Goal: Transaction & Acquisition: Purchase product/service

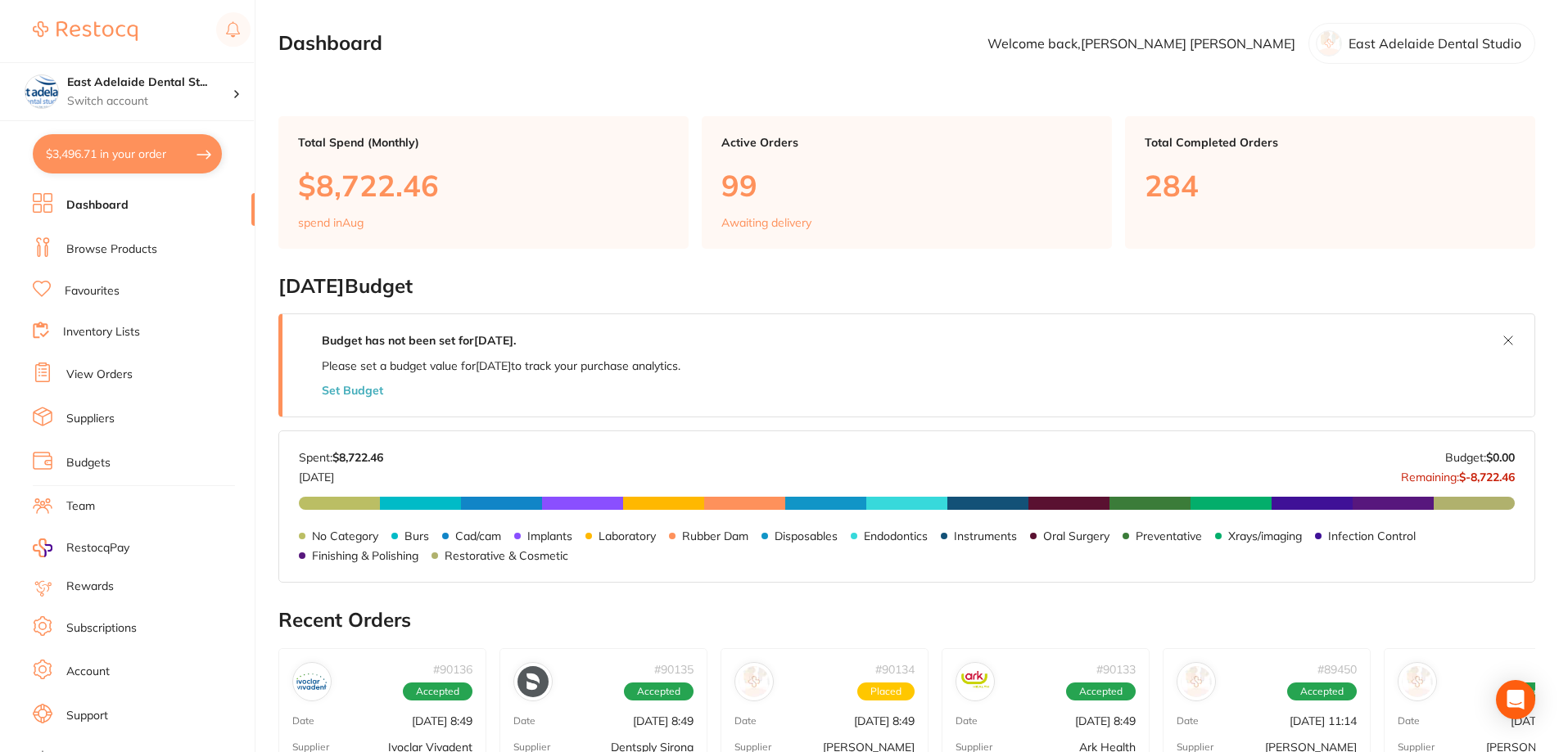
click at [113, 251] on link "Browse Products" at bounding box center [112, 249] width 91 height 16
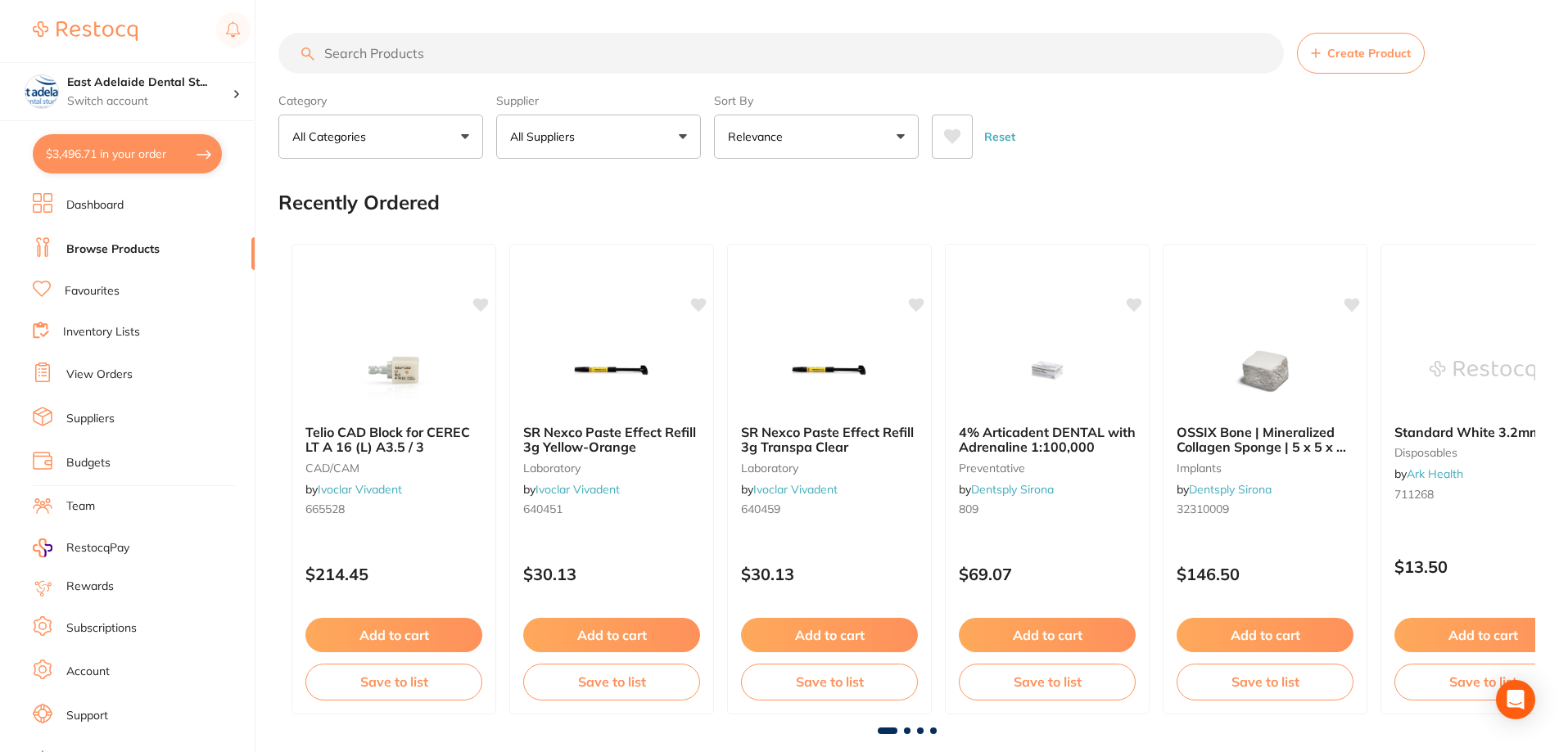
click at [171, 149] on button "$3,496.71 in your order" at bounding box center [127, 154] width 189 height 39
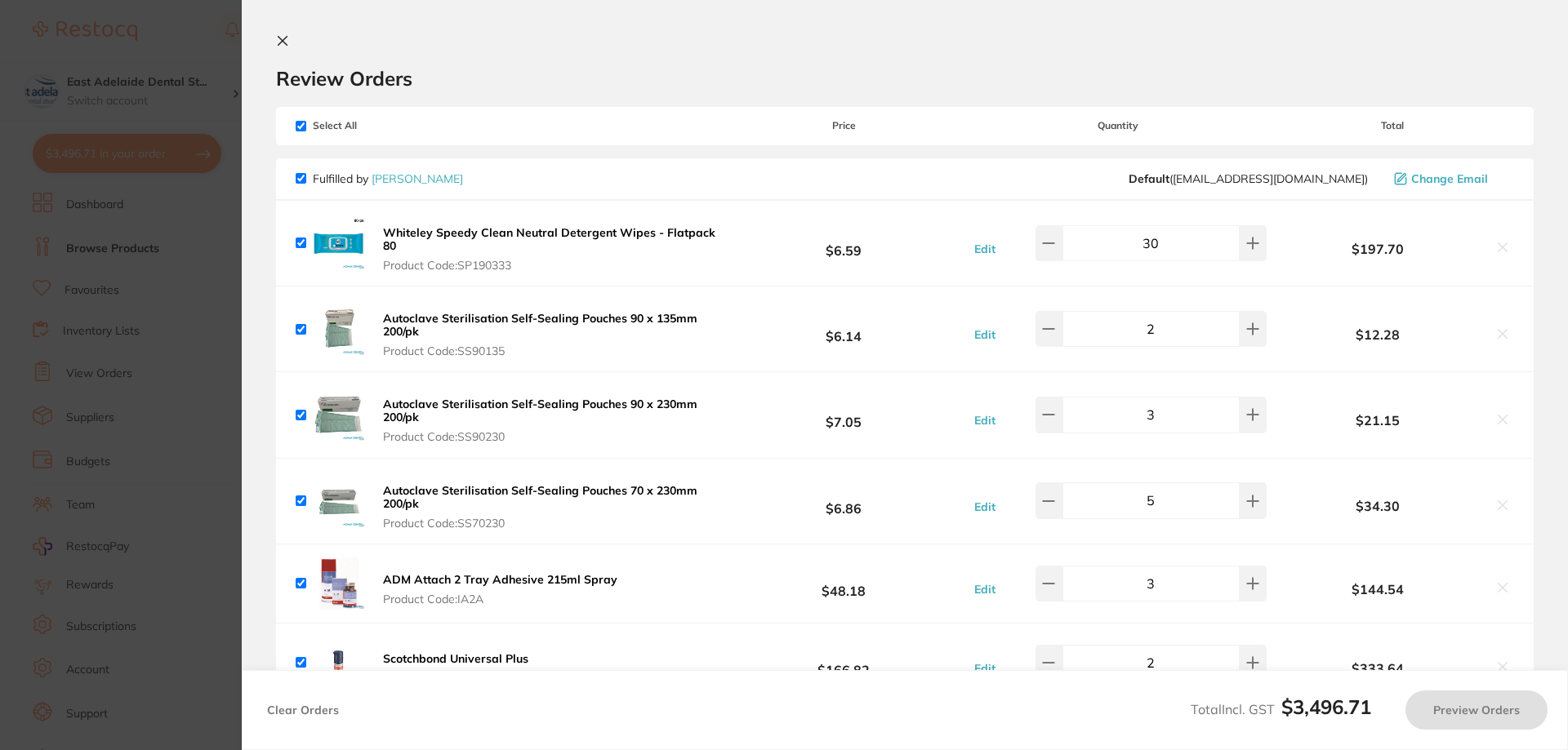
checkbox input "true"
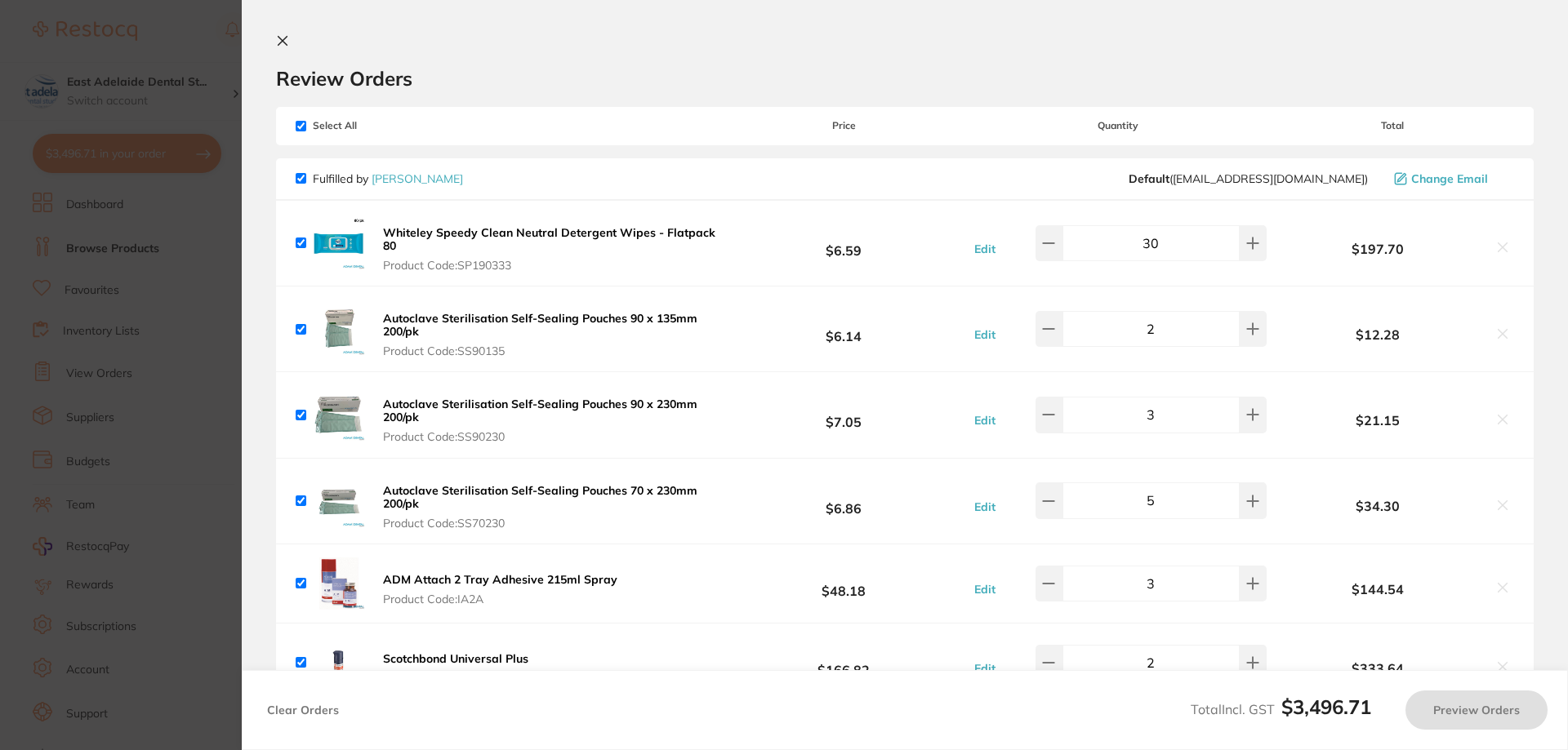
checkbox input "true"
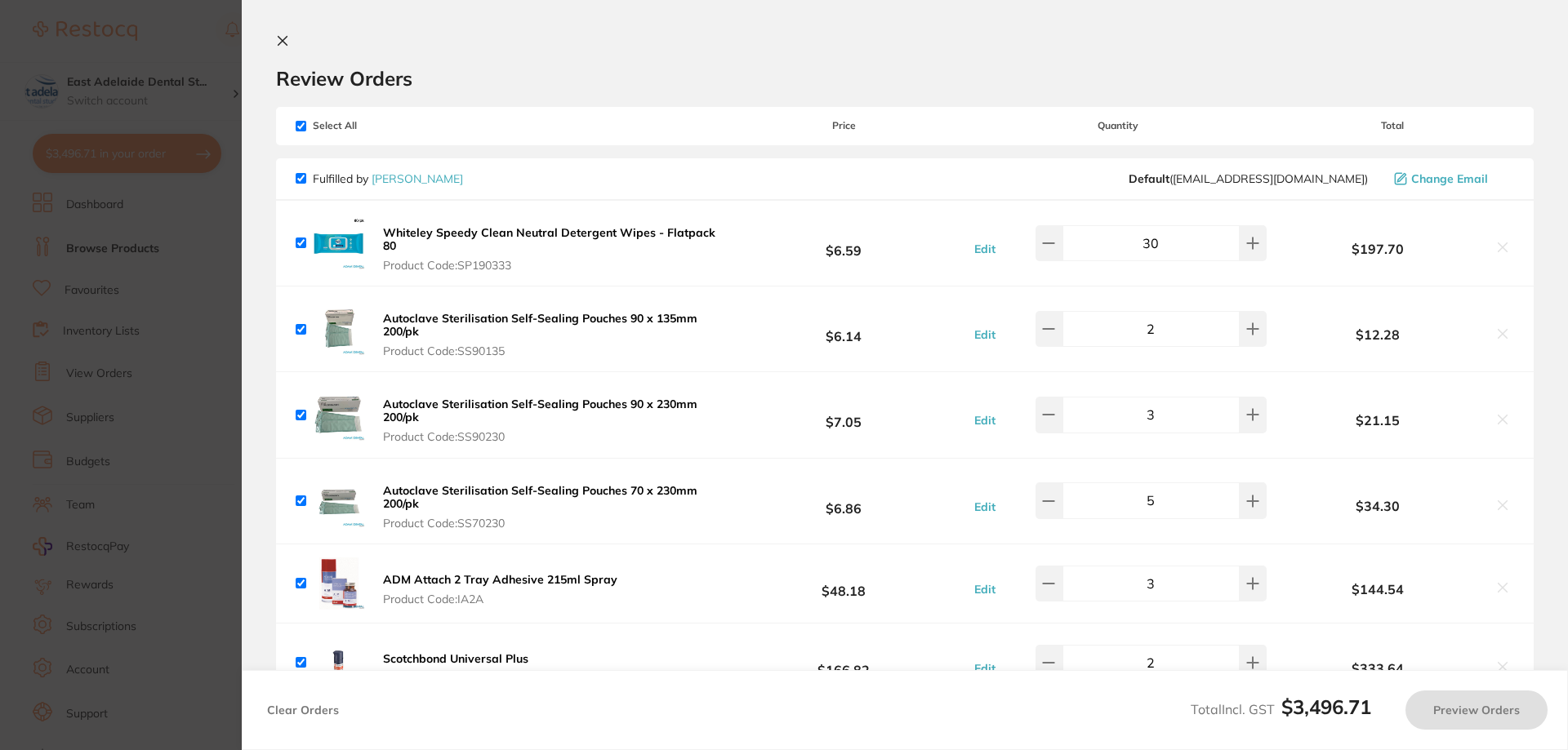
checkbox input "true"
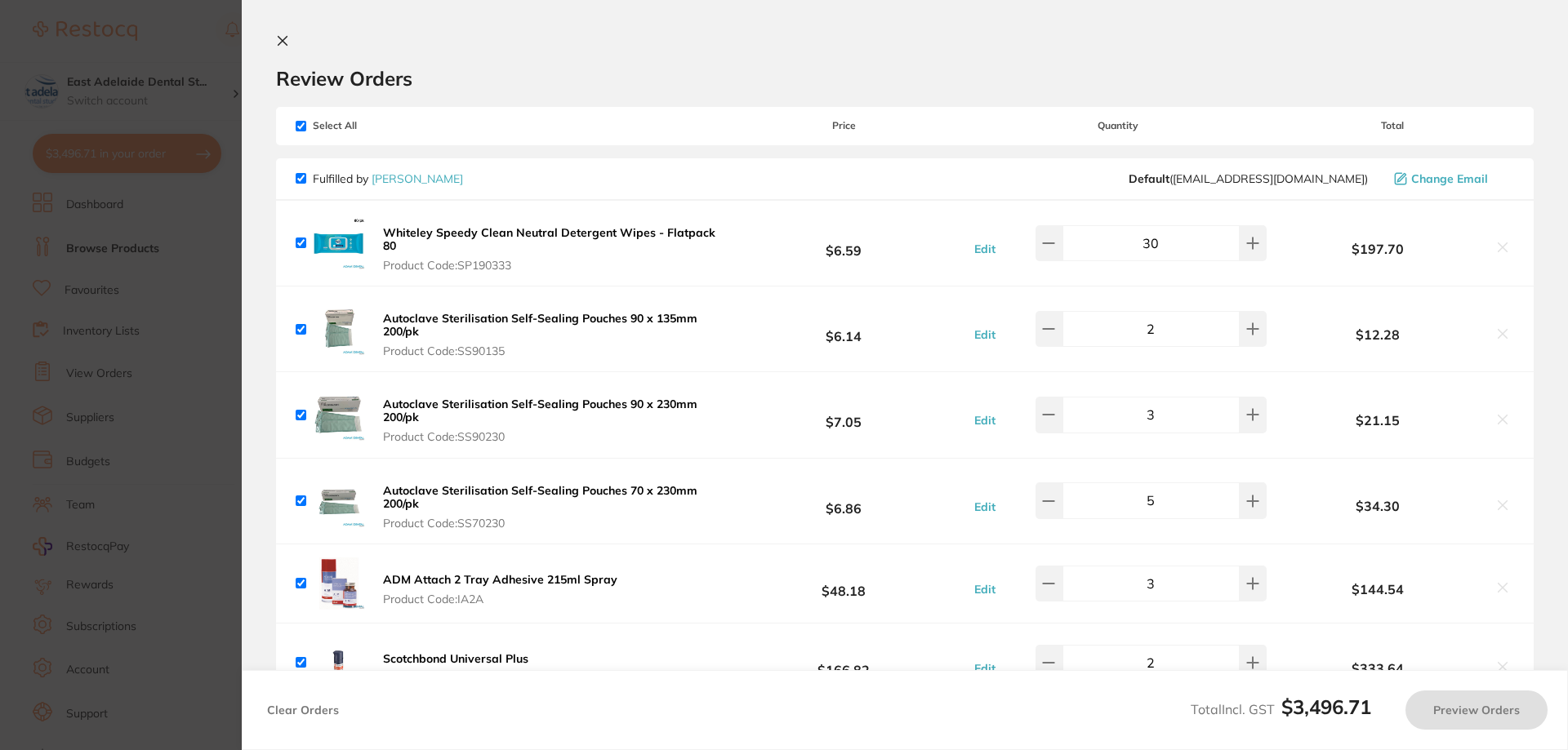
checkbox input "true"
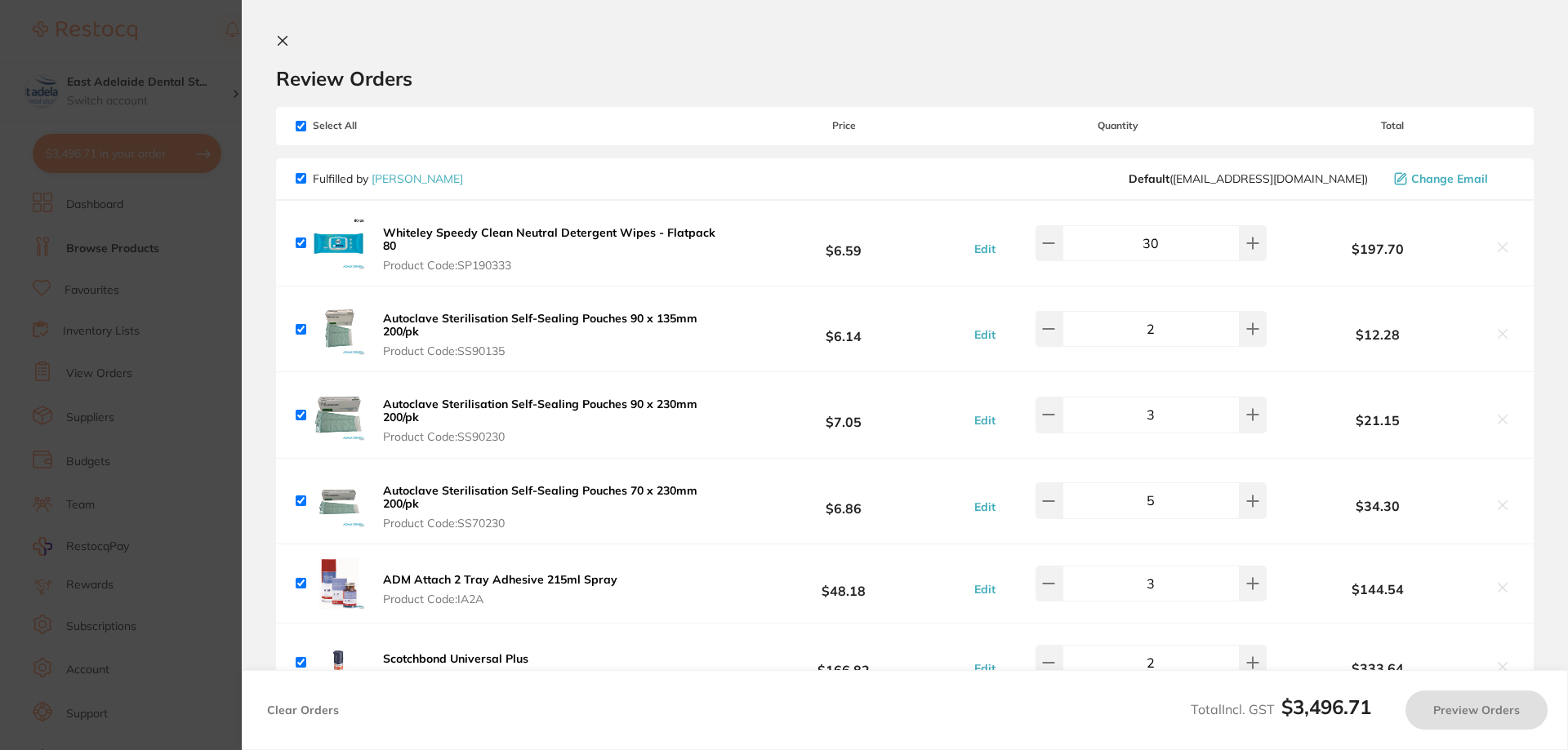
checkbox input "true"
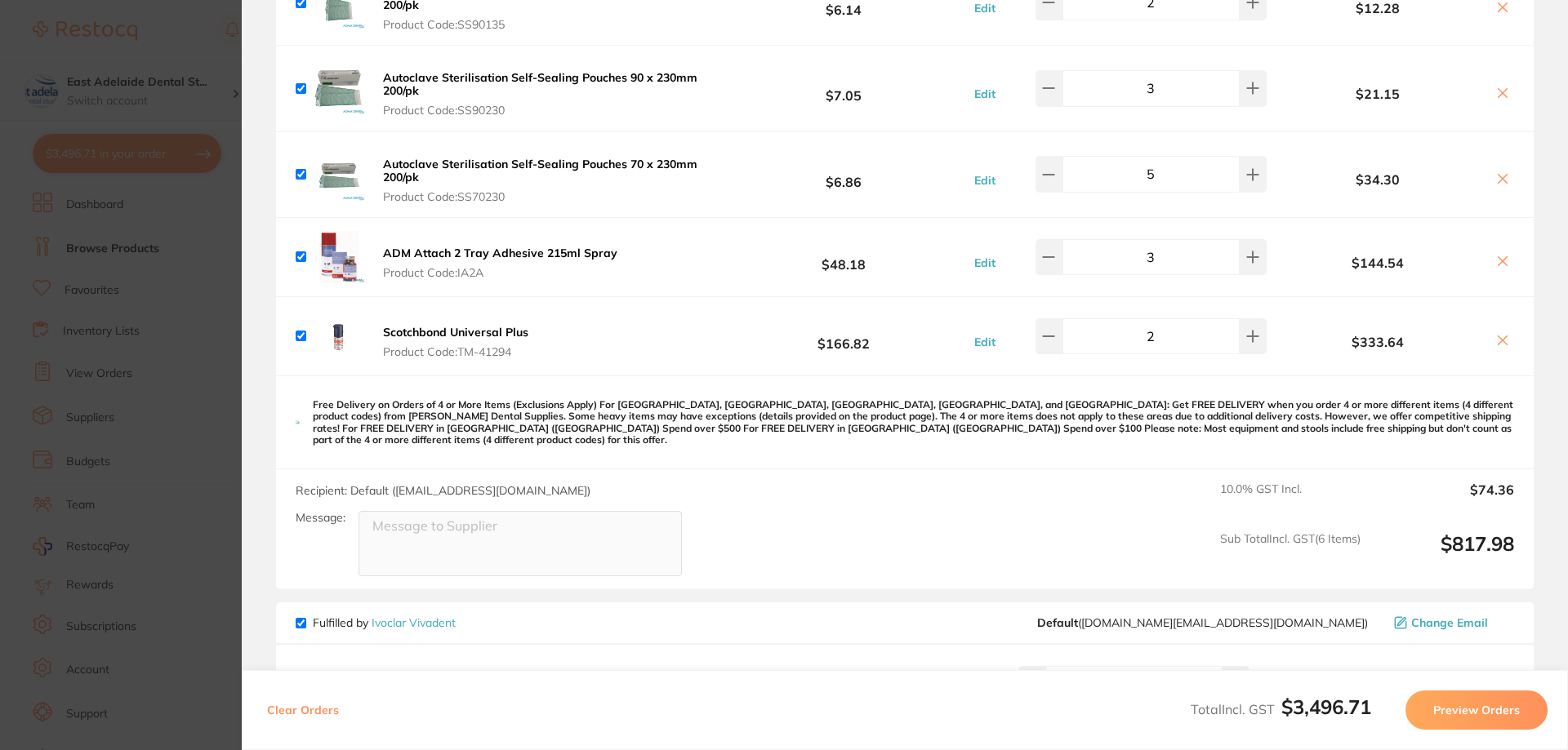
click at [499, 331] on b "Scotchbond Universal Plus" at bounding box center [455, 332] width 145 height 14
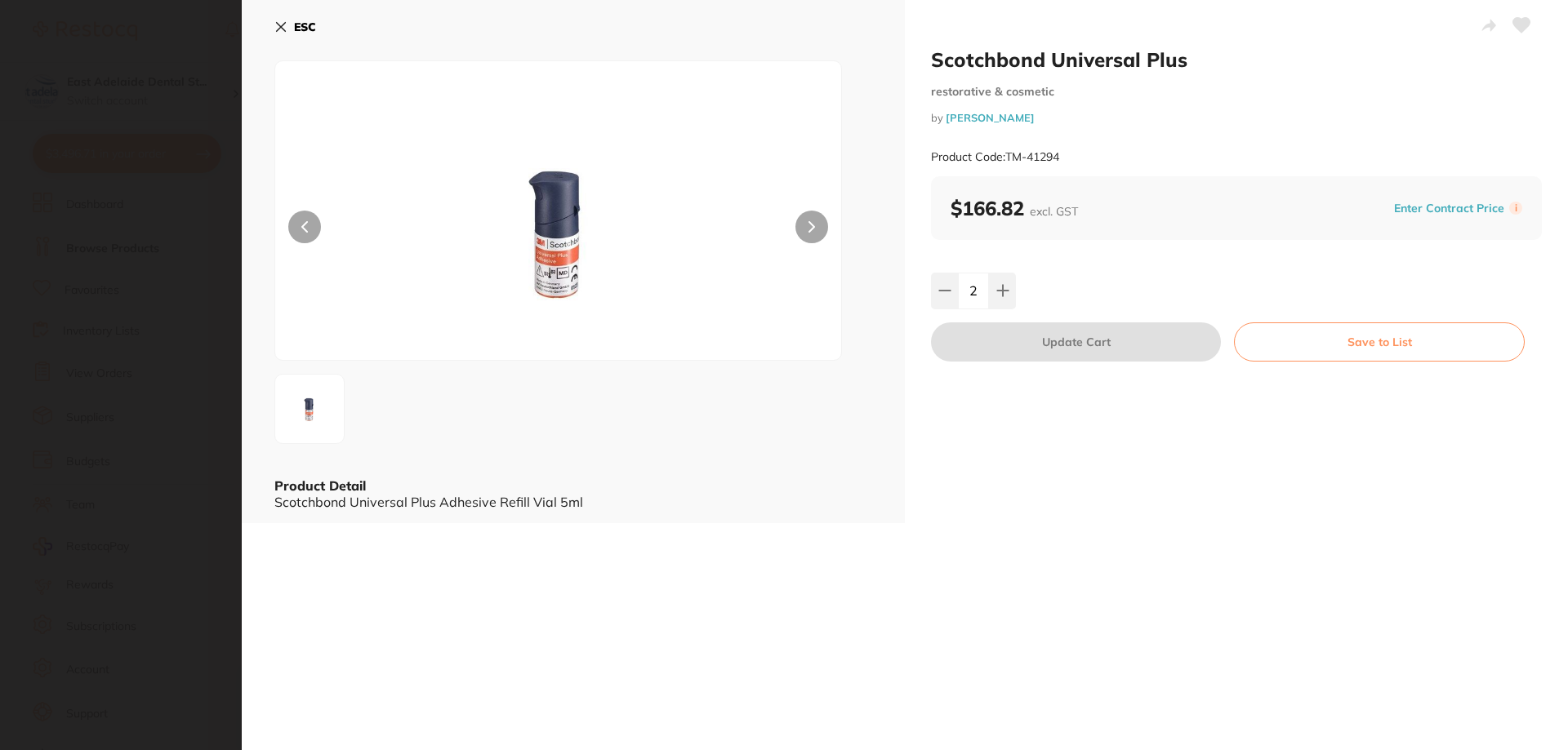
click at [315, 28] on b "ESC" at bounding box center [305, 27] width 22 height 14
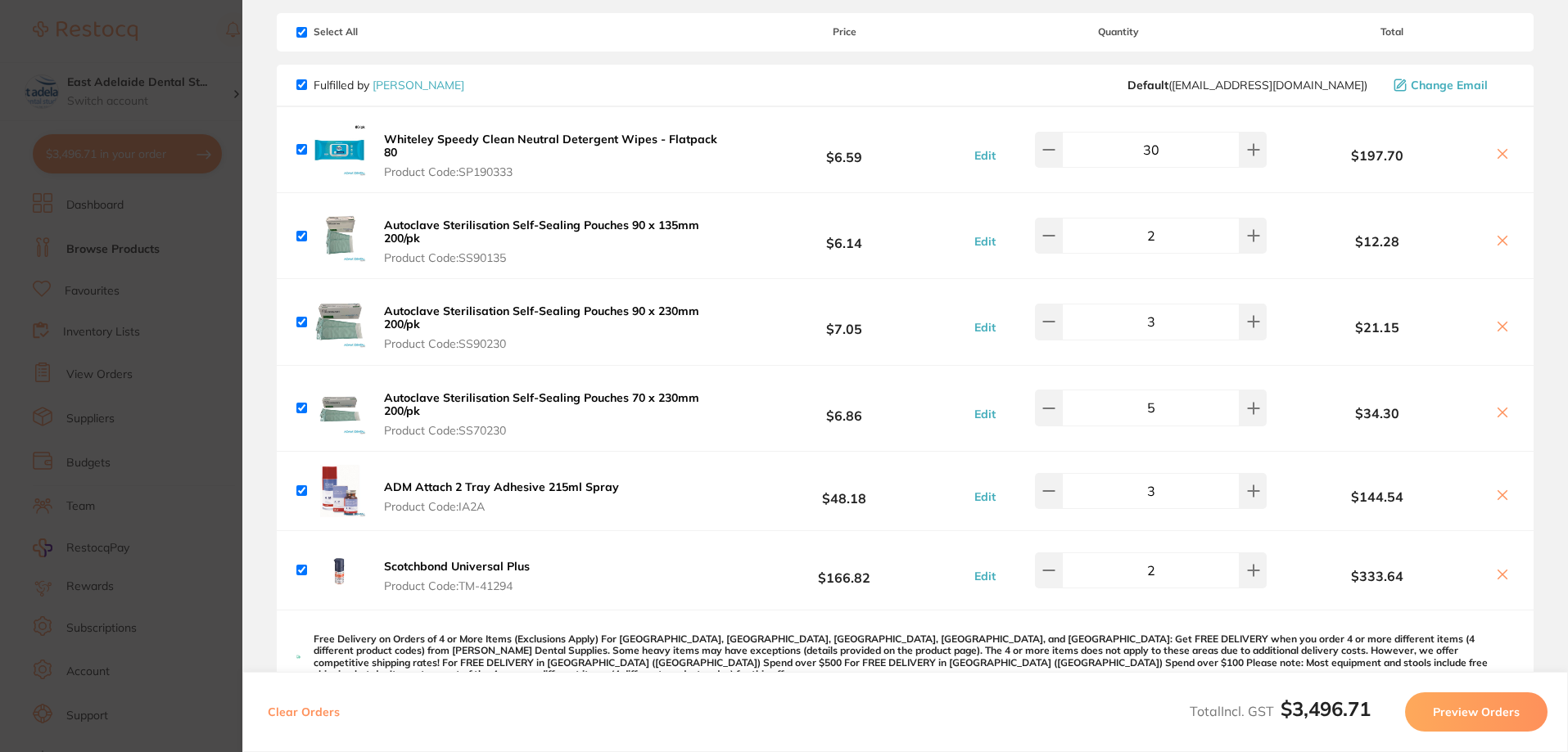
scroll to position [0, 0]
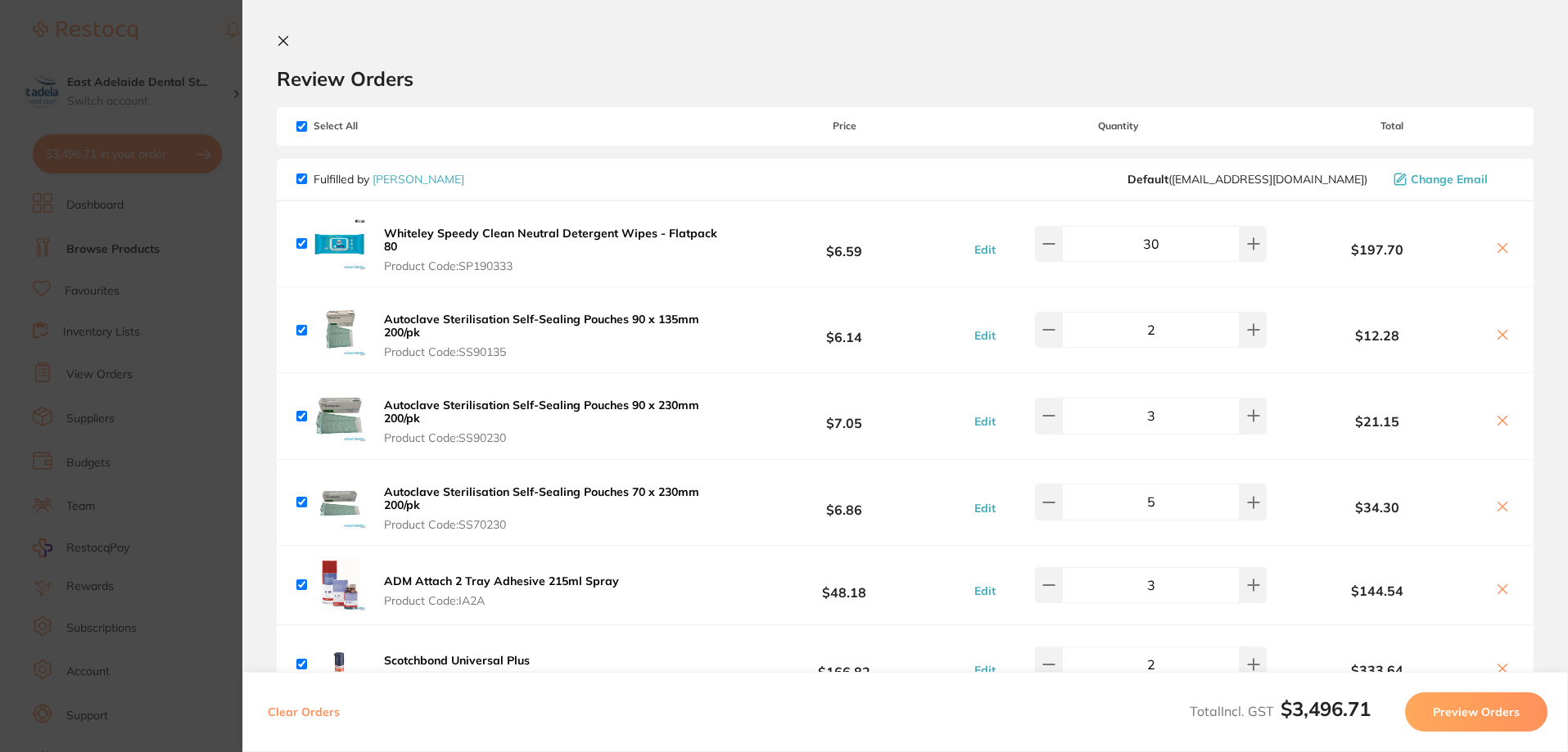
click at [203, 216] on section "Update RRP Set your pre negotiated price for this item. Item Agreed RRP (excl. …" at bounding box center [784, 376] width 1568 height 752
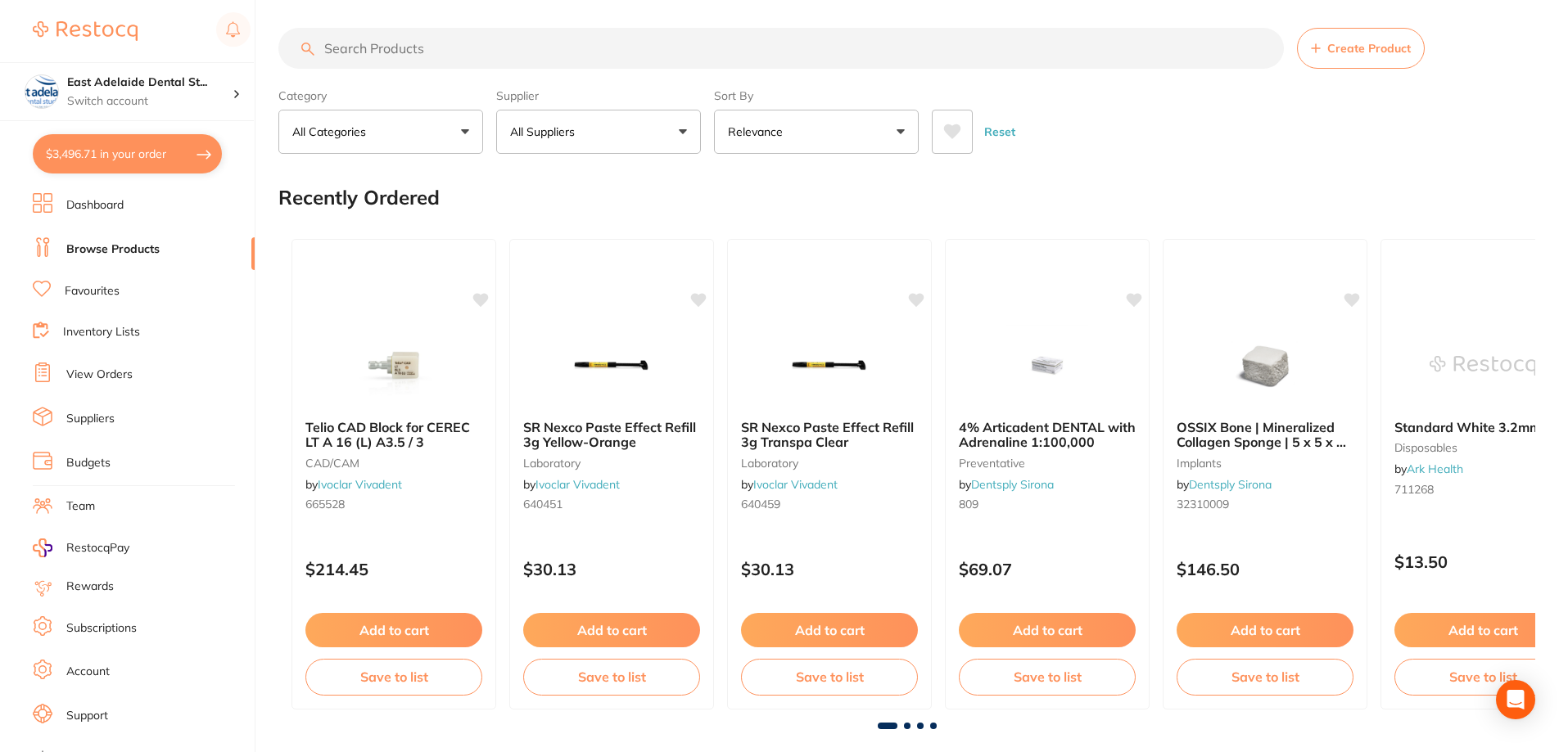
click at [470, 42] on input "search" at bounding box center [781, 48] width 1005 height 41
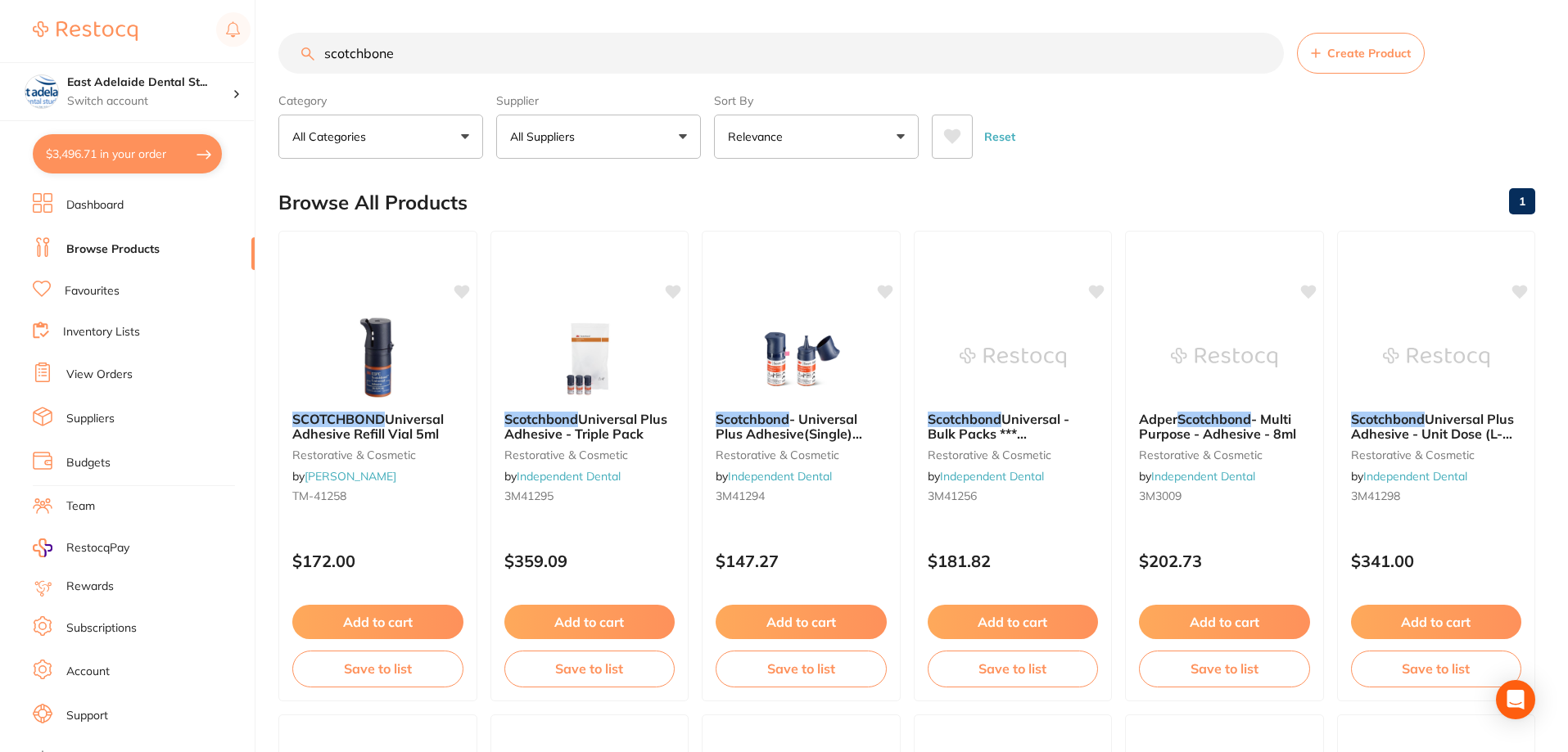
type input "scotchbone"
click at [183, 165] on button "$3,496.71 in your order" at bounding box center [127, 154] width 189 height 39
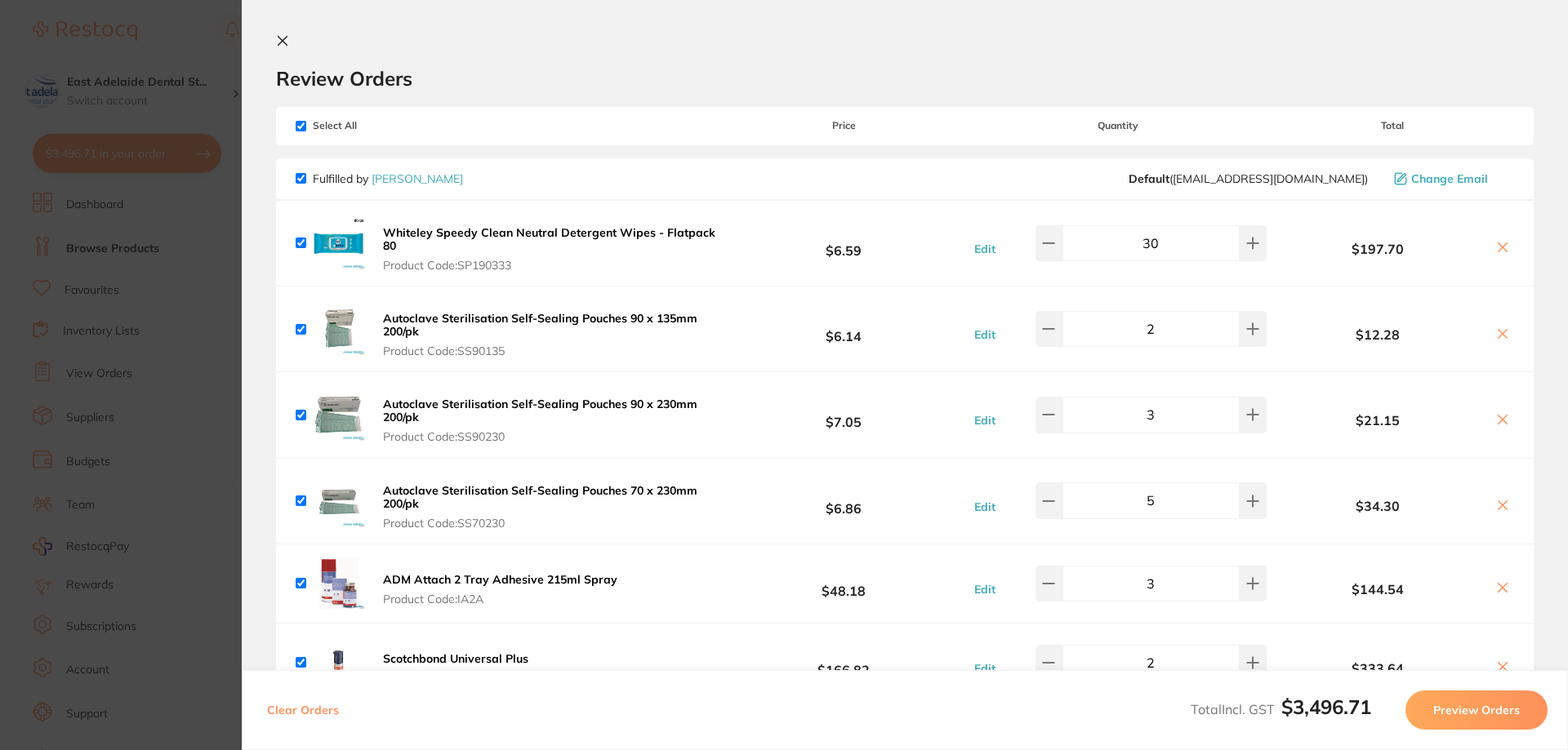
scroll to position [408, 0]
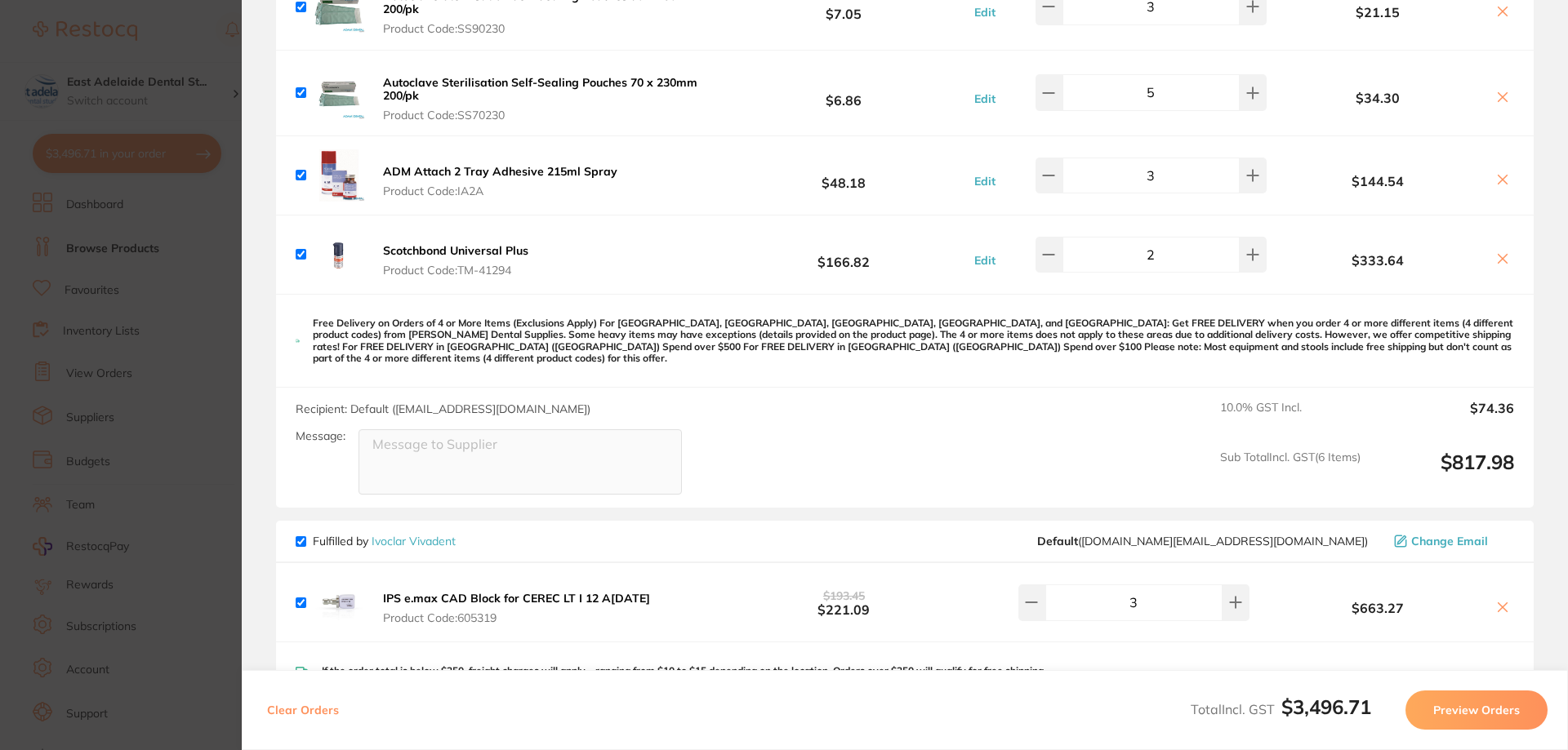
click at [1502, 260] on icon at bounding box center [1502, 259] width 13 height 13
checkbox input "false"
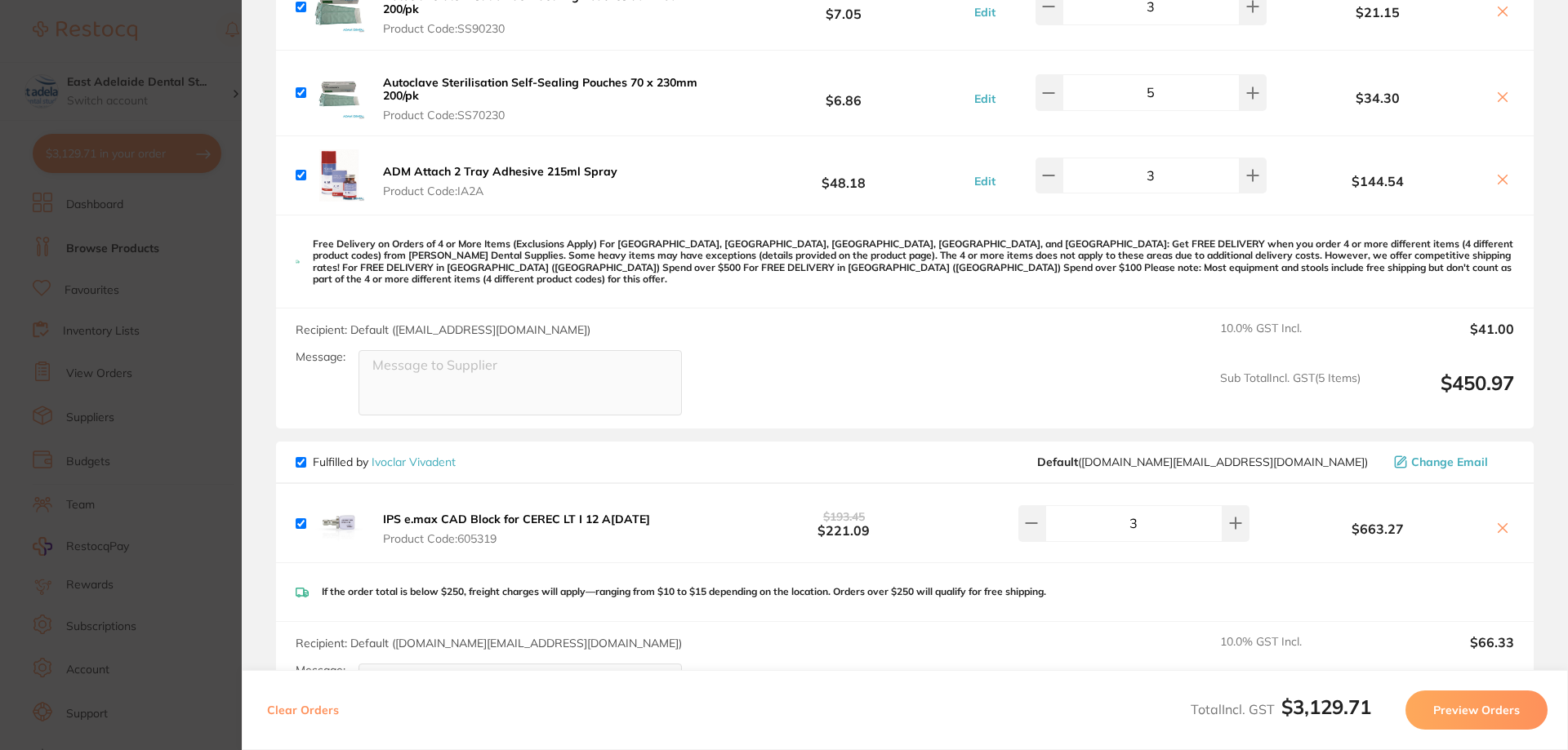
click at [216, 344] on section "Update RRP Set your pre negotiated price for this item. Item Agreed RRP (excl. …" at bounding box center [784, 375] width 1568 height 750
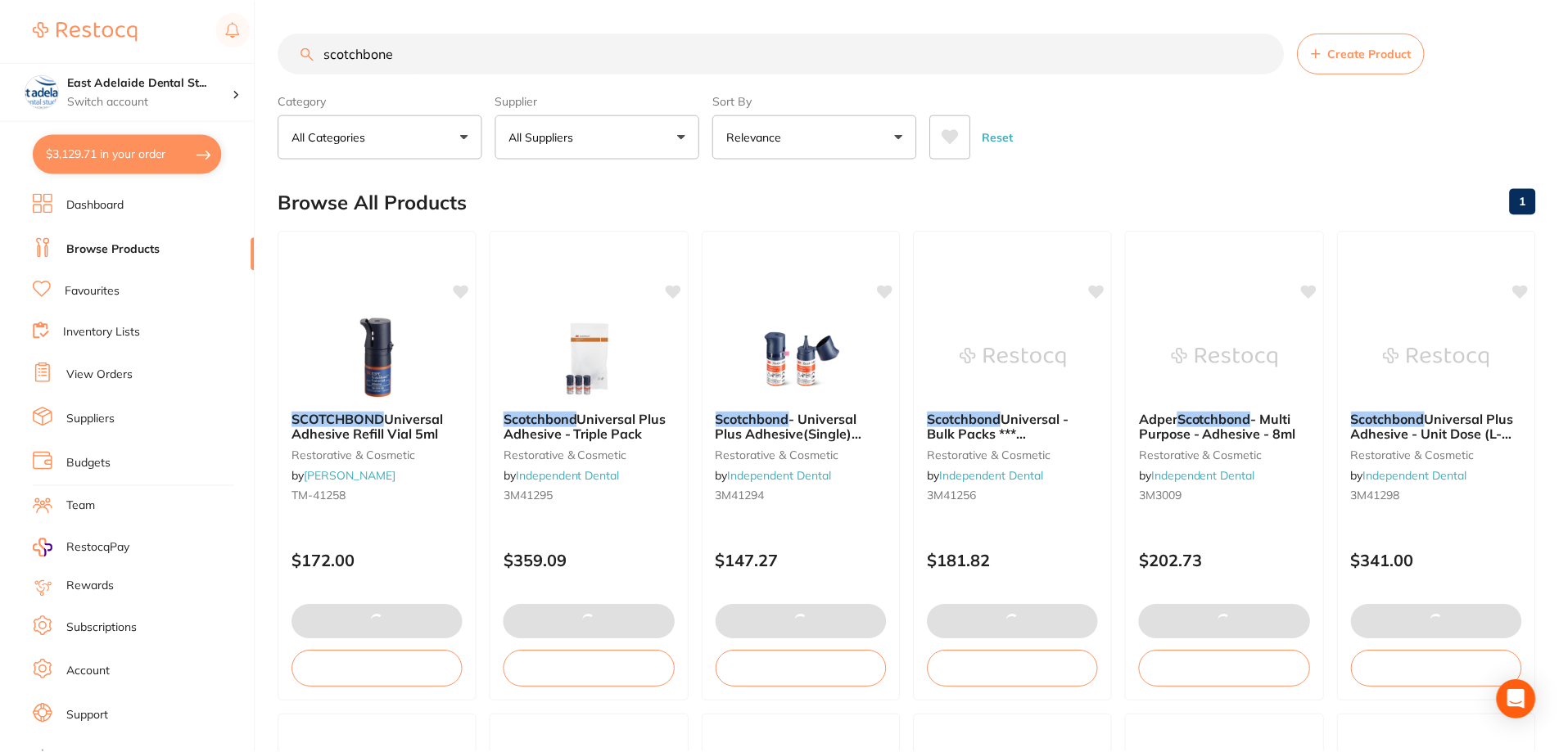
scroll to position [4, 0]
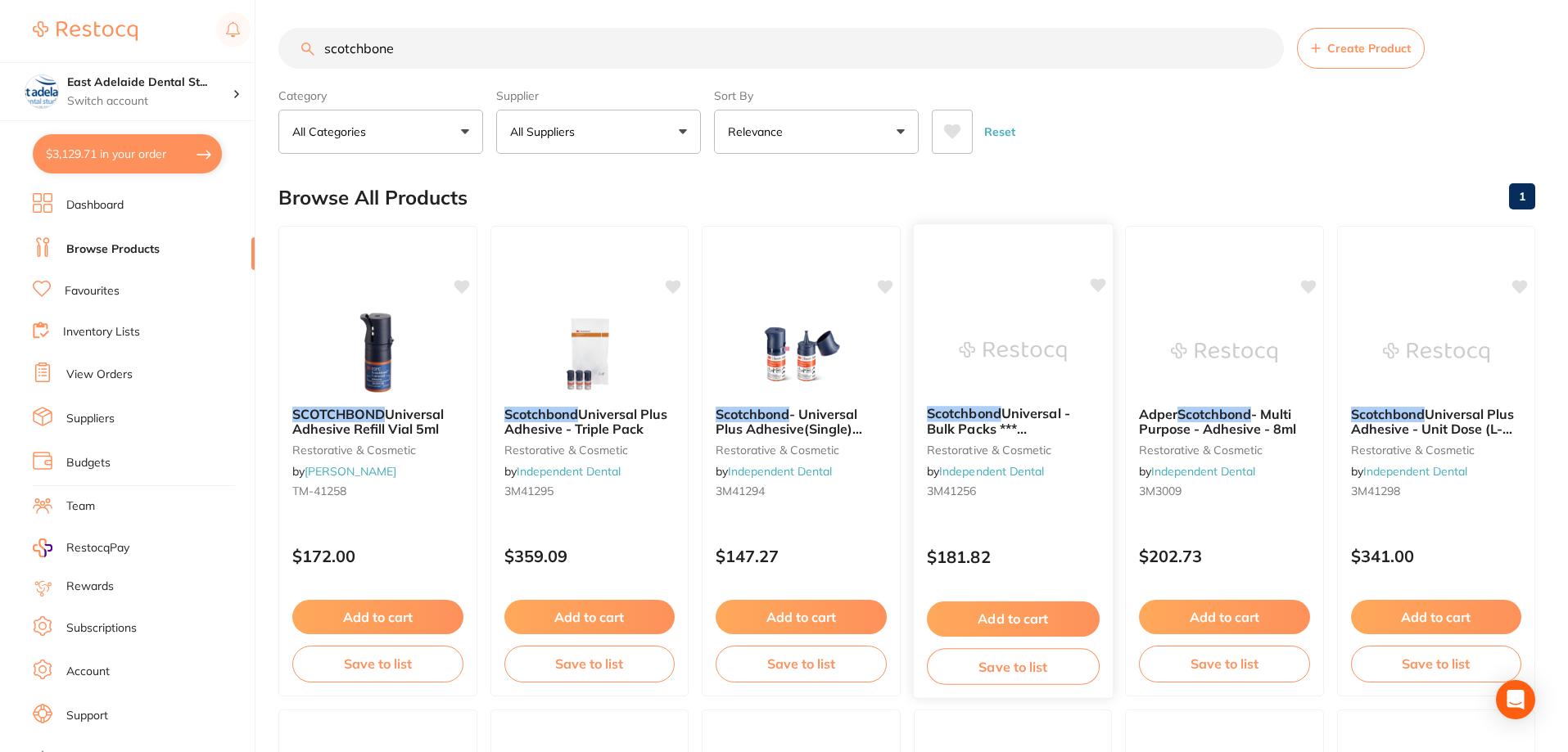
click at [1019, 412] on span "Universal - Bulk Packs *** CLEARANCE*** - 100 Unidose" at bounding box center [998, 436] width 143 height 63
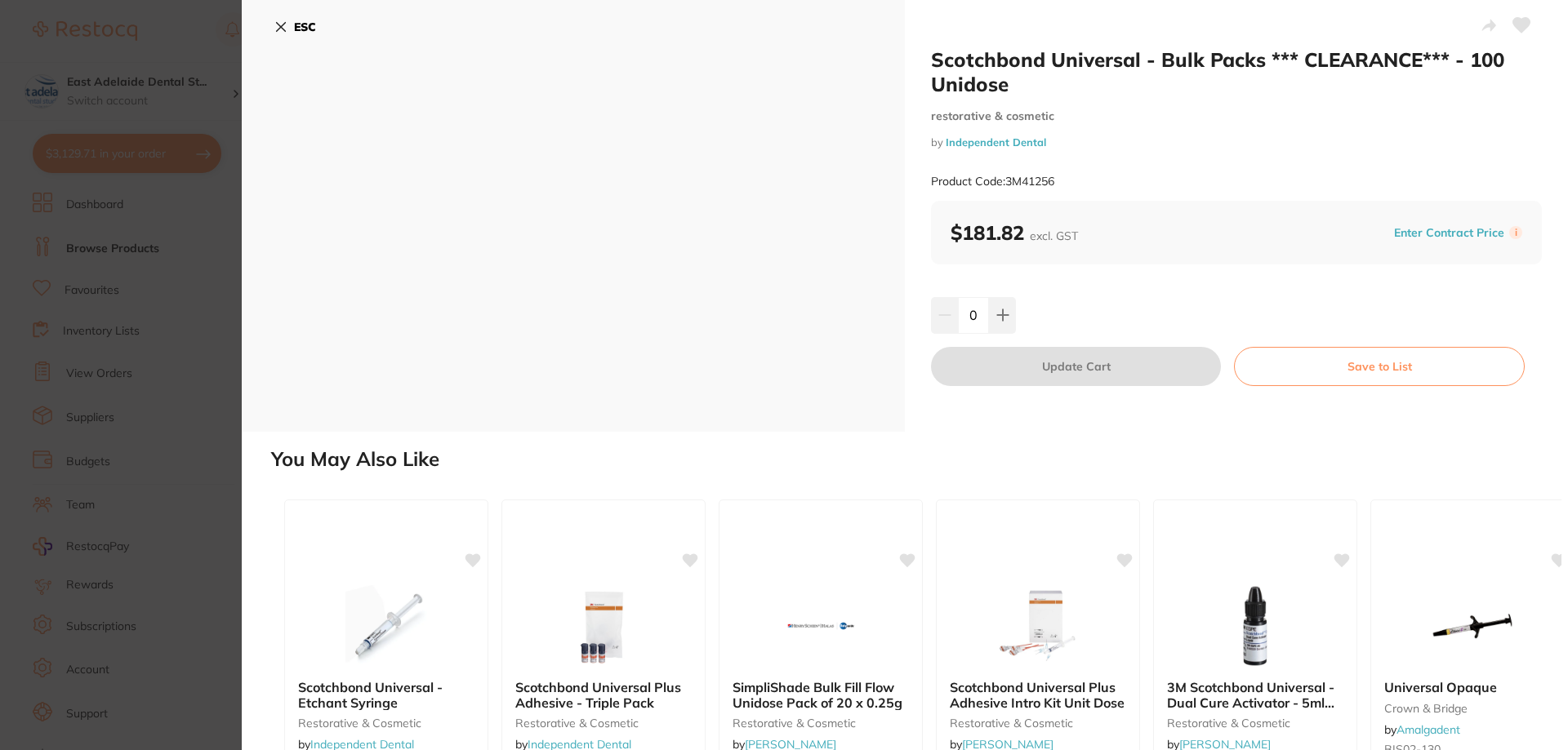
click at [208, 294] on section "Scotchbond Universal - Bulk Packs *** CLEARANCE*** - 100 Unidose restorative & …" at bounding box center [784, 375] width 1568 height 750
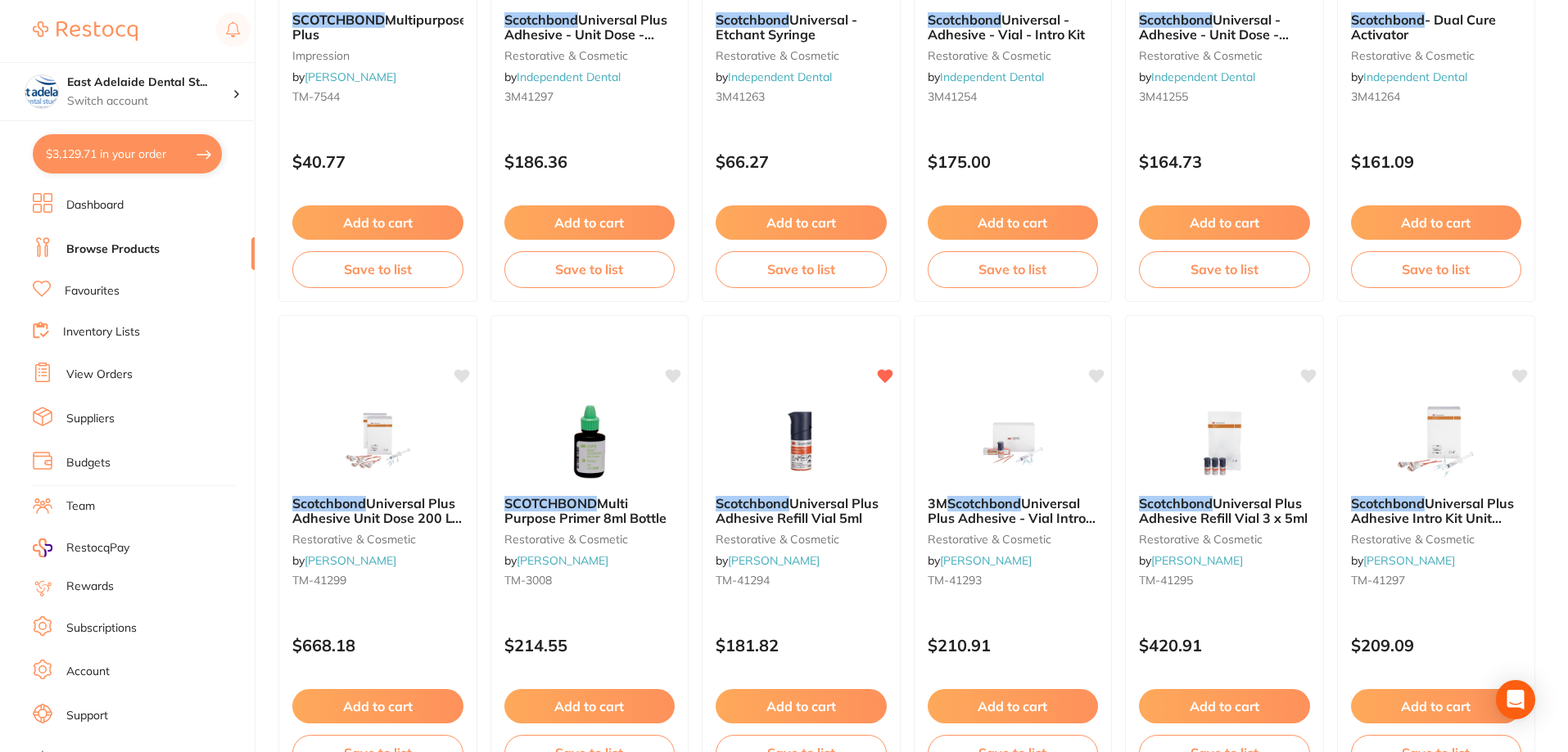
scroll to position [1397, 0]
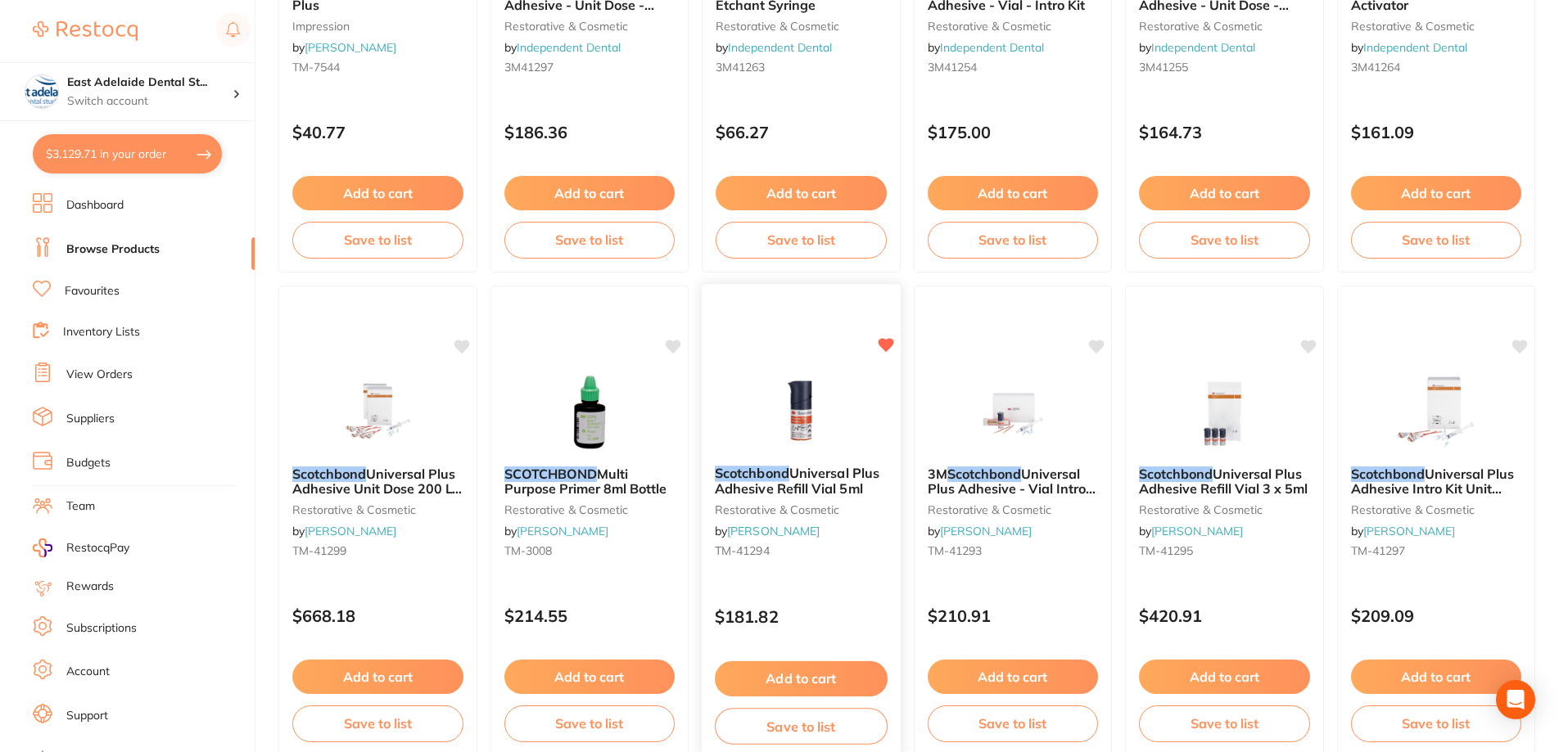
click at [886, 342] on icon at bounding box center [885, 345] width 15 height 14
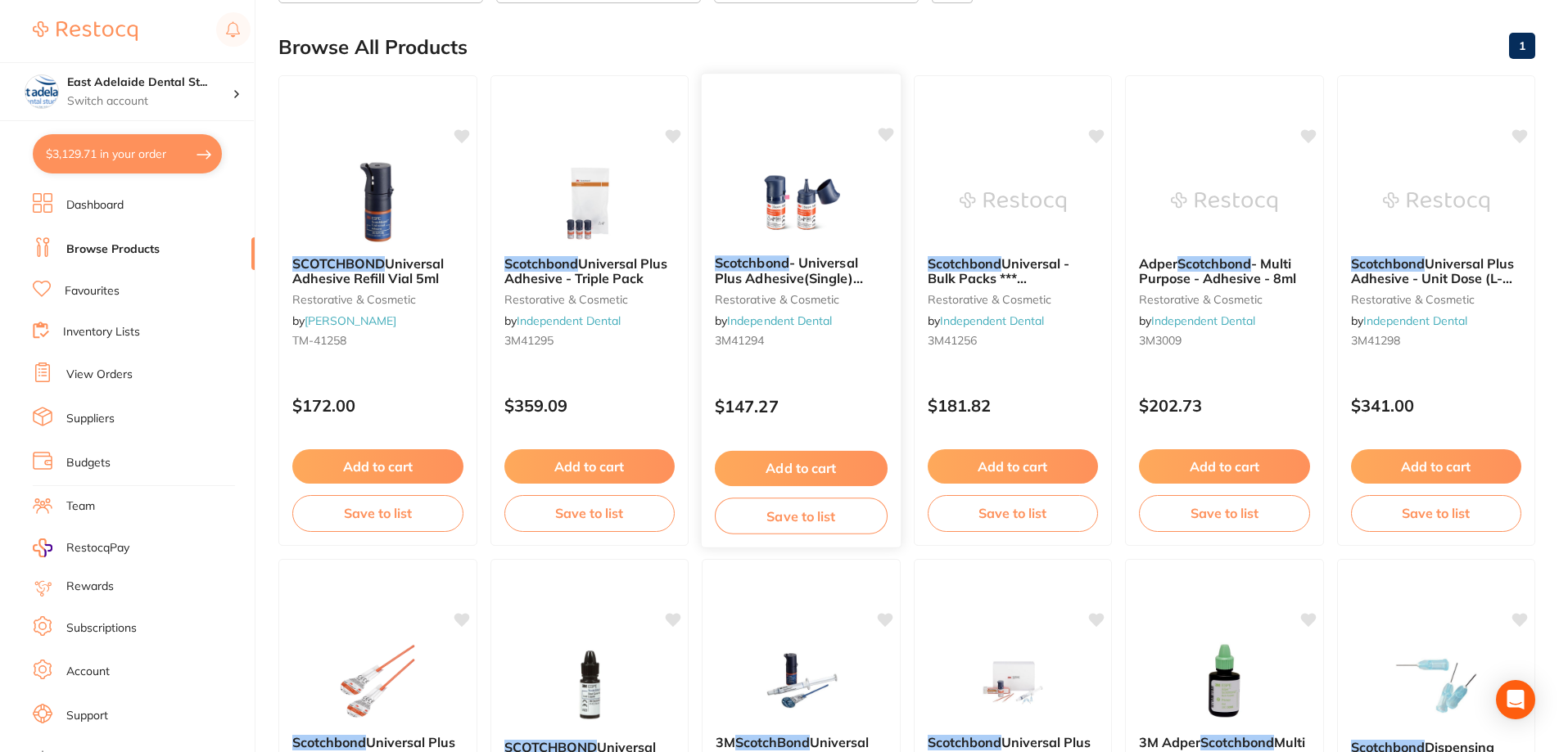
scroll to position [0, 0]
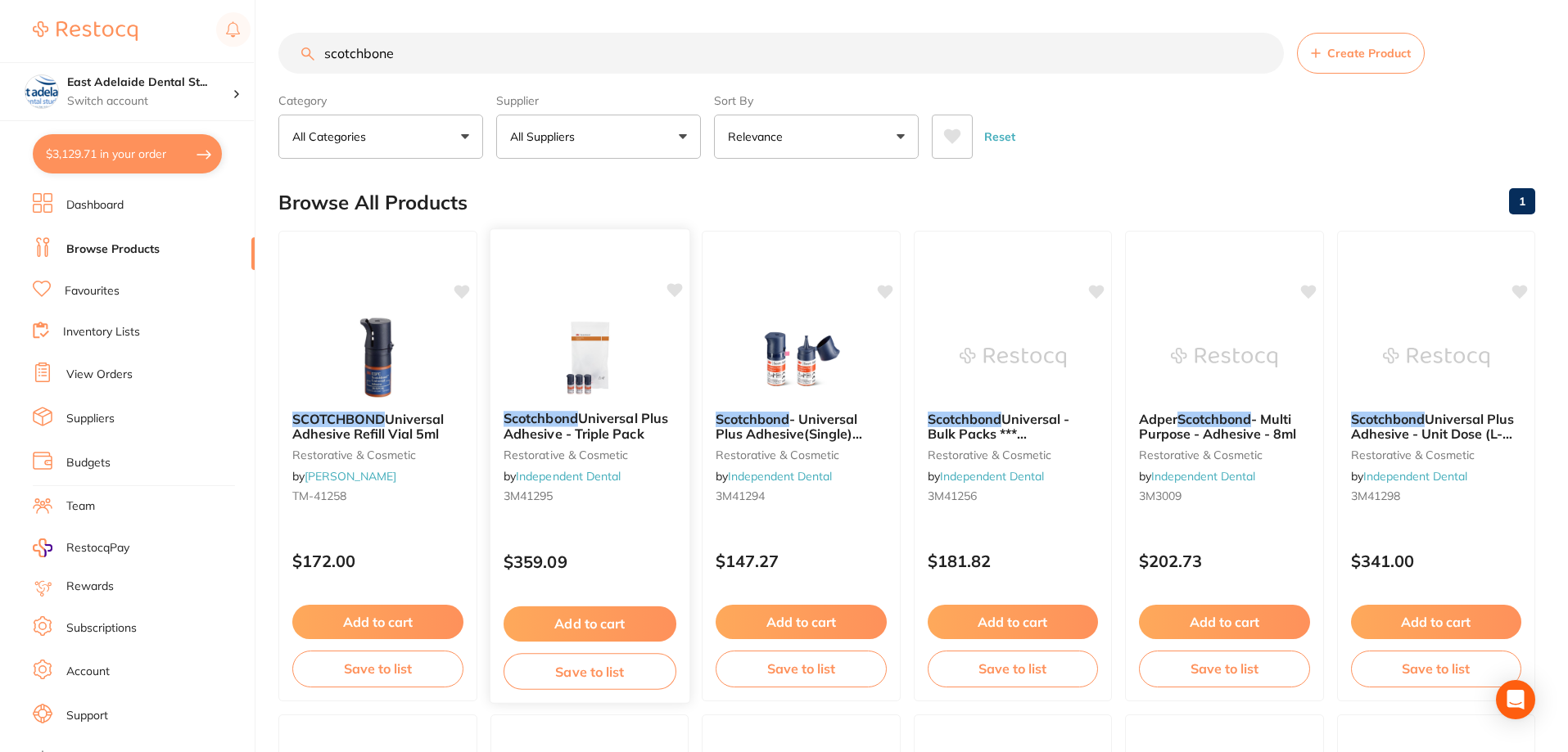
click at [668, 286] on icon at bounding box center [674, 291] width 15 height 14
click at [884, 289] on icon at bounding box center [885, 291] width 15 height 14
click at [617, 616] on button "Add to cart" at bounding box center [589, 623] width 173 height 35
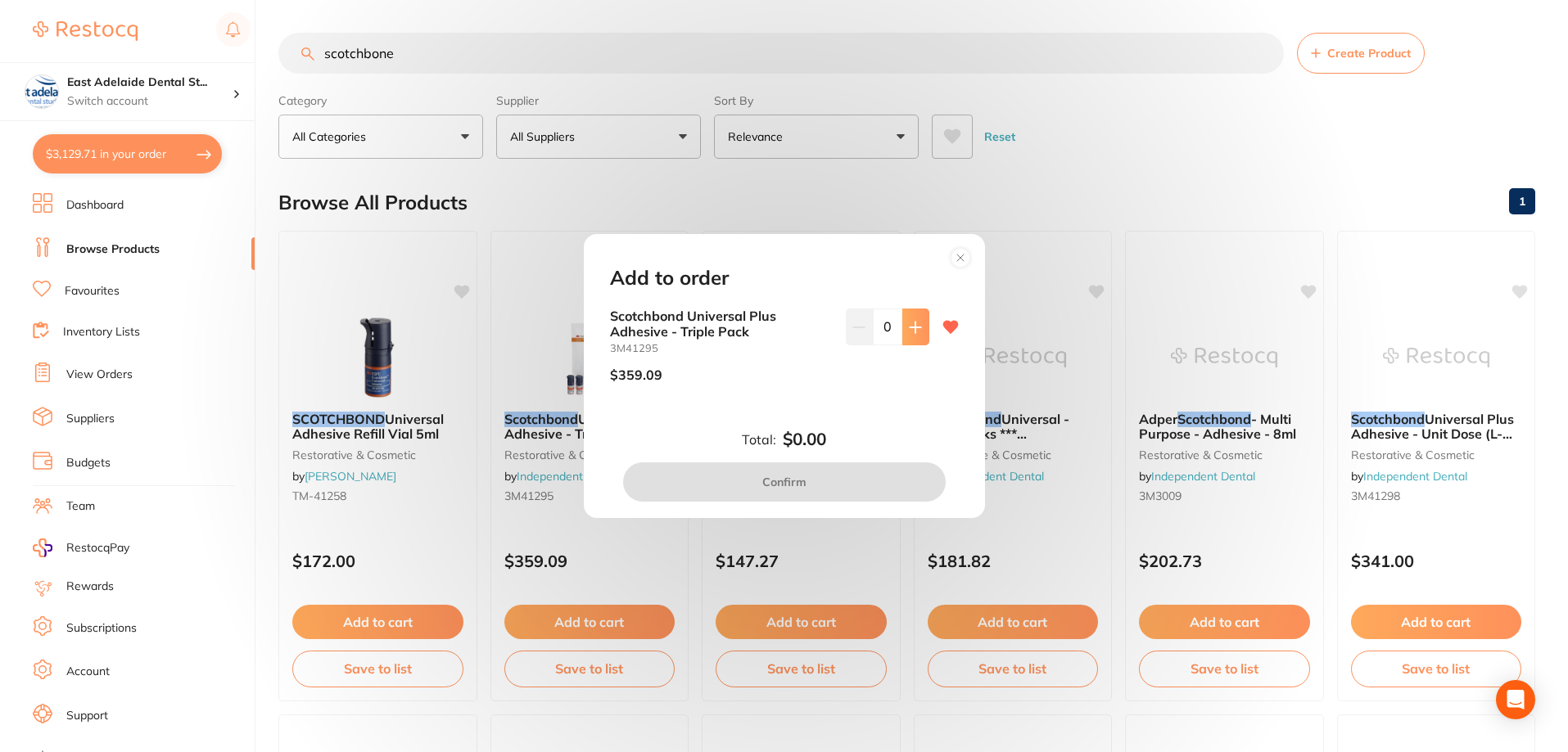
click at [921, 338] on button at bounding box center [916, 326] width 27 height 36
type input "1"
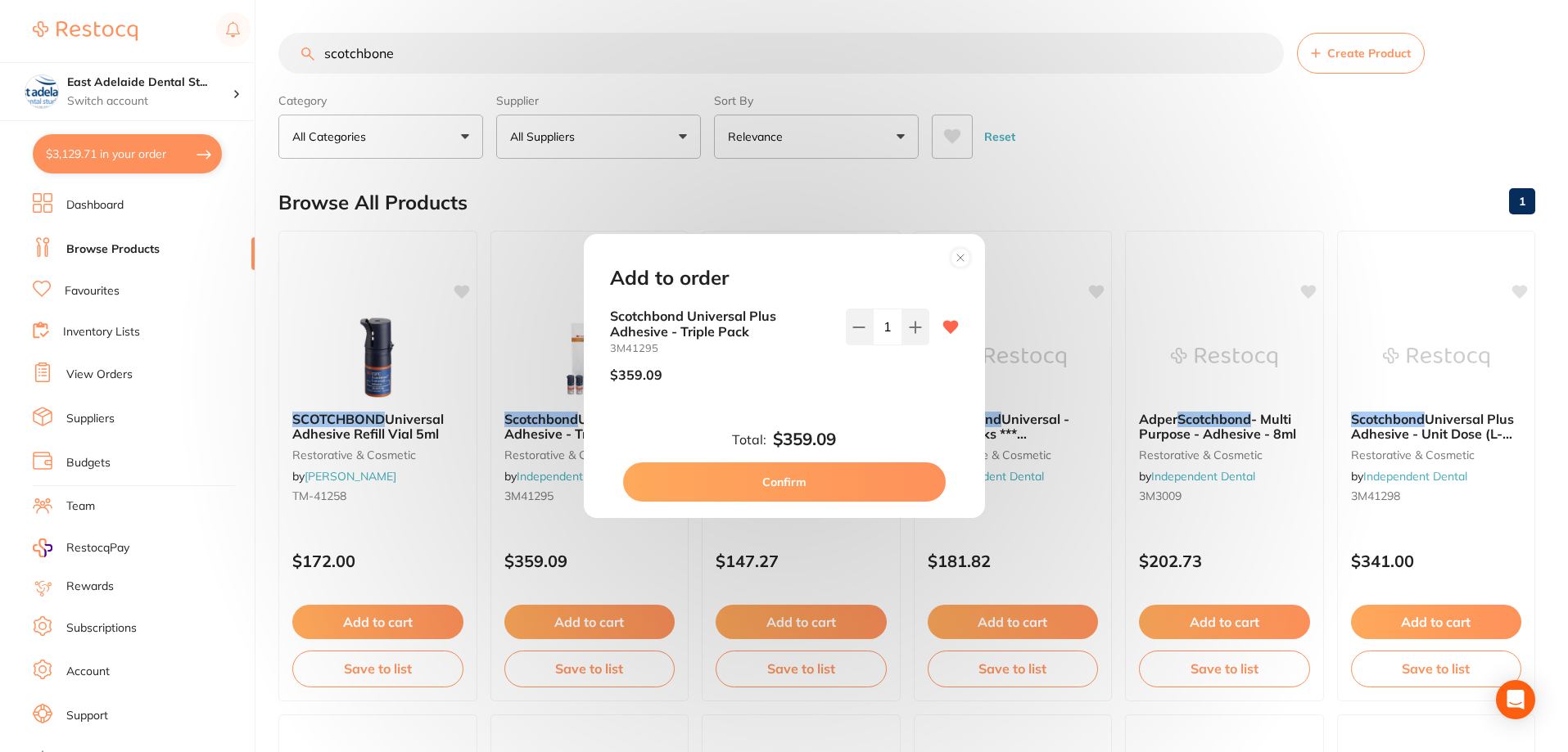
click at [852, 479] on button "Confirm" at bounding box center [784, 482] width 323 height 39
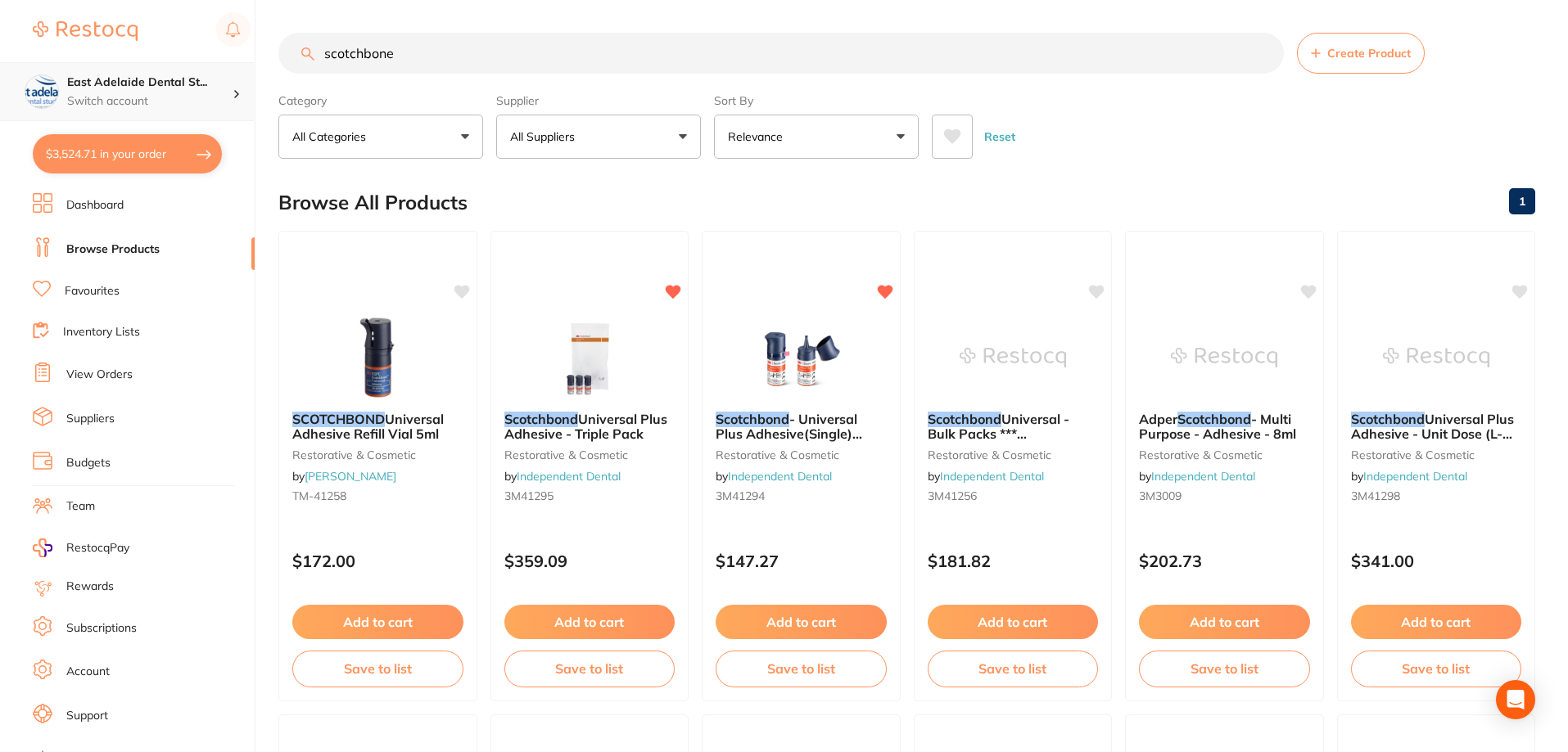
scroll to position [1, 0]
drag, startPoint x: 408, startPoint y: 58, endPoint x: 24, endPoint y: 80, distance: 384.6
click at [25, 80] on div "$3,524.71 East Adelaide Dental St... Switch account East Adelaide Dental Studio…" at bounding box center [784, 376] width 1568 height 752
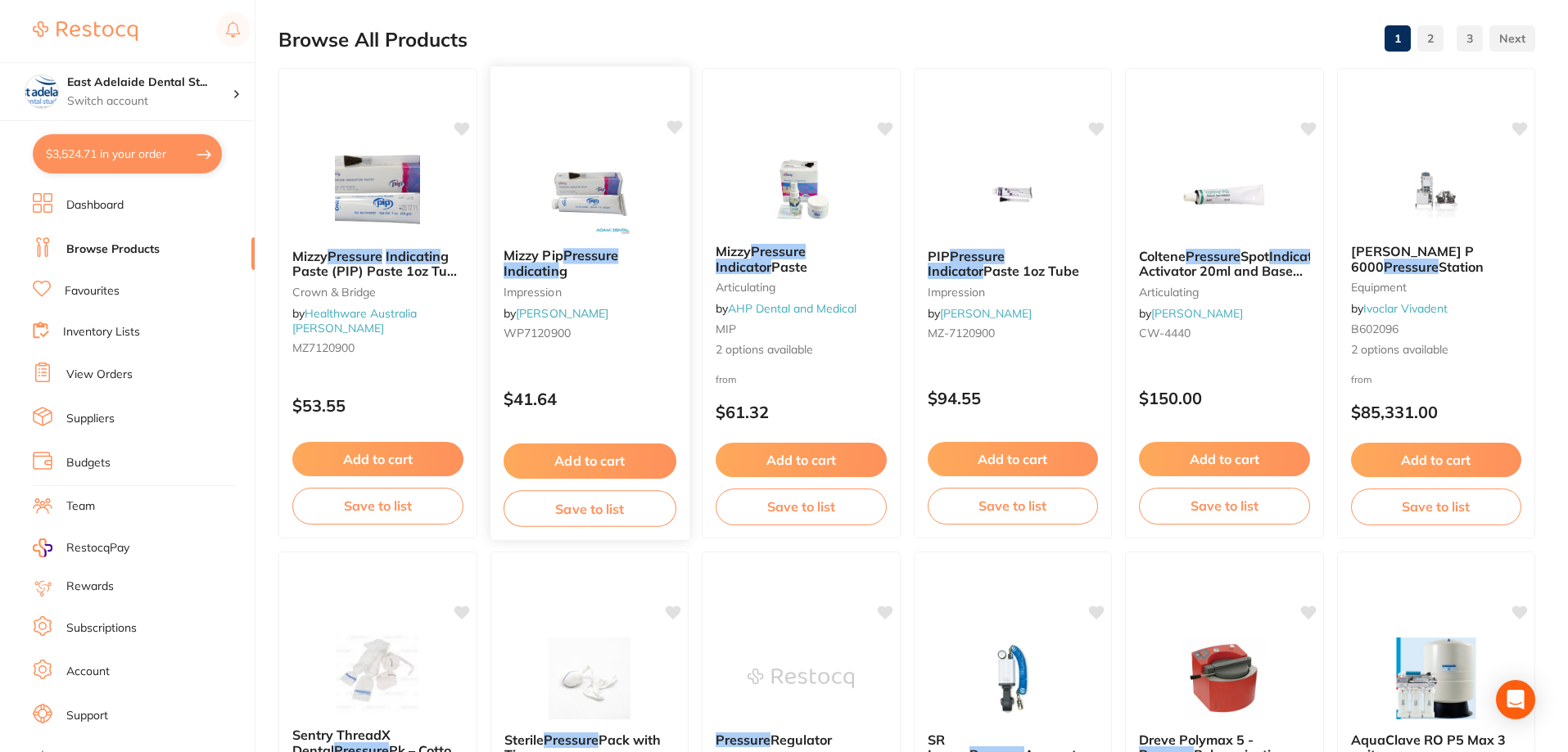
scroll to position [82, 0]
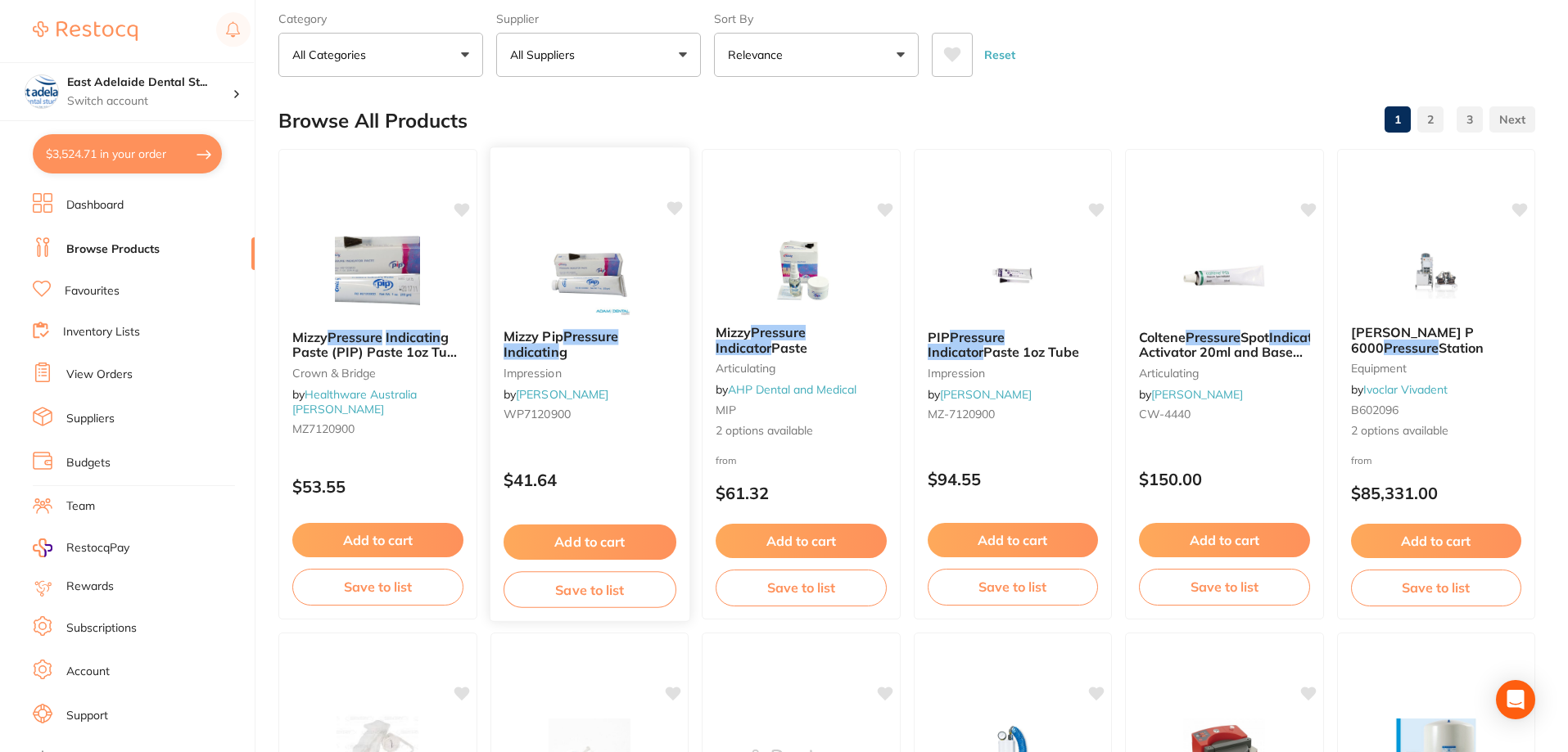
type input "pressure indicatin"
click at [639, 372] on small "impression" at bounding box center [589, 372] width 173 height 13
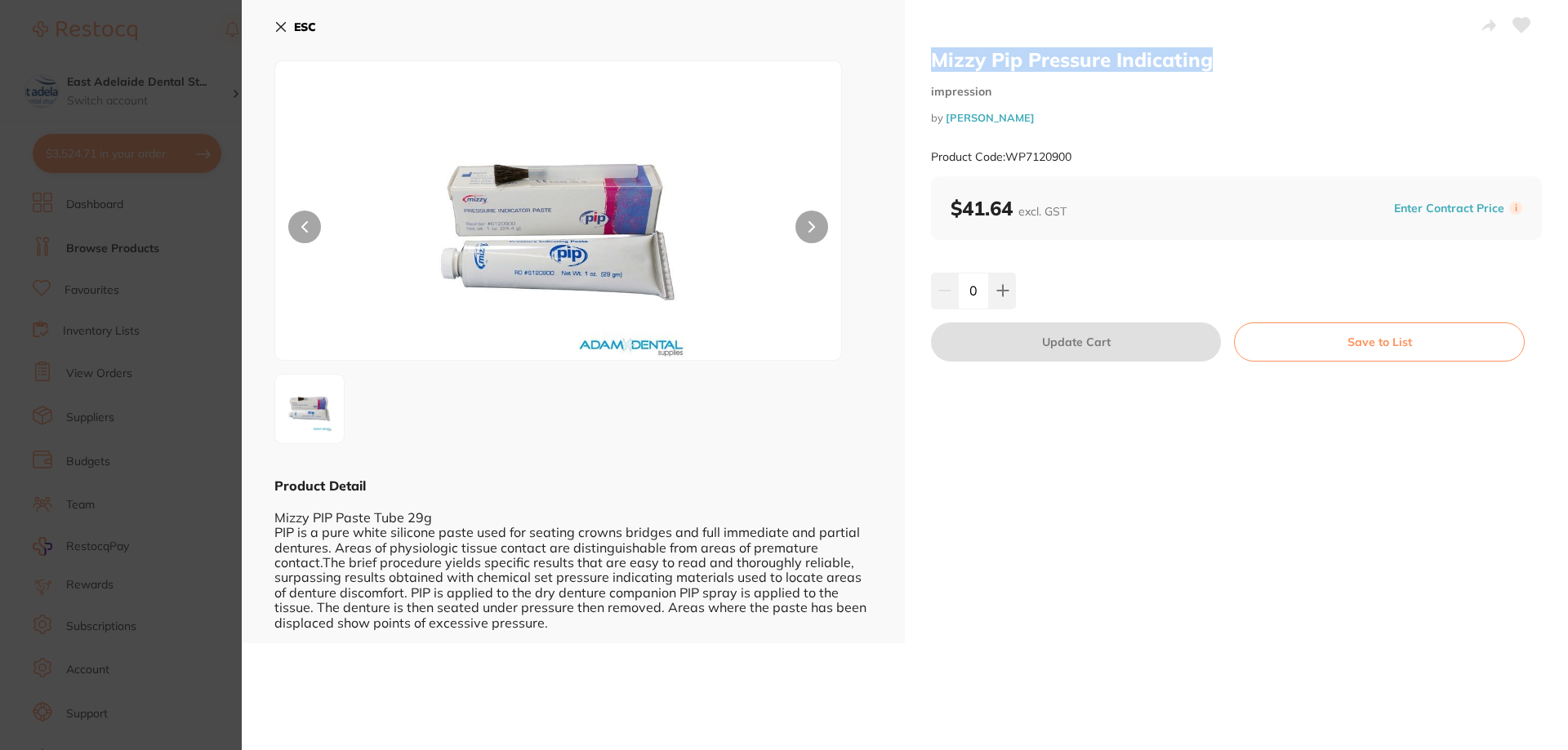
drag, startPoint x: 930, startPoint y: 54, endPoint x: 1217, endPoint y: 54, distance: 287.0
click at [1217, 54] on h2 "Mizzy Pip Pressure Indicating" at bounding box center [1236, 59] width 611 height 24
copy h2 "Mizzy Pip Pressure Indicating"
click at [1095, 749] on div "Mizzy Pip Pressure Indicating impression by Adam Dental Product Code: WP7120900…" at bounding box center [904, 375] width 1326 height 750
click at [215, 246] on section "Mizzy Pip Pressure Indicating impression by Adam Dental Product Code: WP7120900…" at bounding box center [784, 375] width 1568 height 750
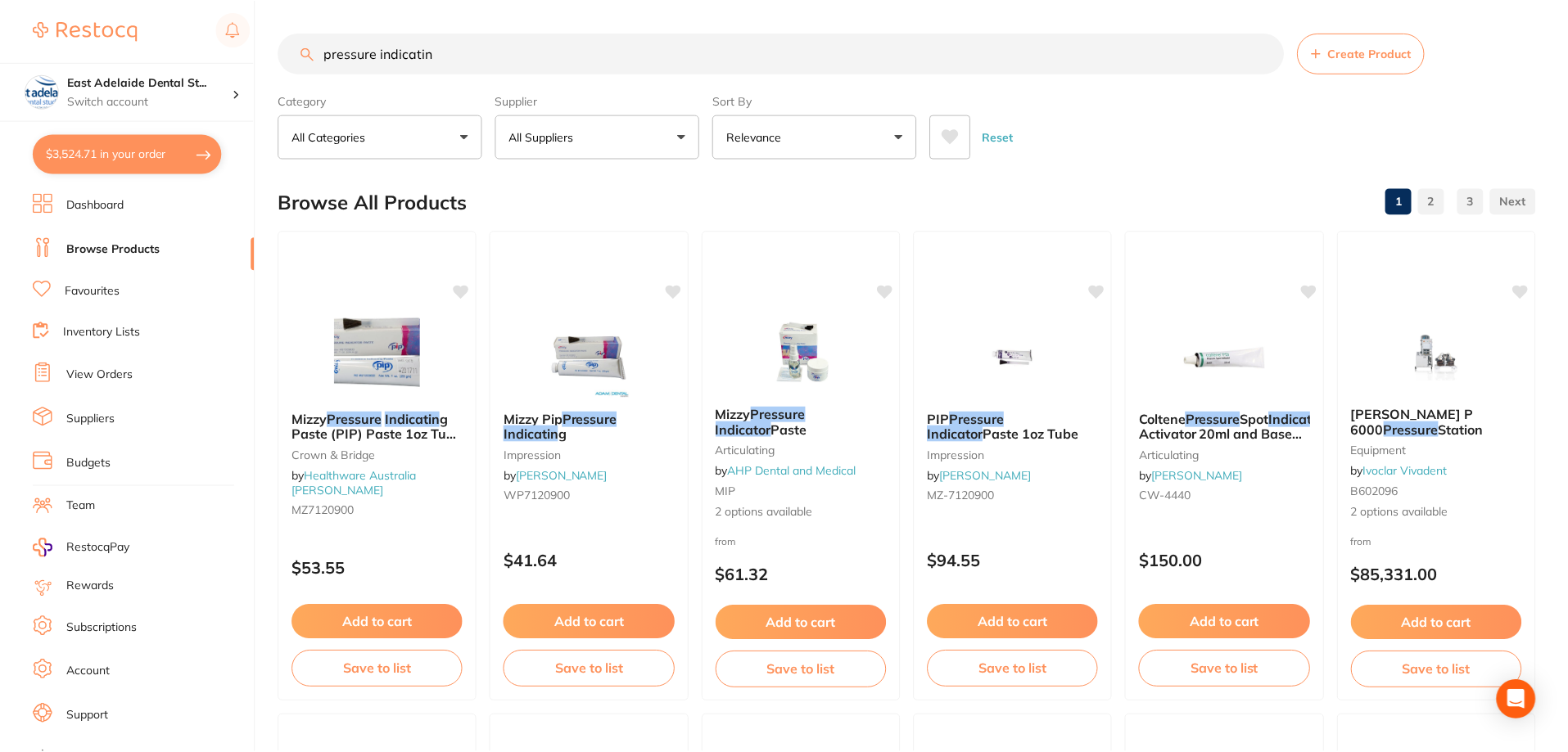
scroll to position [82, 0]
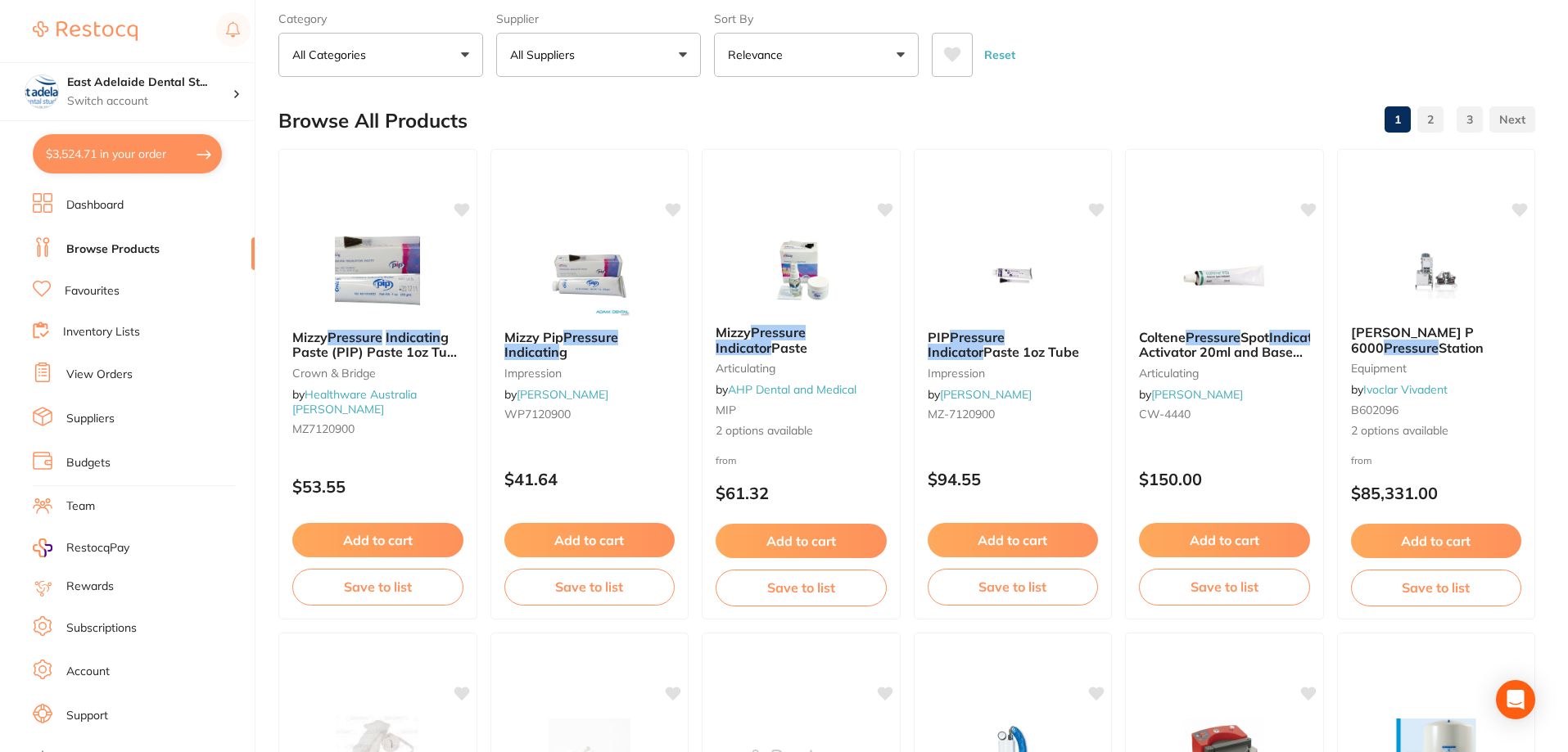
click at [105, 216] on li "Dashboard" at bounding box center [144, 205] width 222 height 24
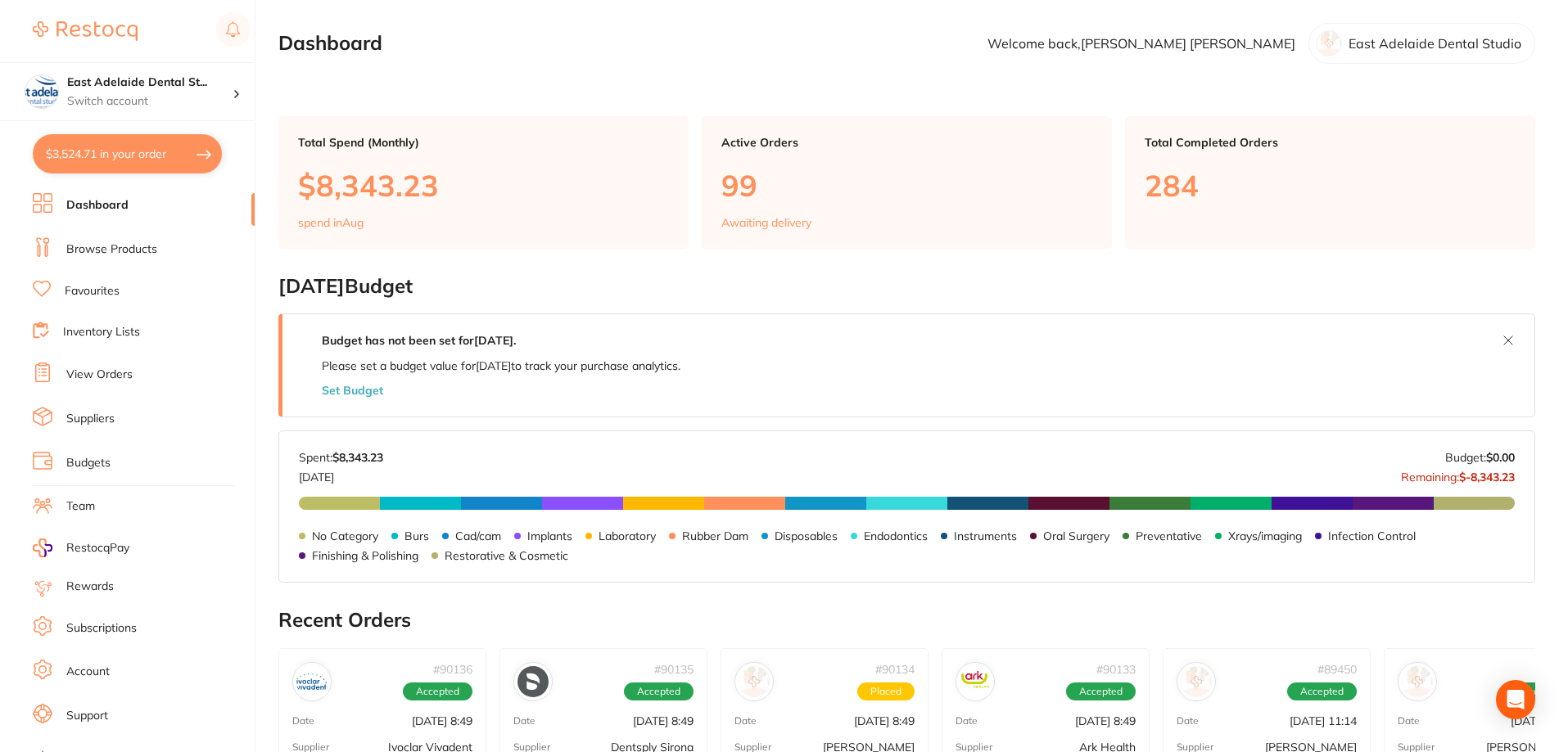
click at [93, 248] on link "Browse Products" at bounding box center [112, 249] width 91 height 16
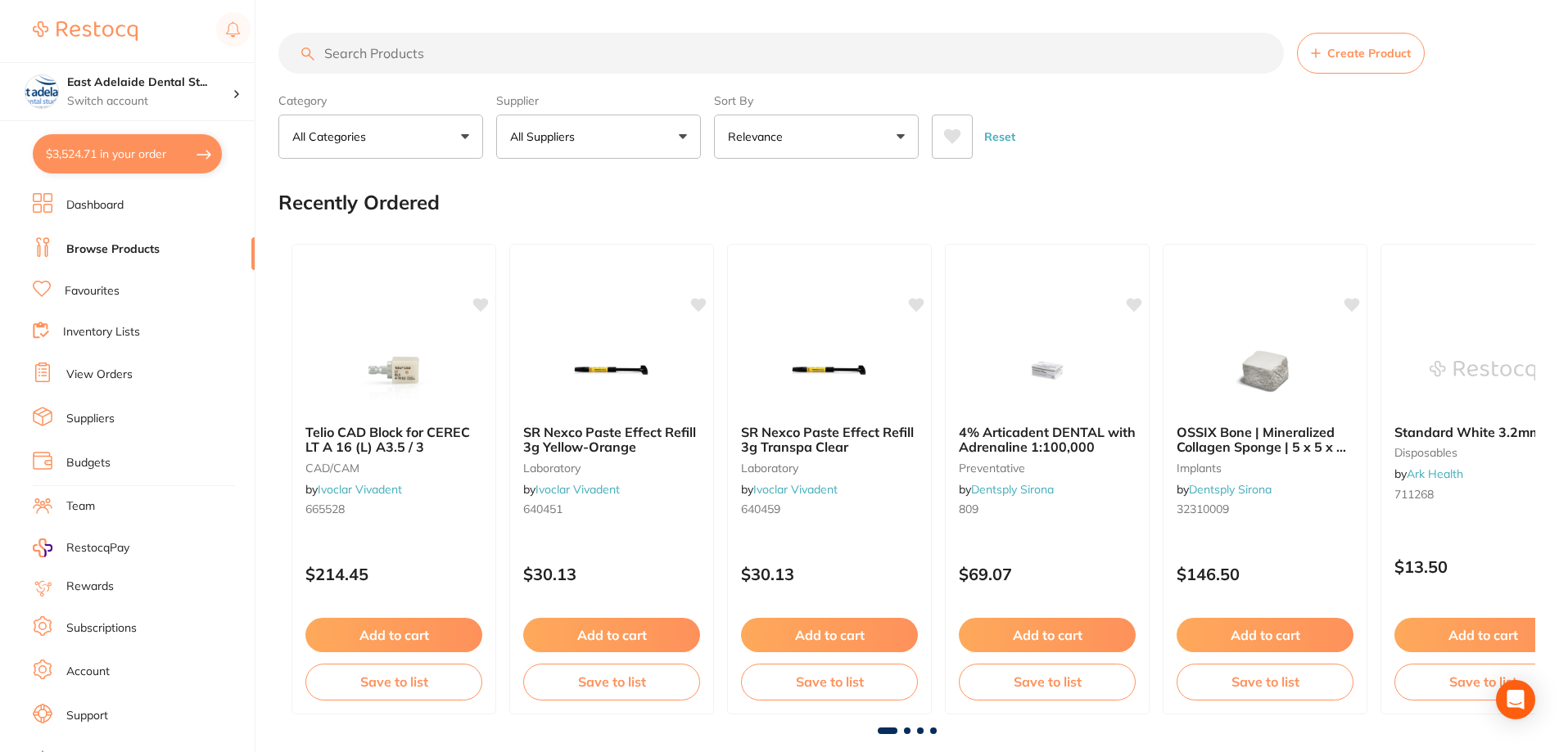
click at [403, 44] on input "search" at bounding box center [781, 54] width 1005 height 41
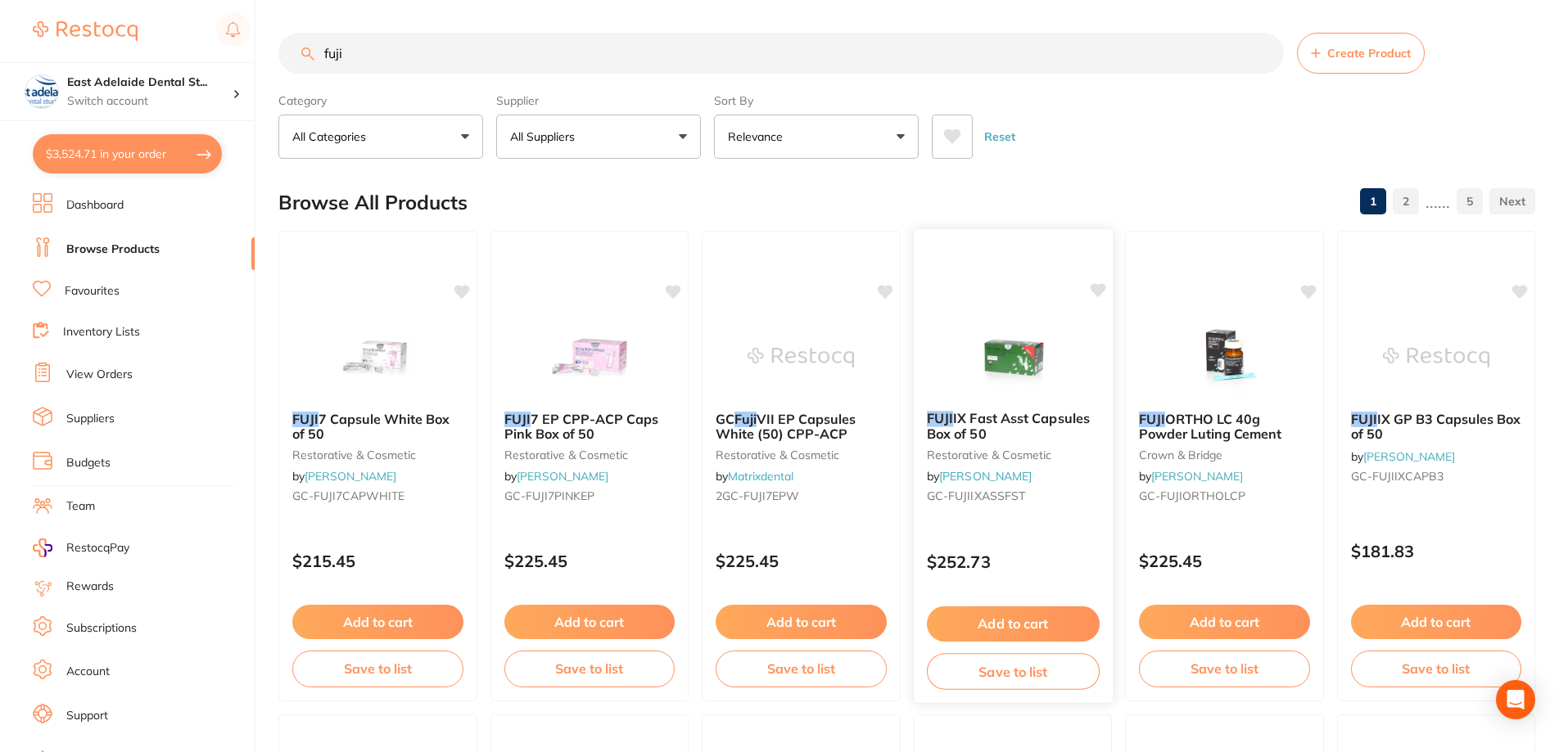
click at [1031, 446] on div "FUJI IX Fast Asst Capsules Box of 50 restorative & cosmetic by Henry Schein Hal…" at bounding box center [1013, 460] width 199 height 125
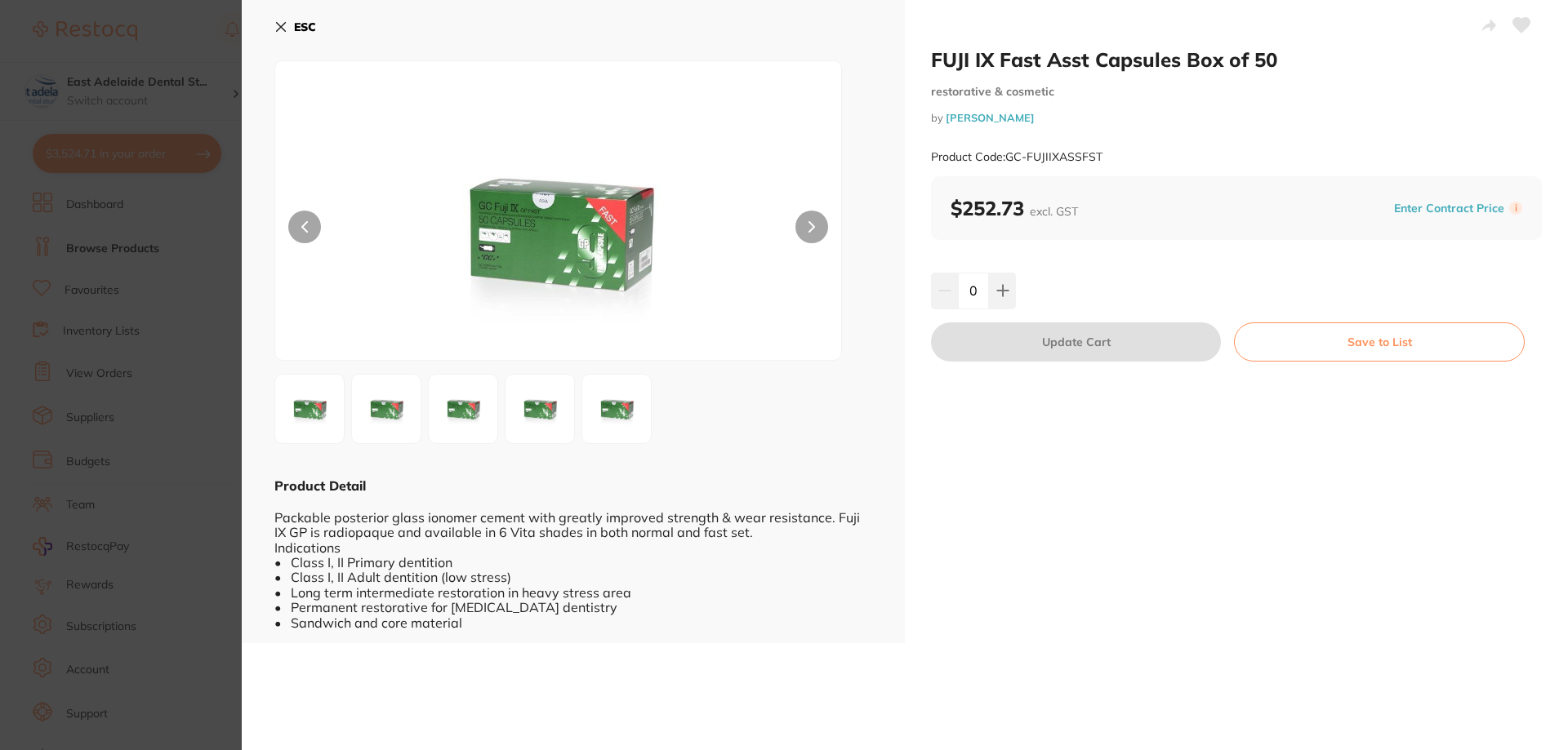
click at [312, 415] on img at bounding box center [309, 409] width 59 height 59
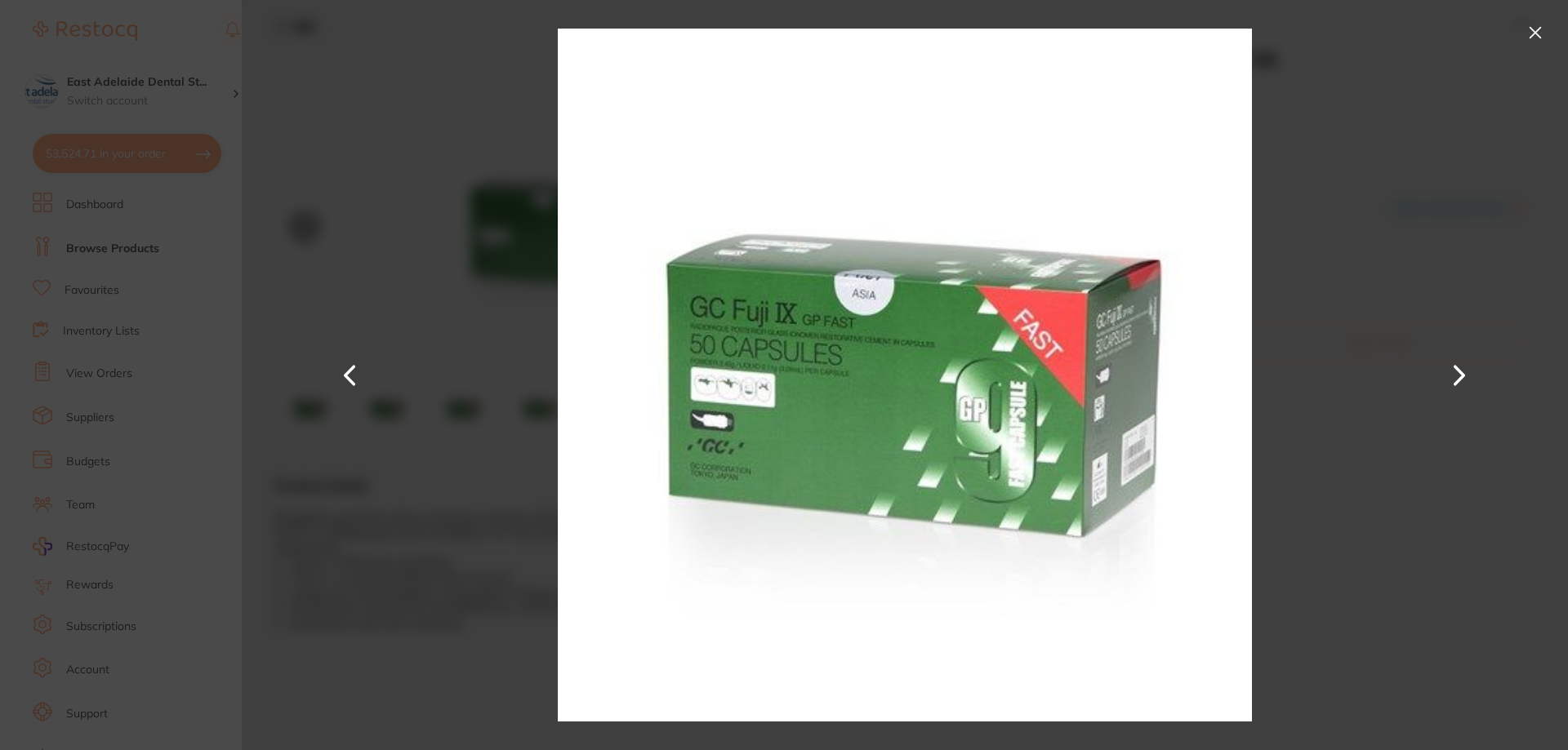
click at [408, 415] on div at bounding box center [904, 375] width 1326 height 750
click at [1543, 29] on button at bounding box center [1535, 32] width 26 height 26
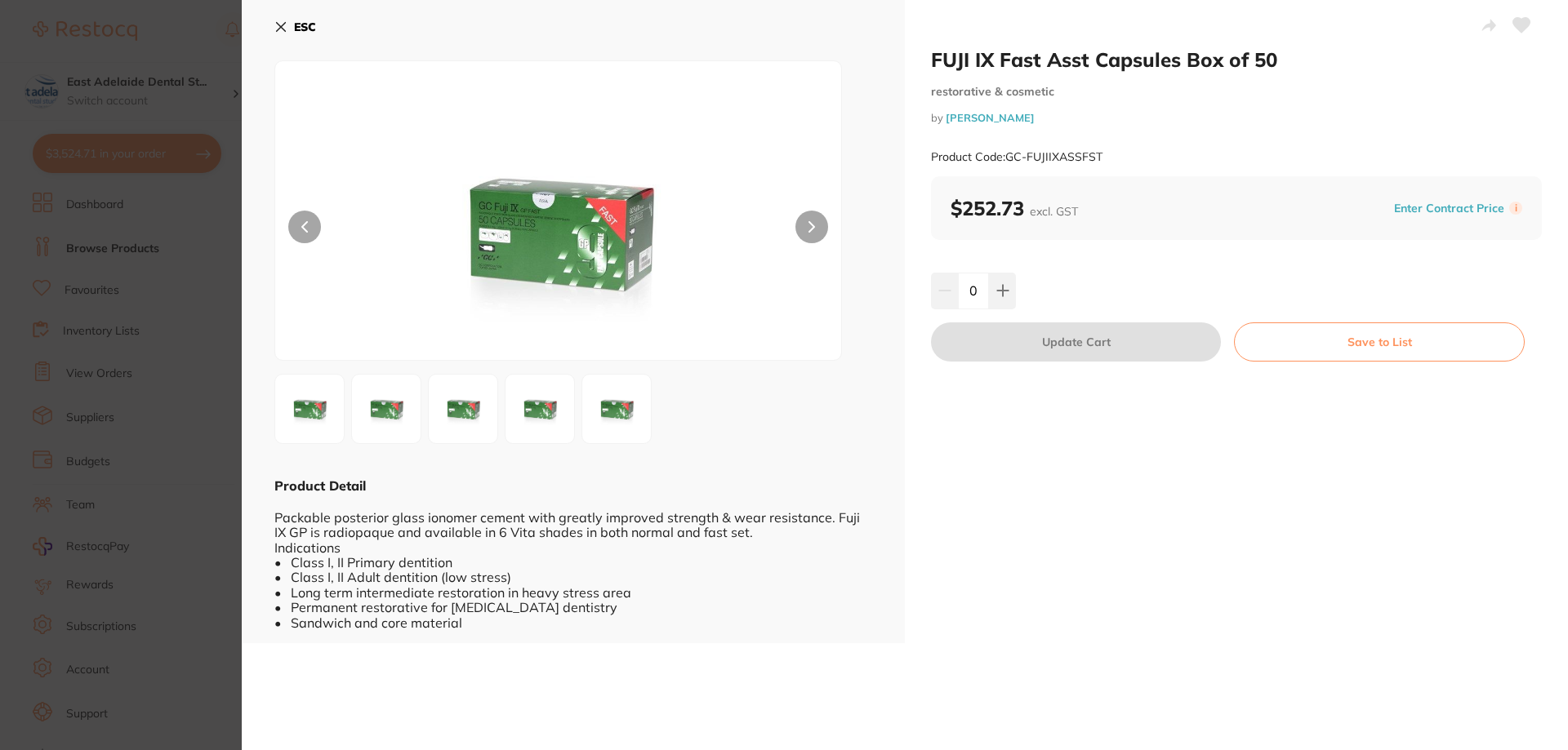
click at [300, 31] on b "ESC" at bounding box center [305, 27] width 22 height 14
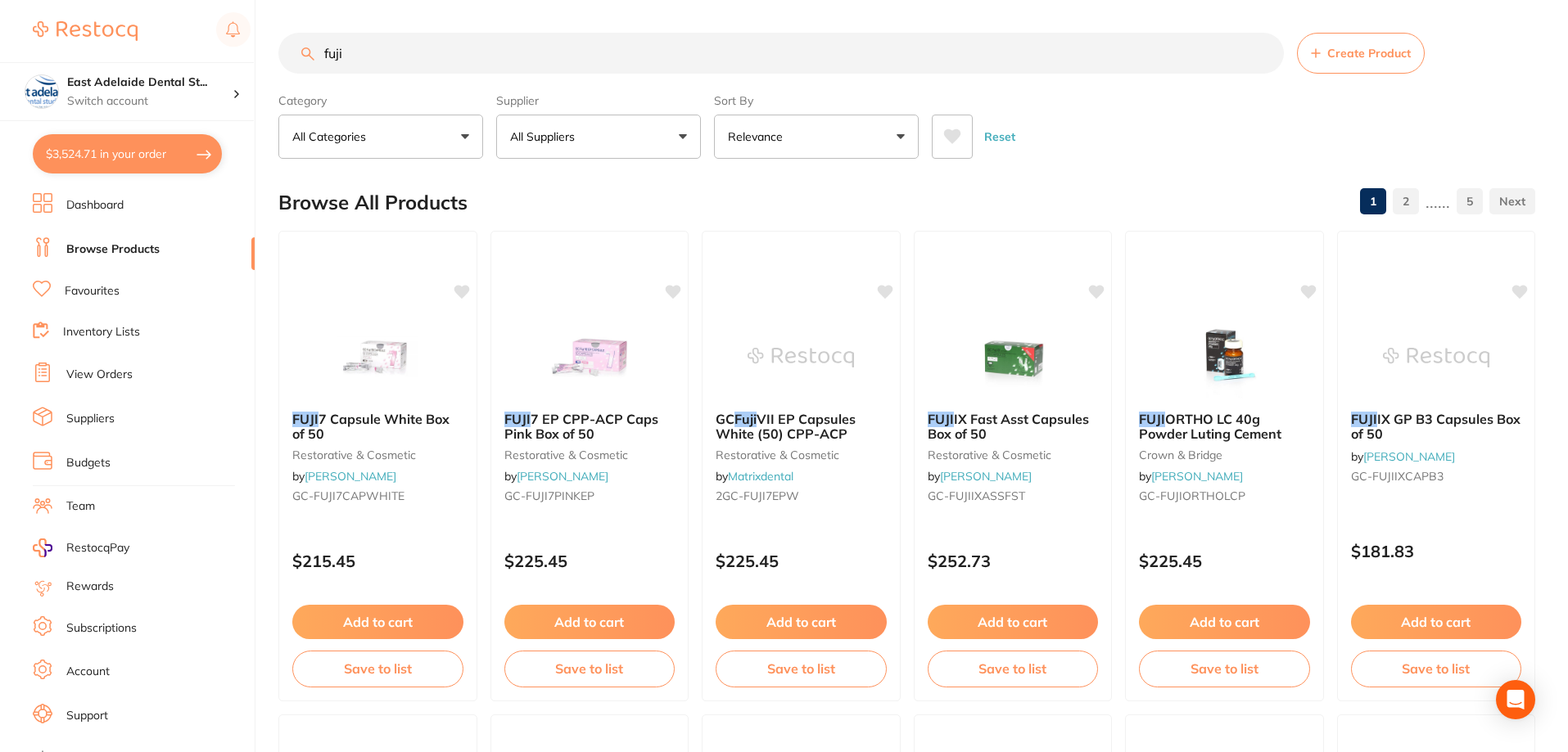
click at [591, 56] on input "fuji" at bounding box center [781, 54] width 1005 height 41
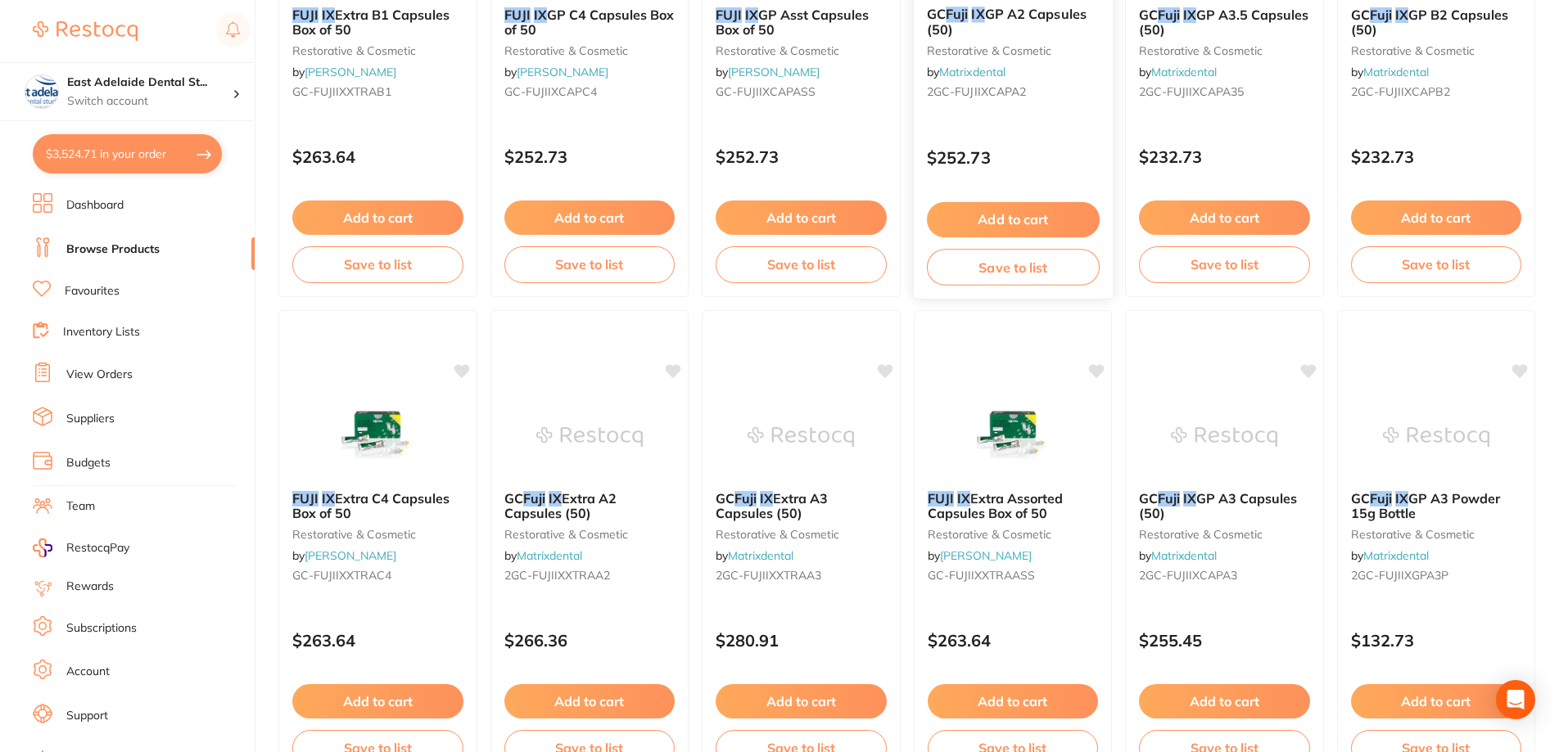
scroll to position [900, 0]
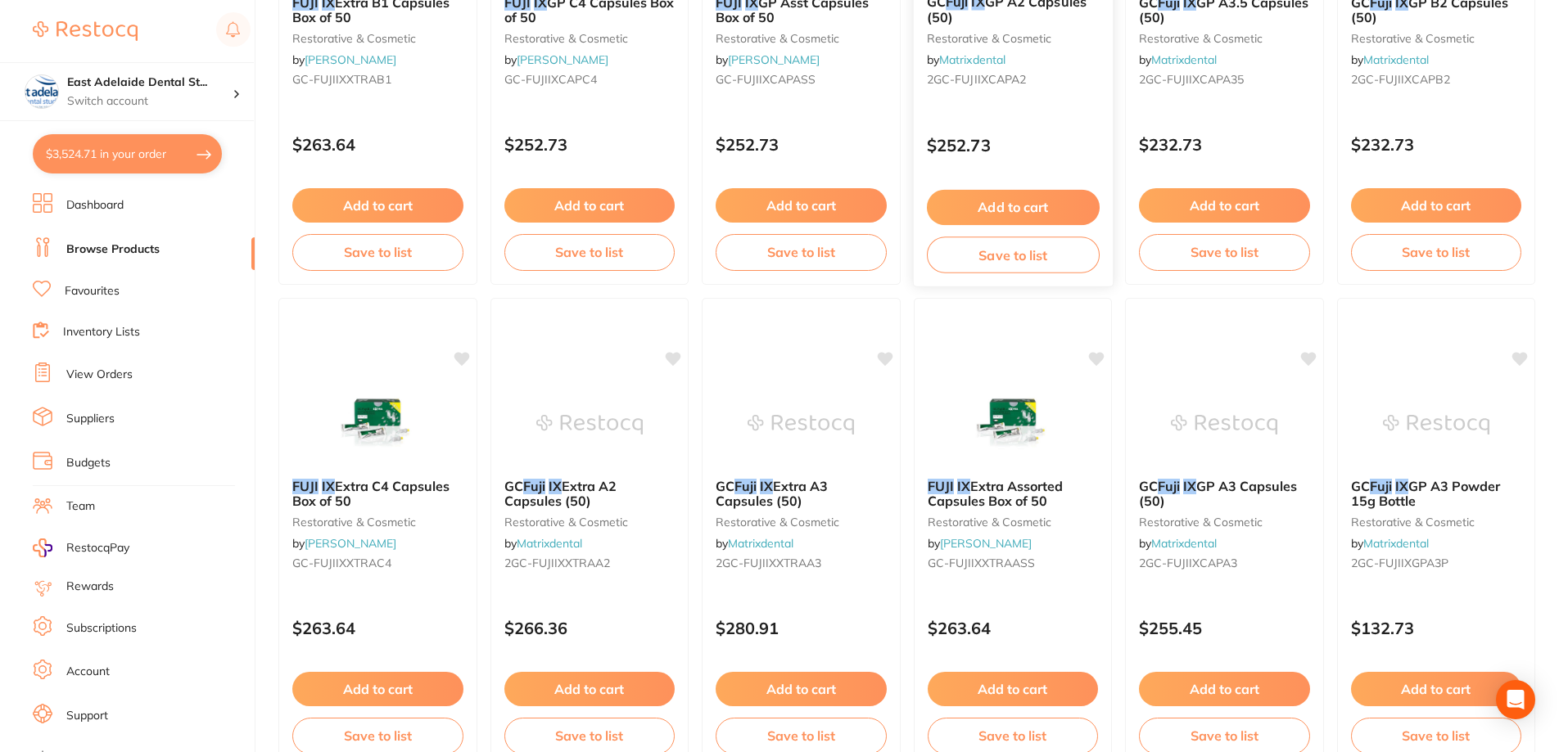
type input "fuji ix"
click at [1016, 86] on span "2GC-FUJIIXCAPA2" at bounding box center [976, 80] width 99 height 14
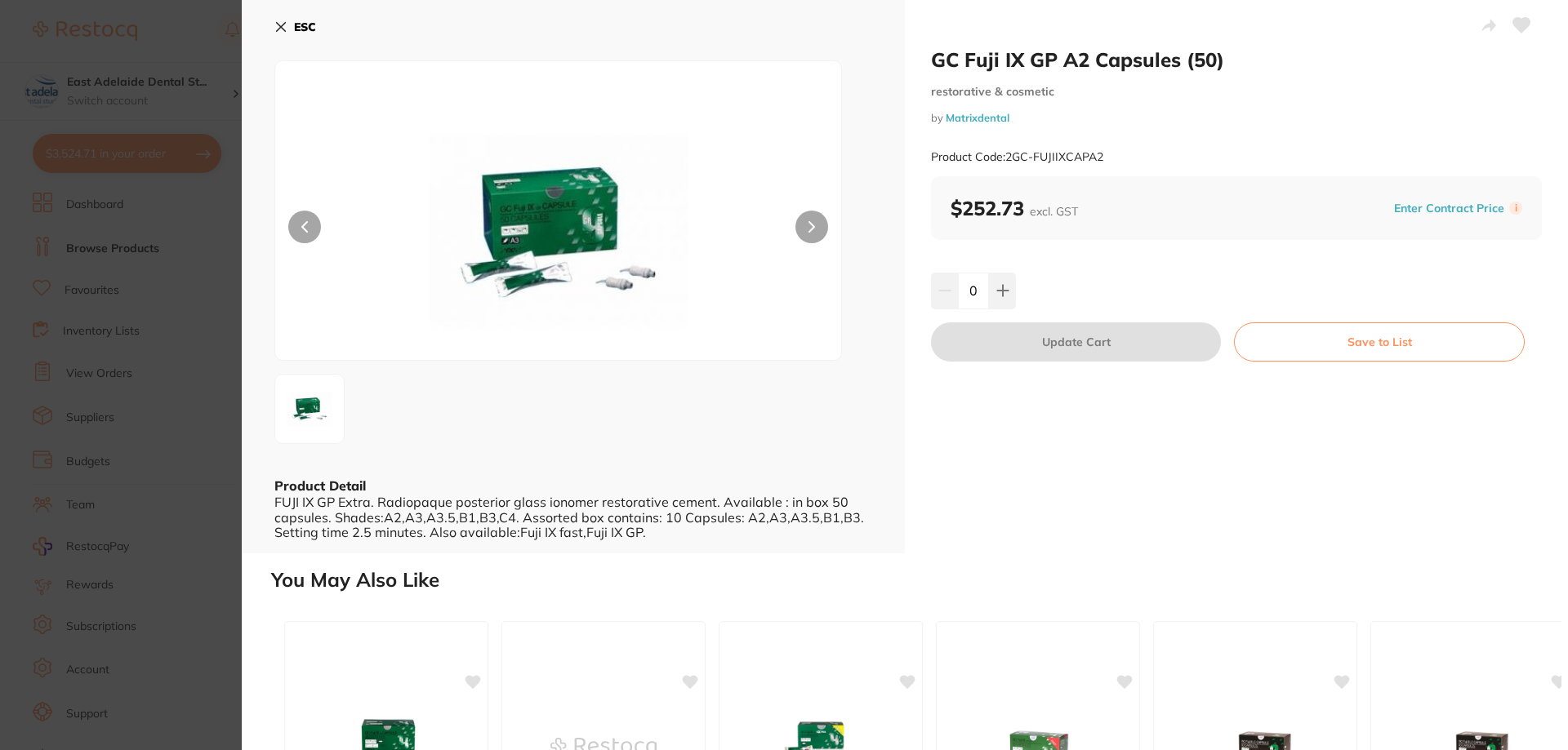
click at [1004, 291] on icon at bounding box center [1003, 291] width 11 height 11
type input "1"
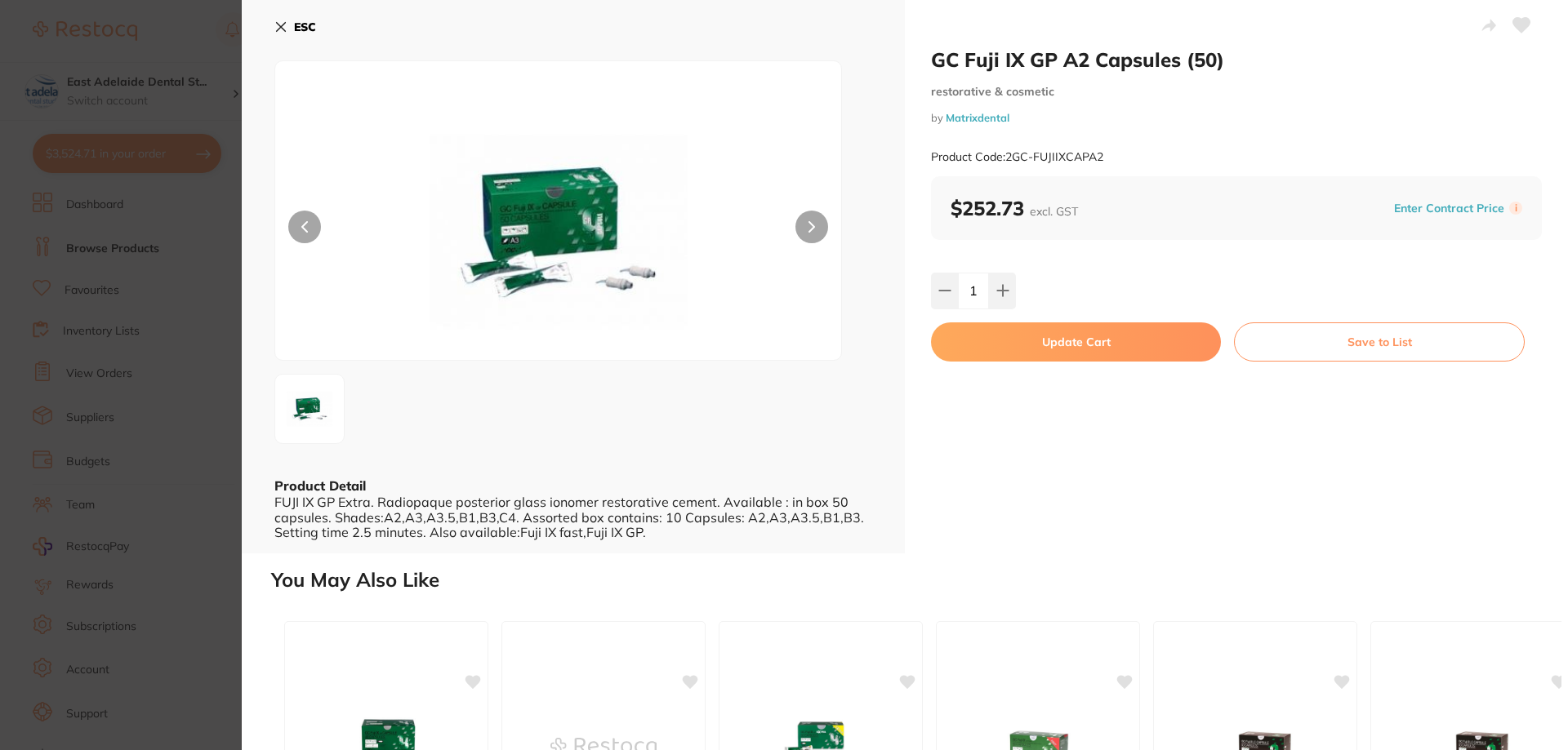
click at [1126, 354] on button "Update Cart" at bounding box center [1076, 342] width 290 height 39
checkbox input "false"
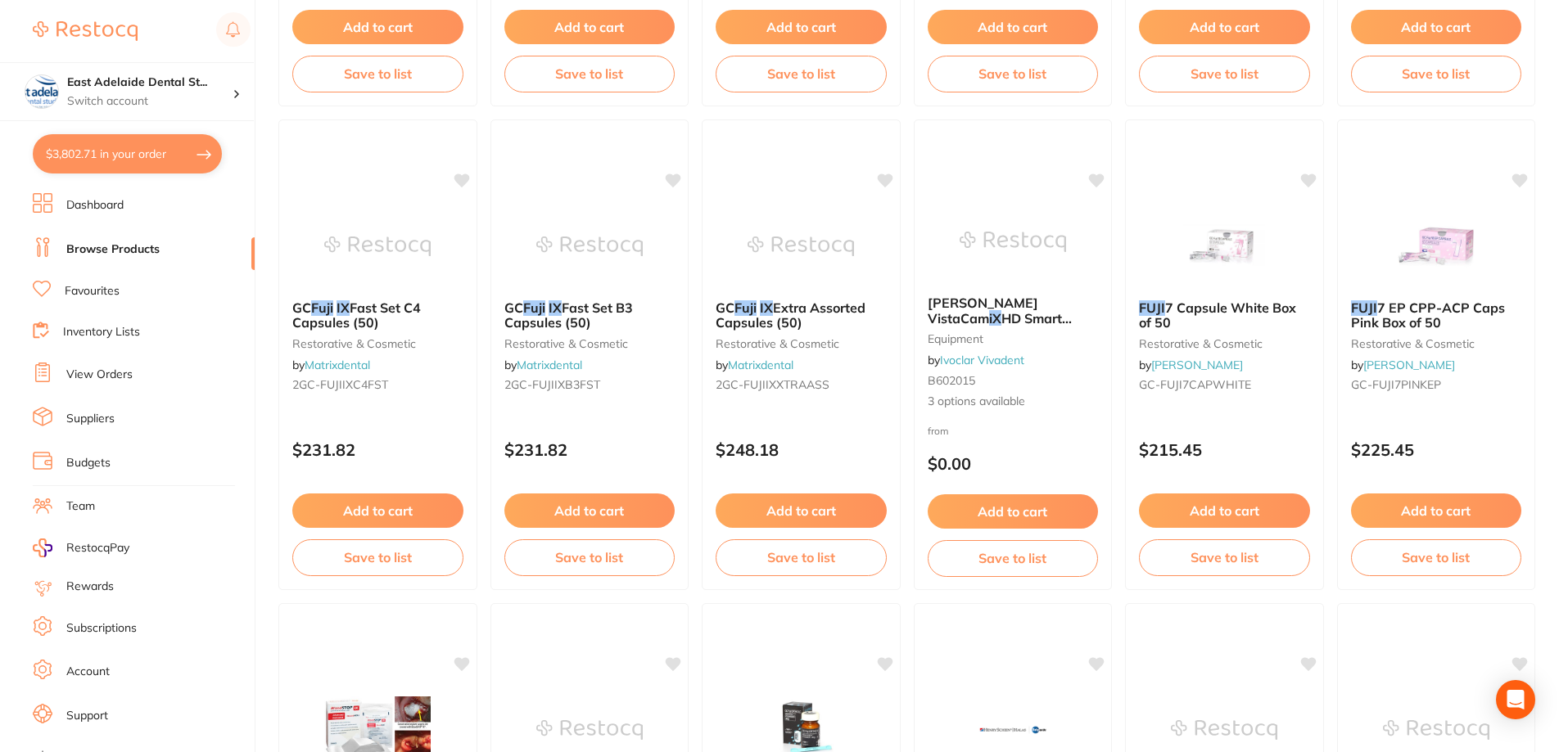
scroll to position [2620, 0]
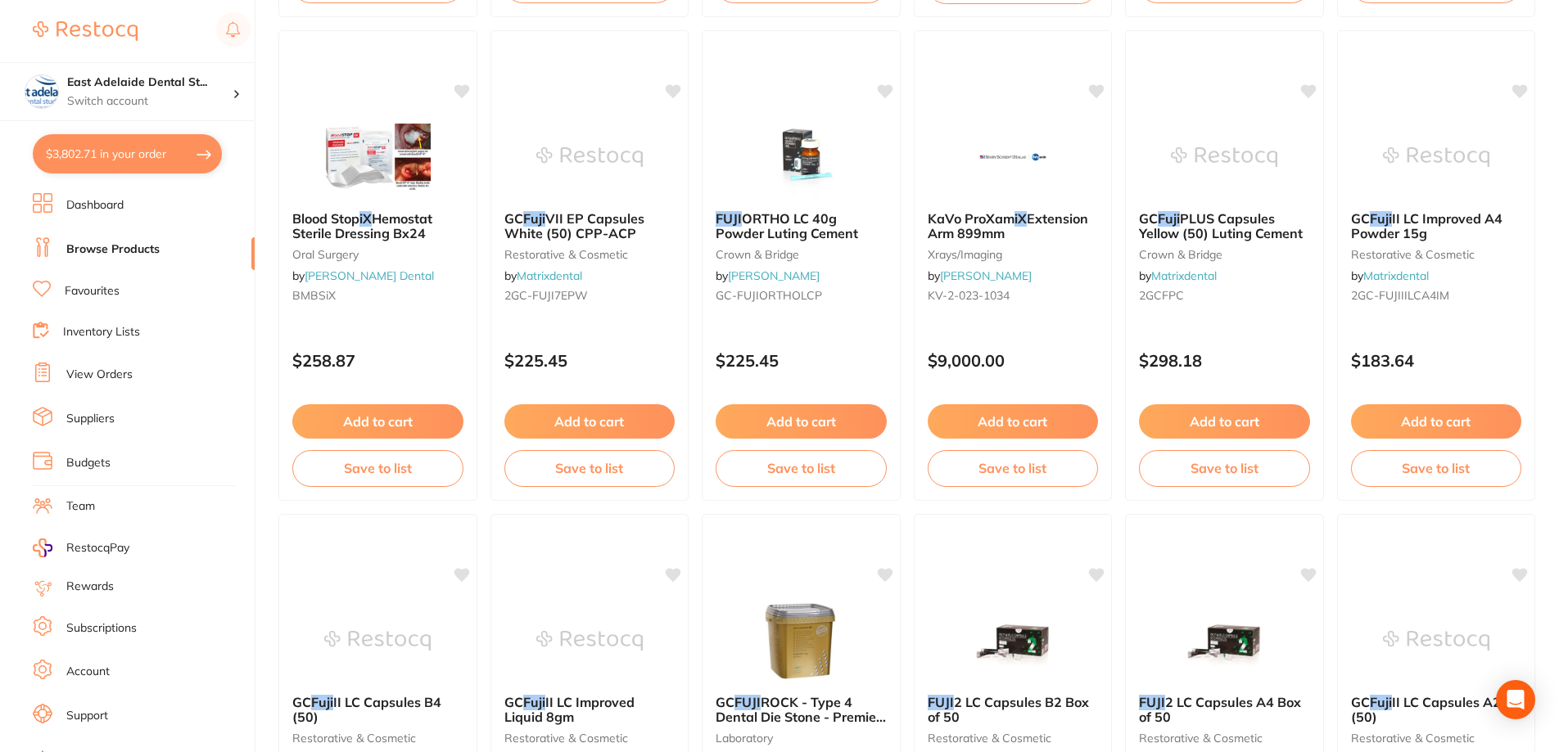
click at [158, 170] on button "$3,802.71 in your order" at bounding box center [127, 154] width 189 height 39
checkbox input "true"
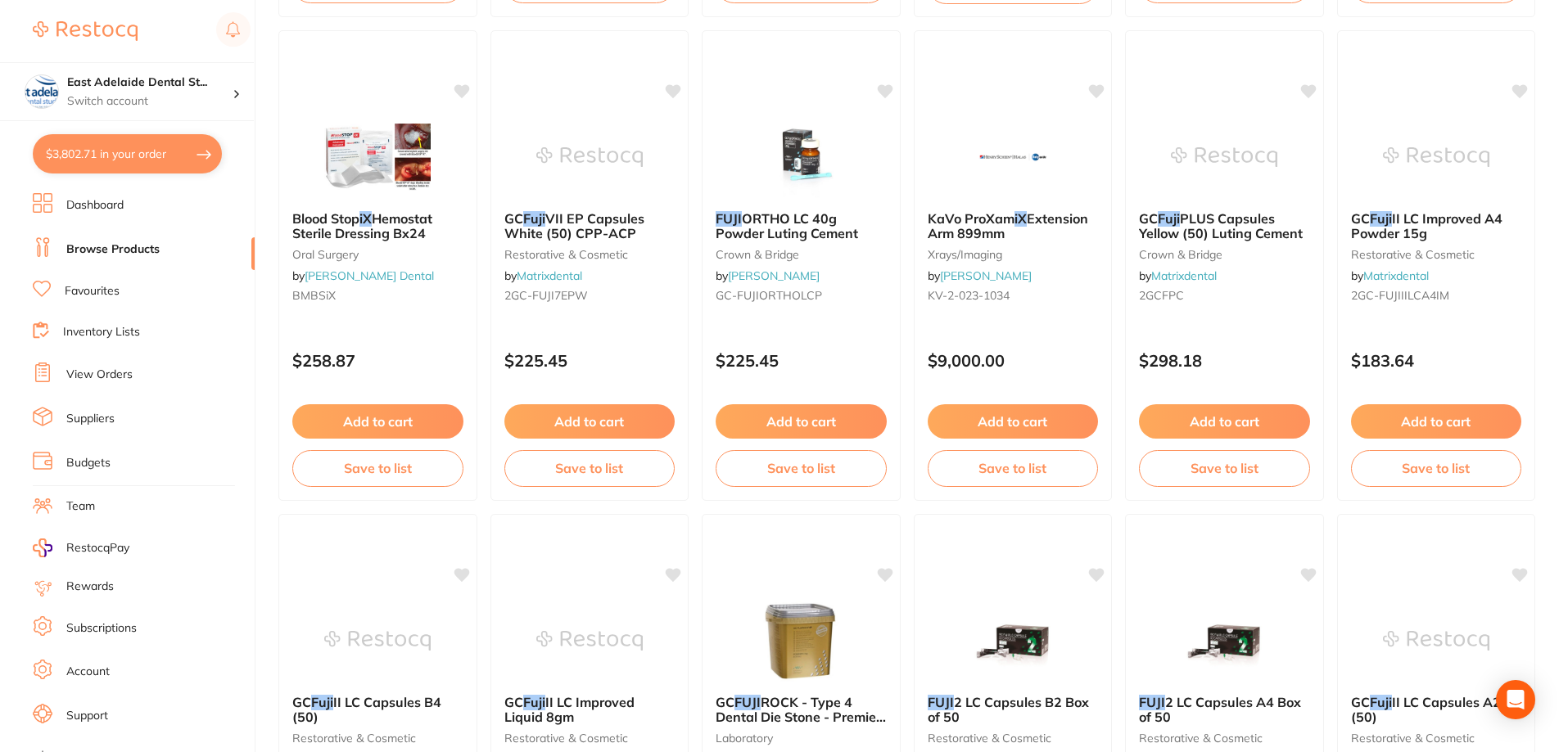
checkbox input "true"
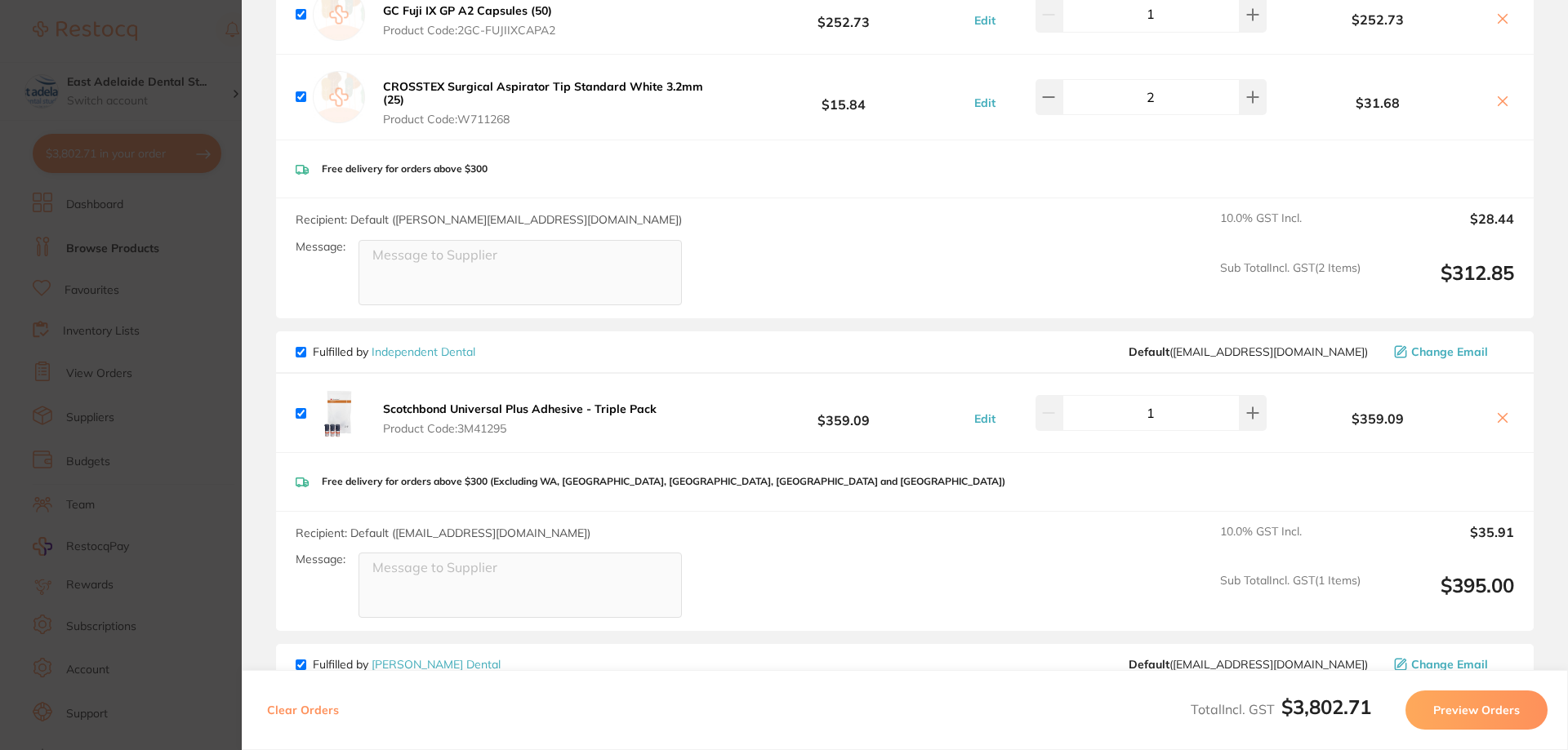
scroll to position [1061, 0]
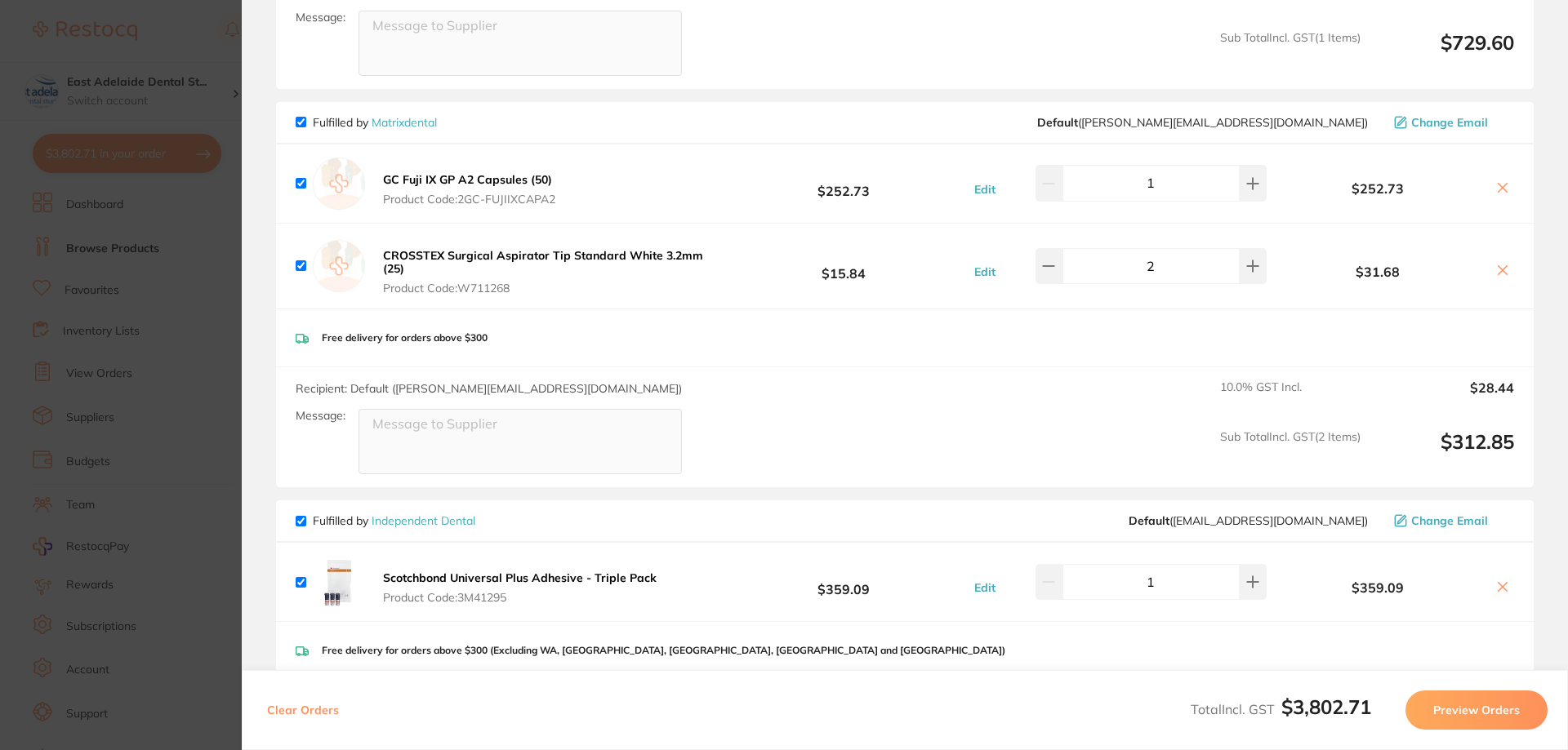
click at [102, 372] on section "Update RRP Set your pre negotiated price for this item. Item Agreed RRP (excl. …" at bounding box center [784, 375] width 1568 height 750
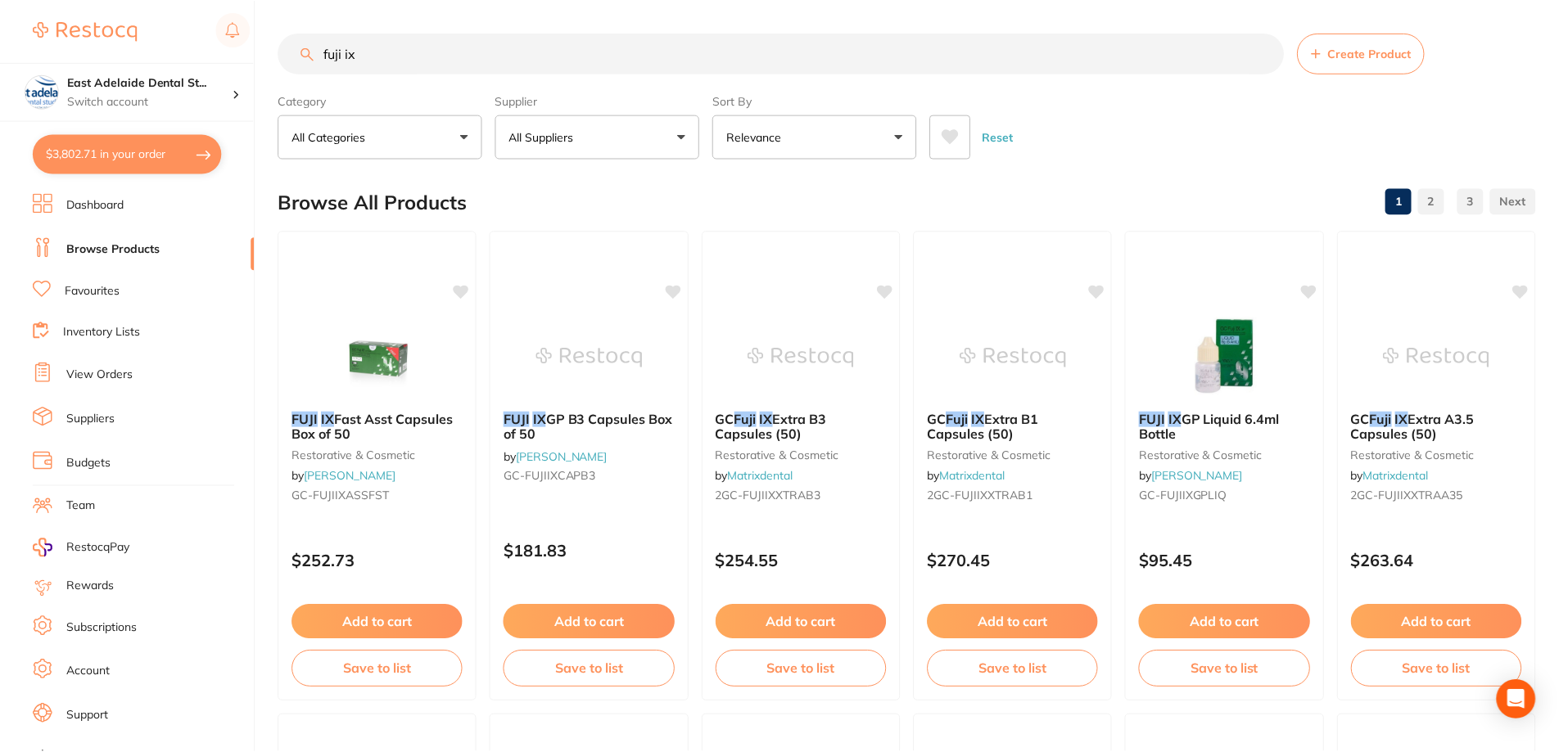
scroll to position [2620, 0]
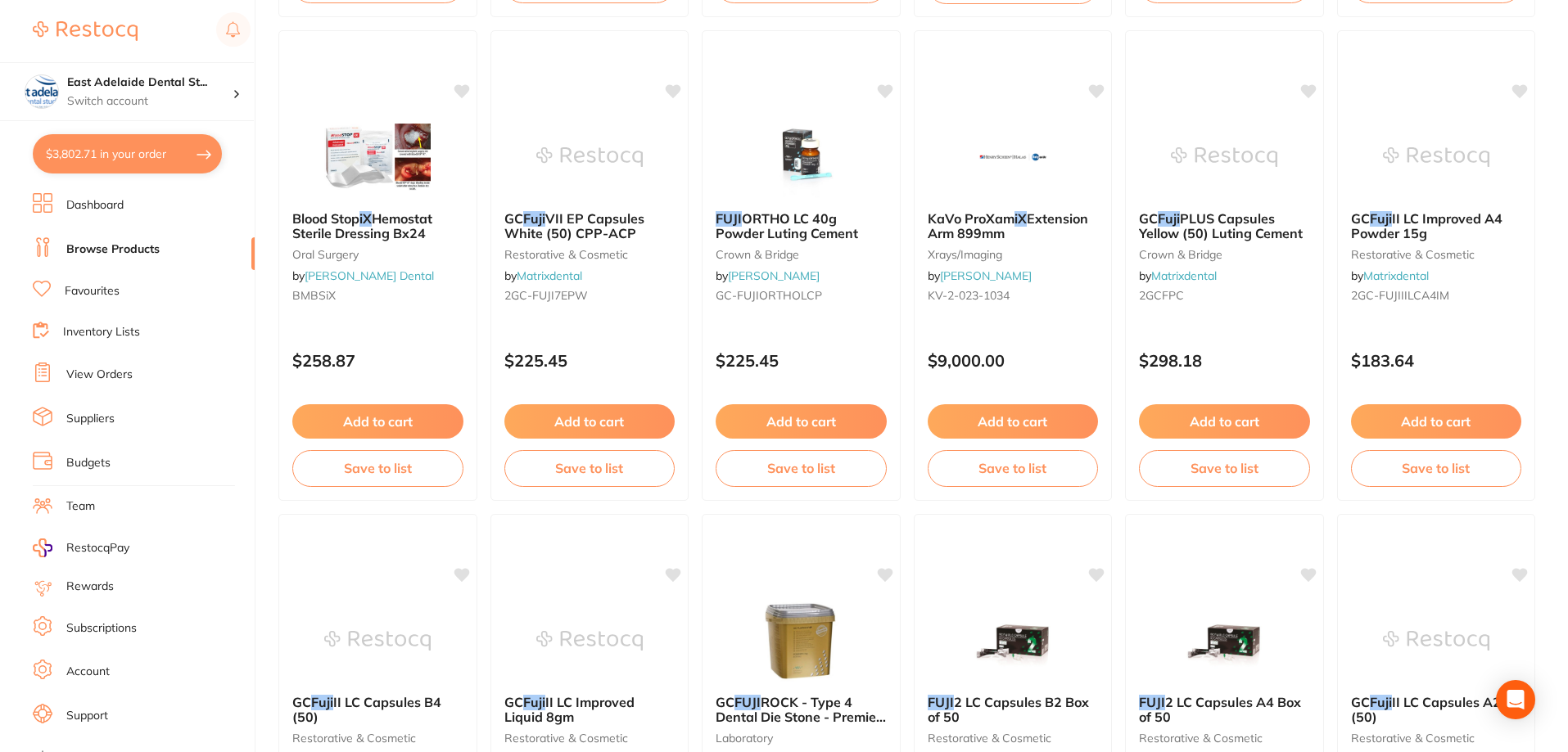
click at [103, 212] on link "Dashboard" at bounding box center [95, 206] width 57 height 16
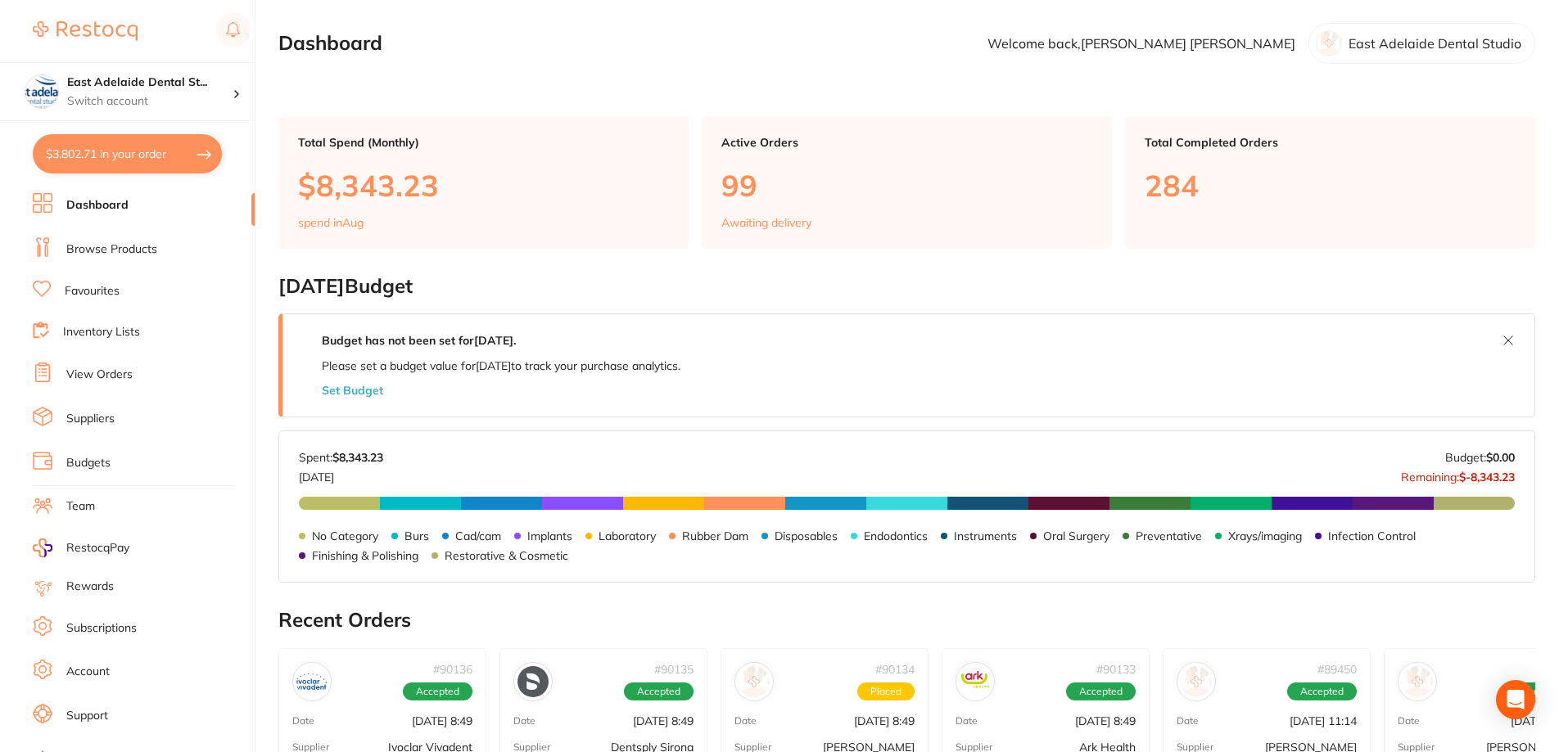
click at [178, 148] on button "$3,802.71 in your order" at bounding box center [127, 154] width 189 height 39
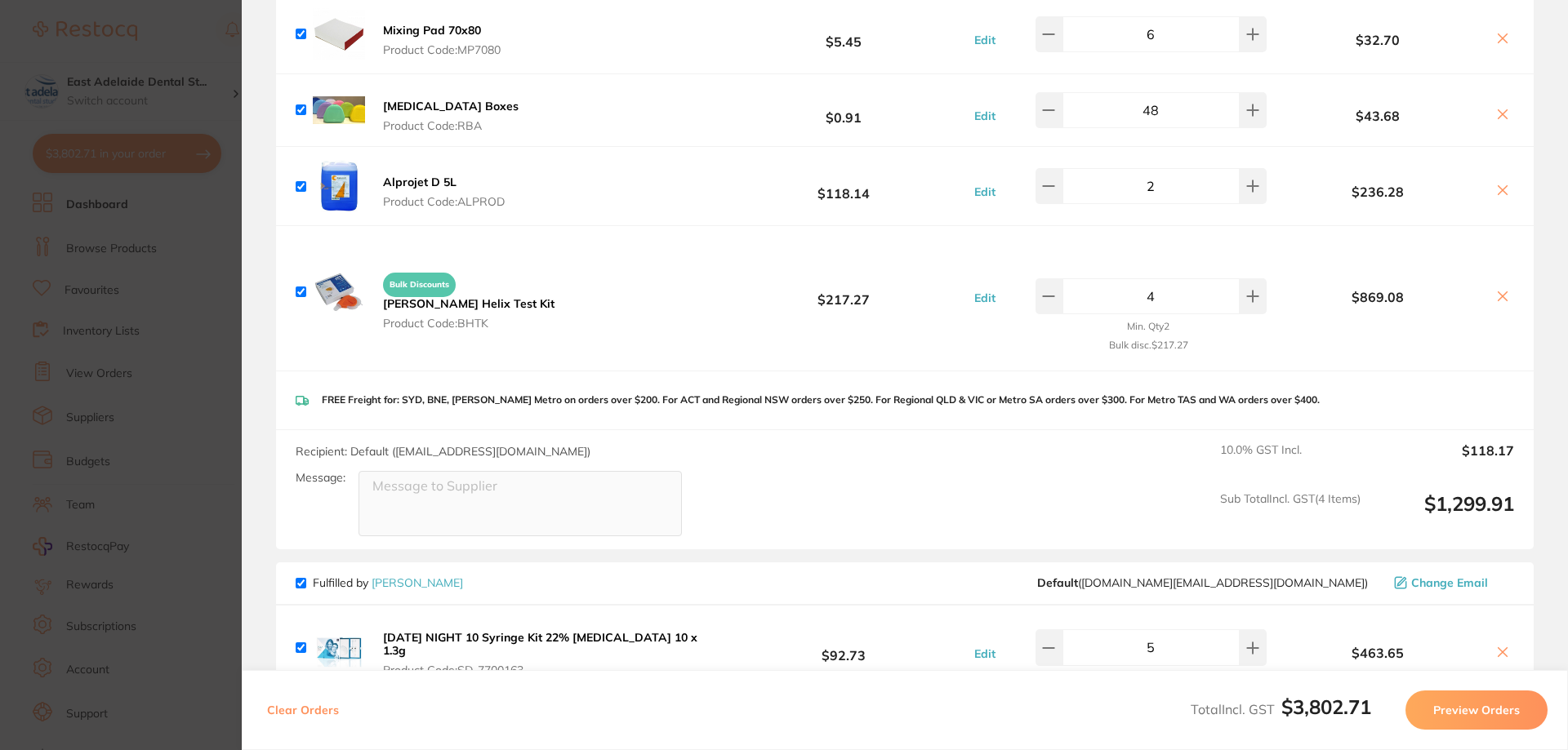
scroll to position [2205, 0]
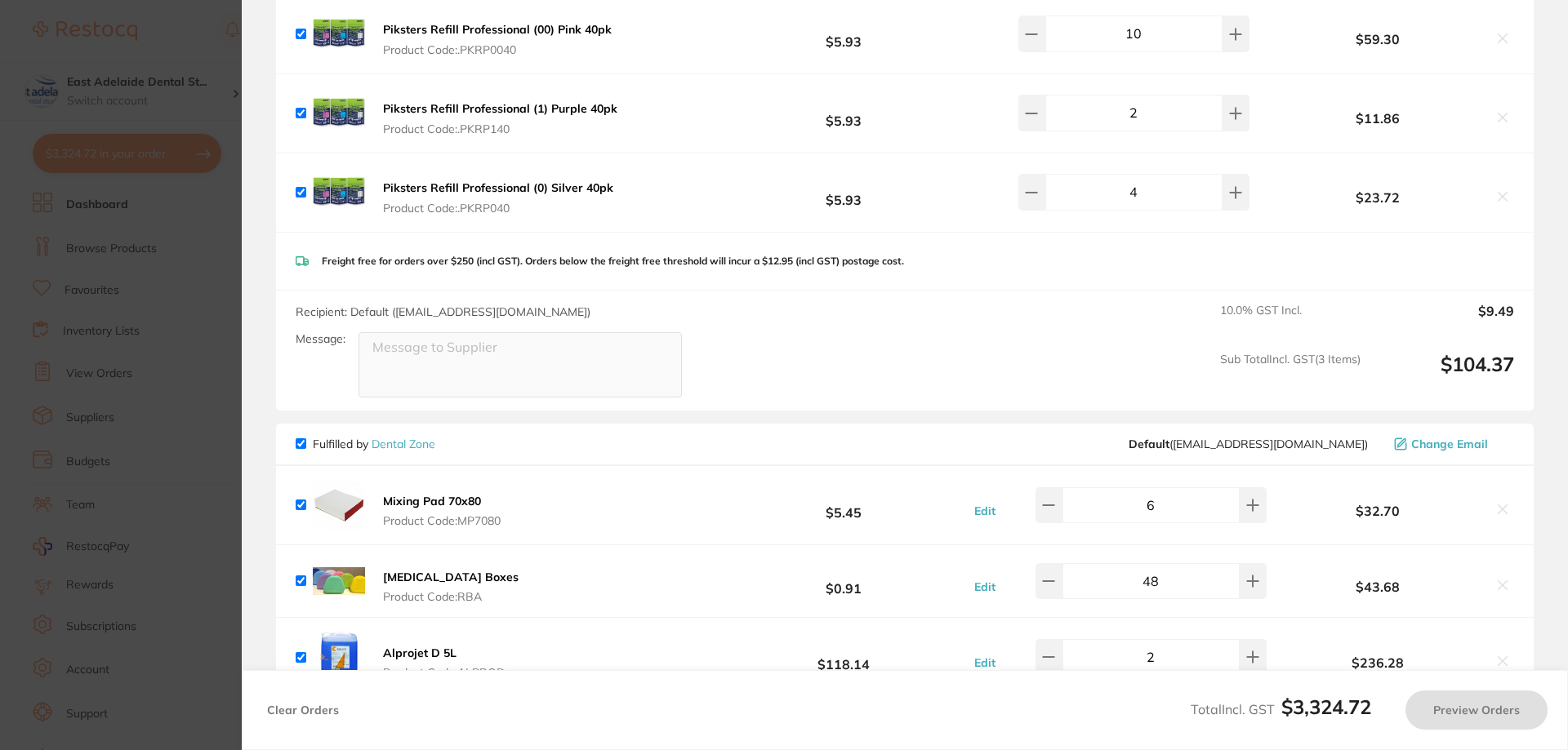
scroll to position [2271, 0]
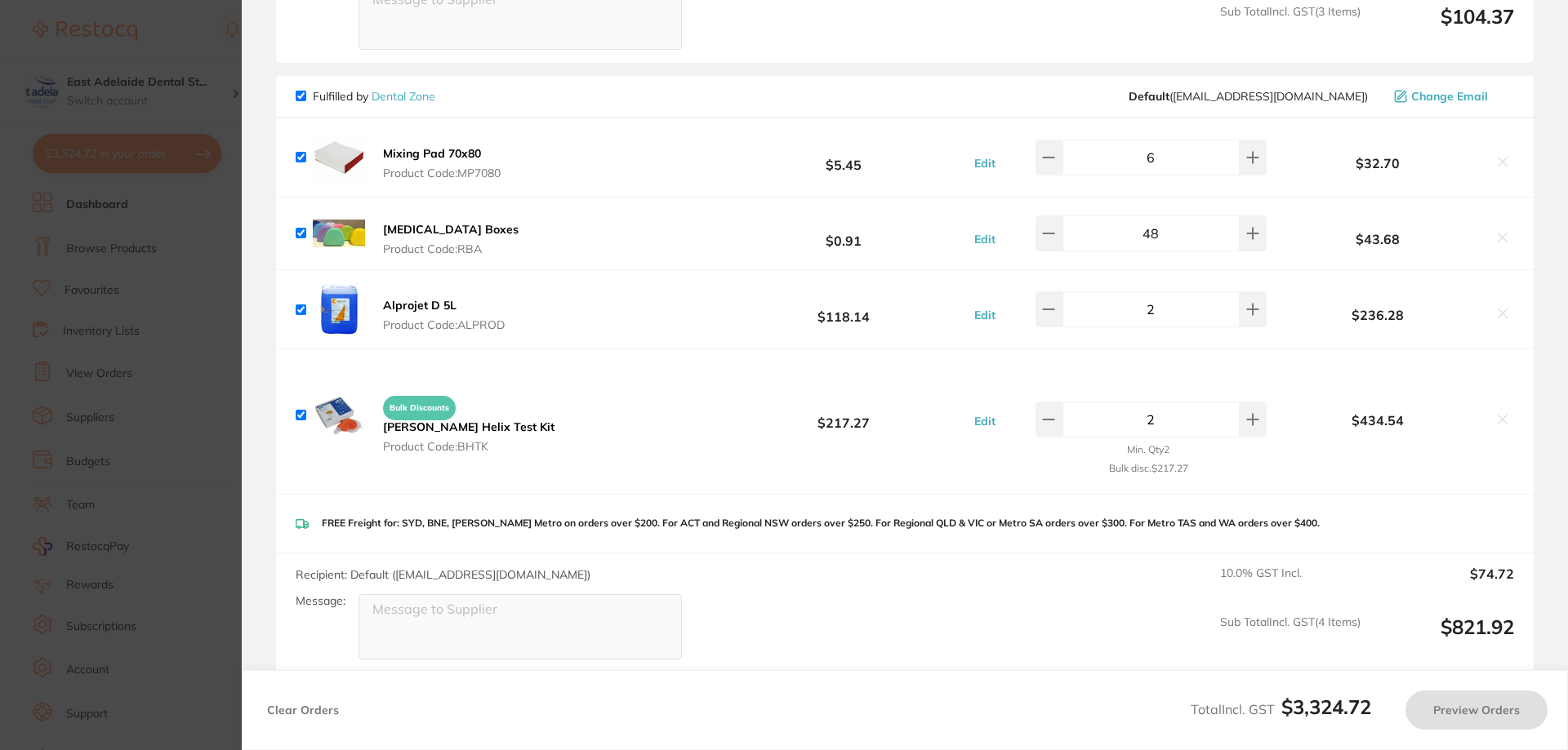
type input "3"
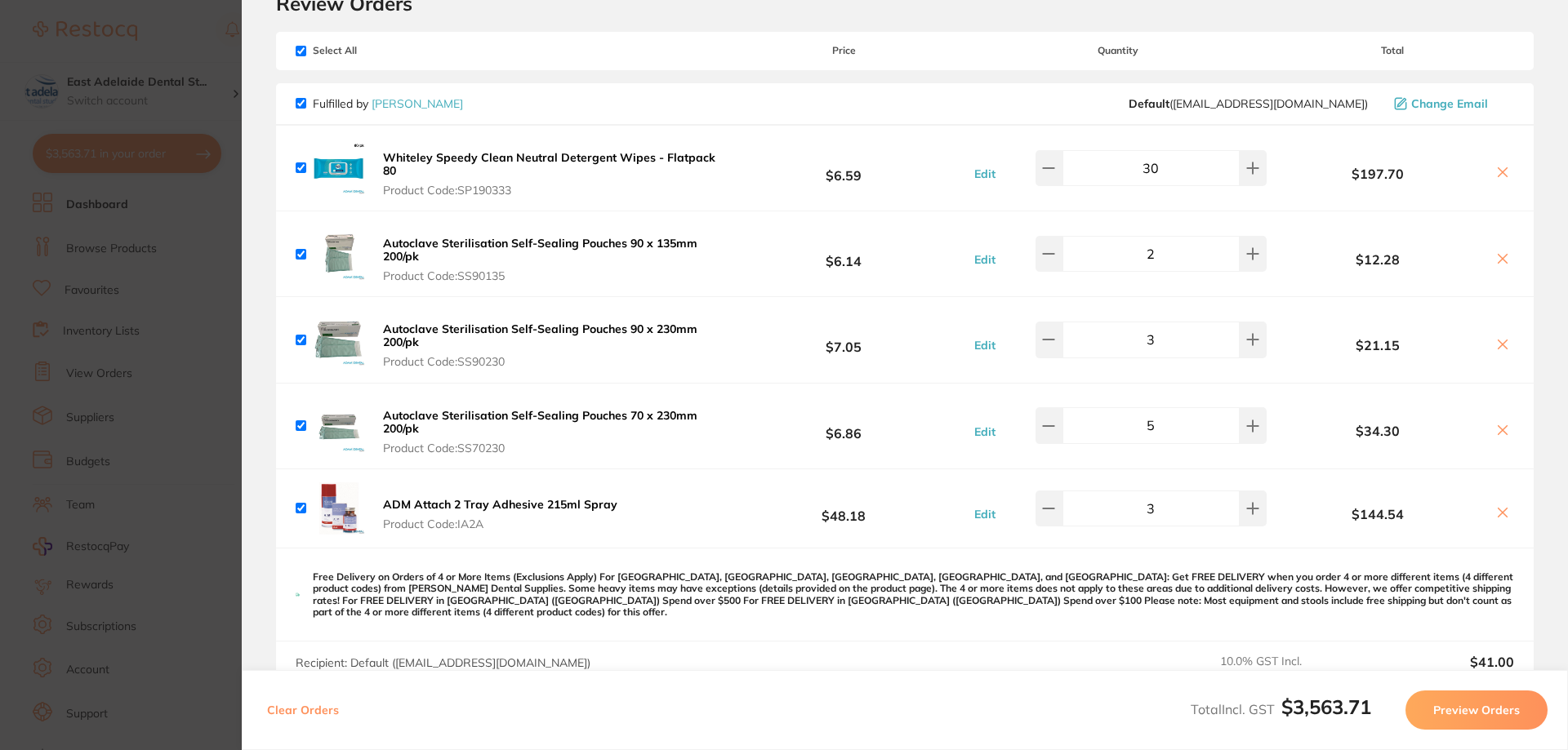
scroll to position [0, 0]
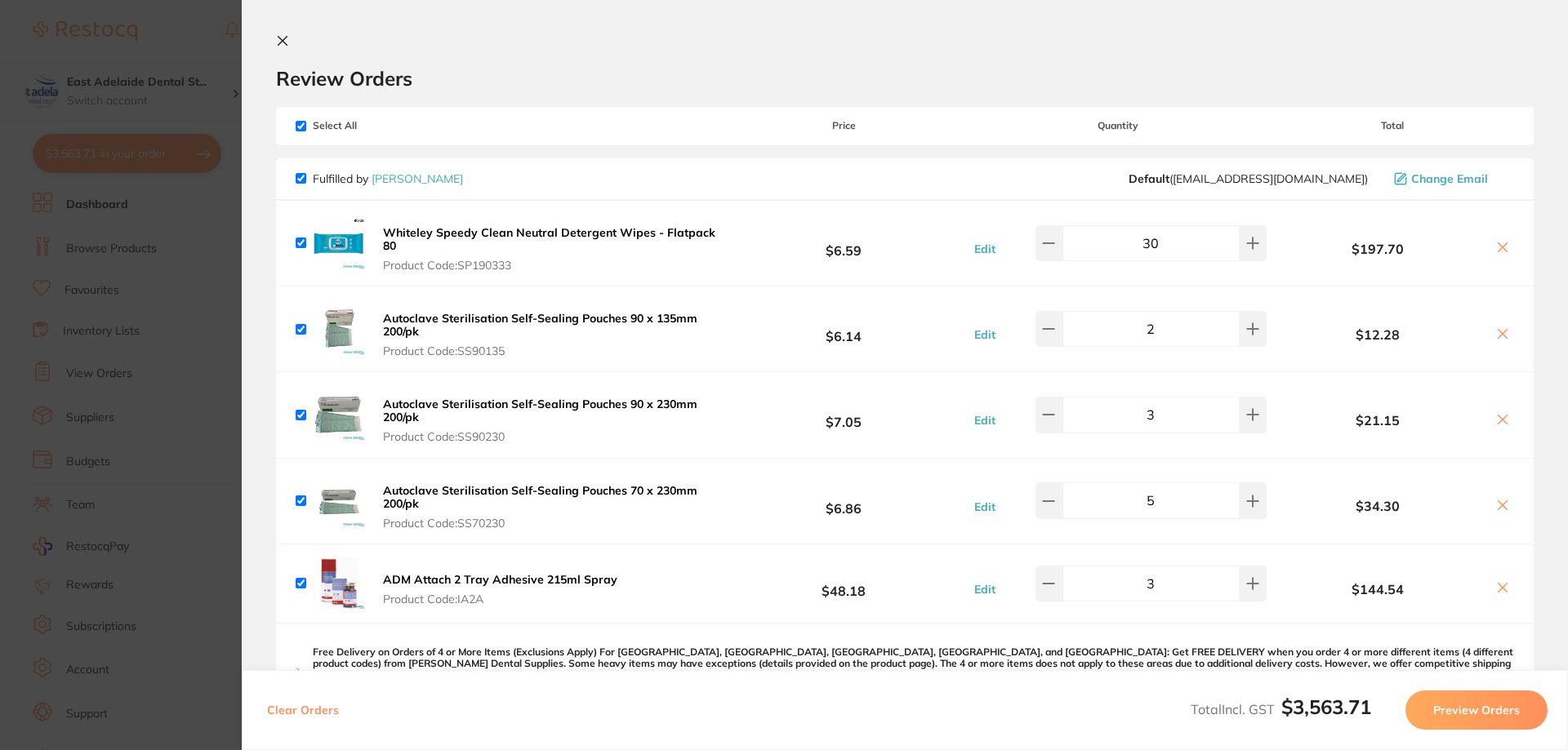
click at [169, 89] on section "Update RRP Set your pre negotiated price for this item. Item Agreed RRP (excl. …" at bounding box center [784, 375] width 1568 height 750
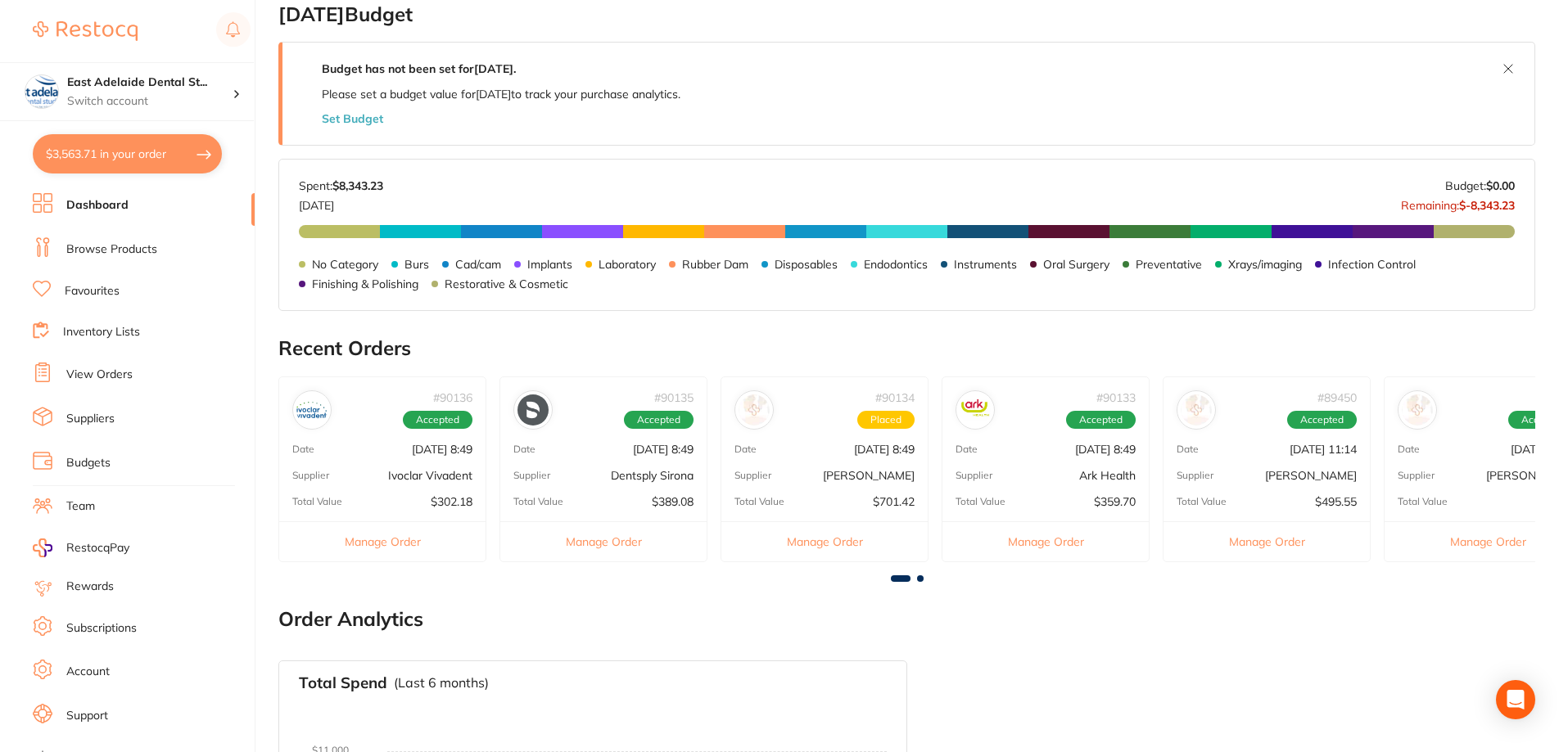
scroll to position [155, 0]
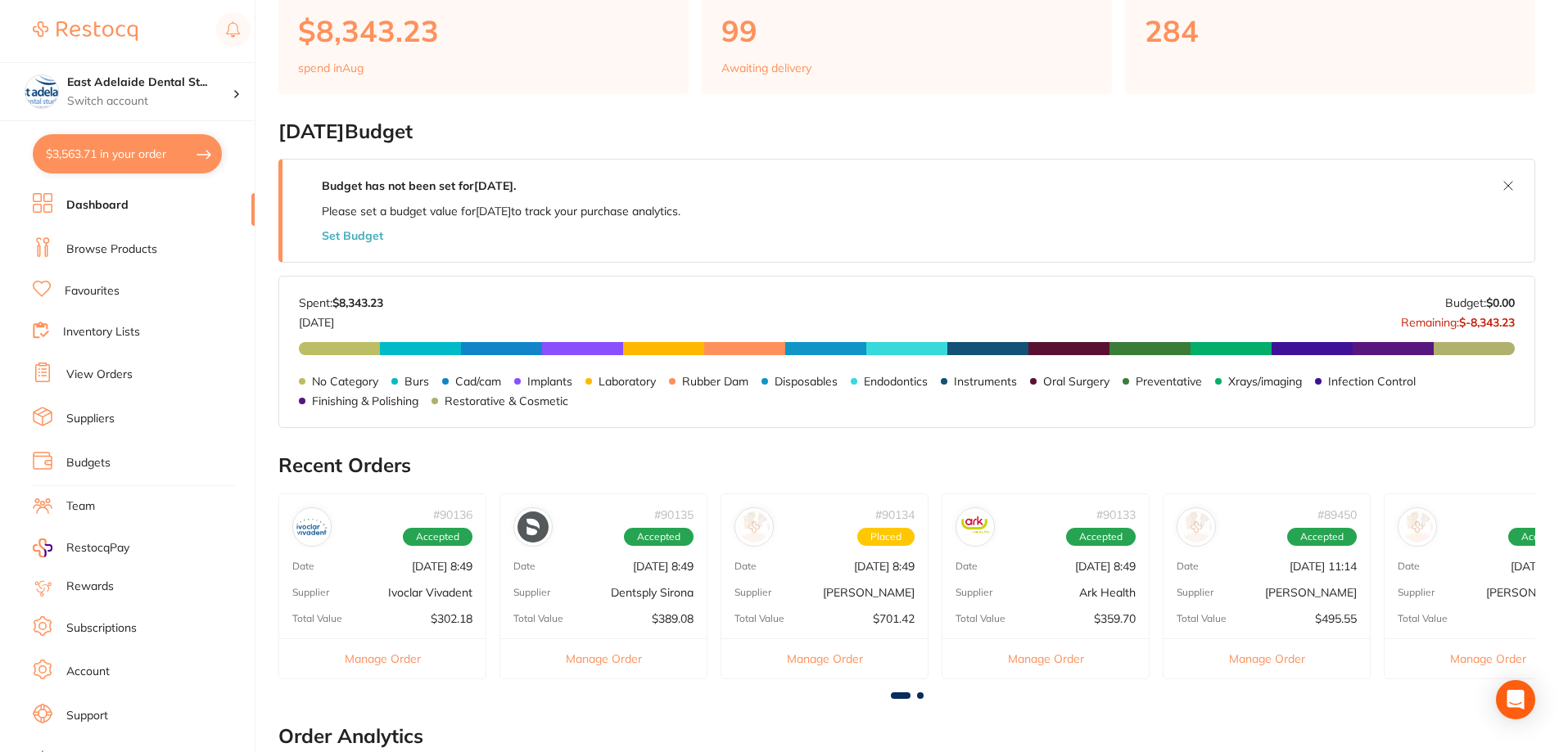
click at [122, 249] on link "Browse Products" at bounding box center [112, 249] width 91 height 16
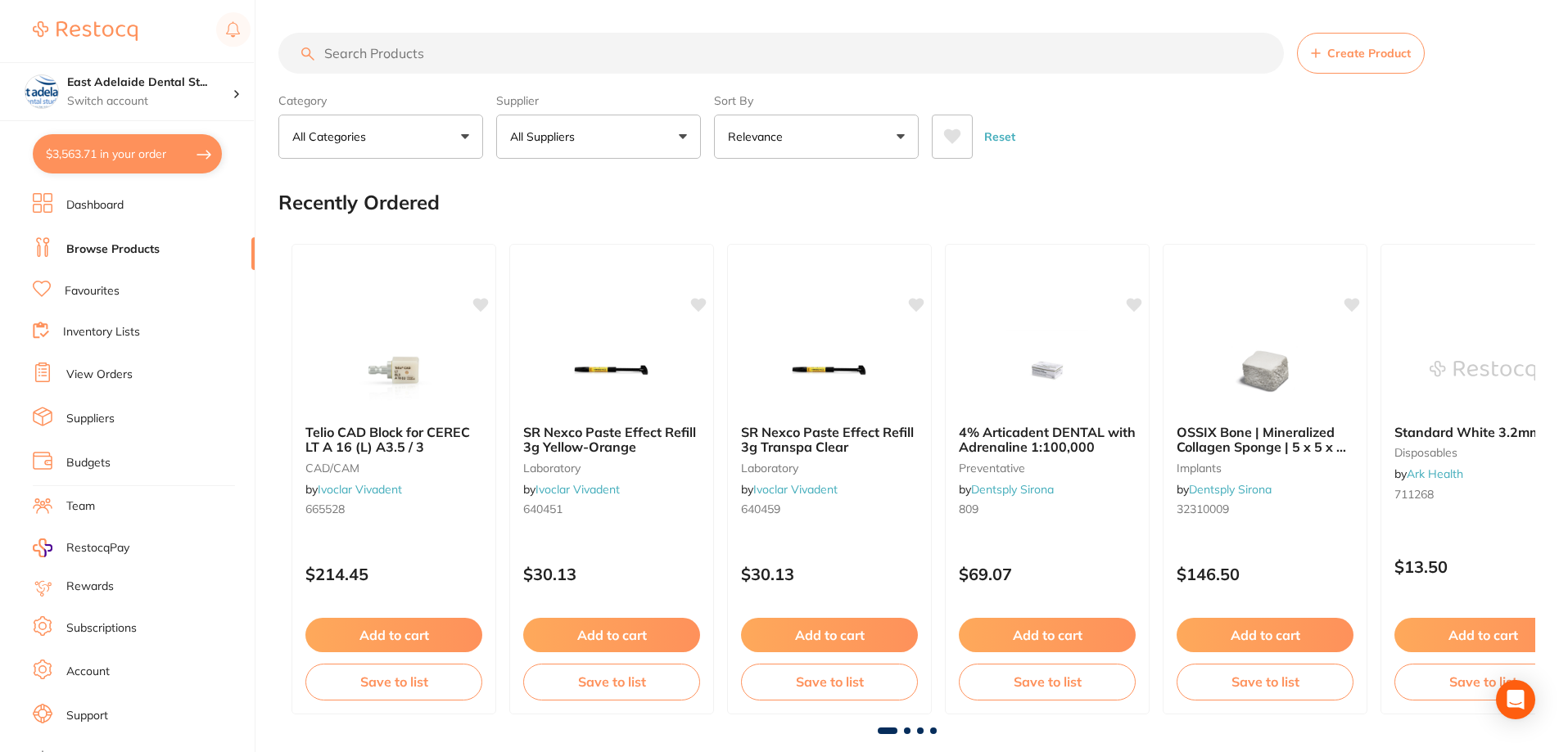
click at [577, 63] on input "search" at bounding box center [781, 54] width 1005 height 41
click at [582, 59] on input "search" at bounding box center [781, 54] width 1005 height 41
type input "a1"
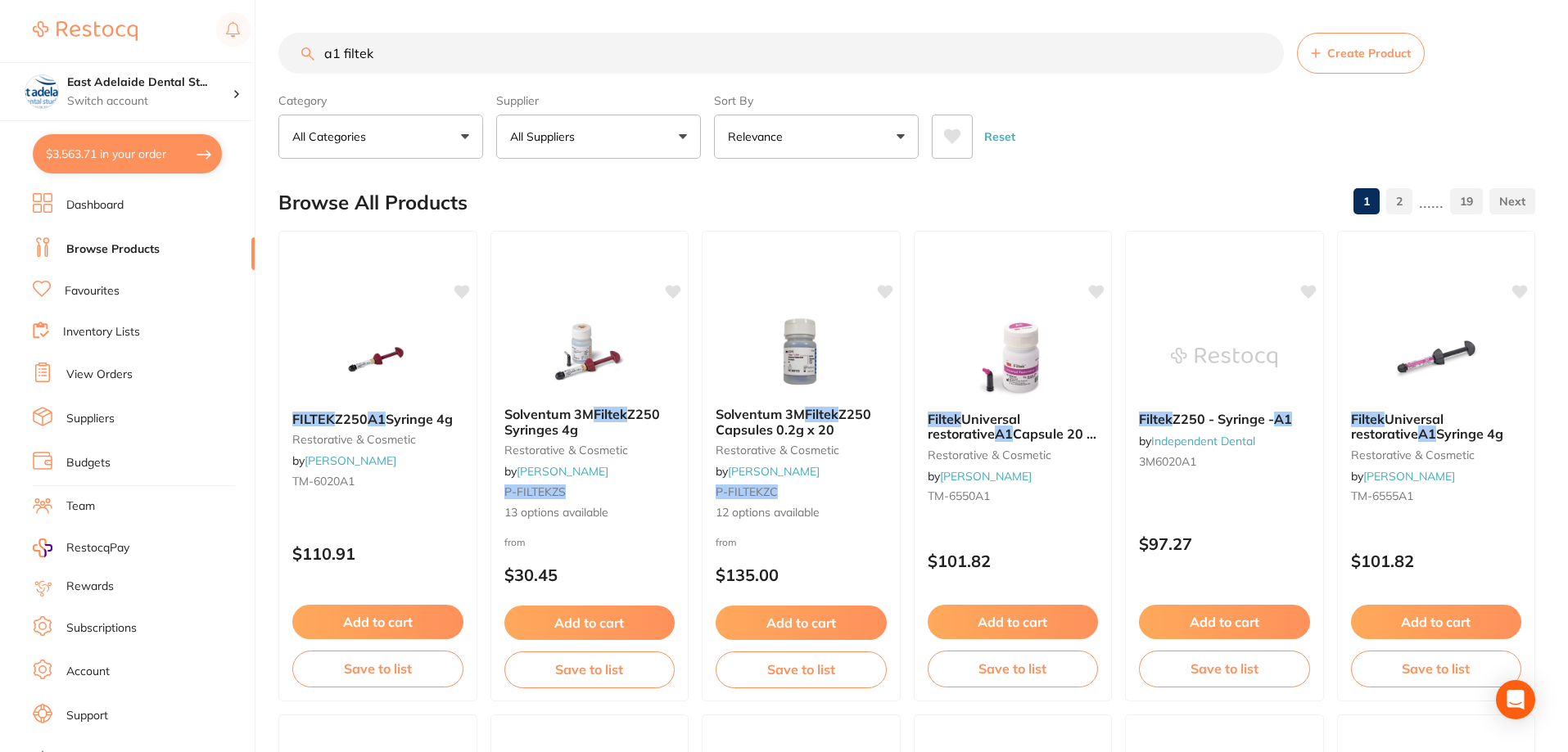
click at [547, 51] on input "a1 filtek" at bounding box center [781, 54] width 1005 height 41
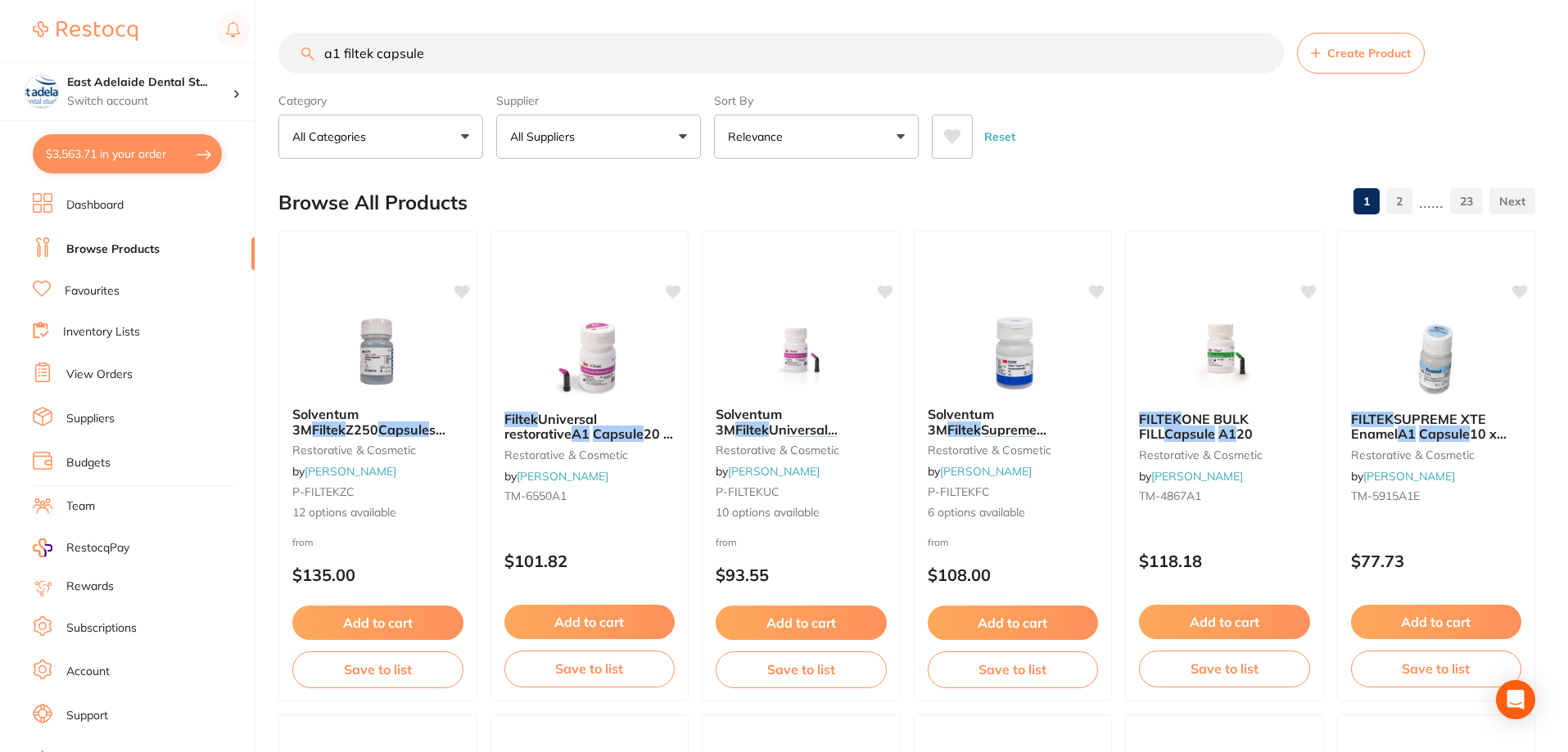
click at [336, 49] on input "a1 filtek capsule" at bounding box center [781, 54] width 1005 height 41
type input "a1 body filtek capsule"
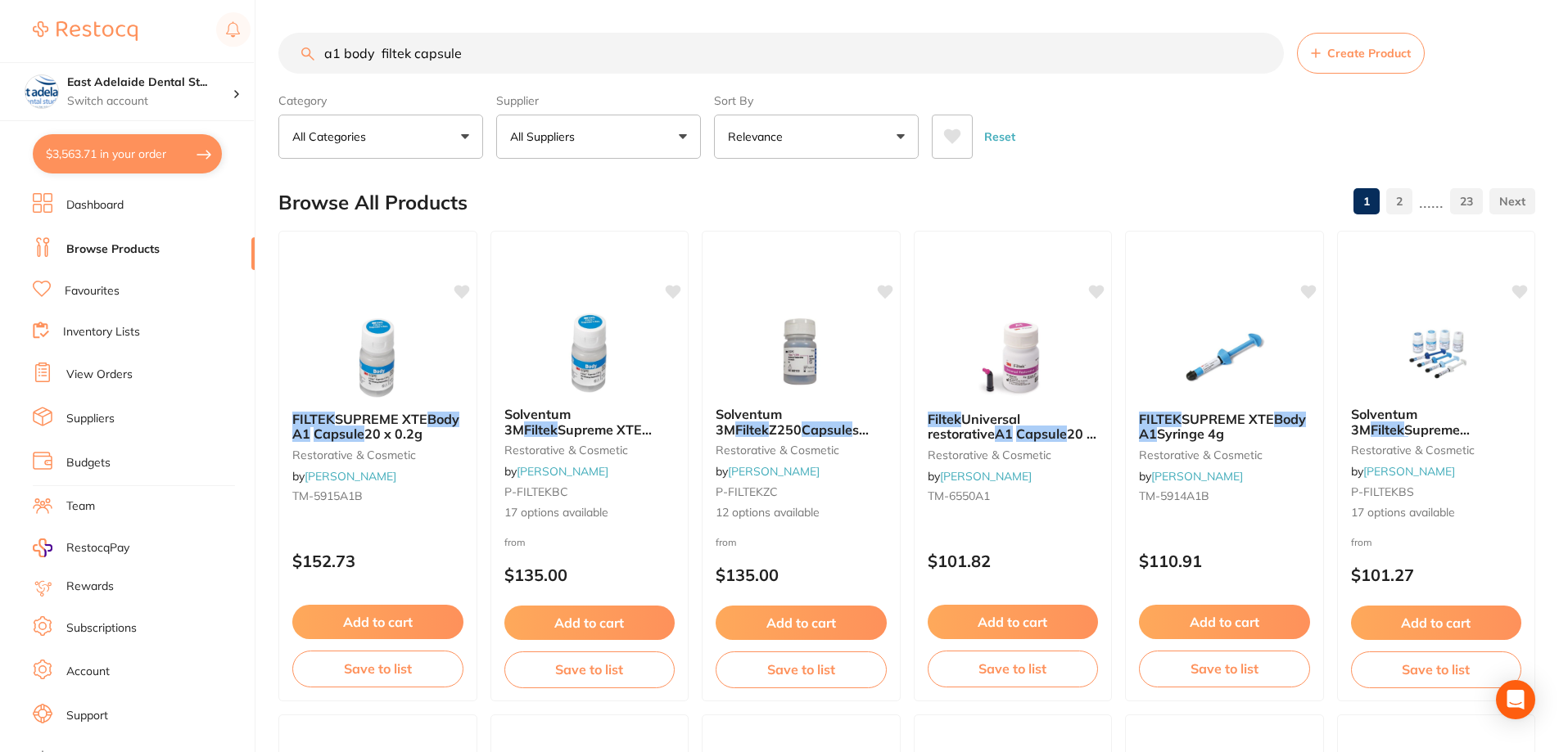
click at [639, 130] on button "All Suppliers" at bounding box center [598, 136] width 205 height 44
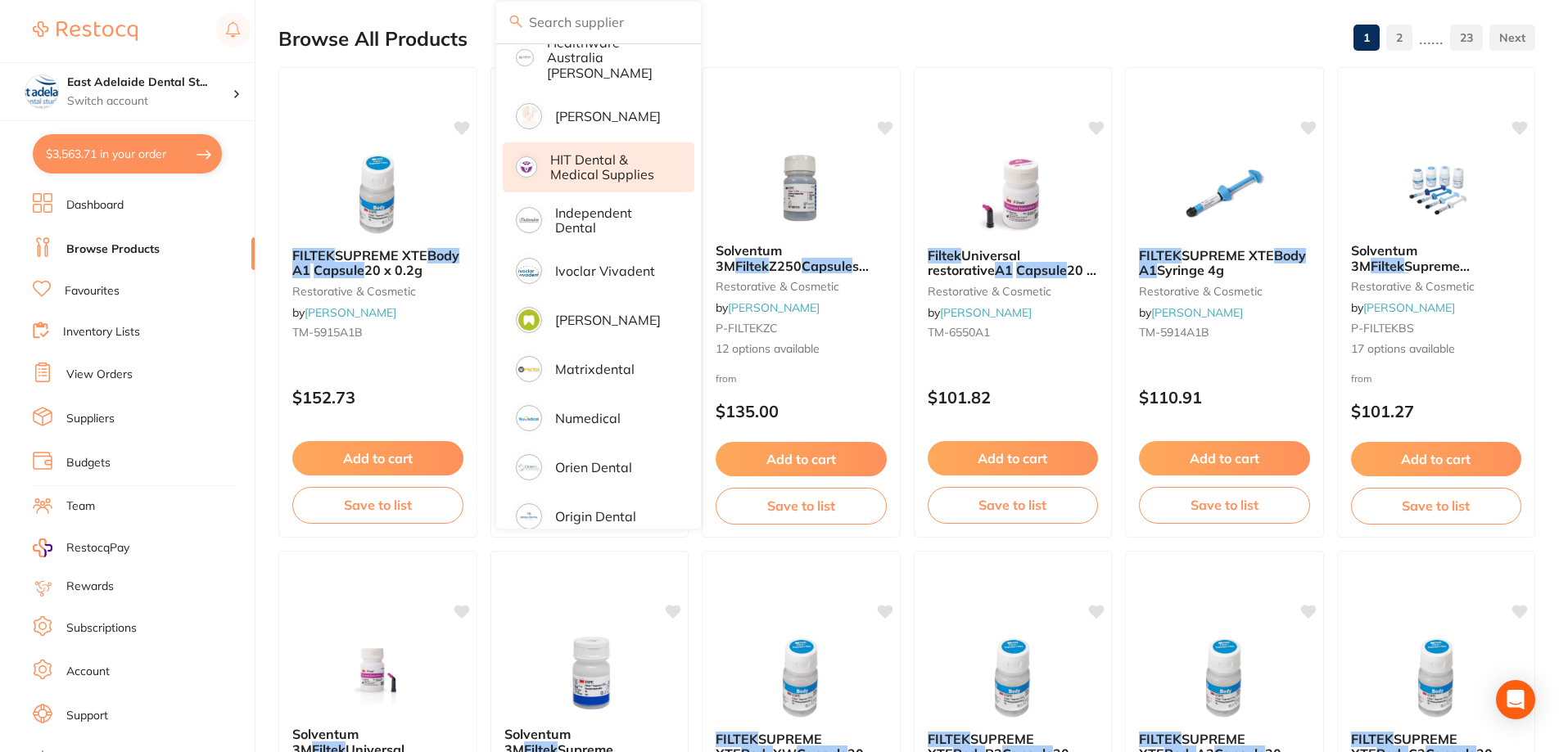
scroll to position [543, 0]
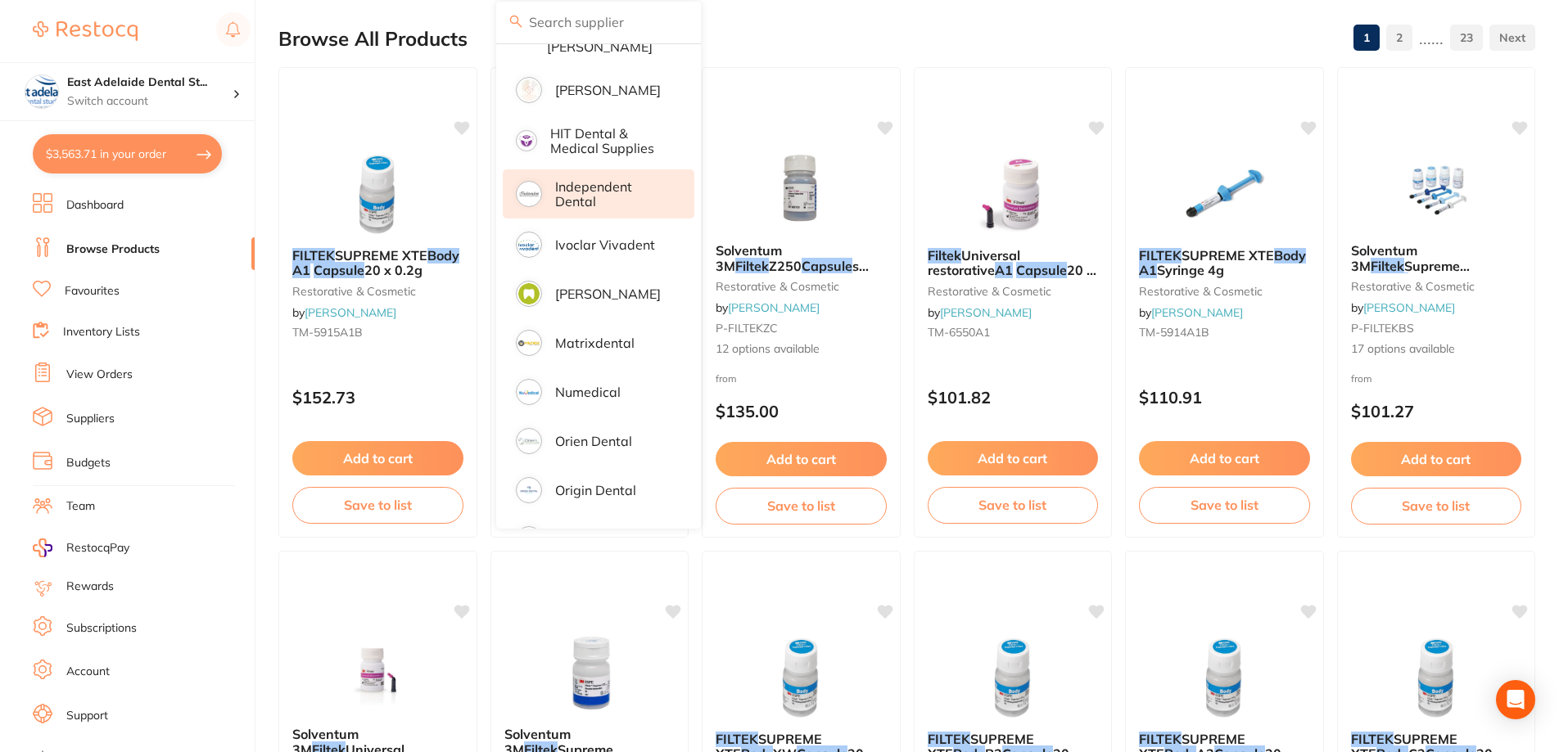
click at [626, 188] on p "Independent Dental" at bounding box center [614, 195] width 116 height 30
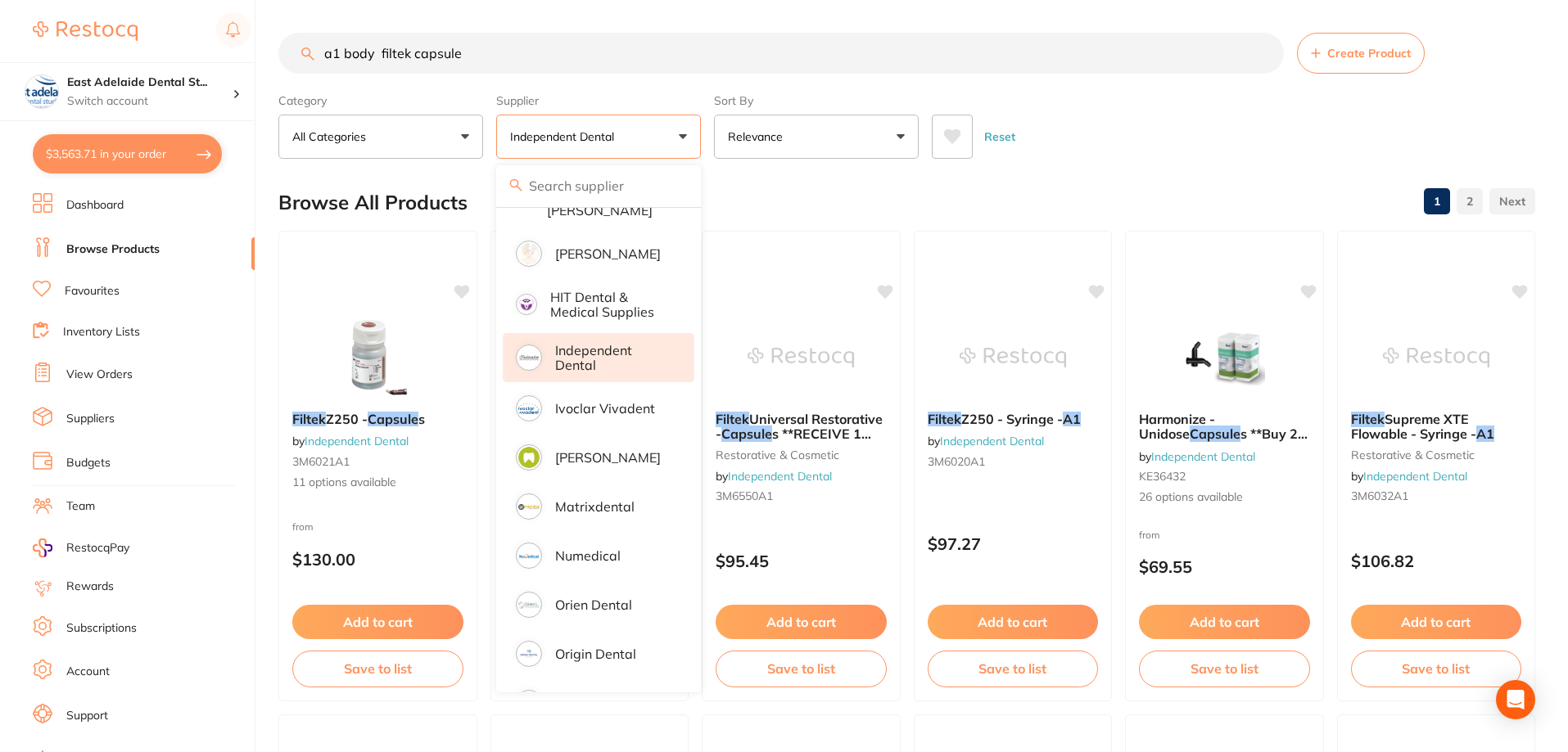
click at [1193, 120] on div "Reset" at bounding box center [1227, 131] width 590 height 57
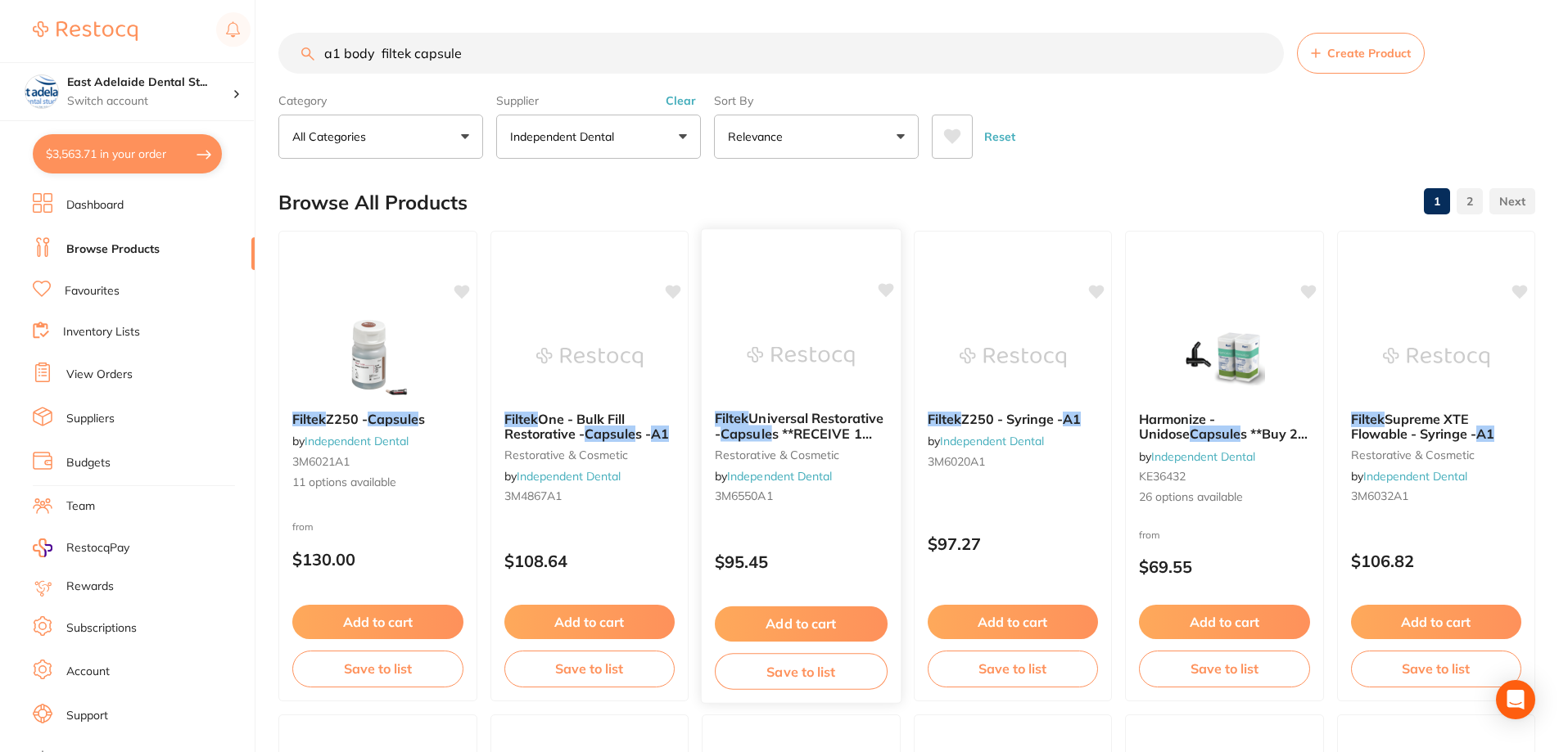
click at [845, 376] on img at bounding box center [801, 356] width 107 height 82
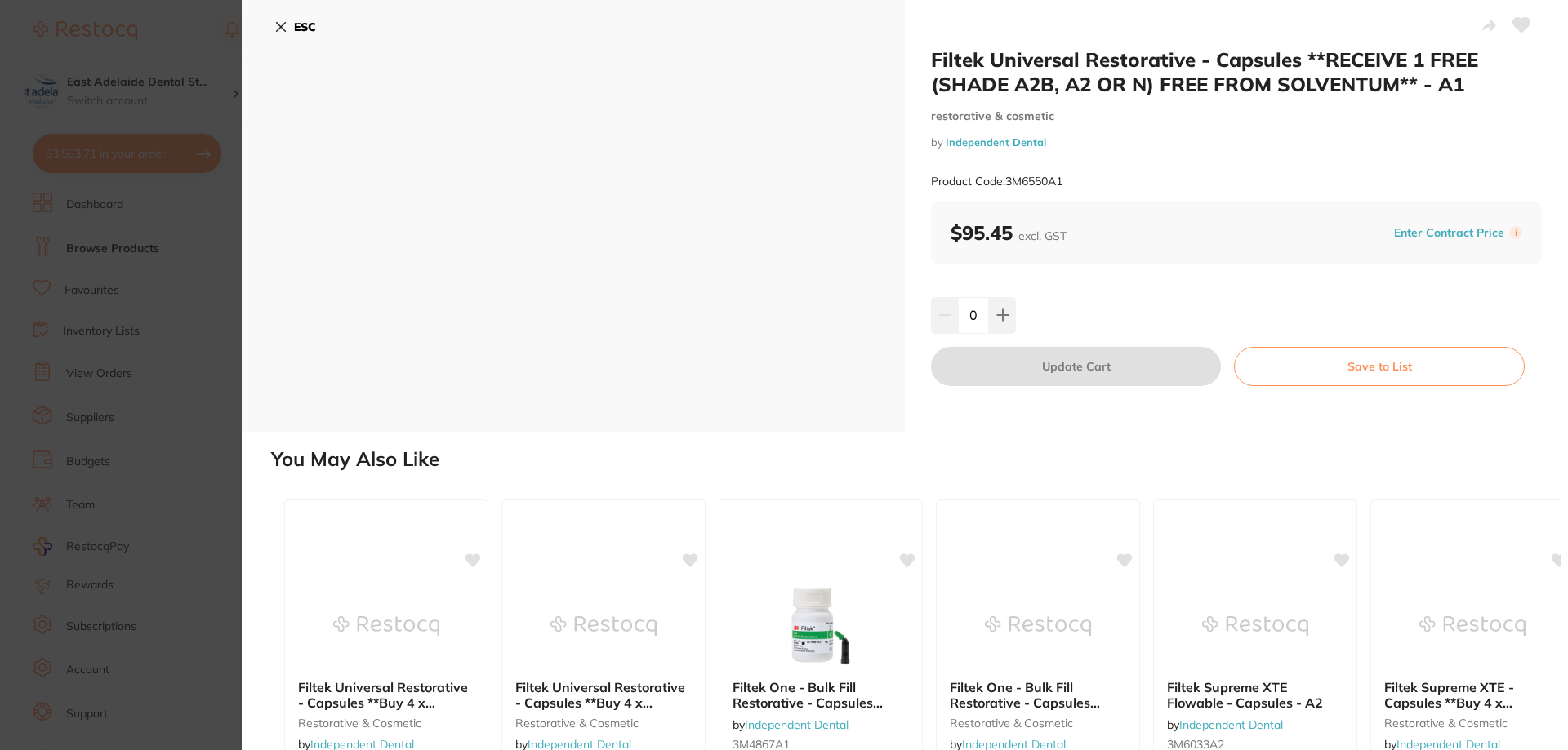
click at [295, 24] on b "ESC" at bounding box center [305, 27] width 22 height 14
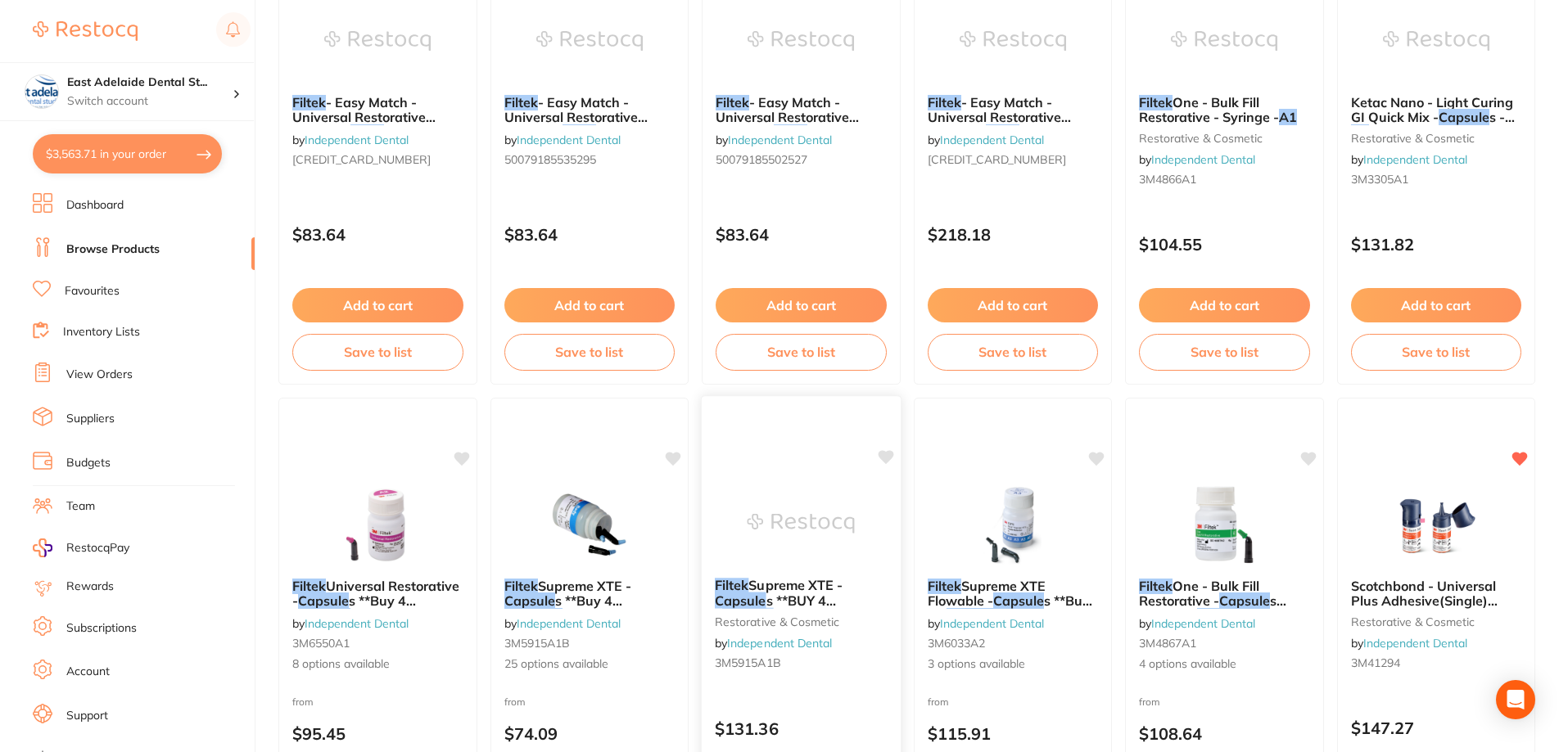
scroll to position [1310, 0]
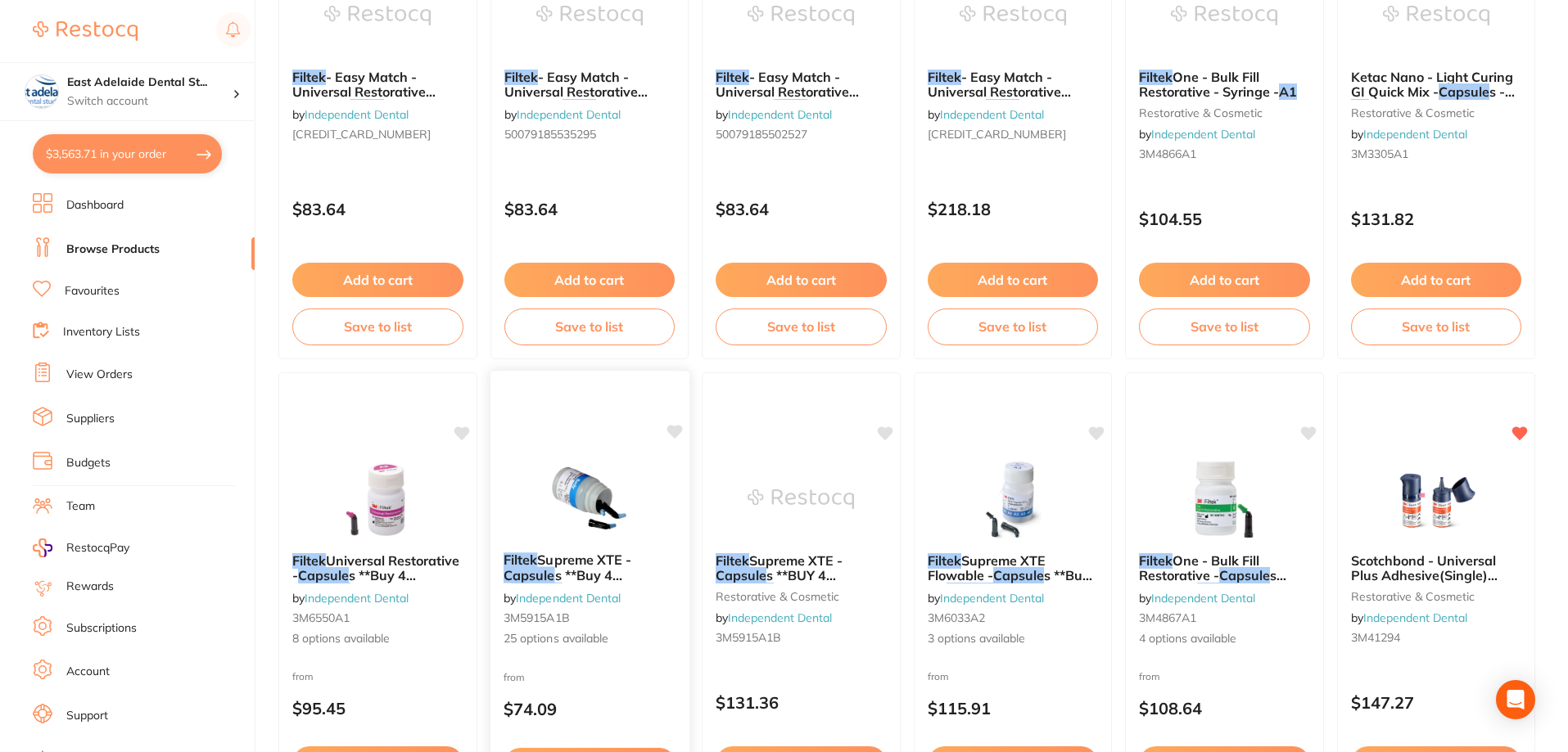
click at [596, 486] on img at bounding box center [589, 498] width 107 height 82
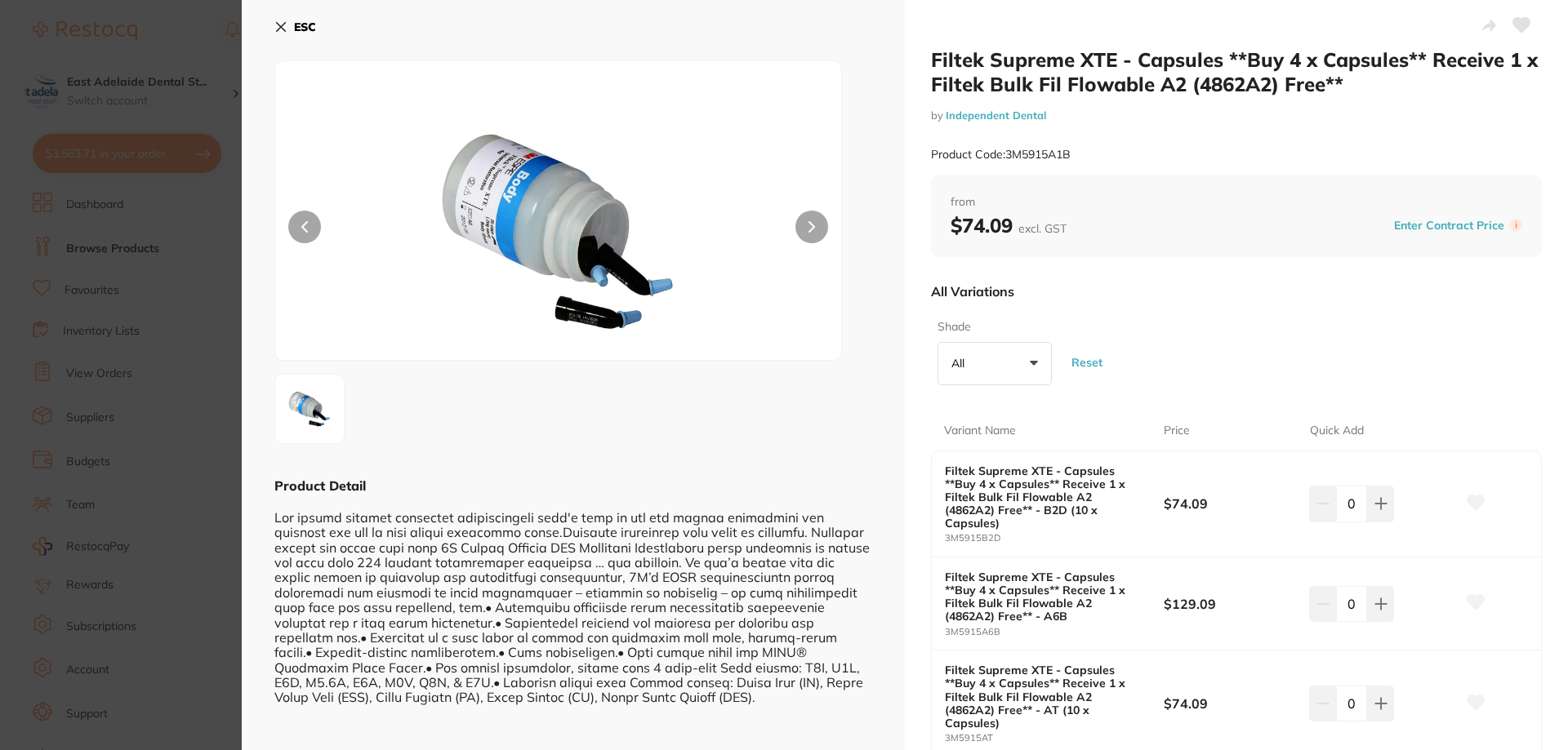
click at [294, 38] on button "ESC" at bounding box center [295, 27] width 42 height 28
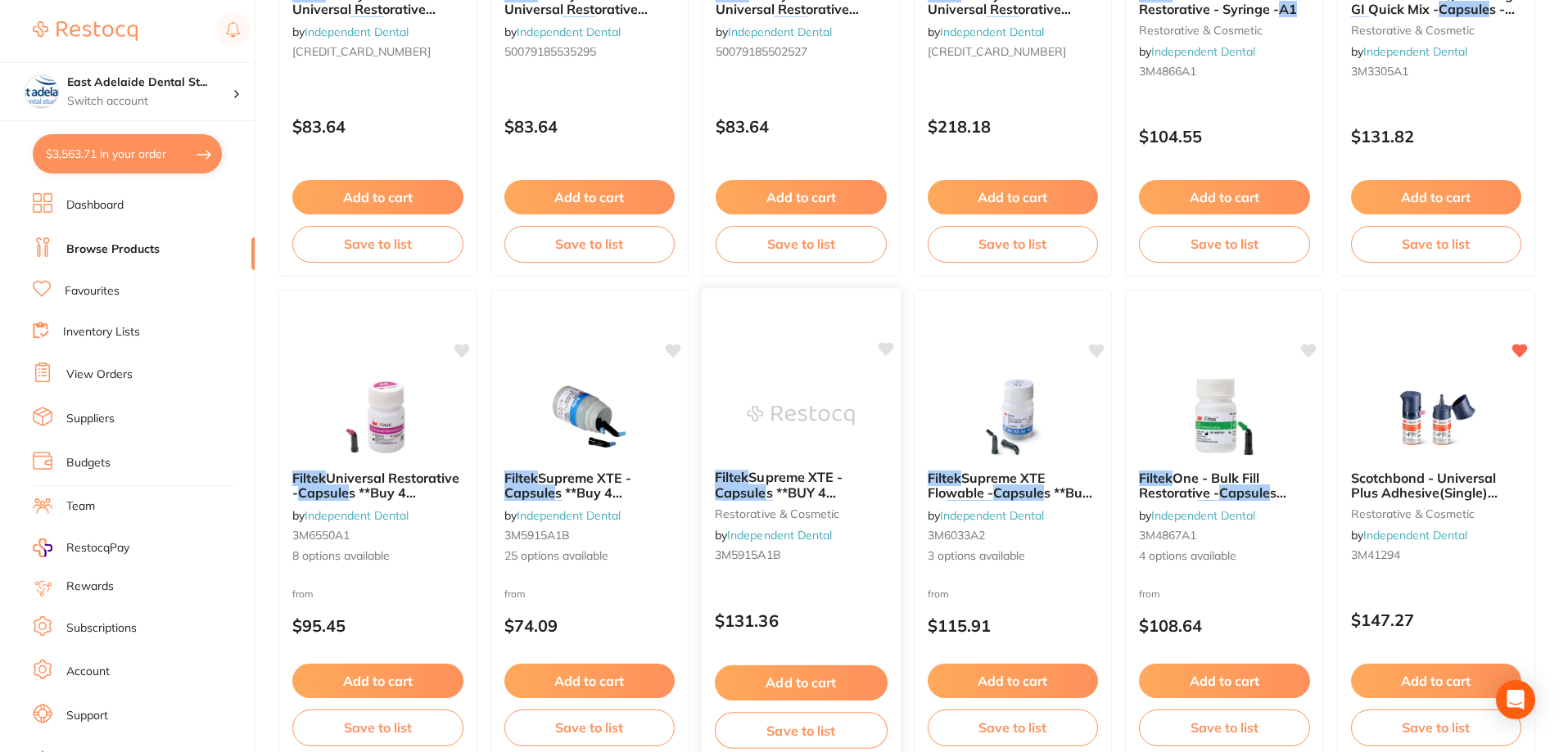
scroll to position [1391, 0]
click at [764, 462] on div "Filtek Supreme XTE - Capsule s **BUY 4 x Capsule s**RECEIVE 1 FREE (SHADE A2B, …" at bounding box center [801, 520] width 199 height 125
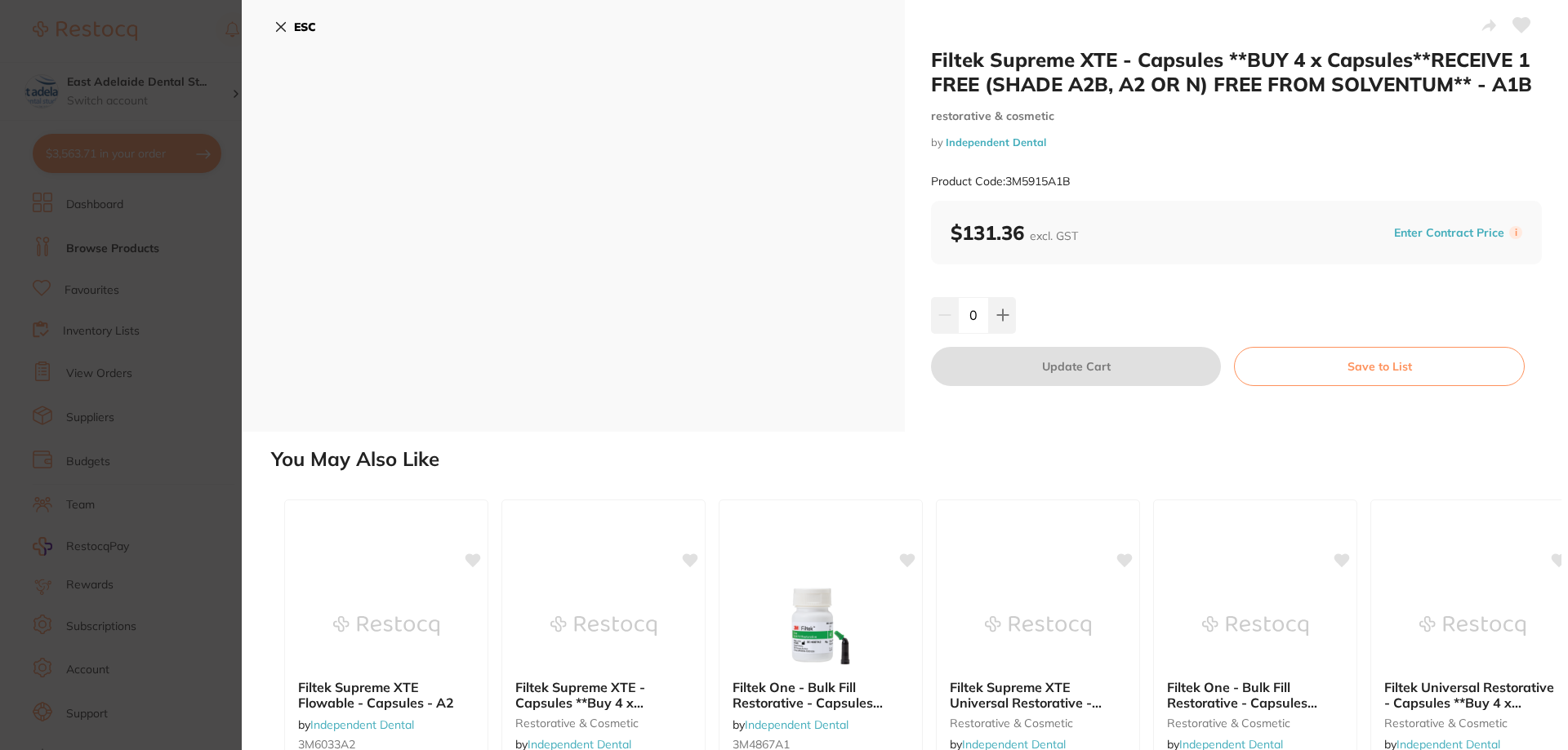
click at [293, 24] on button "ESC" at bounding box center [295, 27] width 42 height 28
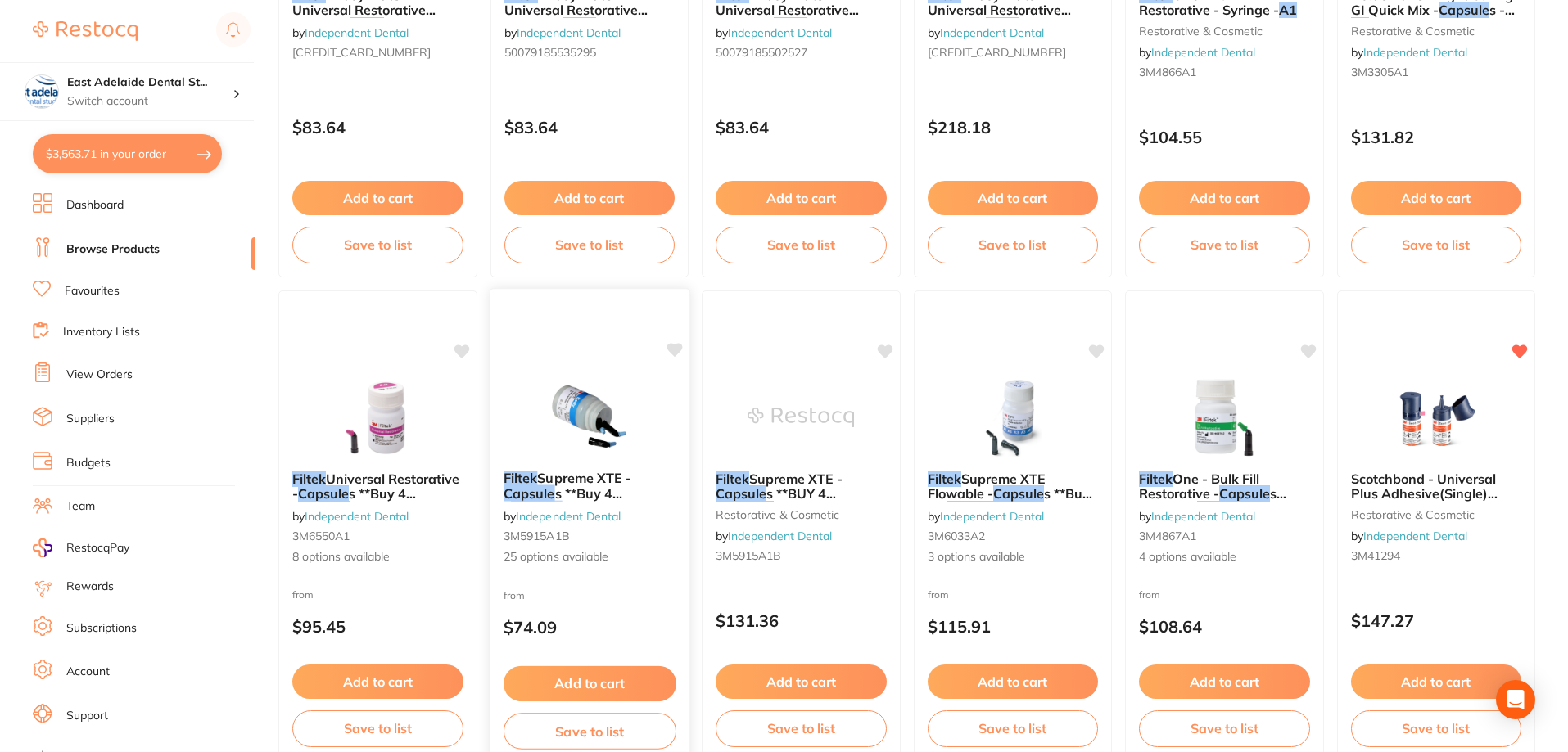
click at [625, 482] on span "Supreme XTE -" at bounding box center [584, 478] width 94 height 16
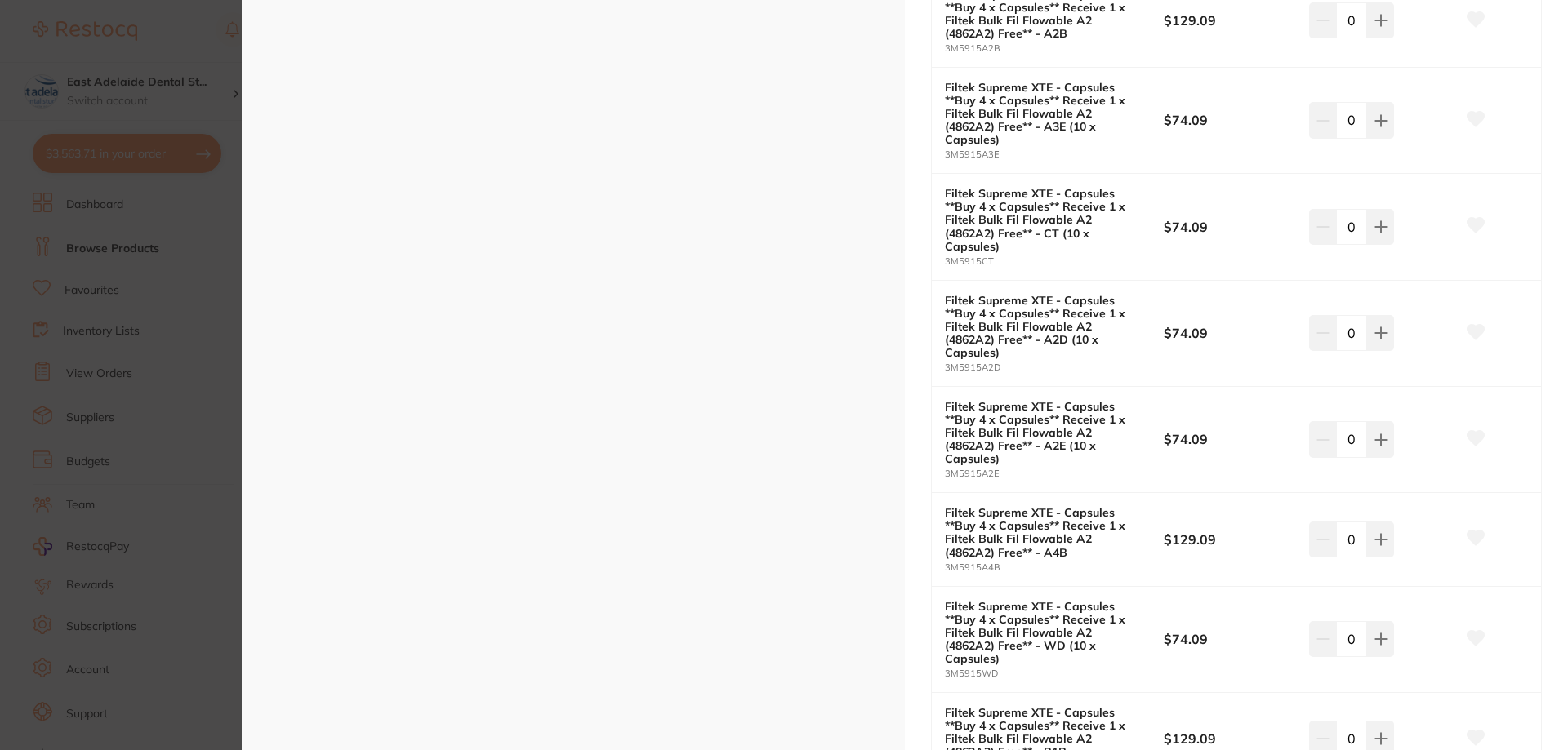
scroll to position [1959, 0]
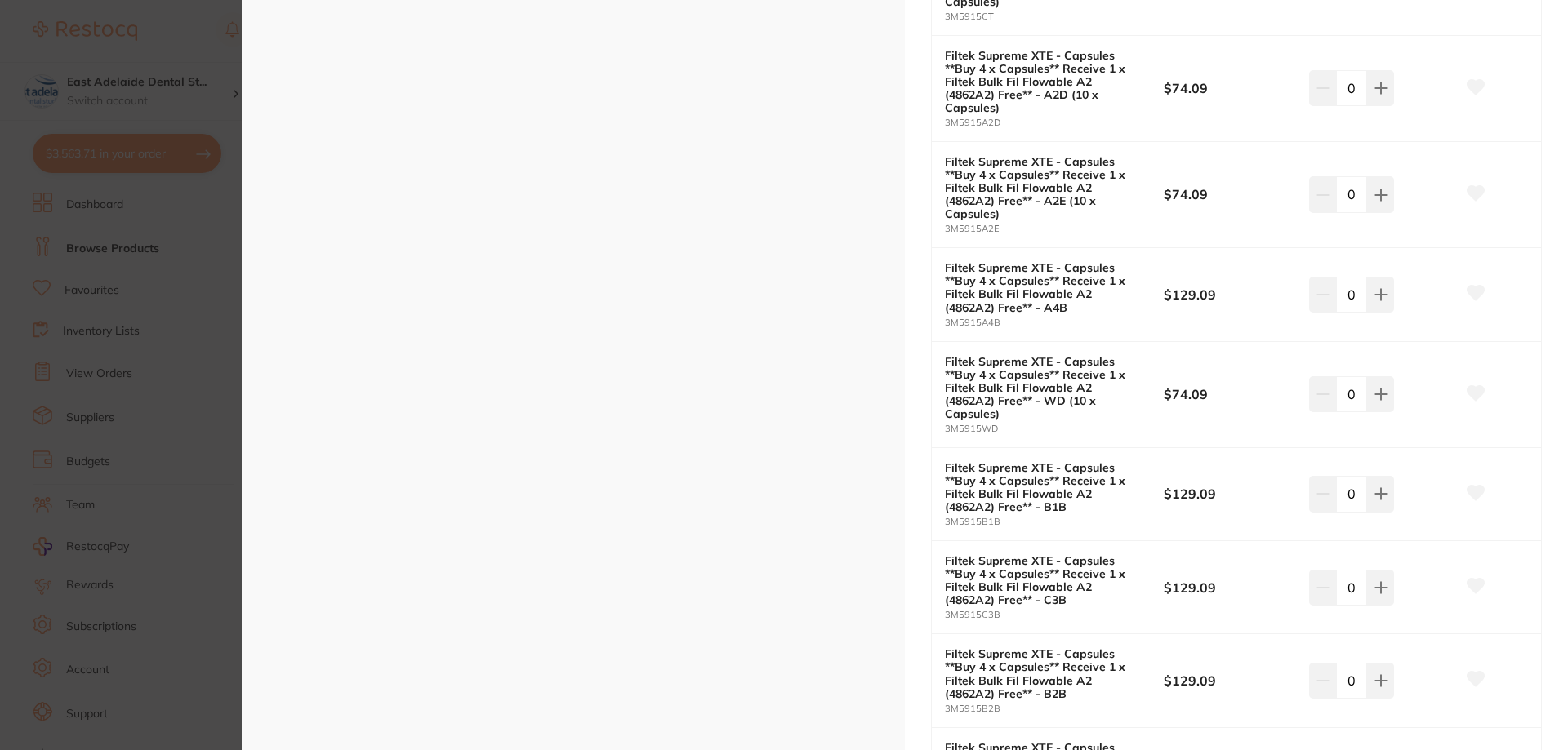
click at [187, 328] on section "Filtek Supreme XTE - Capsules **Buy 4 x Capsules** Receive 1 x Filtek Bulk Fil …" at bounding box center [784, 375] width 1568 height 750
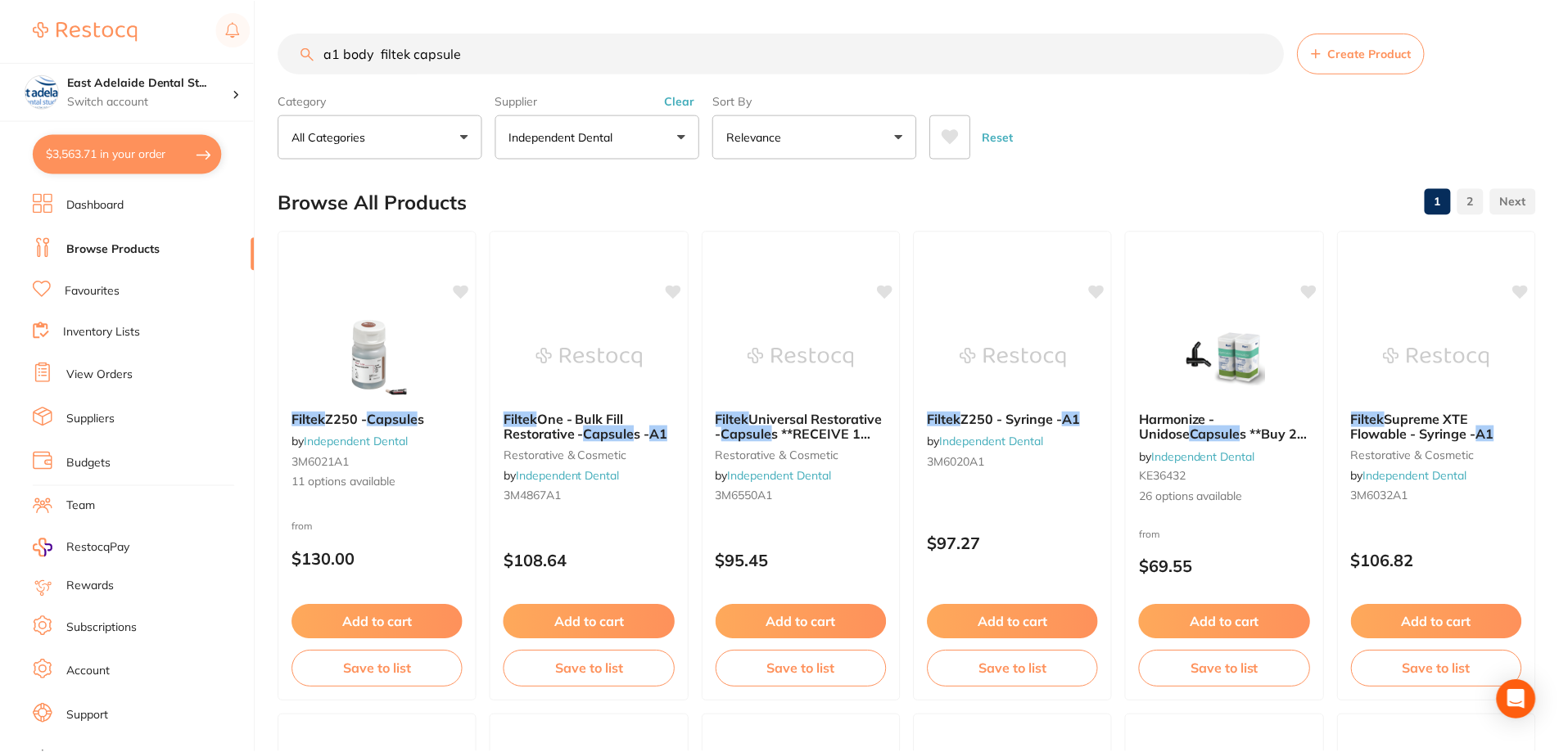
scroll to position [1391, 0]
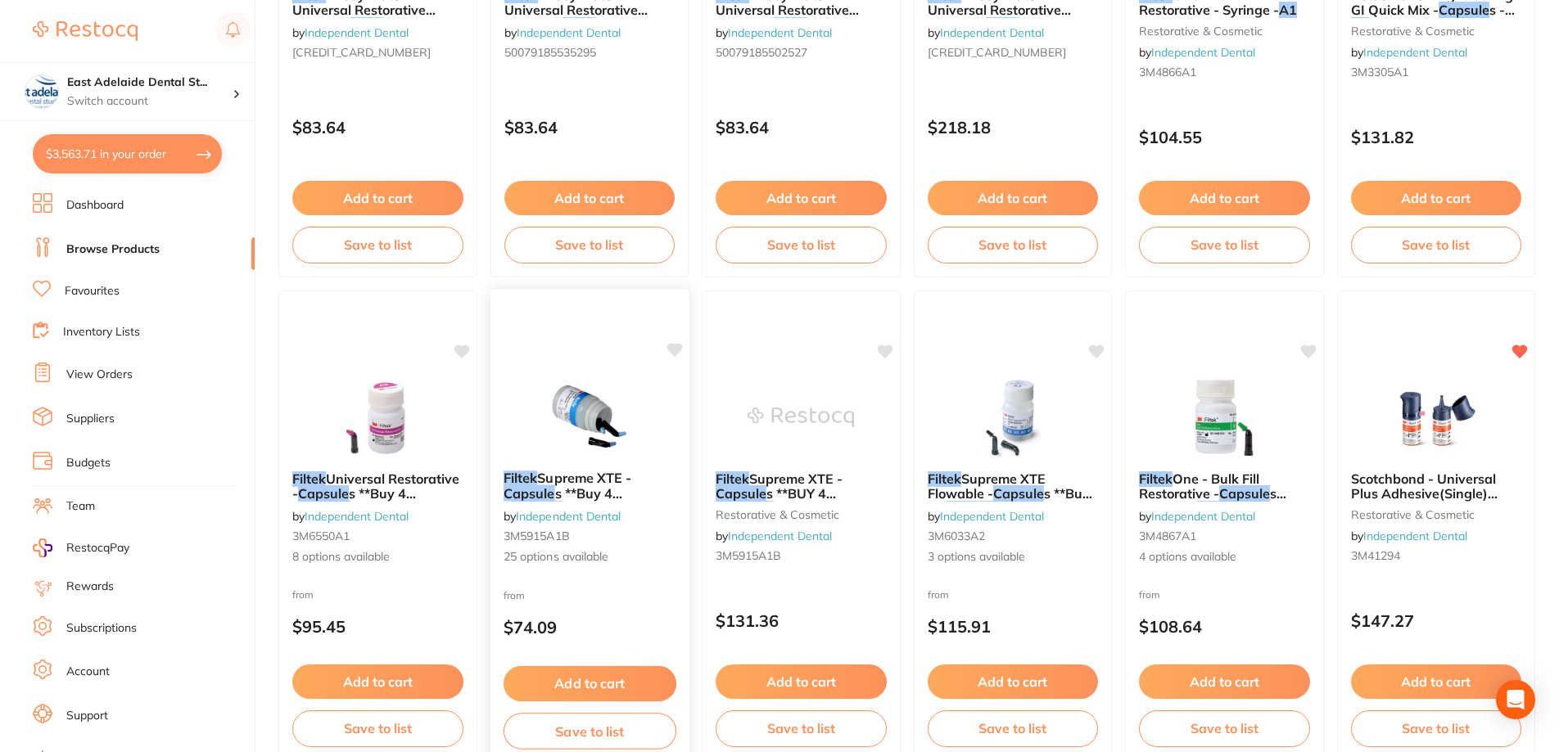
click at [608, 432] on img at bounding box center [589, 416] width 107 height 82
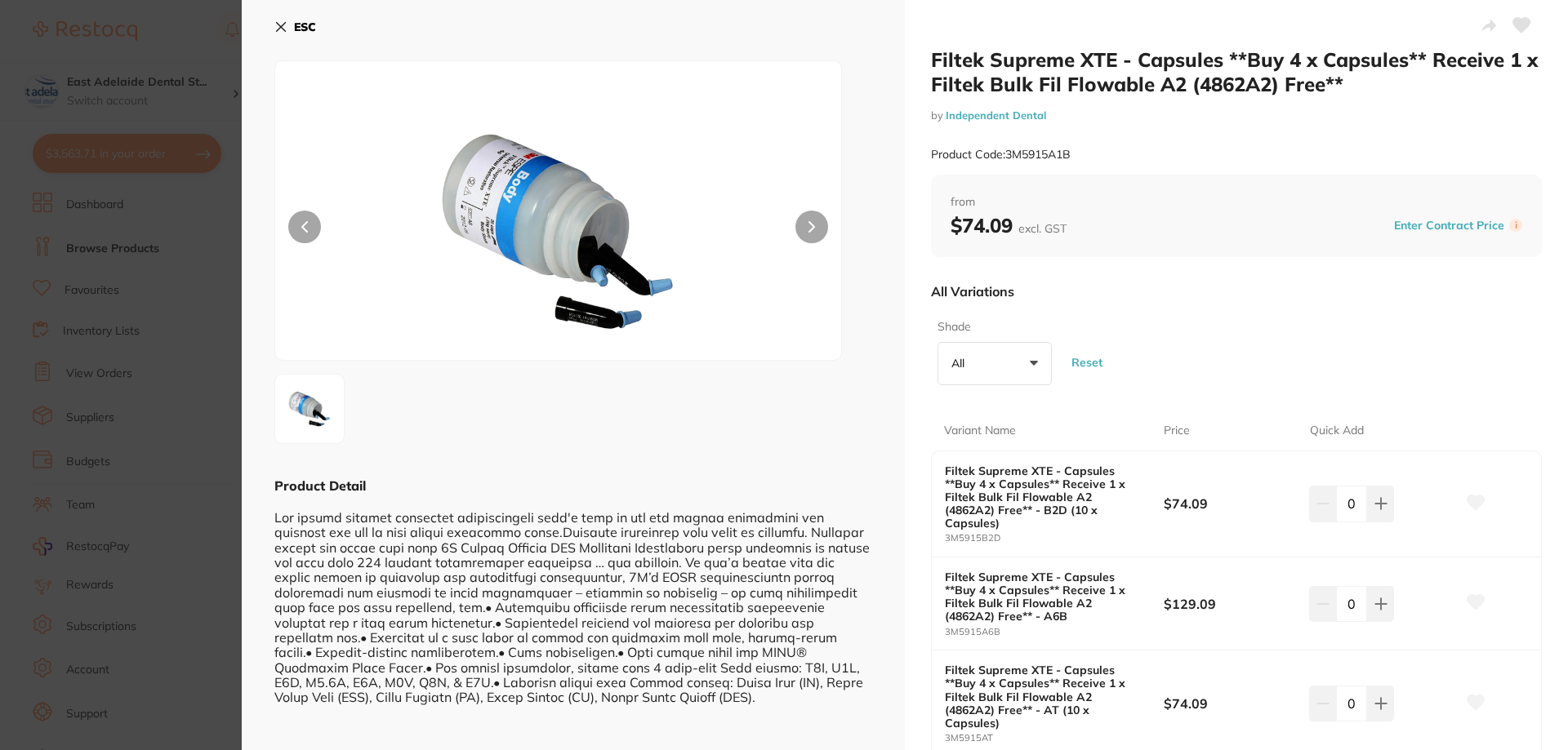
scroll to position [817, 0]
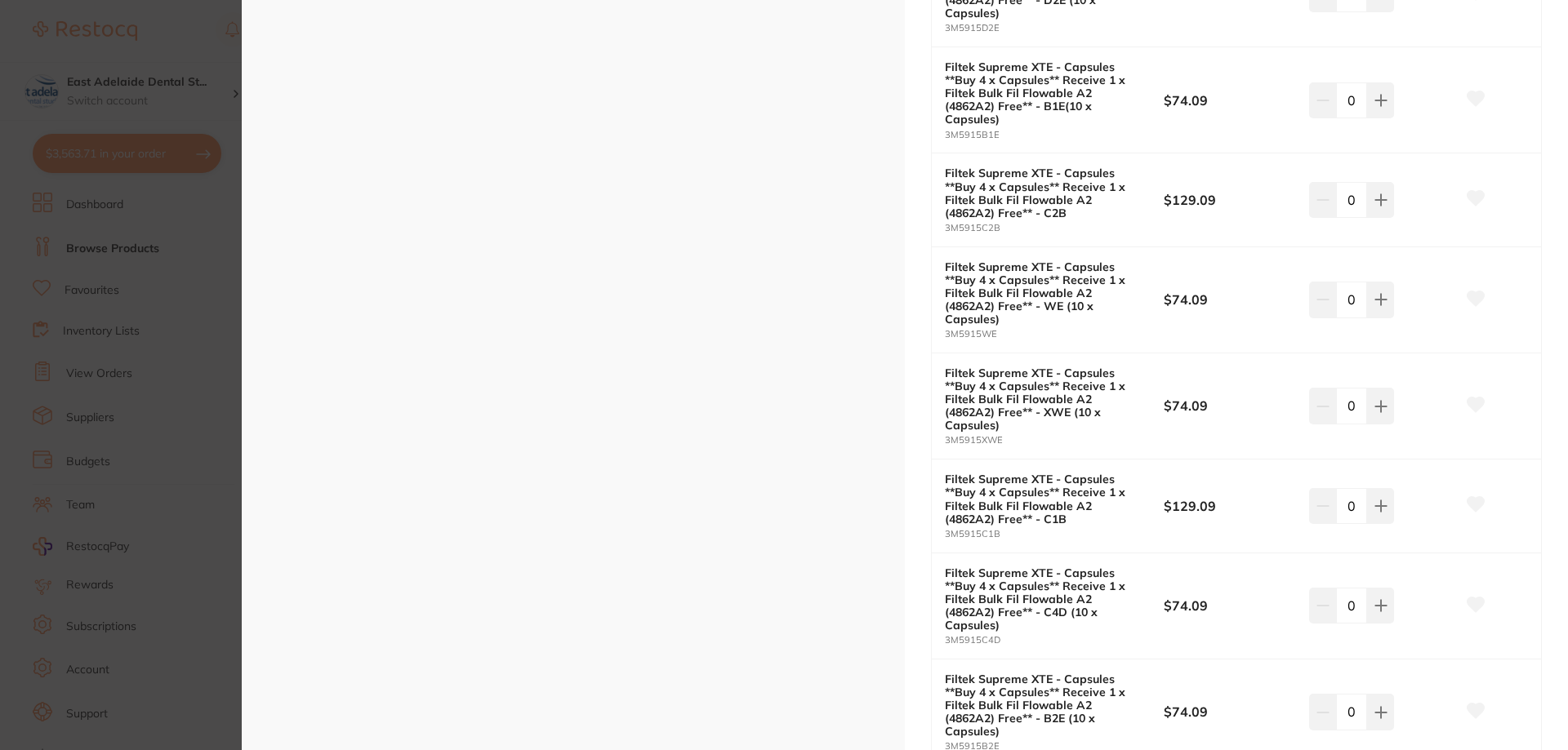
click at [179, 335] on section "Filtek Supreme XTE - Capsules **Buy 4 x Capsules** Receive 1 x Filtek Bulk Fil …" at bounding box center [784, 375] width 1568 height 750
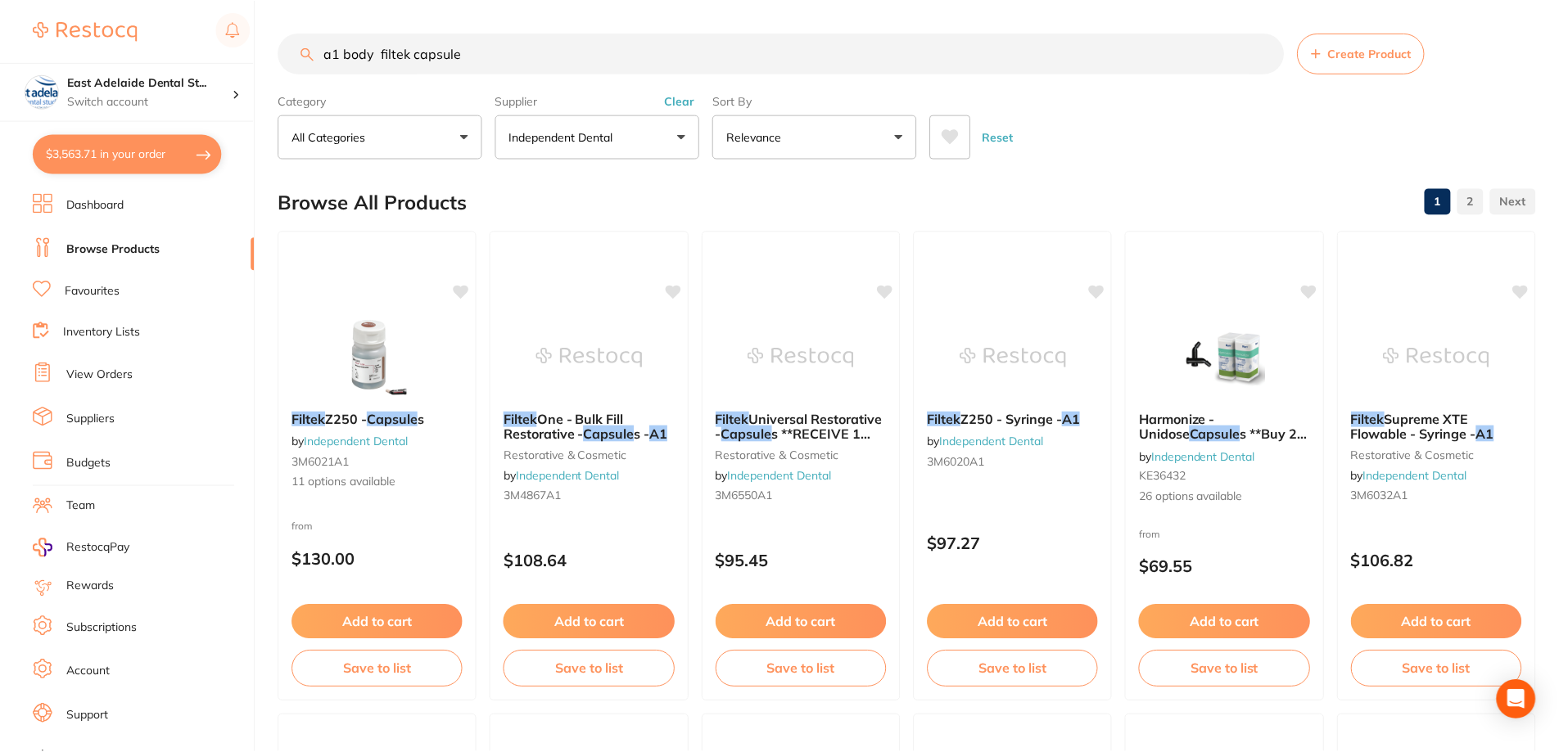
scroll to position [1391, 0]
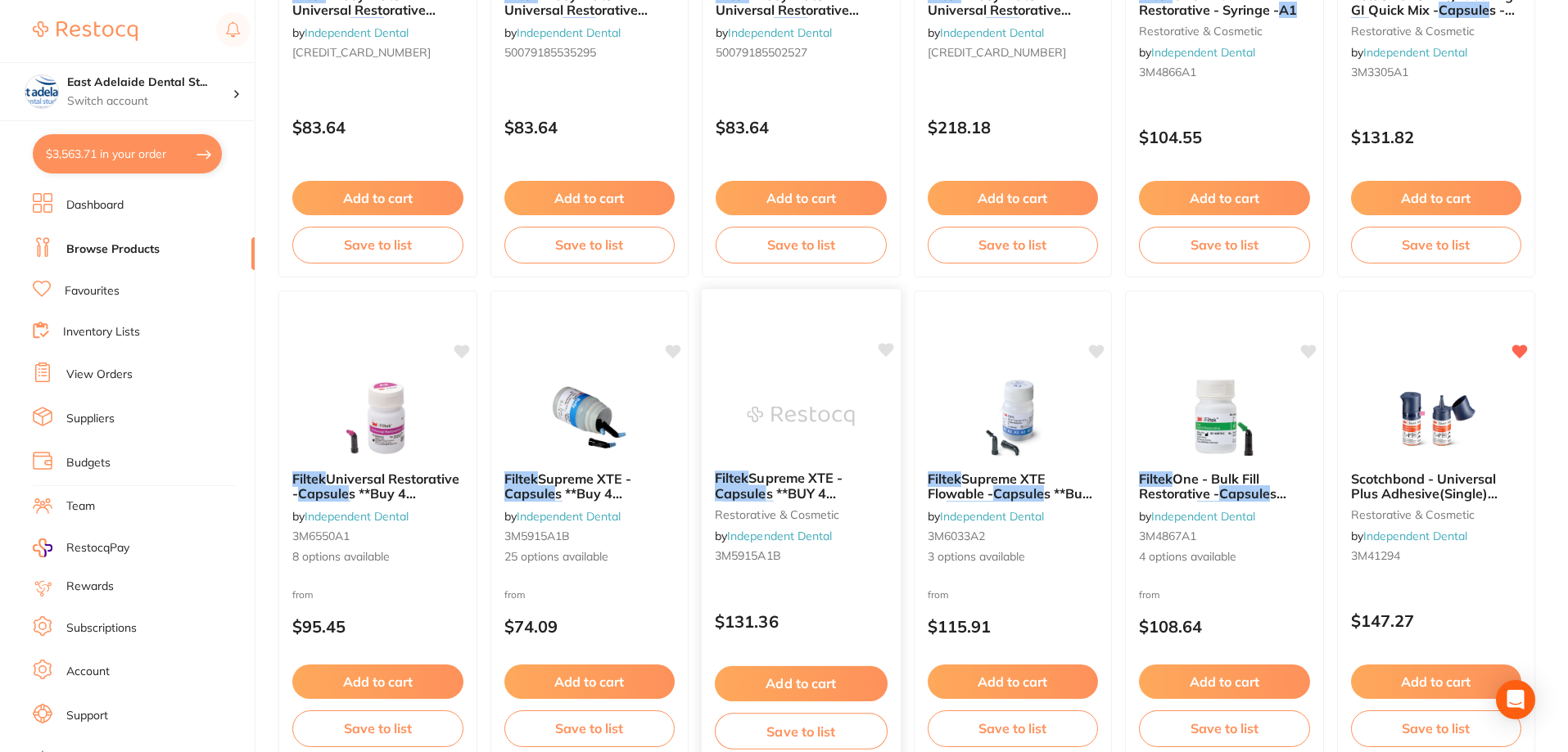
click at [843, 471] on span "Supreme XTE -" at bounding box center [795, 478] width 94 height 16
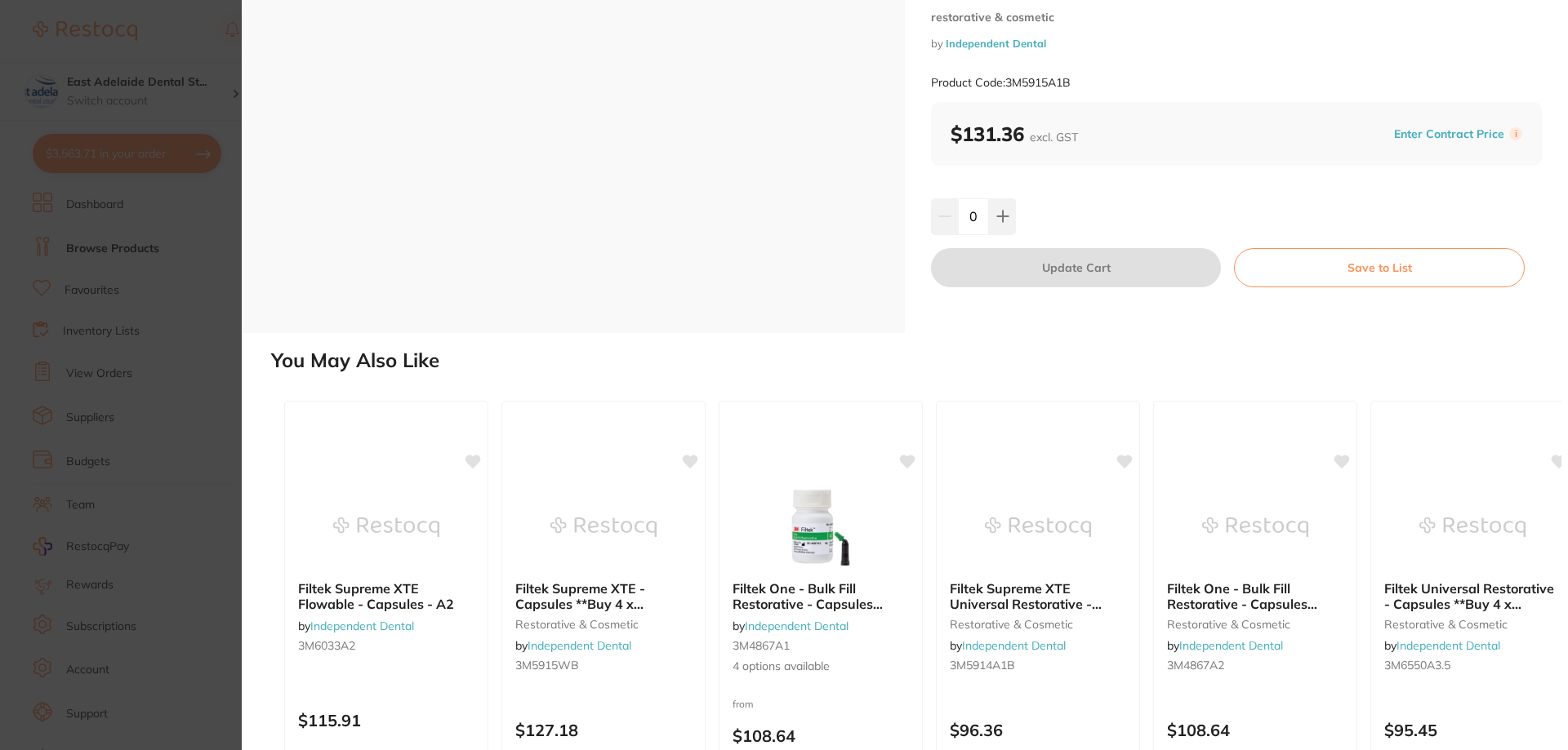
scroll to position [238, 0]
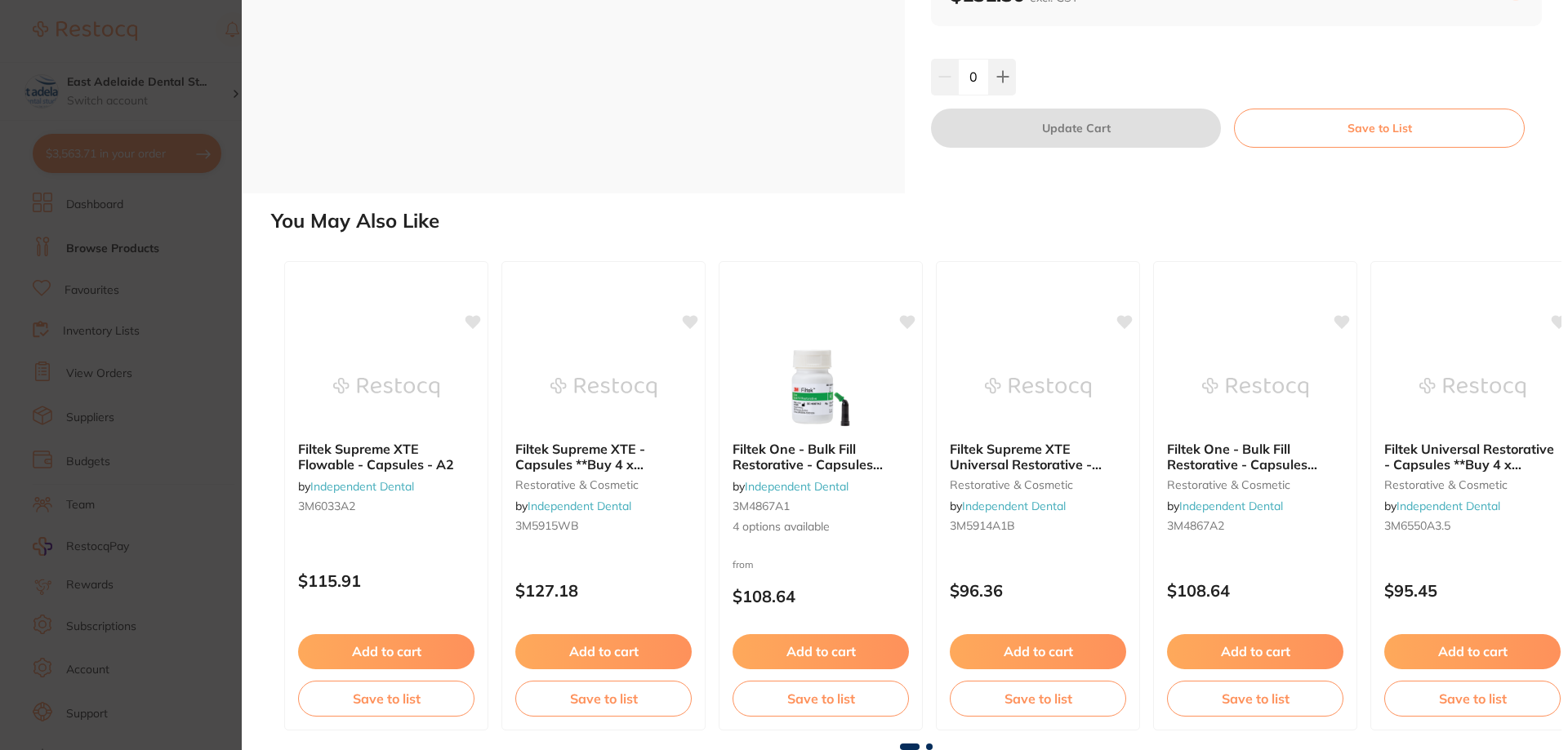
click at [236, 431] on section "Filtek Supreme XTE - Capsules **BUY 4 x Capsules**RECEIVE 1 FREE (SHADE A2B, A2…" at bounding box center [784, 375] width 1568 height 750
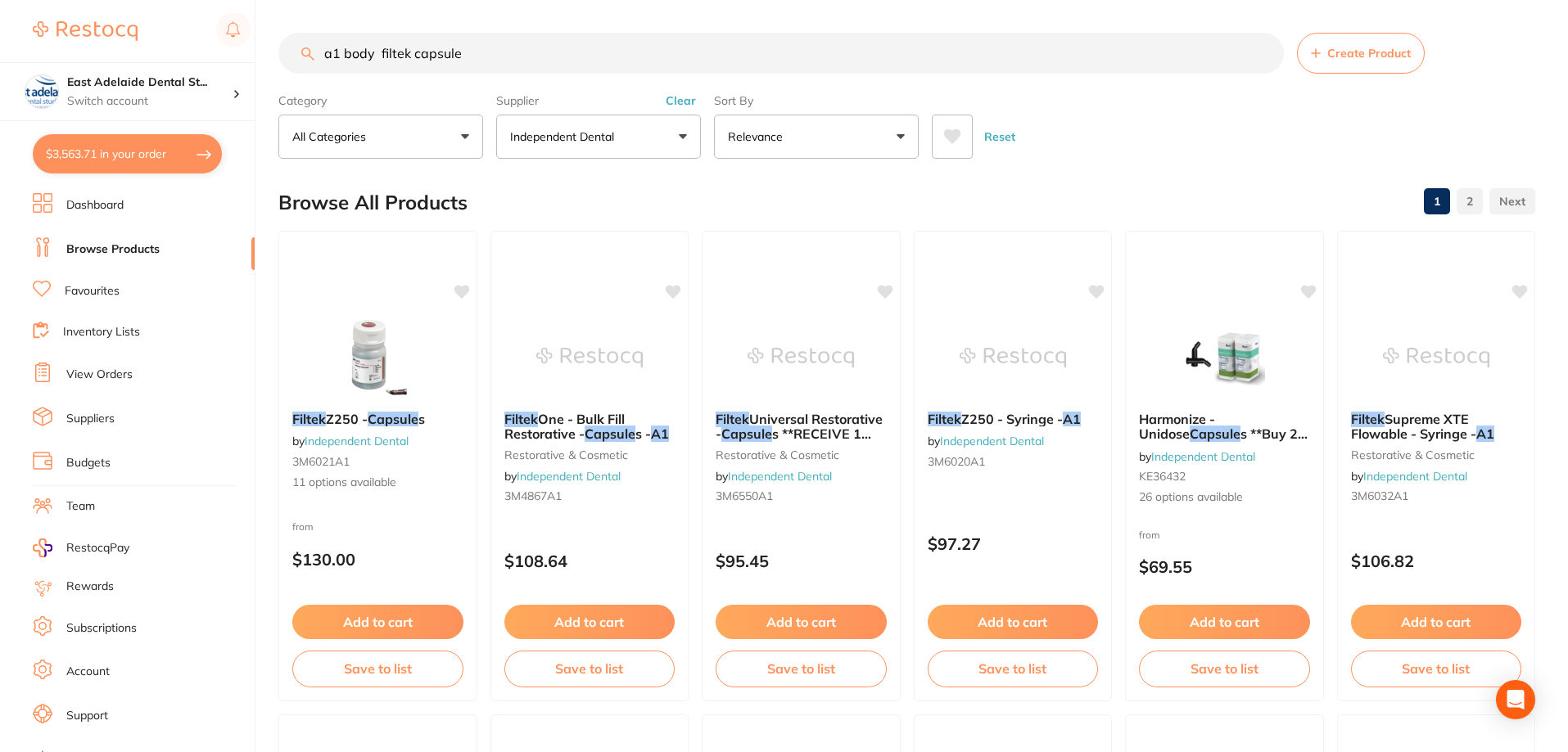
click at [629, 147] on button "Independent Dental" at bounding box center [598, 136] width 205 height 44
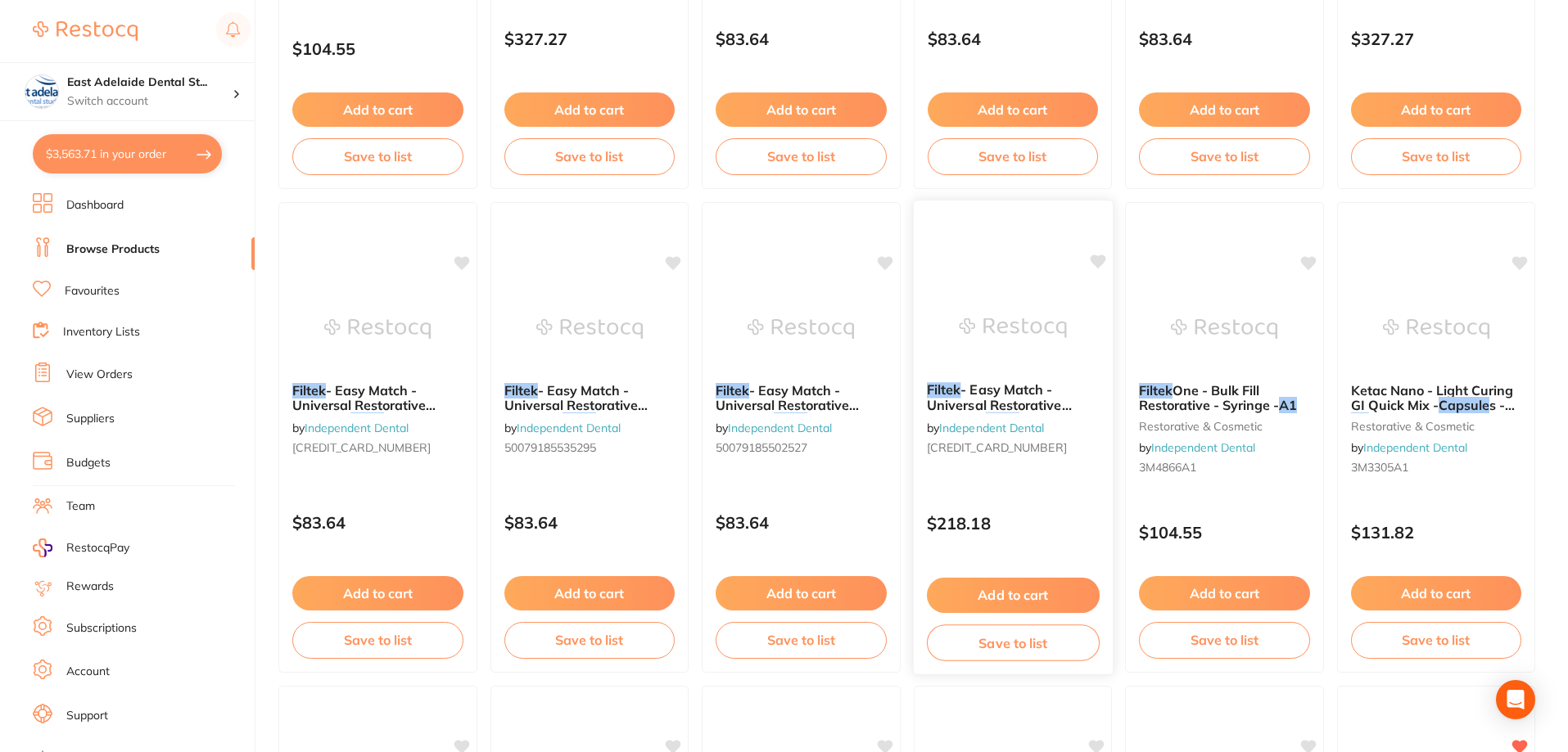
scroll to position [1391, 0]
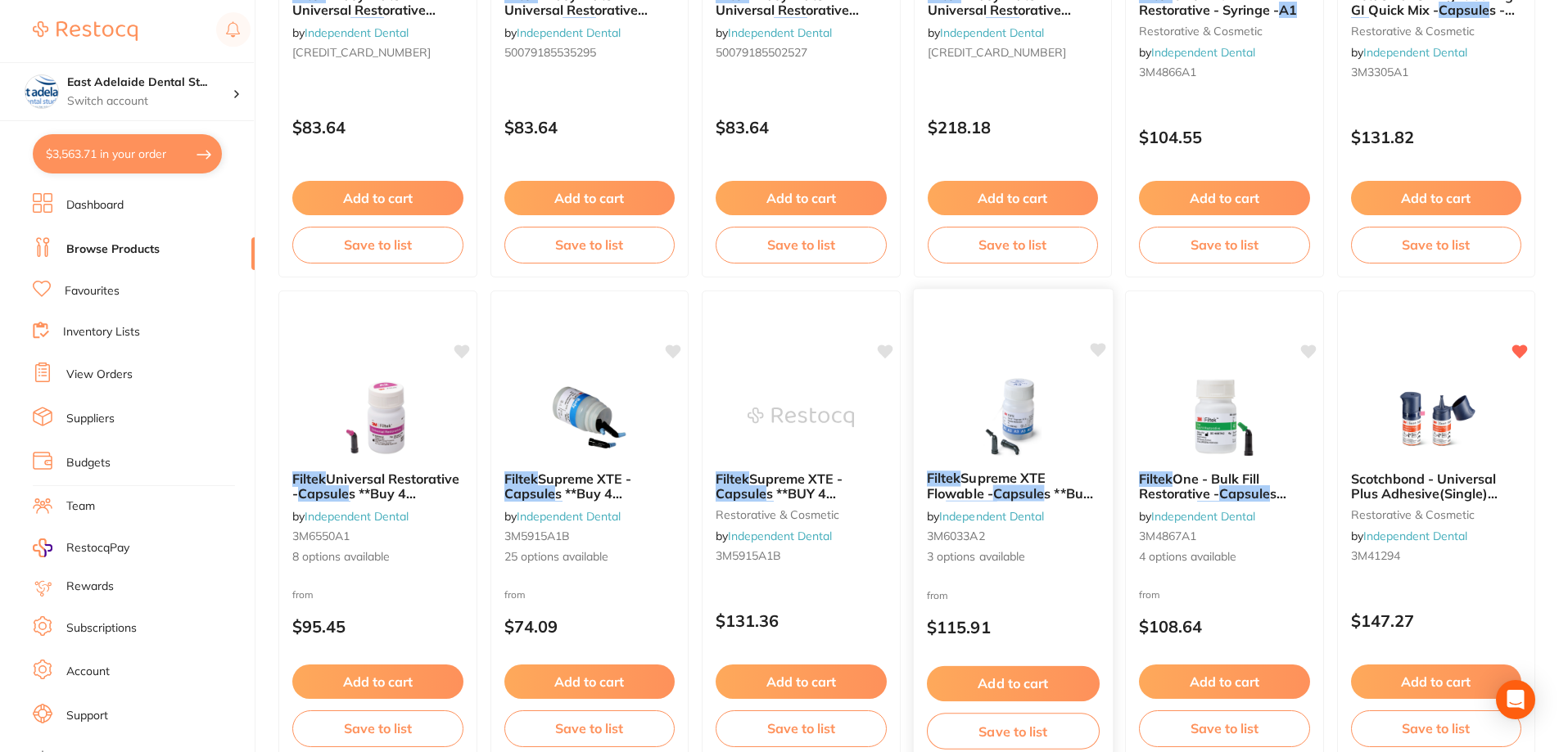
click at [924, 437] on div at bounding box center [1013, 416] width 199 height 82
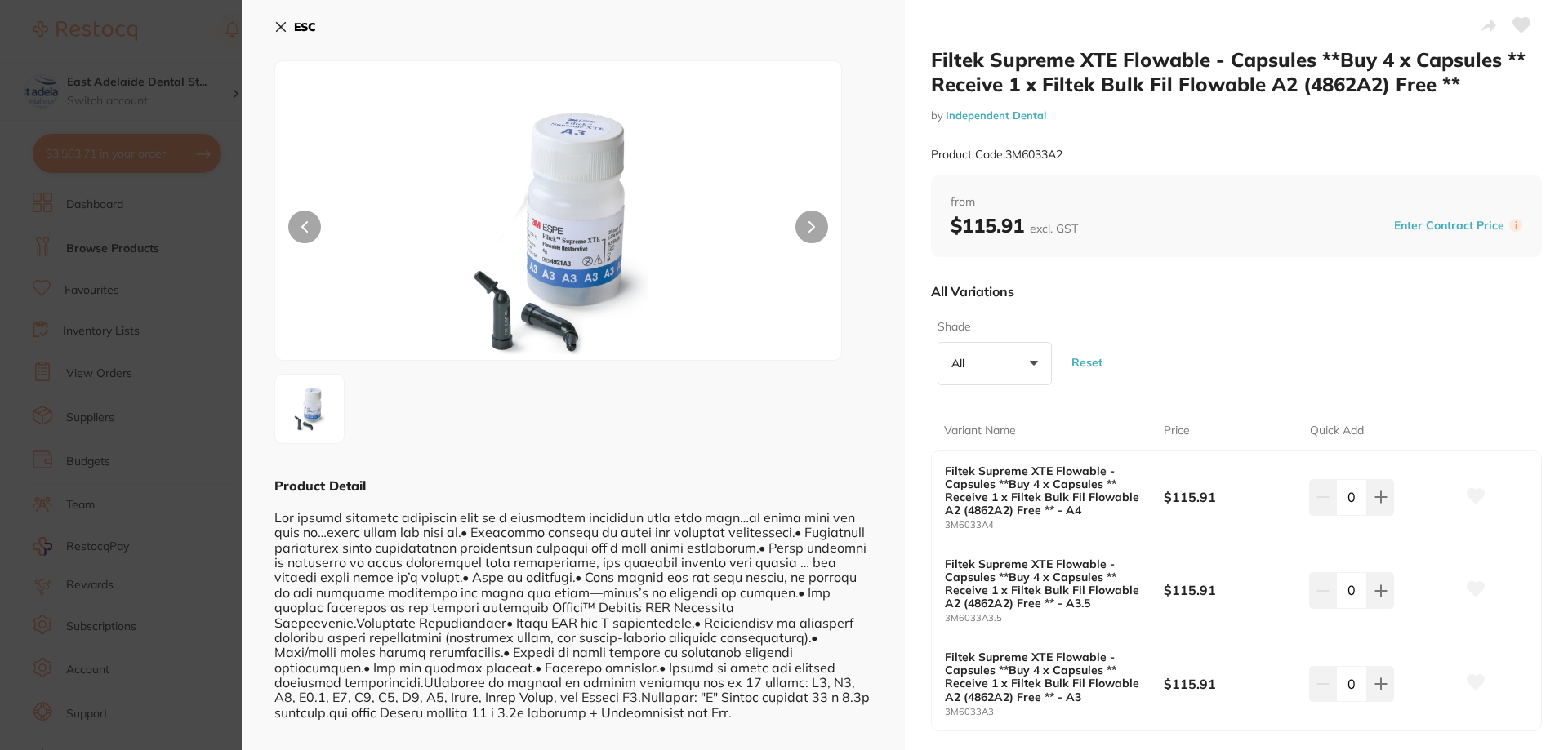
click at [301, 21] on b "ESC" at bounding box center [305, 27] width 22 height 14
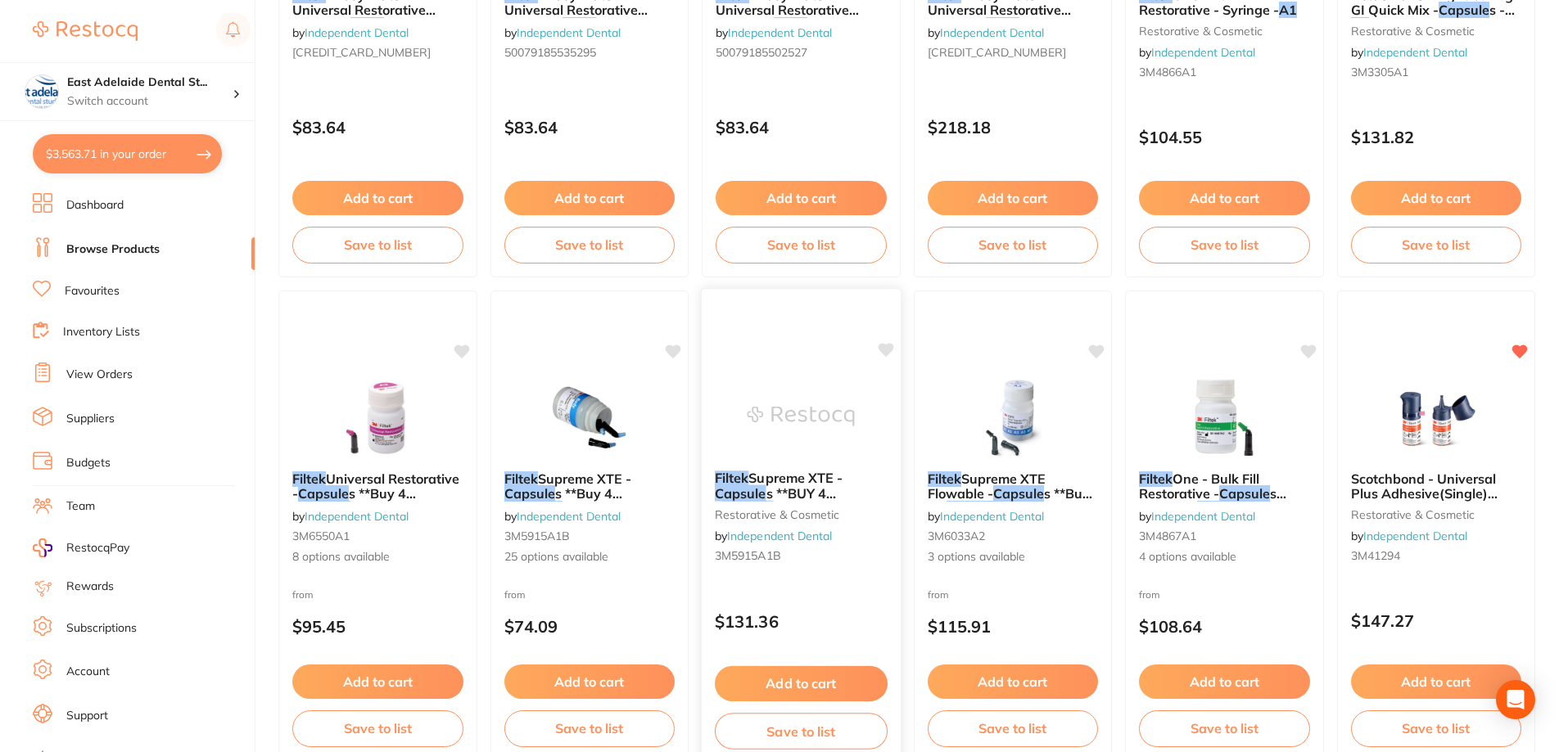
click at [790, 440] on img at bounding box center [801, 416] width 107 height 82
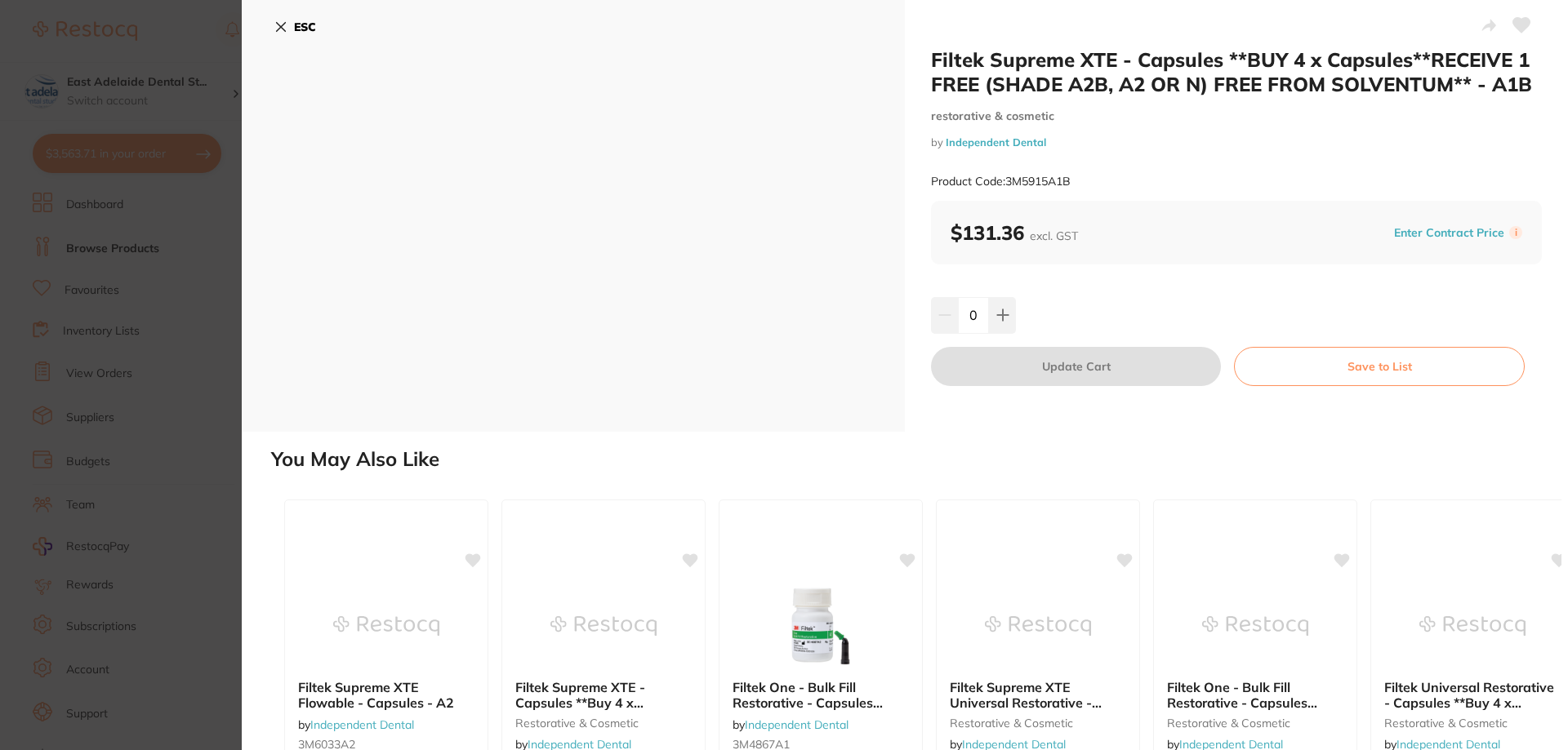
click at [1017, 315] on div "0" at bounding box center [1236, 315] width 611 height 36
click at [1010, 318] on button at bounding box center [1003, 315] width 27 height 36
click at [1012, 318] on button at bounding box center [1003, 315] width 27 height 36
click at [958, 313] on input "2" at bounding box center [973, 315] width 31 height 36
click at [949, 314] on button at bounding box center [945, 315] width 27 height 36
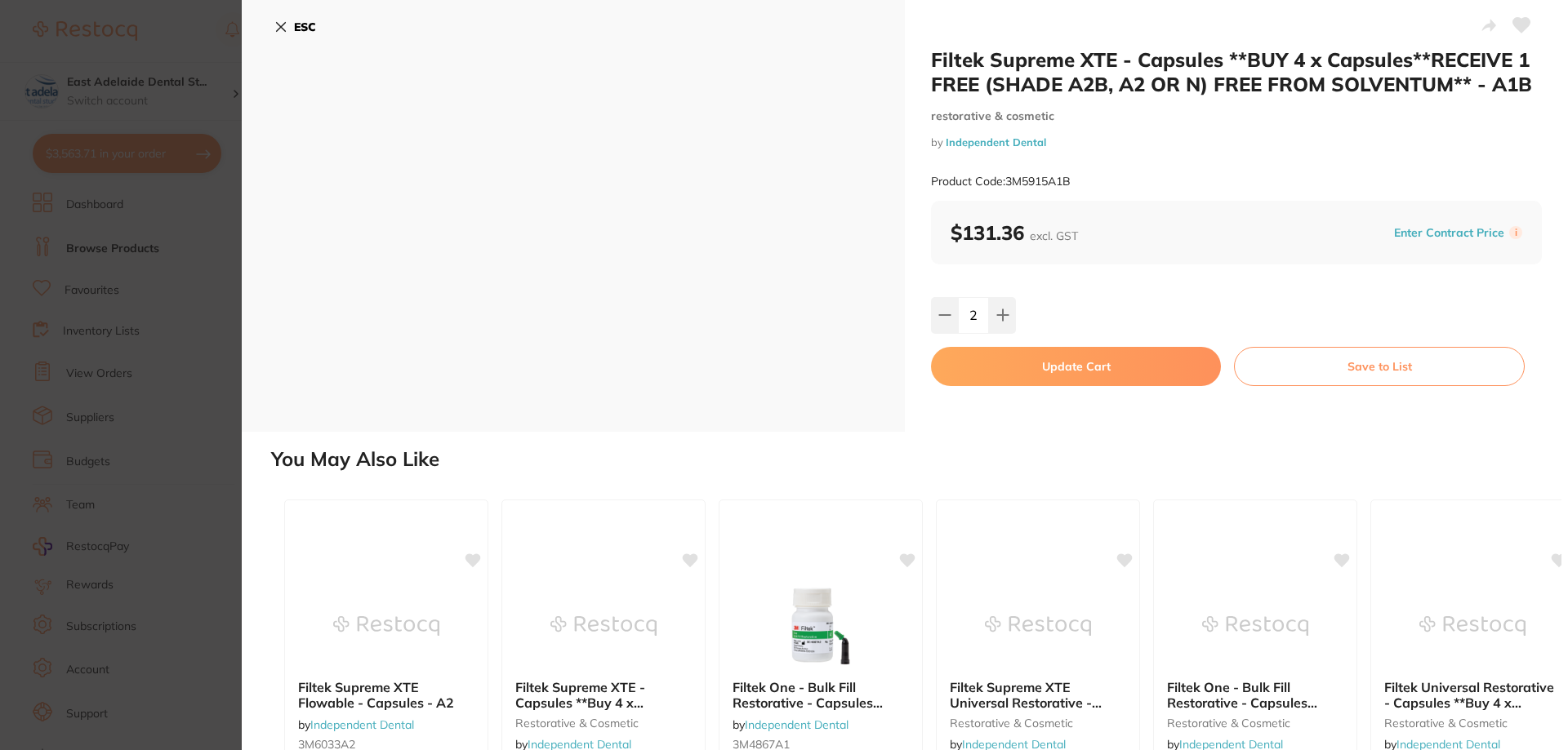
type input "1"
click at [1066, 375] on button "Update Cart" at bounding box center [1076, 367] width 290 height 39
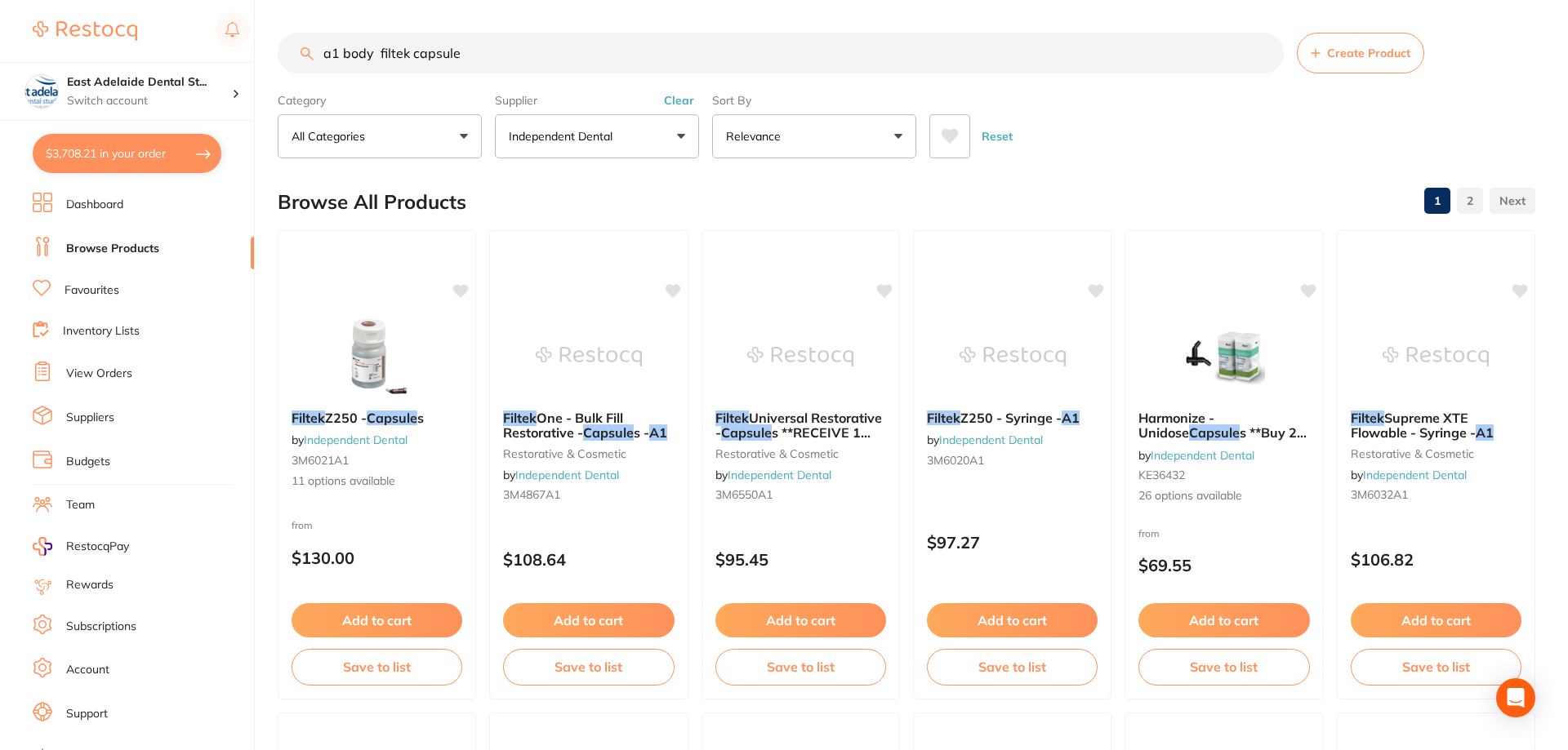
checkbox input "false"
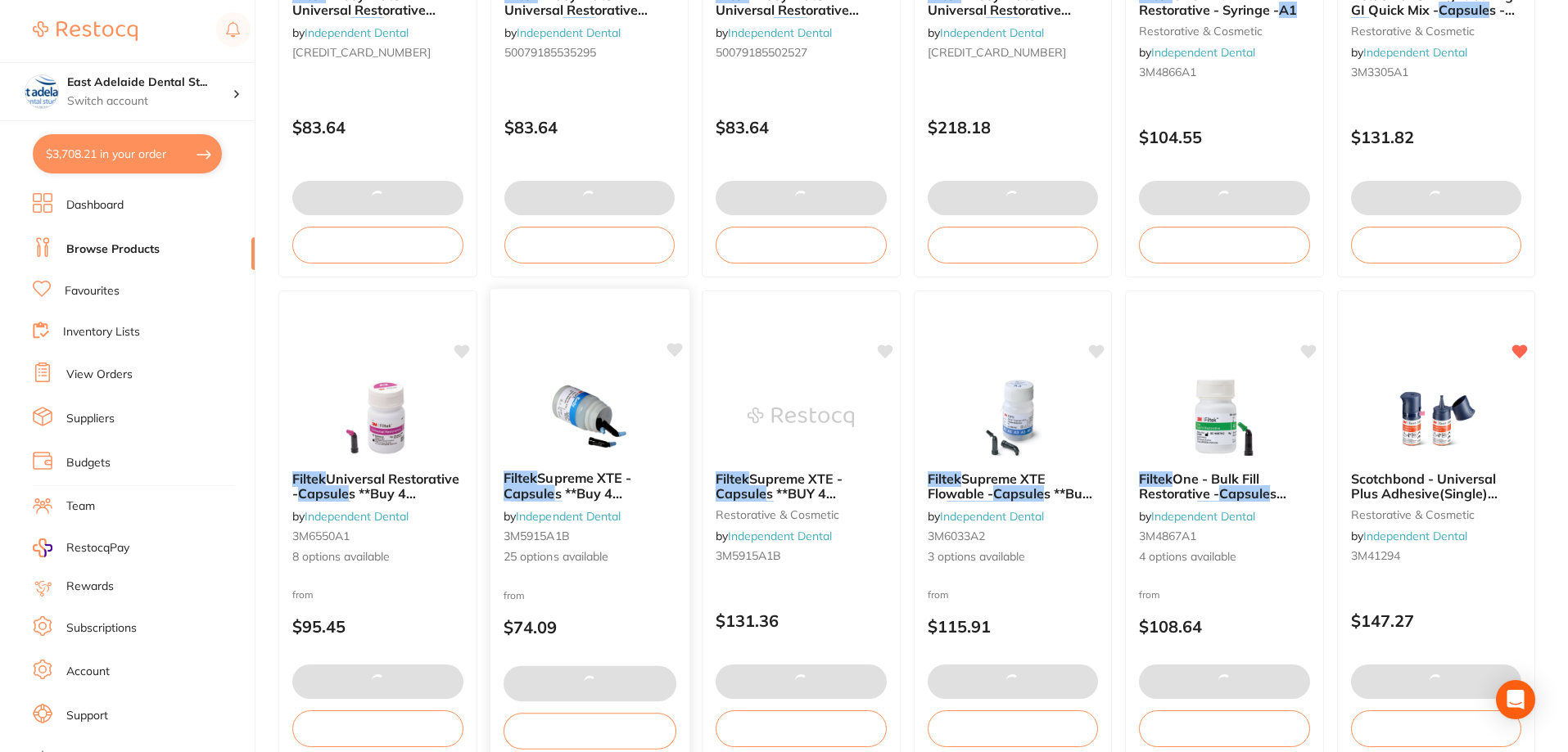
click at [636, 494] on b "Filtek Supreme XTE - Capsule s **Buy 4 x Capsule s** Receive 1 x Filtek Bulk Fi…" at bounding box center [589, 486] width 173 height 30
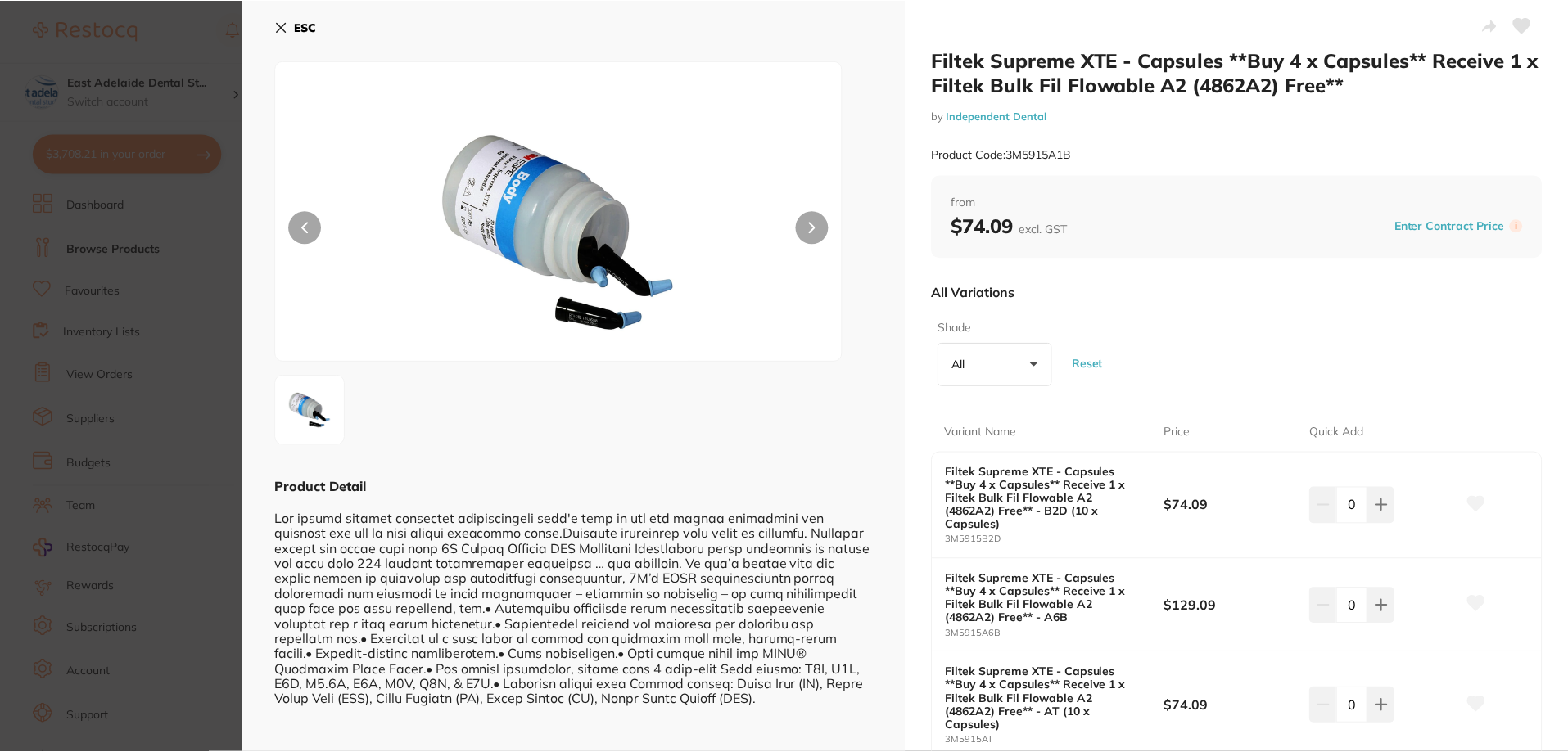
scroll to position [246, 0]
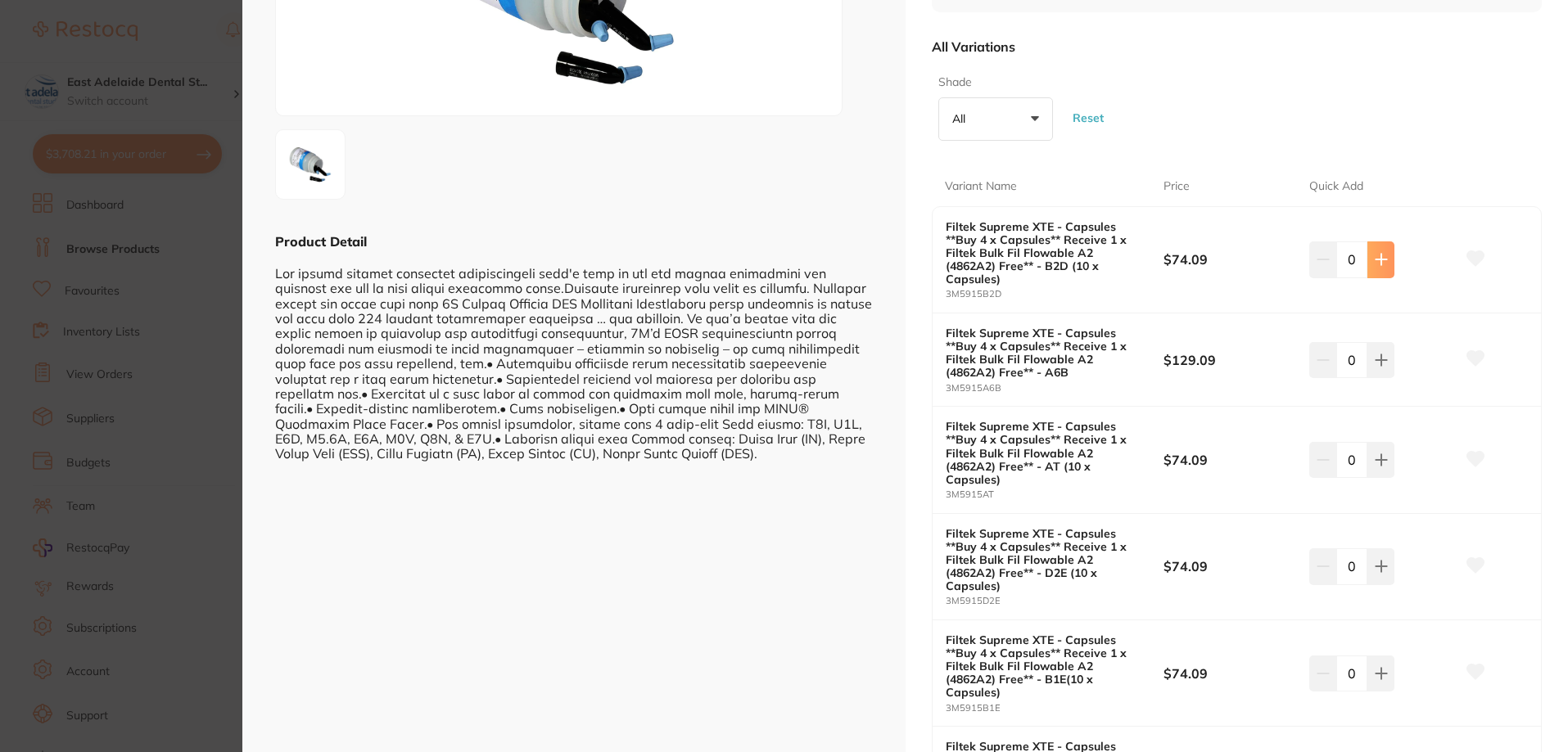
click at [1384, 254] on button at bounding box center [1381, 259] width 27 height 36
click at [1309, 261] on button at bounding box center [1323, 259] width 27 height 36
type input "0"
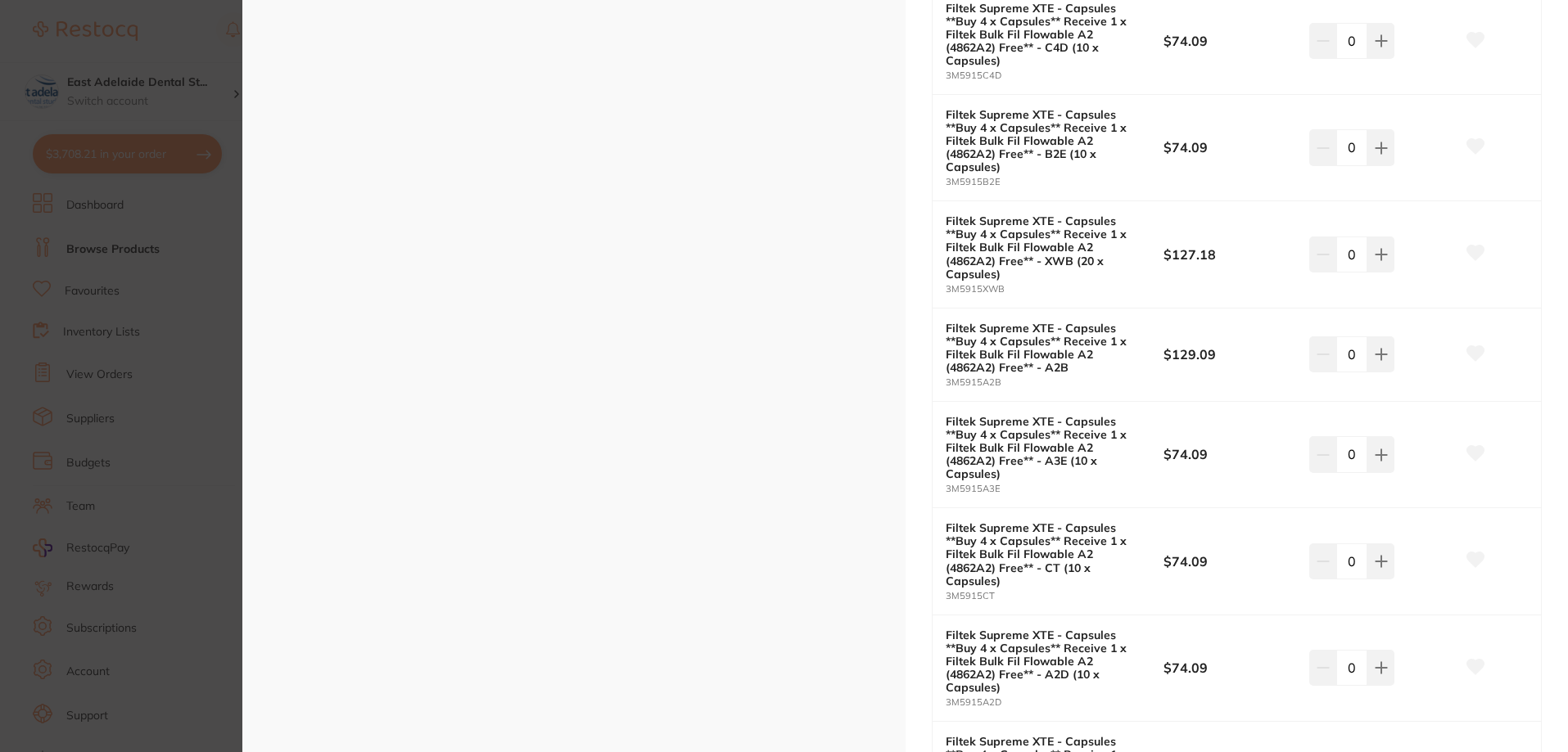
scroll to position [1391, 0]
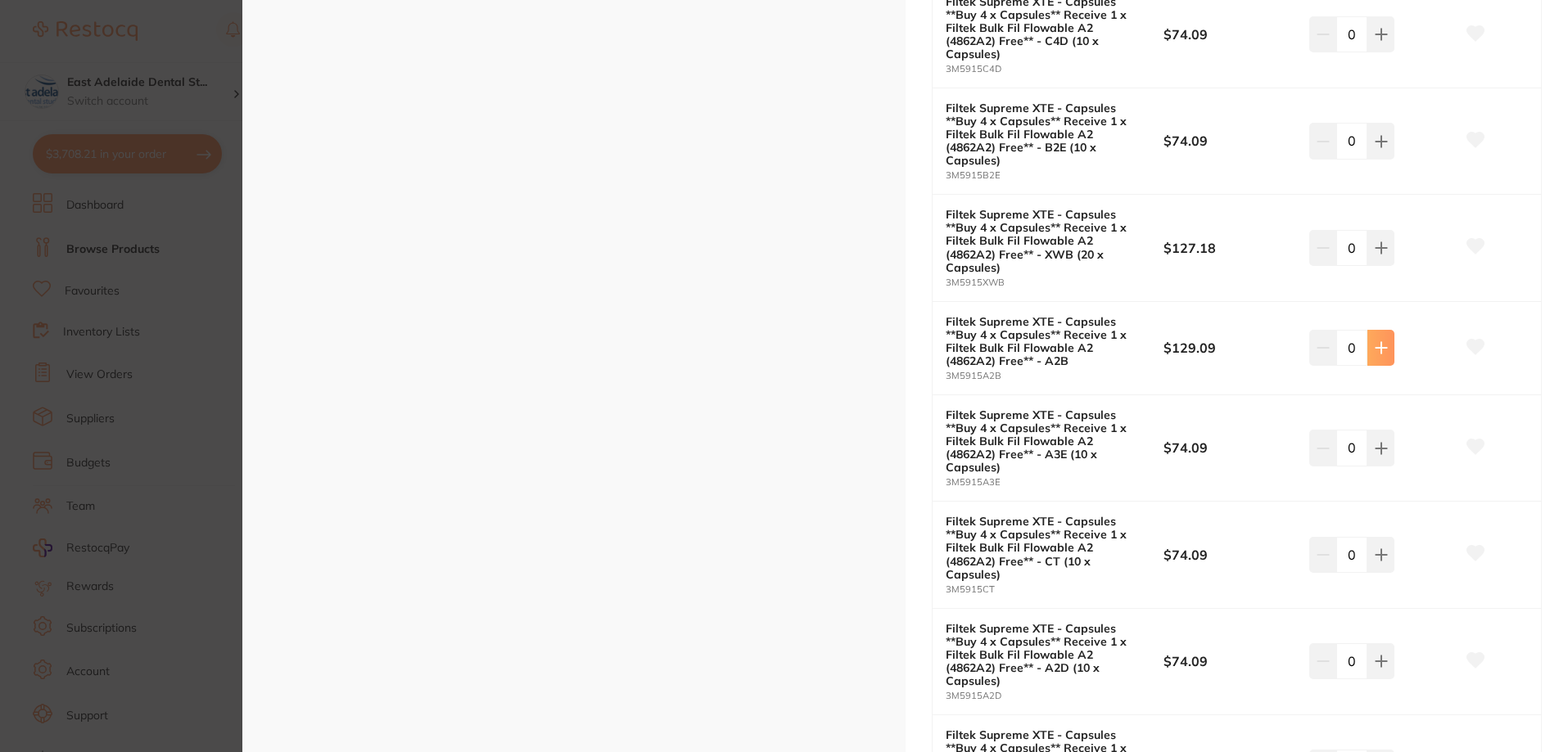
drag, startPoint x: 1321, startPoint y: 355, endPoint x: 1189, endPoint y: 437, distance: 155.4
type input "1"
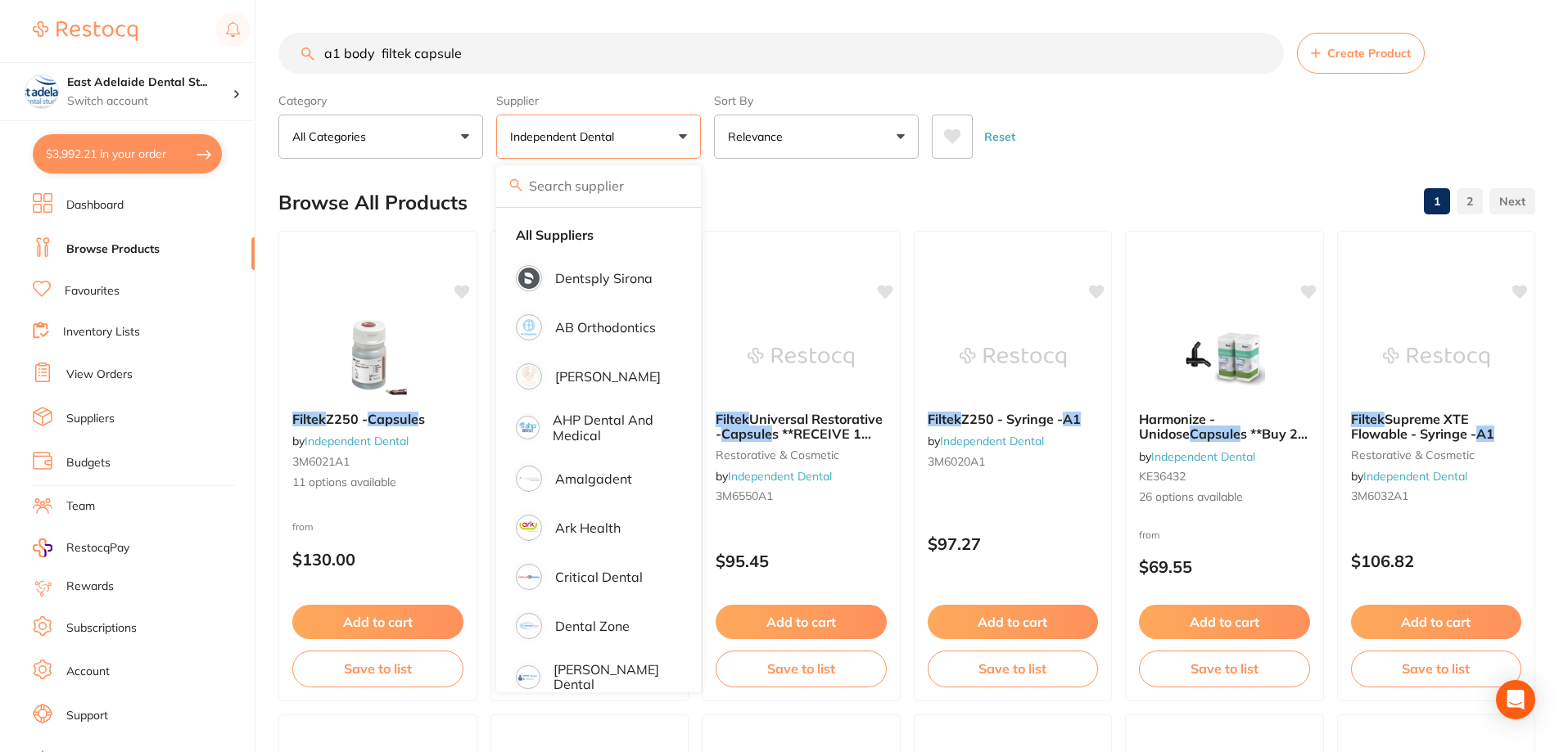
scroll to position [1149, 0]
click at [692, 68] on input "a1 body filtek capsule" at bounding box center [781, 54] width 1005 height 41
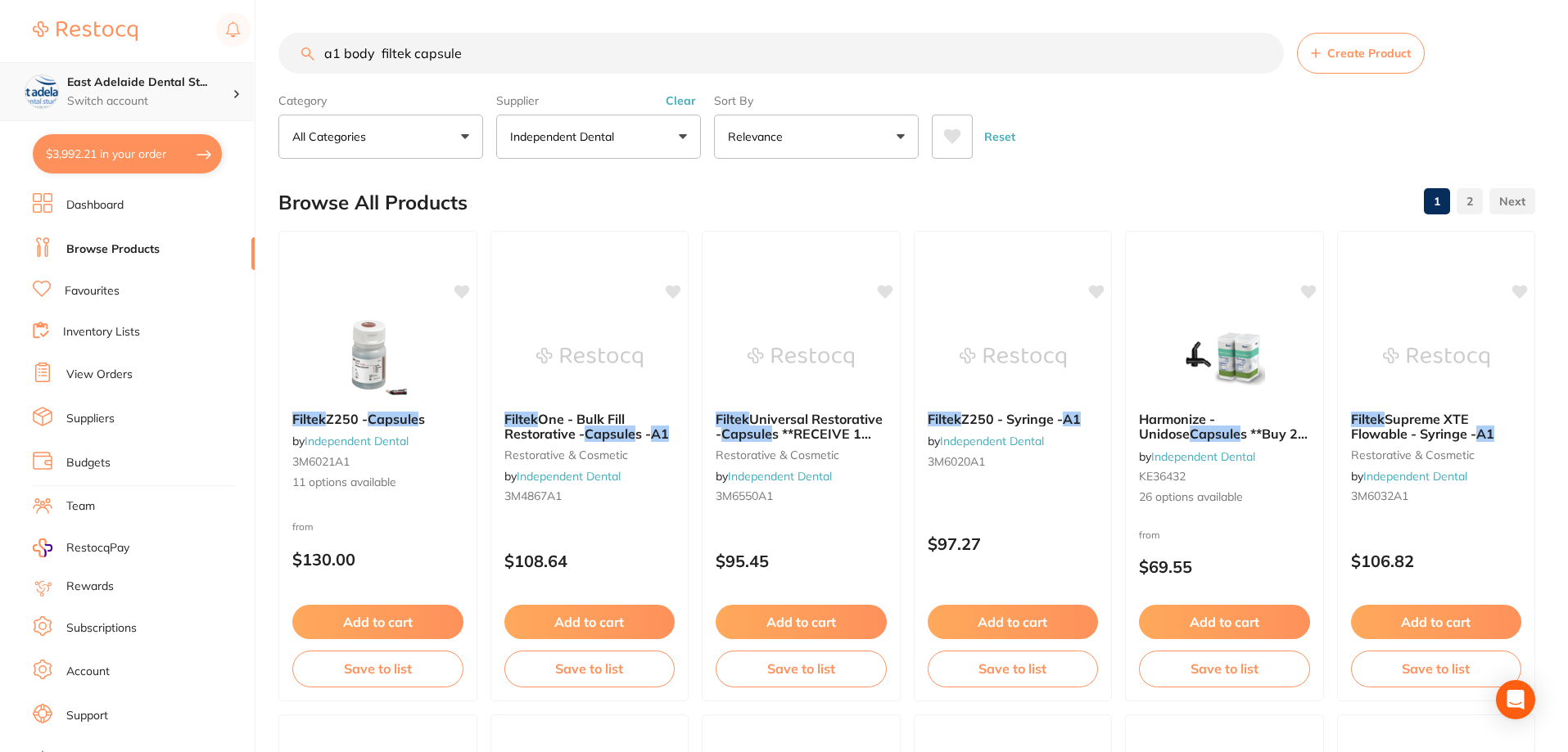
scroll to position [1, 0]
drag, startPoint x: 691, startPoint y: 70, endPoint x: 75, endPoint y: 82, distance: 616.1
click at [76, 82] on div "$3,992.21 [STREET_ADDRESS] Switch account East Adelaide Dental Studio $3,992.21…" at bounding box center [784, 376] width 1568 height 752
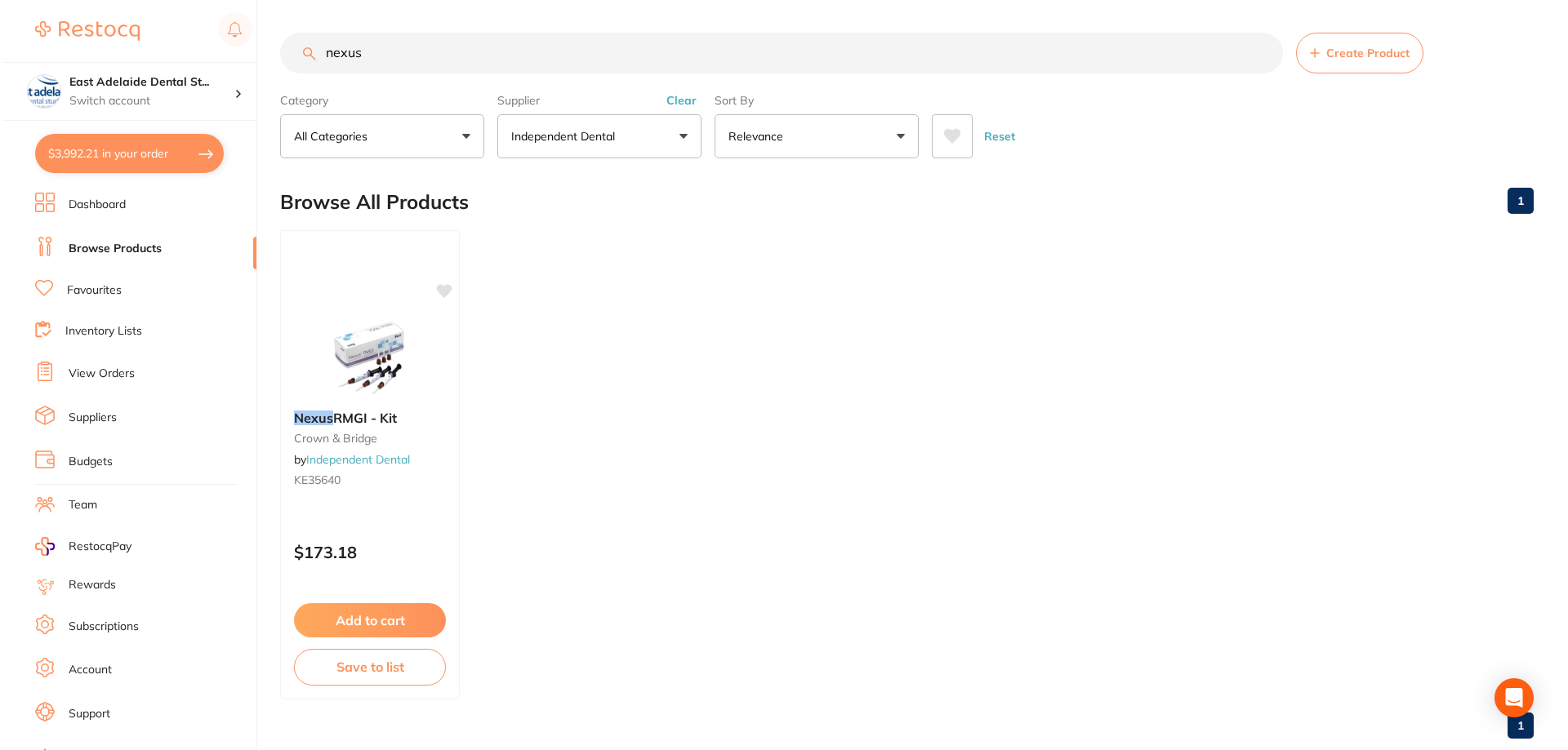
scroll to position [0, 0]
drag, startPoint x: 440, startPoint y: 48, endPoint x: 52, endPoint y: 58, distance: 388.1
click at [52, 58] on div "$3,992.21 [STREET_ADDRESS] Switch account East Adelaide Dental Studio $3,992.21…" at bounding box center [781, 375] width 1564 height 750
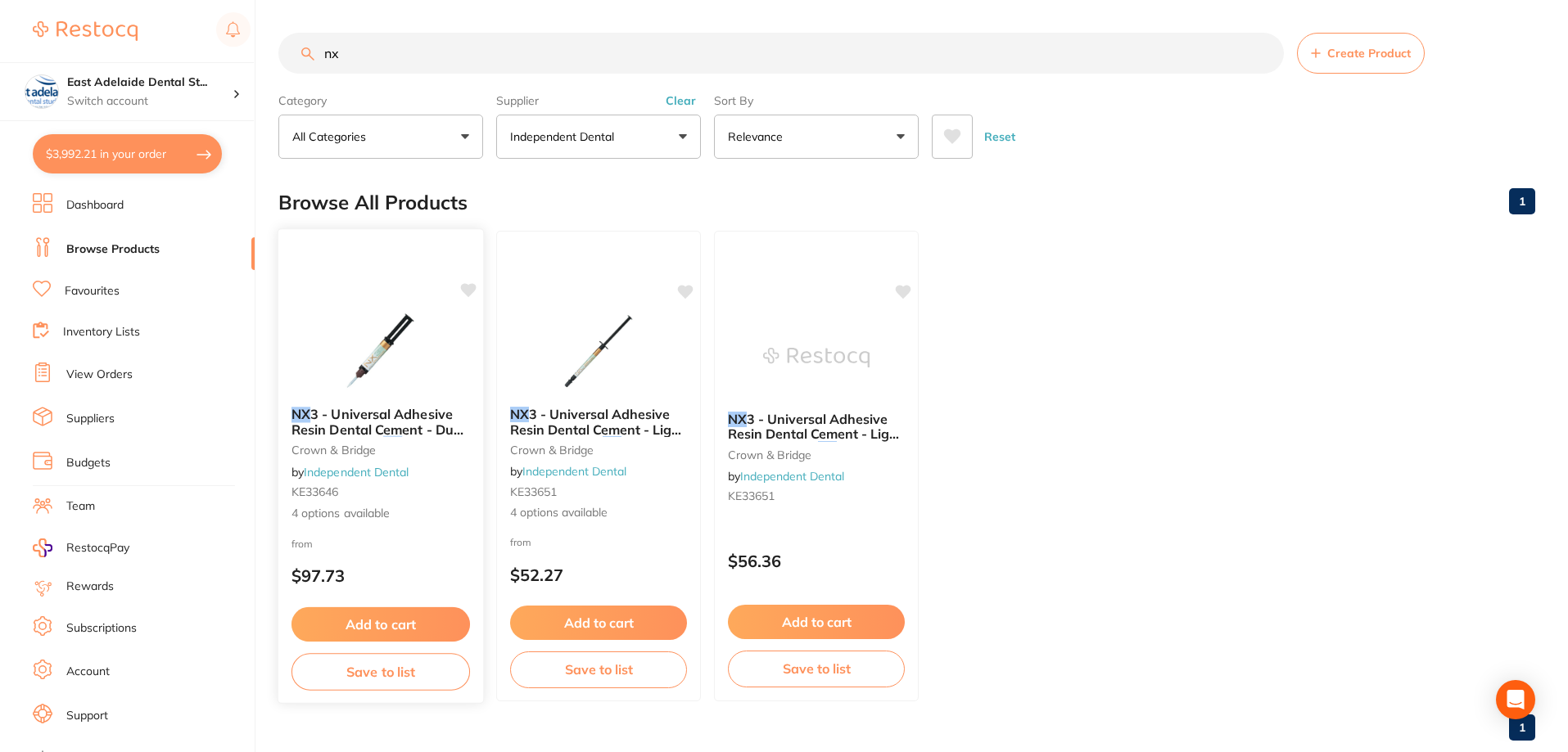
click at [346, 416] on span "3 - Universal Adhesive Resin Dental Cement - Dual Cure **Buy 2 x" at bounding box center [378, 429] width 174 height 46
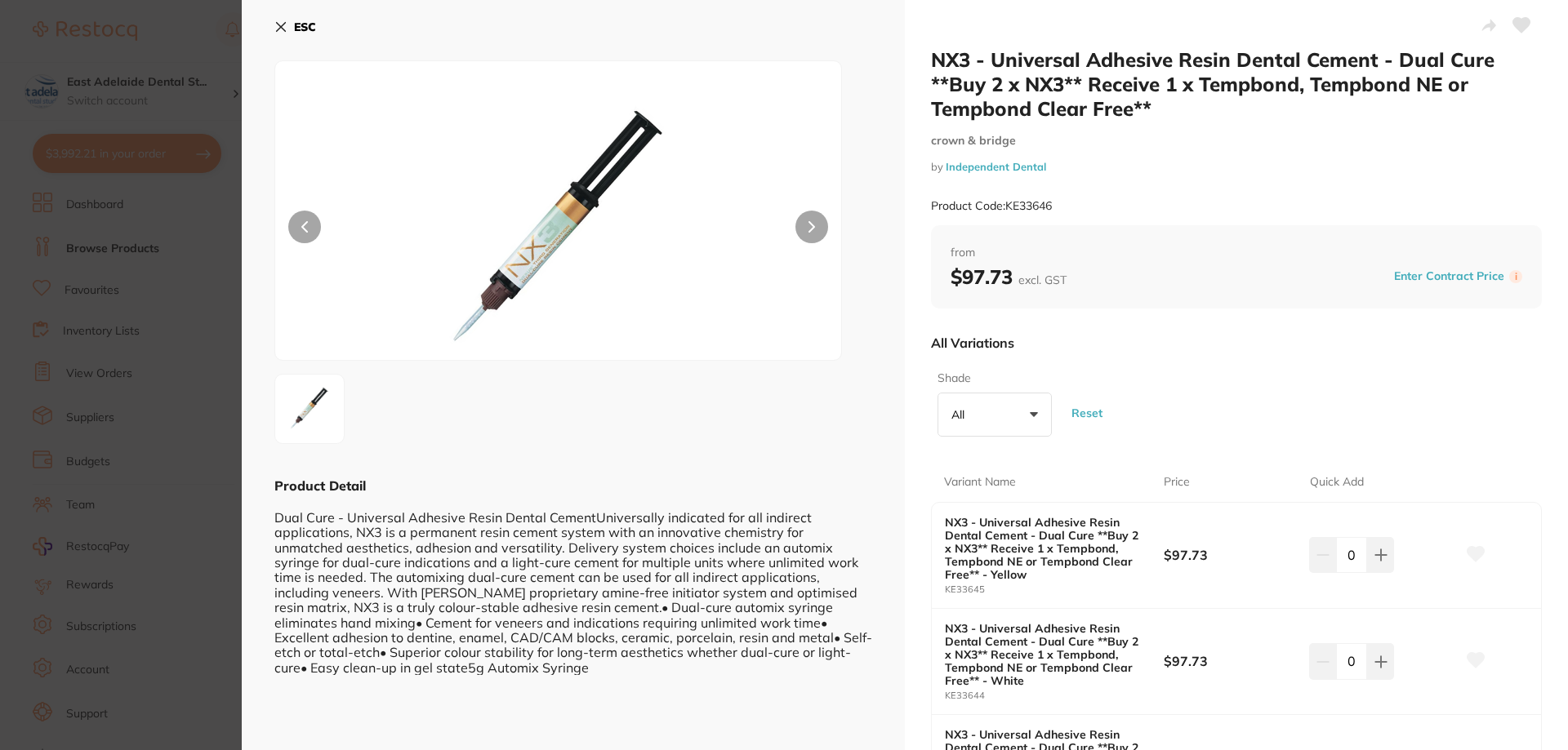
click at [305, 26] on b "ESC" at bounding box center [305, 27] width 22 height 14
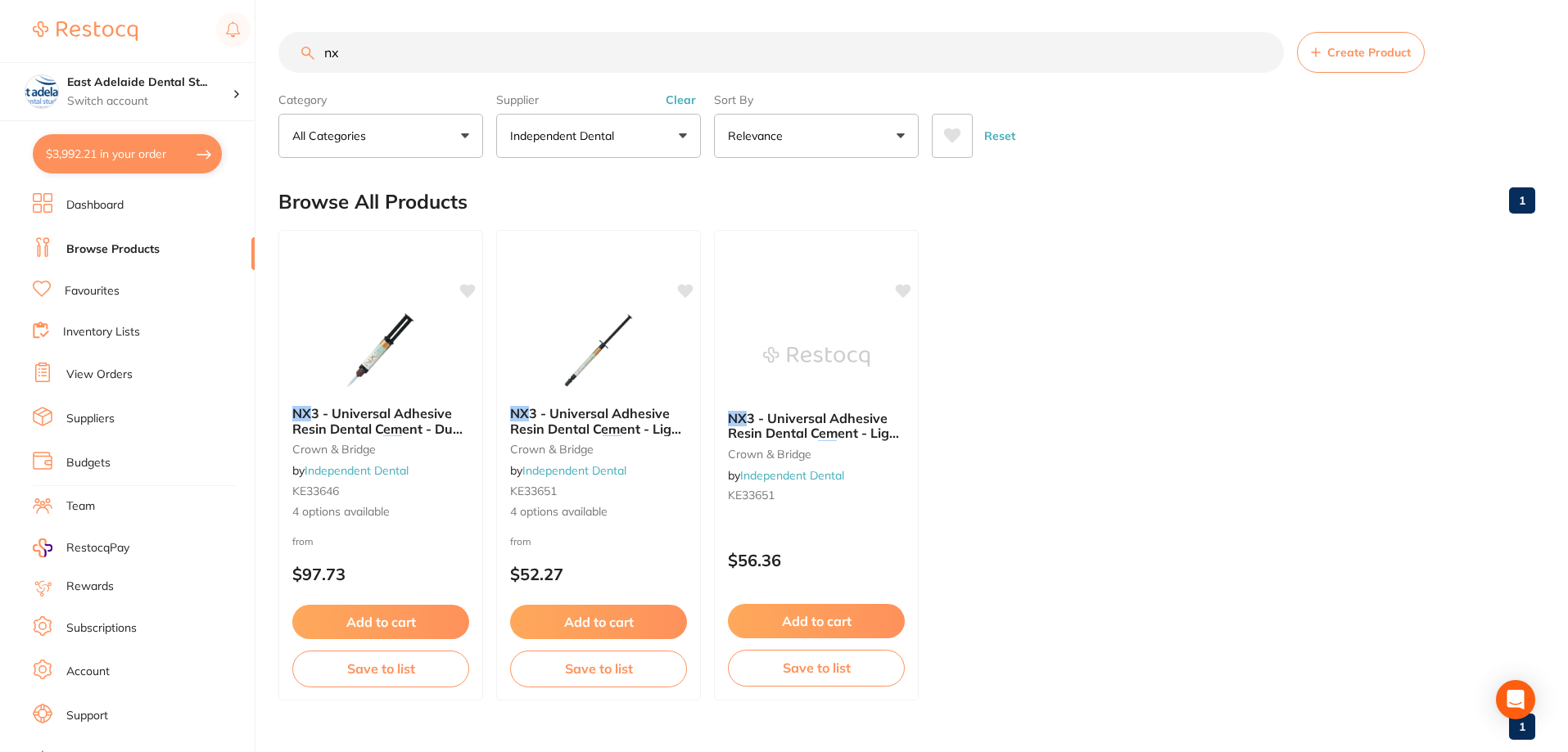
click at [631, 140] on button "Independent Dental" at bounding box center [598, 135] width 205 height 44
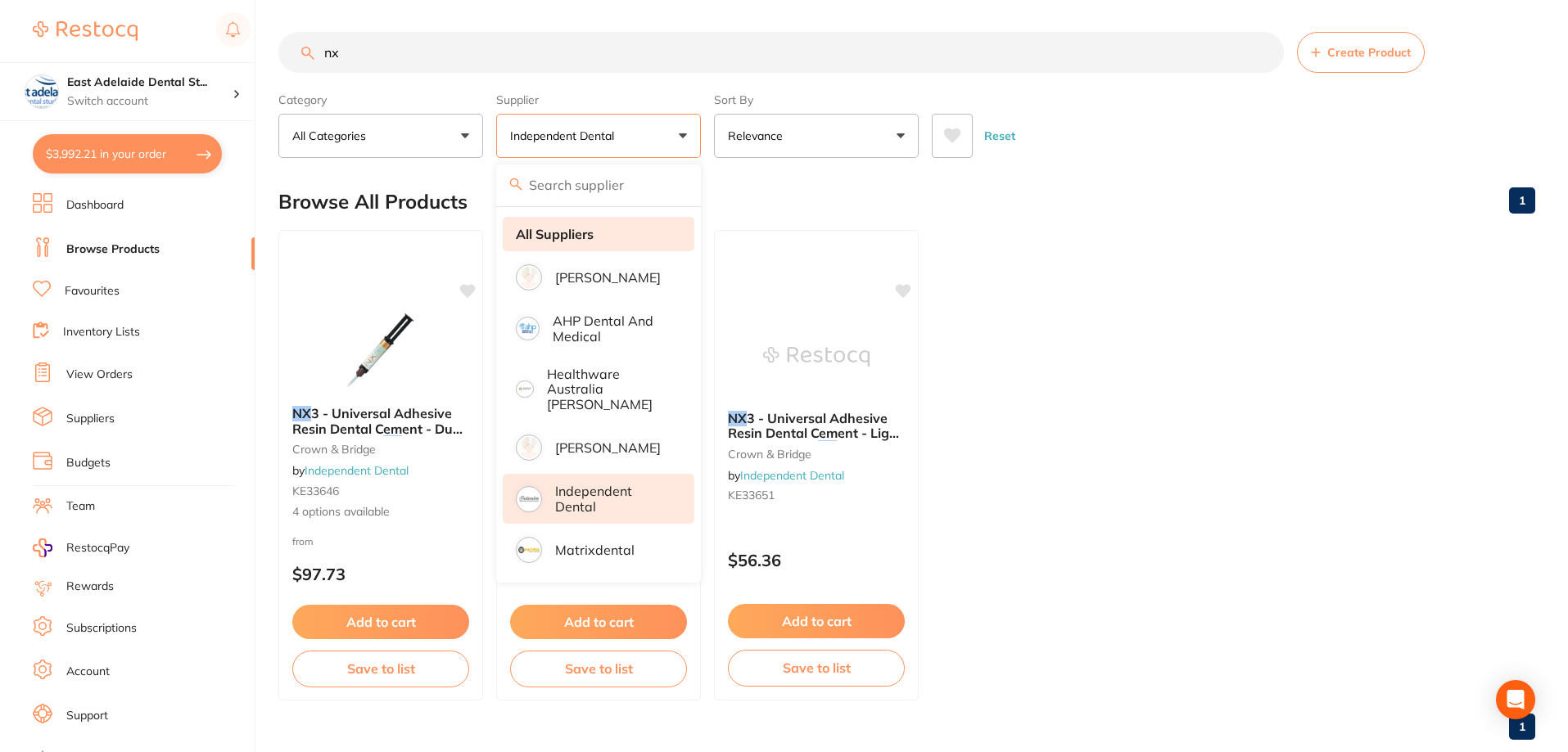
click at [597, 224] on li "All Suppliers" at bounding box center [598, 234] width 191 height 34
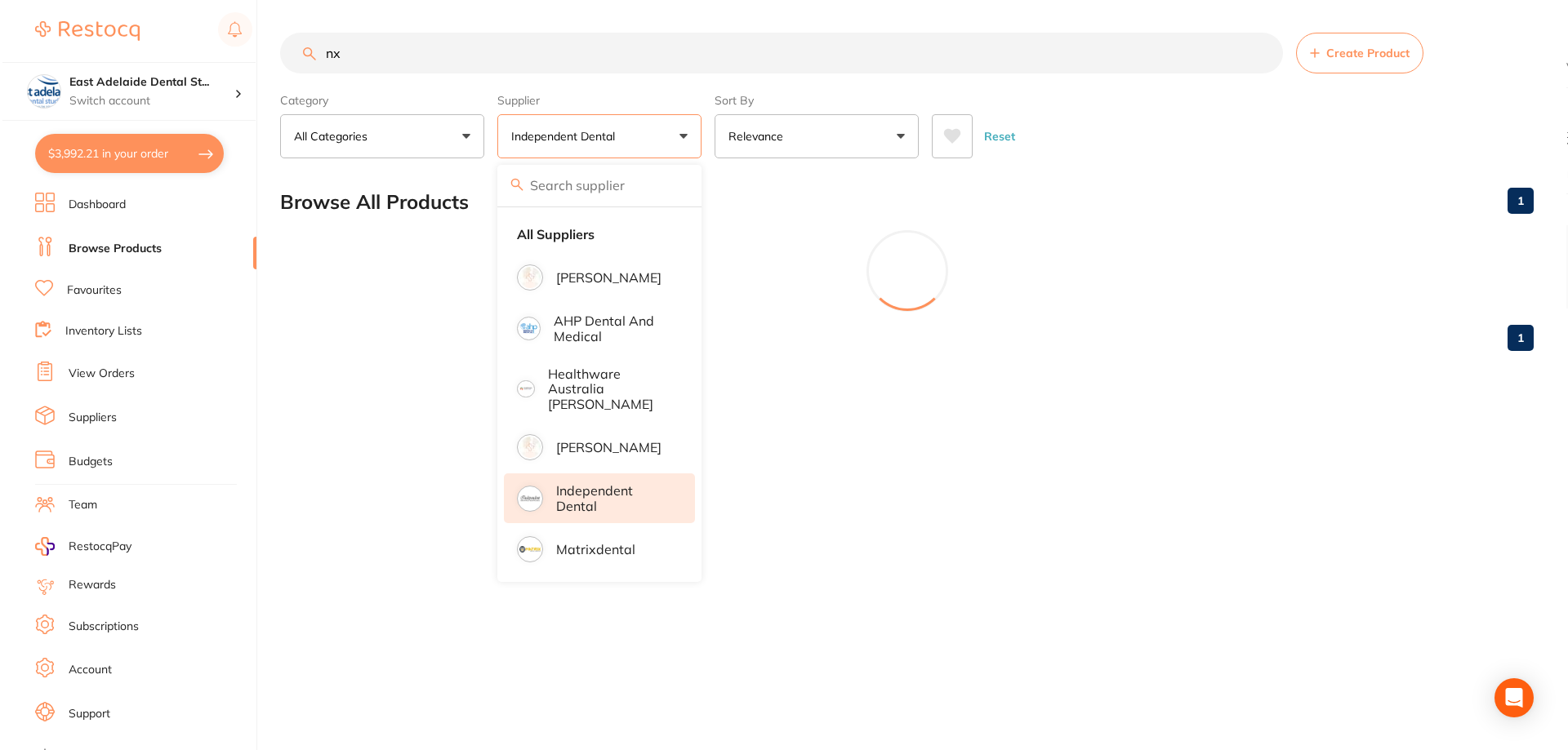
scroll to position [0, 0]
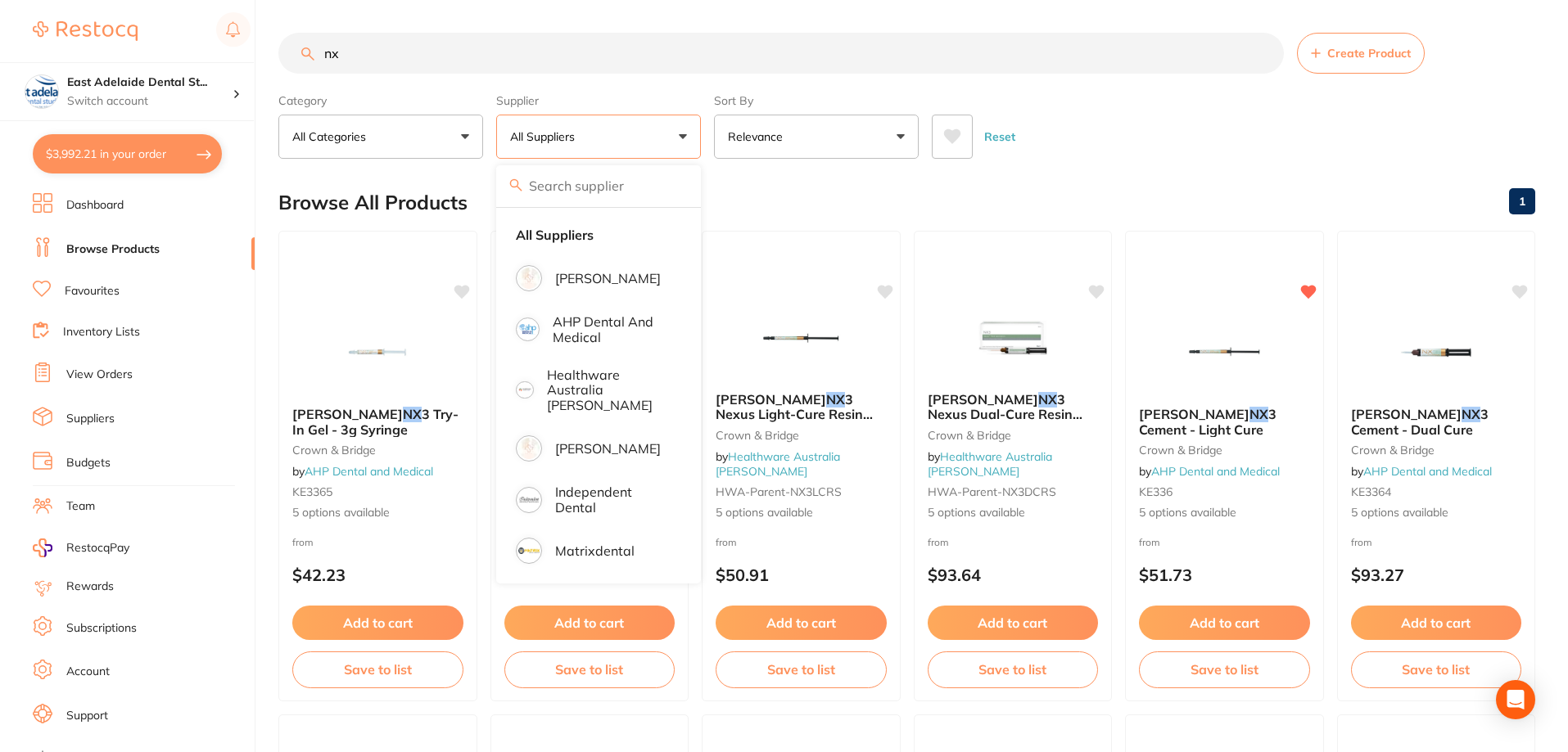
click at [423, 55] on input "nx" at bounding box center [781, 54] width 1005 height 41
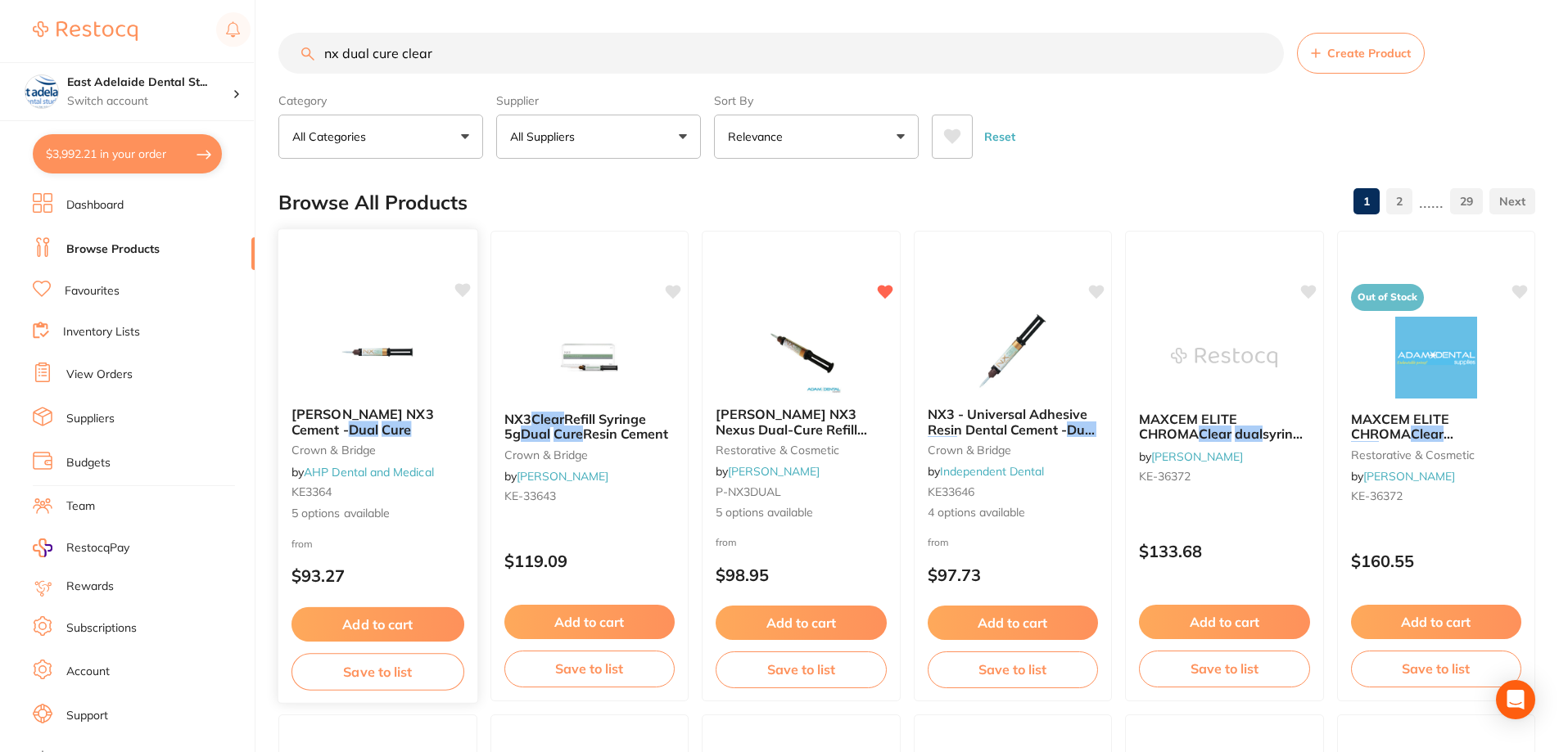
type input "nx dual cure clear"
click at [453, 285] on div "[PERSON_NAME] NX3 Cement - Dual Cure crown & bridge by AHP Dental and Medical K…" at bounding box center [377, 466] width 200 height 476
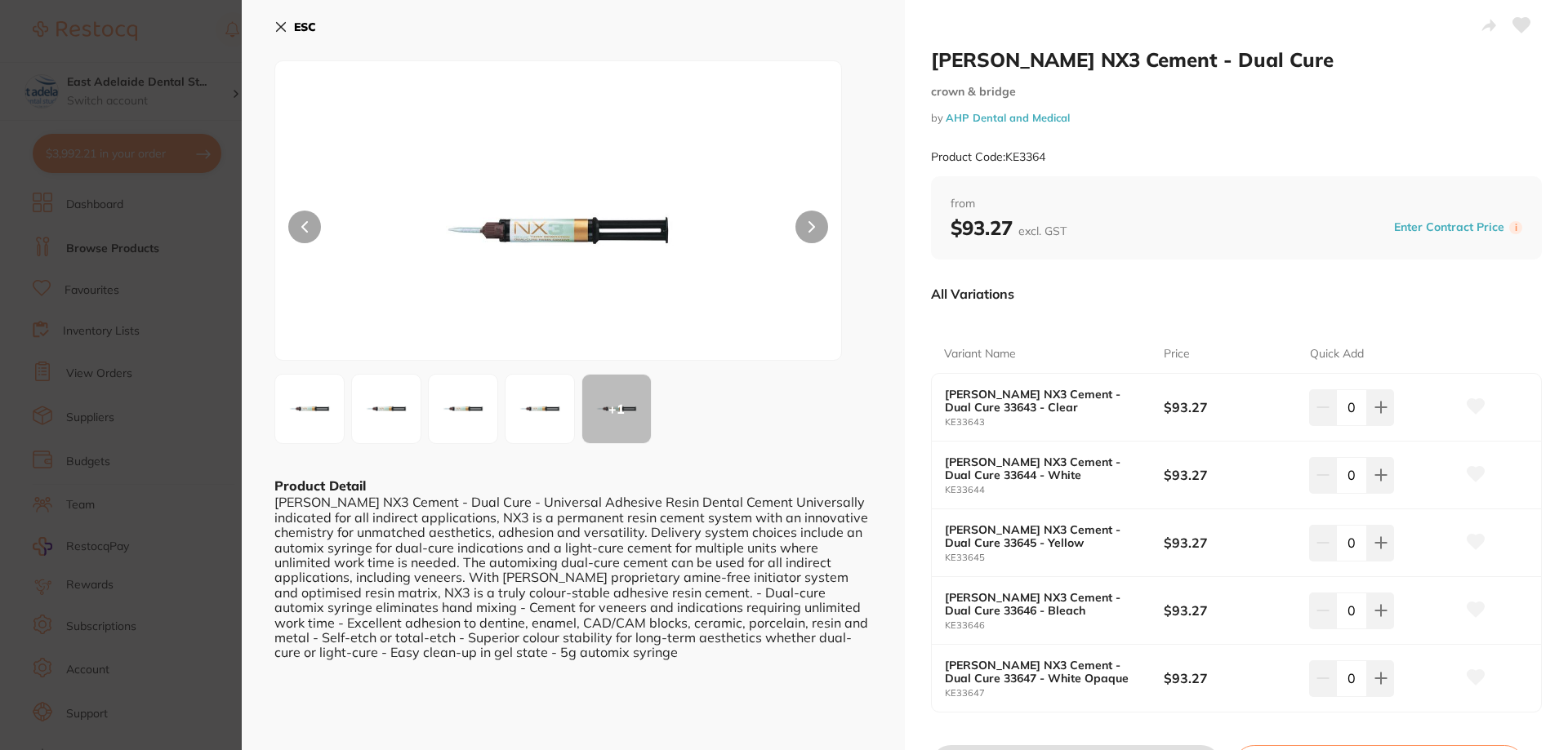
click at [1468, 412] on icon at bounding box center [1475, 407] width 18 height 16
click at [276, 23] on icon at bounding box center [281, 28] width 9 height 9
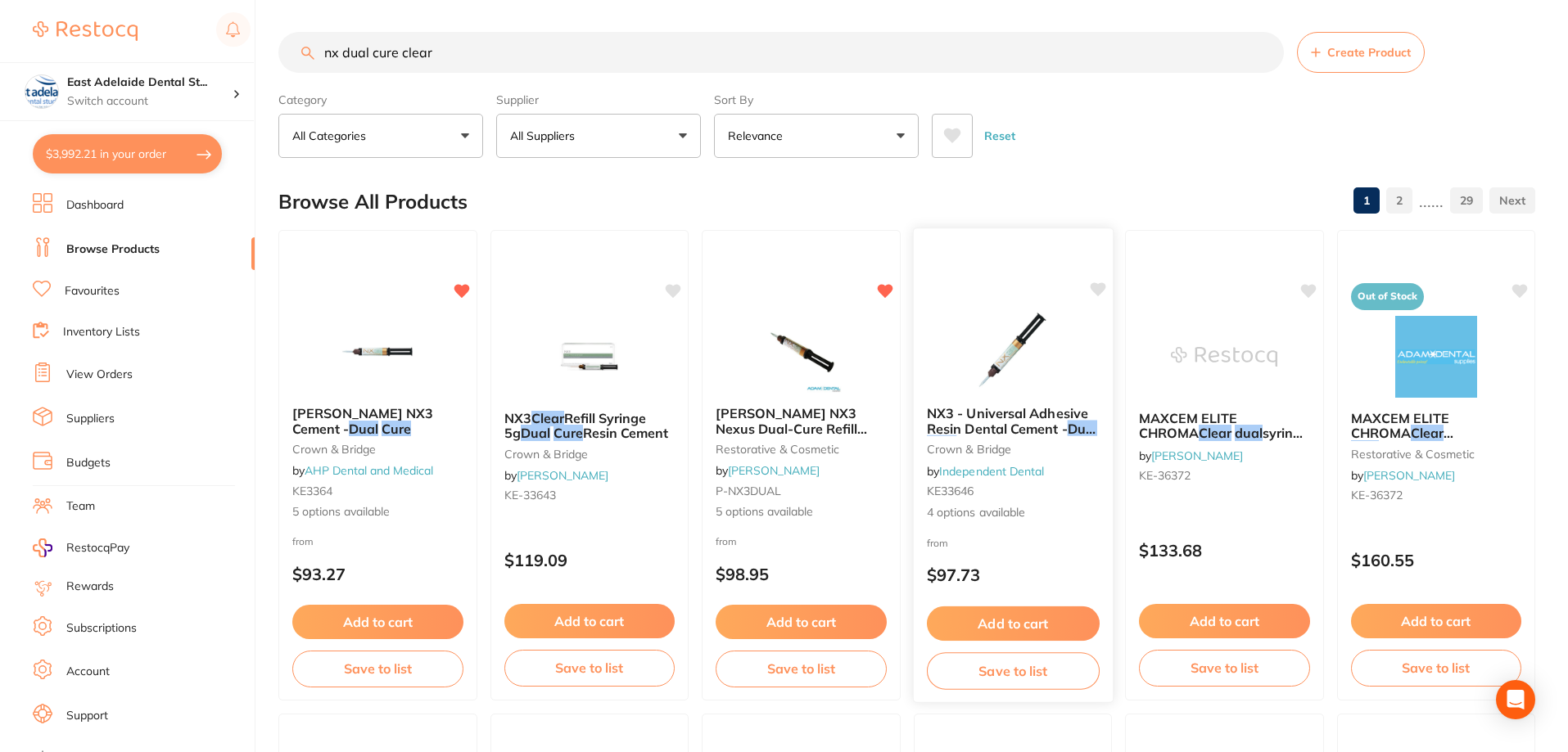
click at [1032, 417] on span "NX3 - Universal Adhesive Resin Dental Cement -" at bounding box center [1007, 421] width 161 height 32
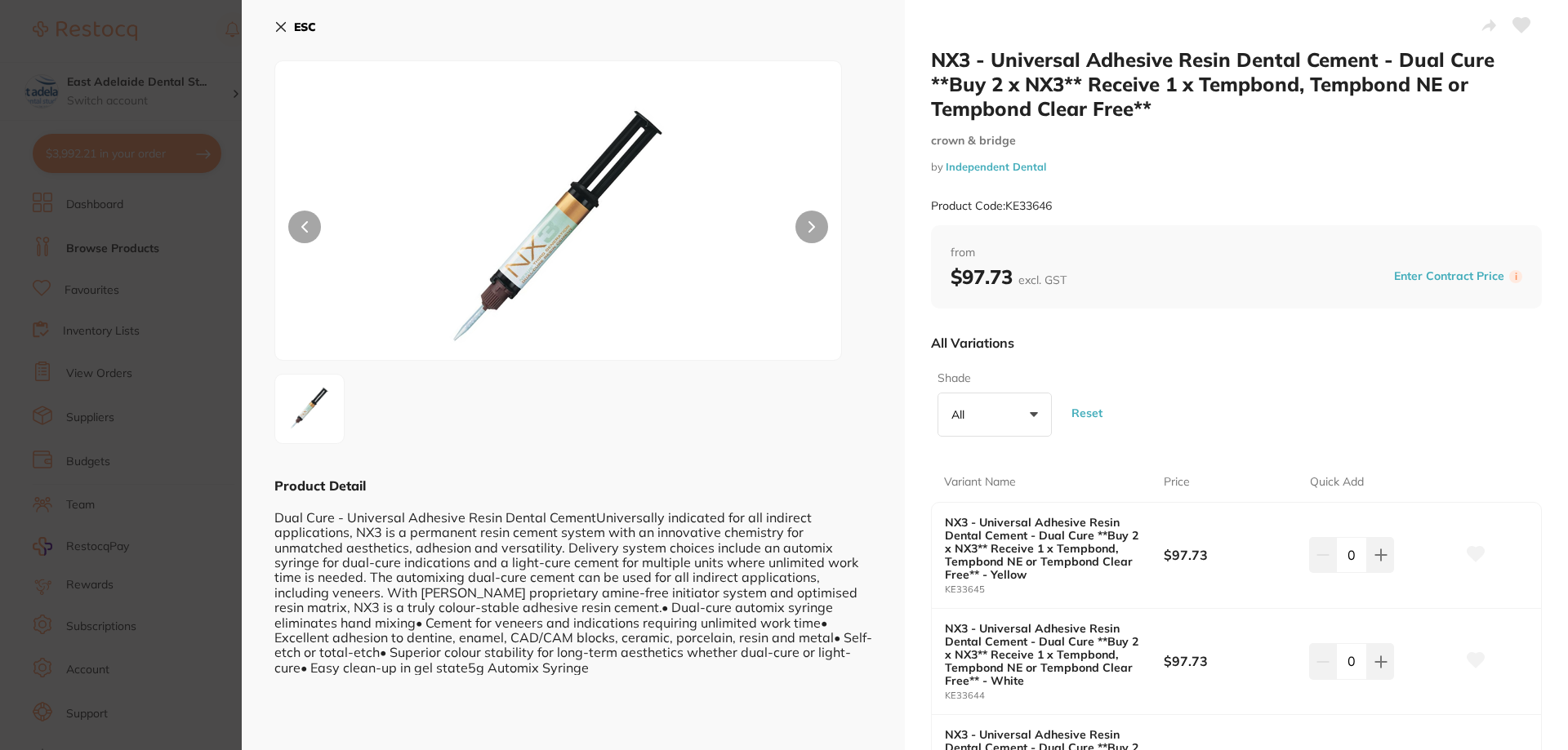
click at [219, 340] on section "NX3 - Universal Adhesive Resin Dental Cement - Dual Cure **Buy 2 x NX3** Receiv…" at bounding box center [784, 375] width 1568 height 750
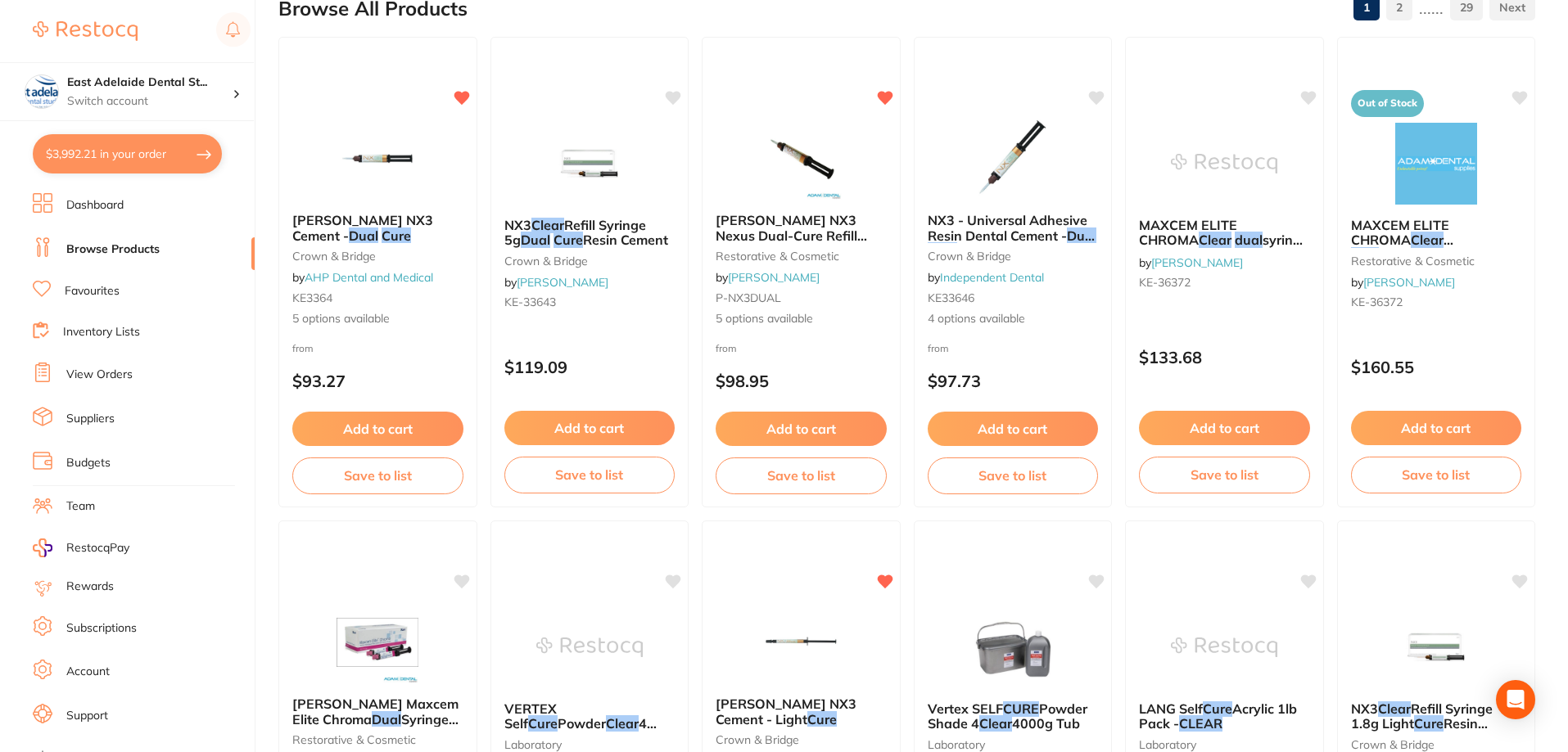
scroll to position [165, 0]
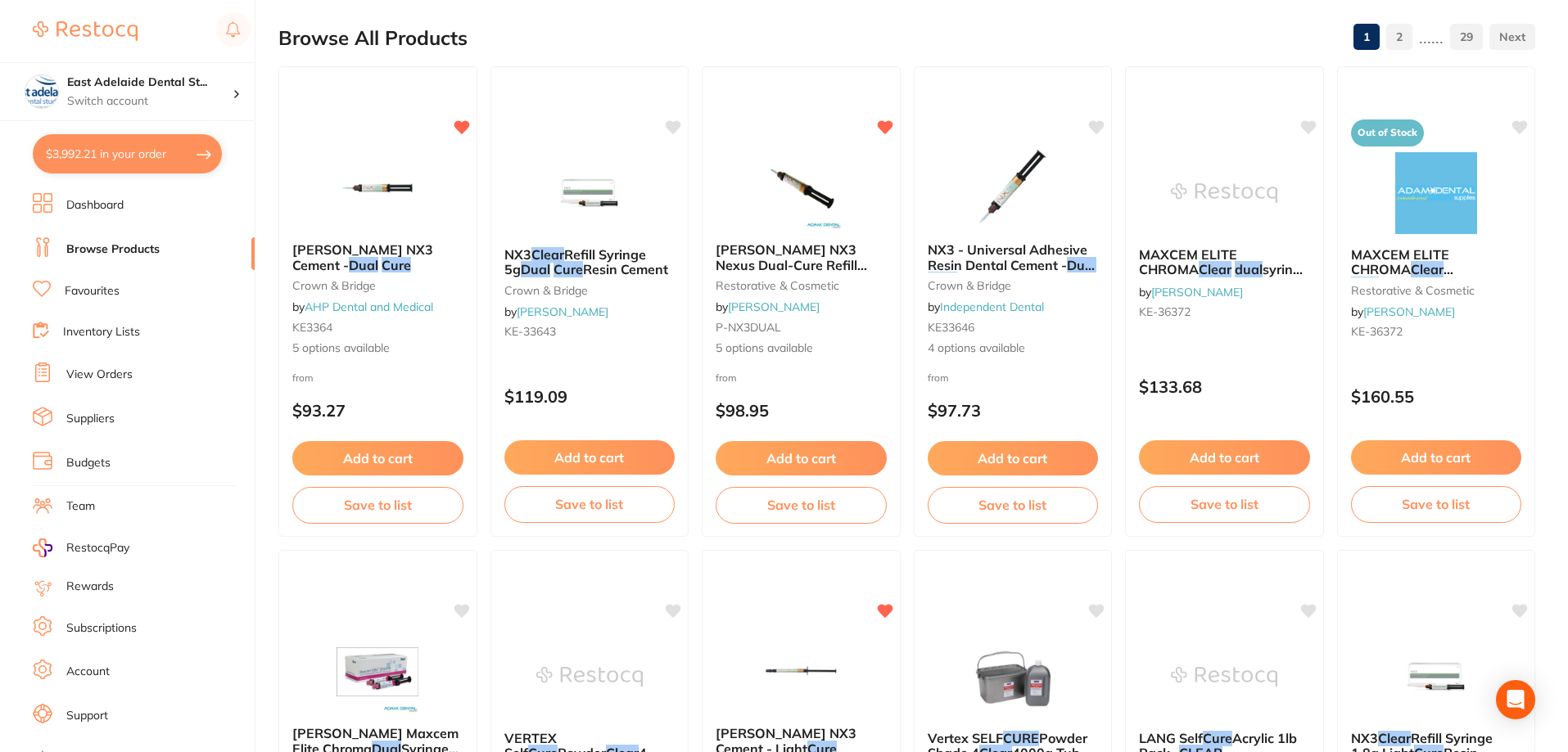
click at [397, 459] on button "Add to cart" at bounding box center [377, 458] width 171 height 34
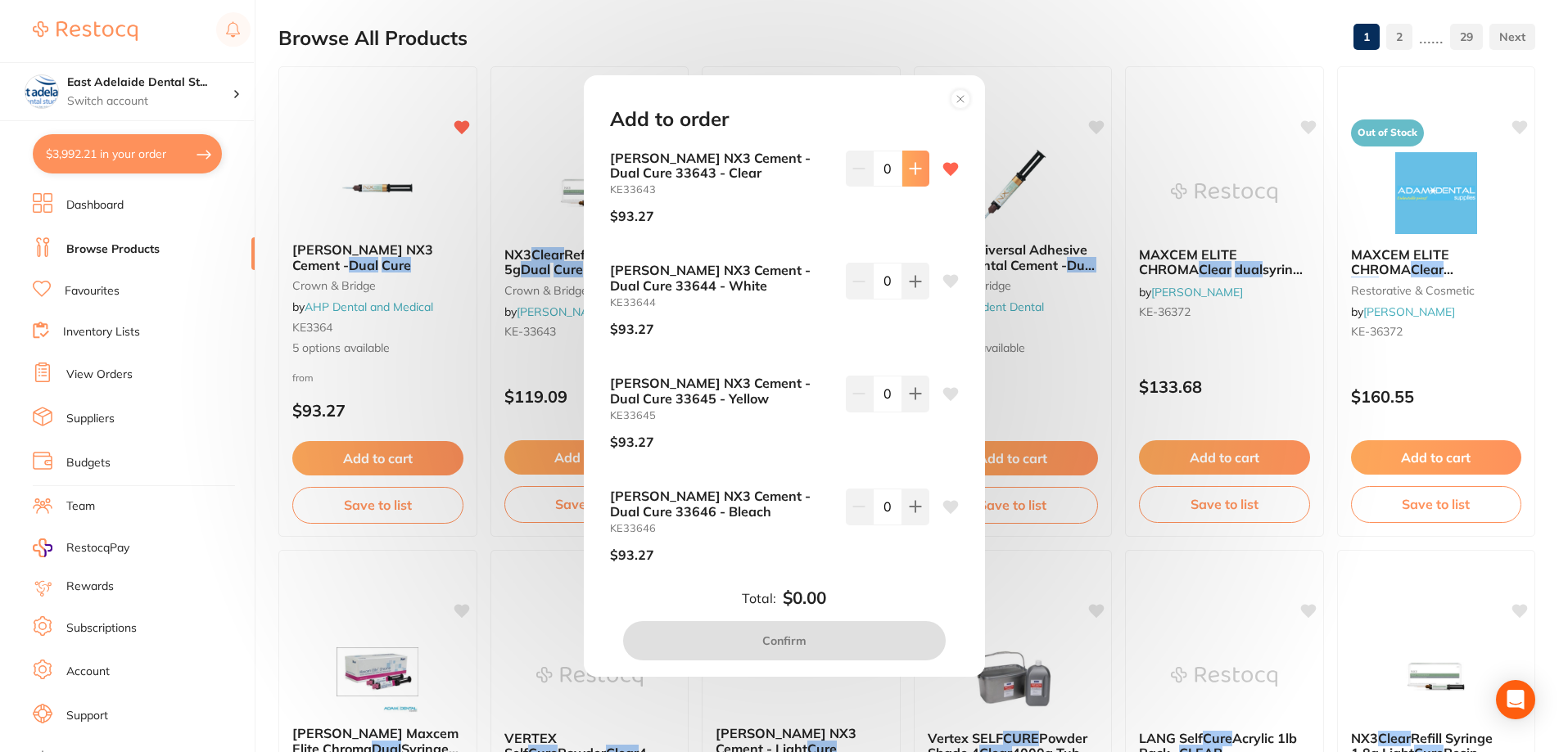
click at [920, 183] on button at bounding box center [916, 168] width 27 height 36
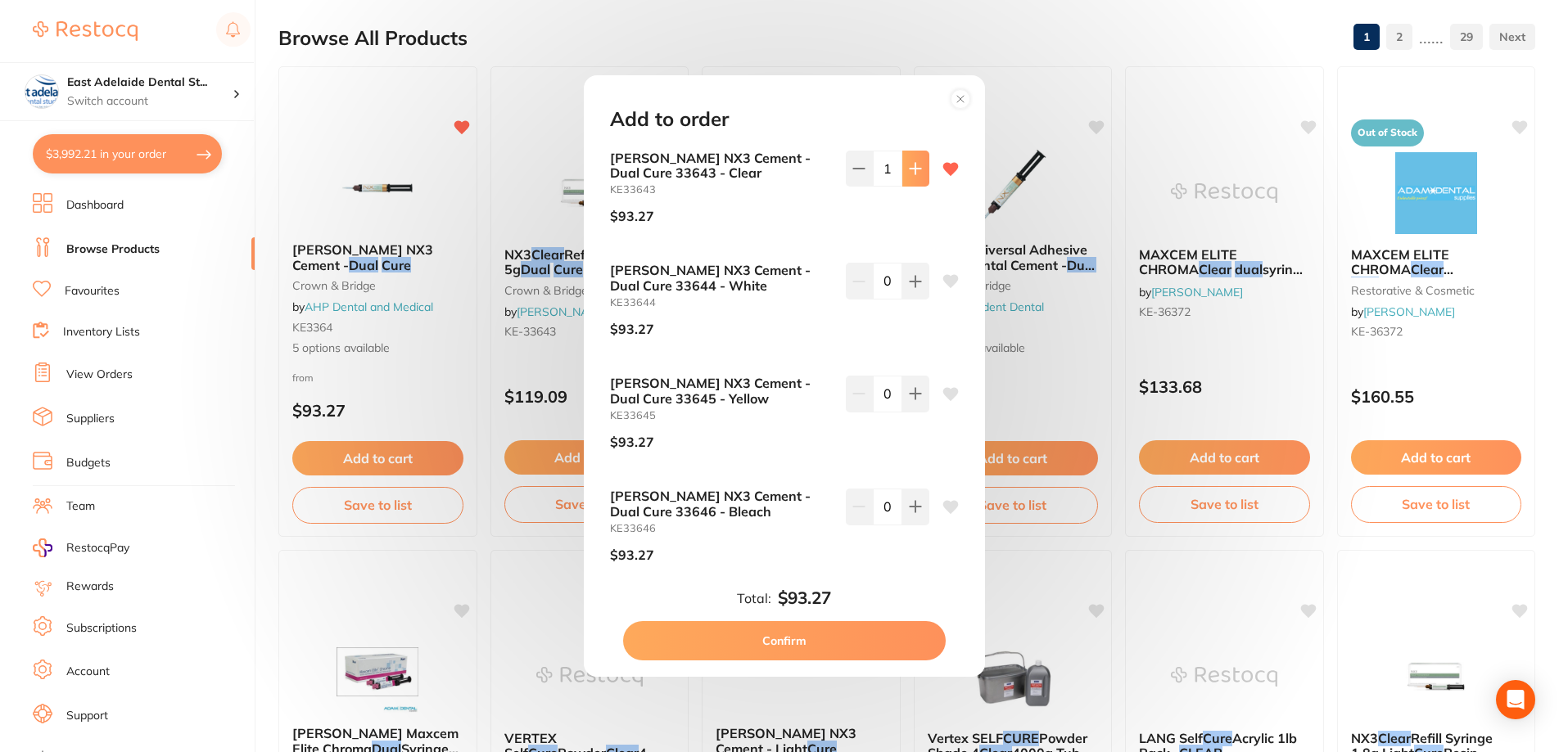
click at [920, 183] on button at bounding box center [916, 168] width 27 height 36
click at [917, 180] on button at bounding box center [916, 168] width 27 height 36
type input "4"
click at [819, 645] on button "Confirm" at bounding box center [784, 641] width 323 height 39
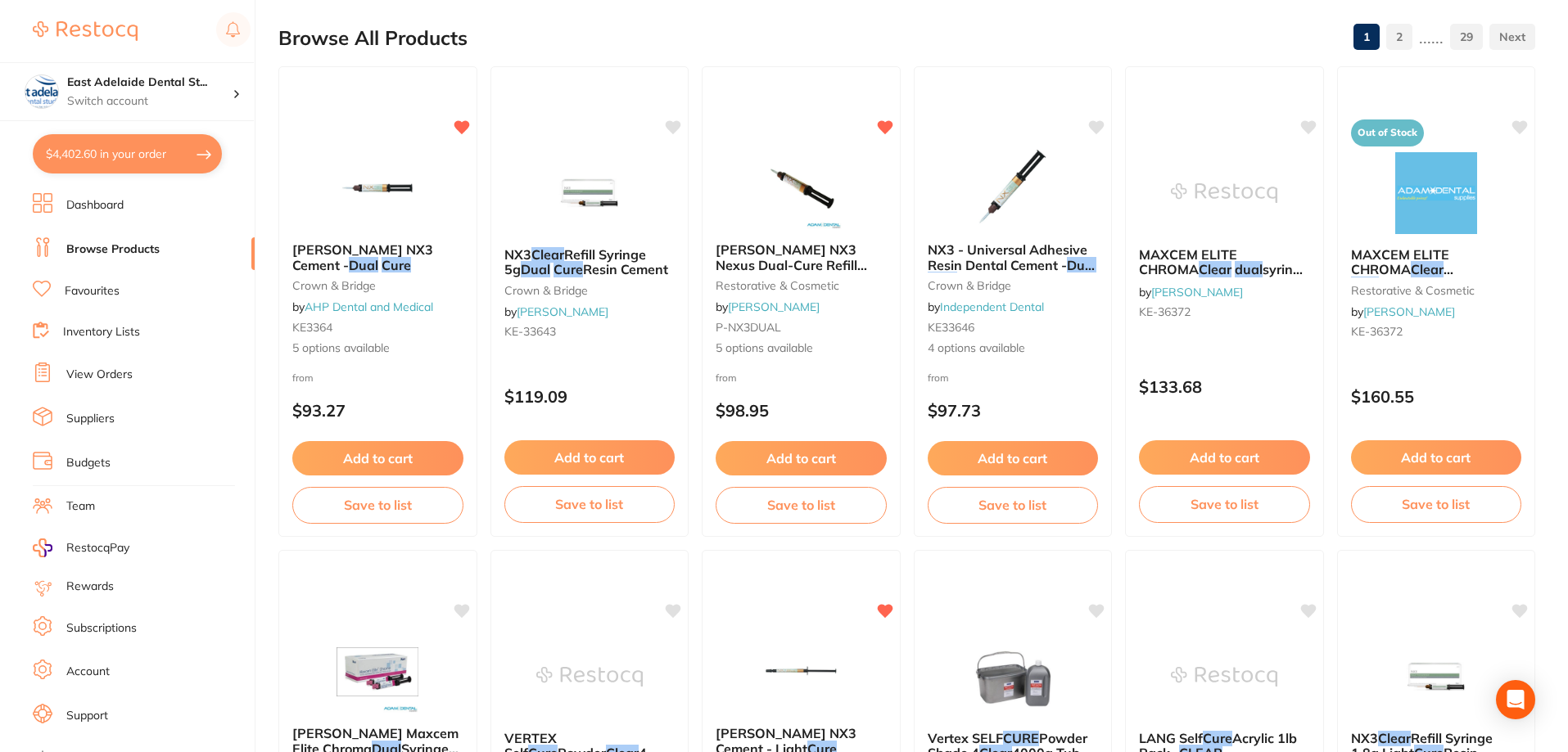
click at [118, 153] on button "$4,402.60 in your order" at bounding box center [127, 154] width 189 height 39
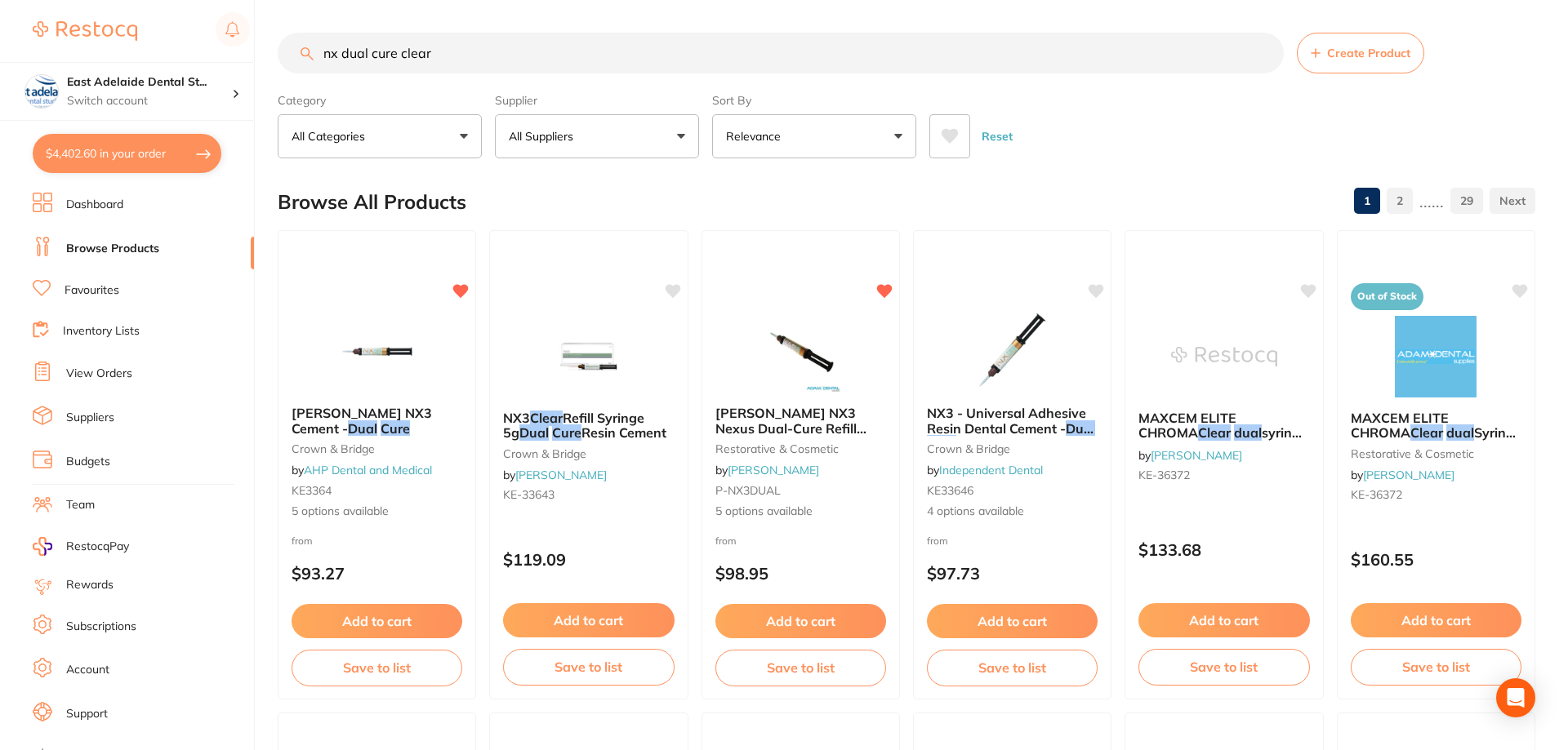
checkbox input "true"
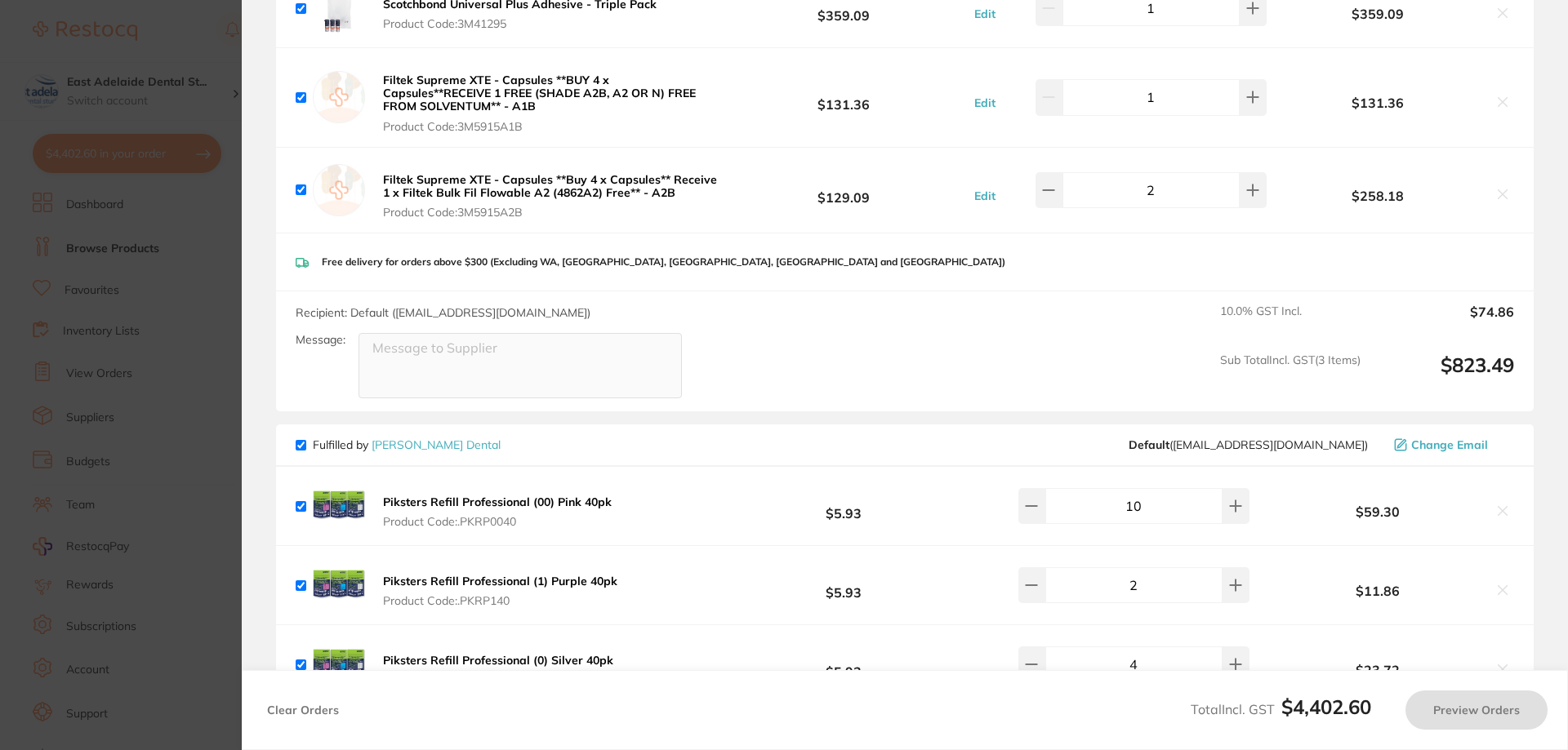
checkbox input "false"
checkbox input "true"
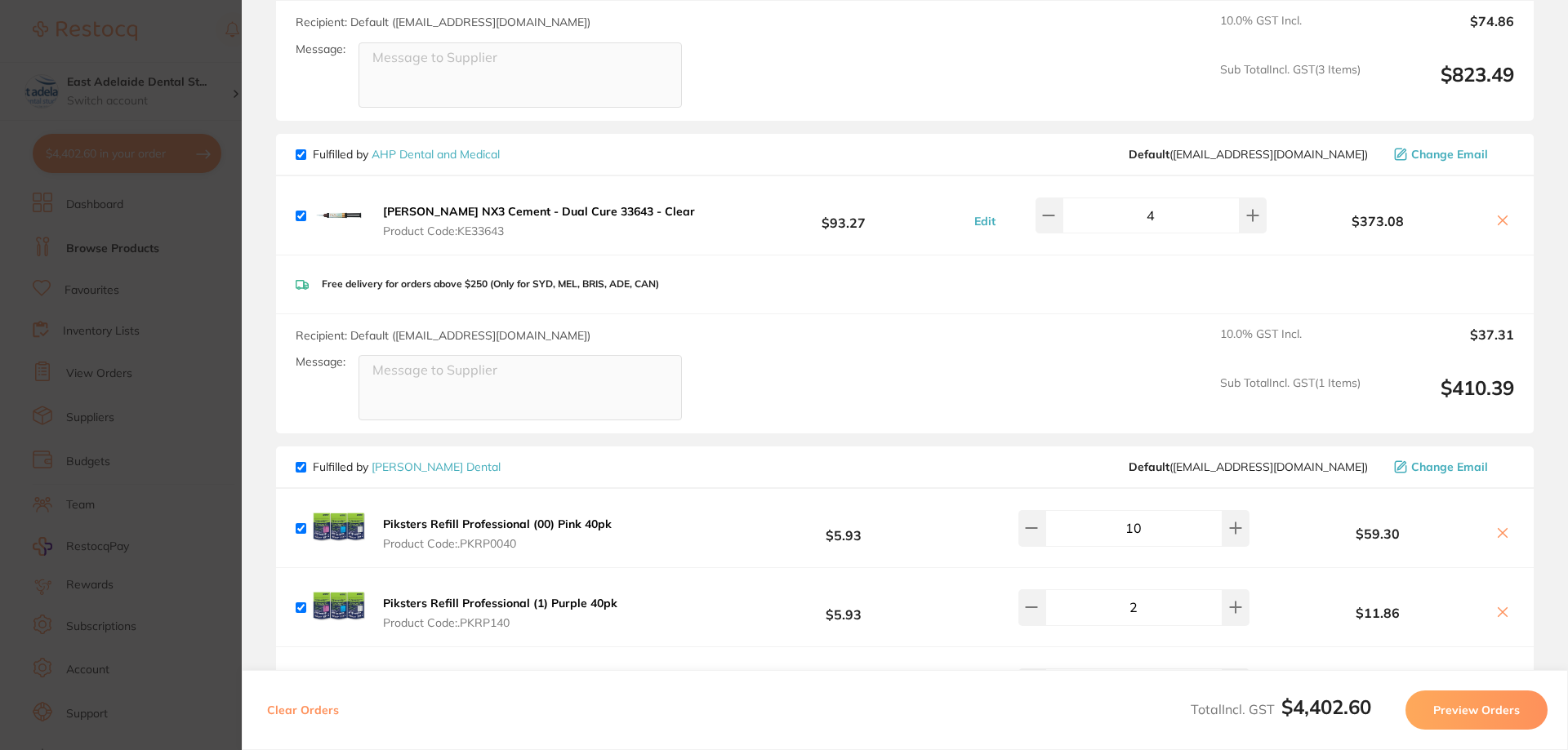
scroll to position [1881, 0]
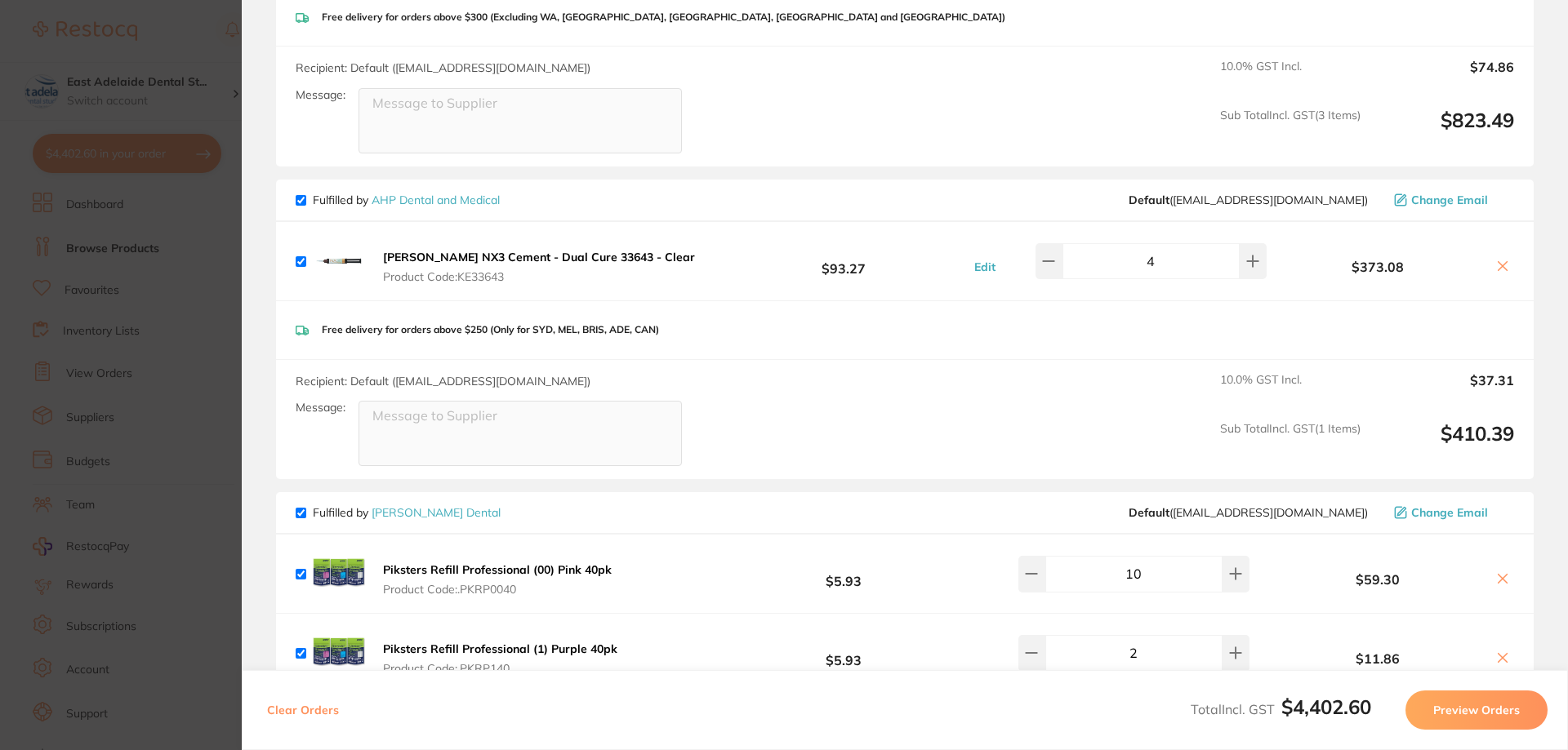
click at [130, 367] on section "Update RRP Set your pre negotiated price for this item. Item Agreed RRP (excl. …" at bounding box center [784, 375] width 1568 height 750
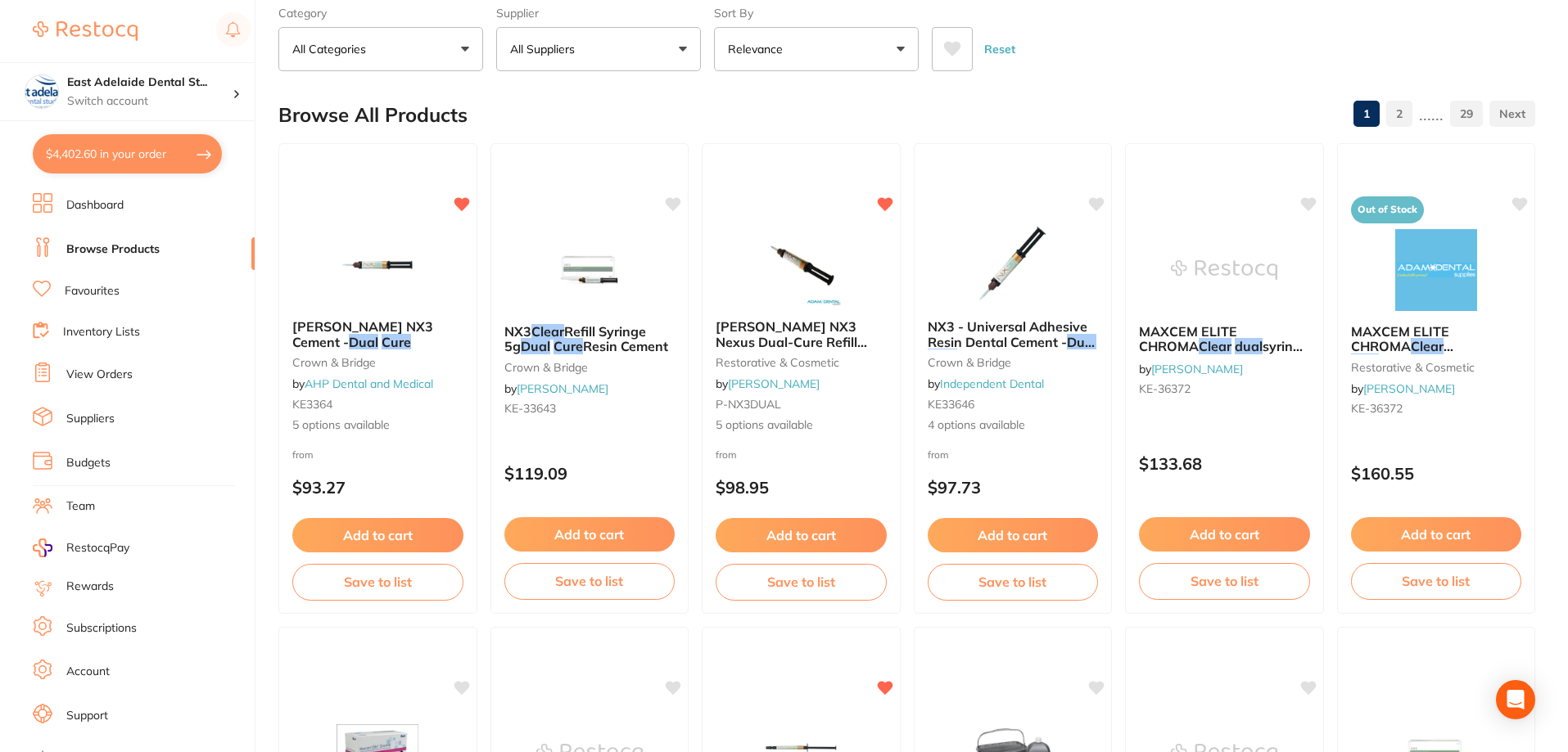
scroll to position [0, 0]
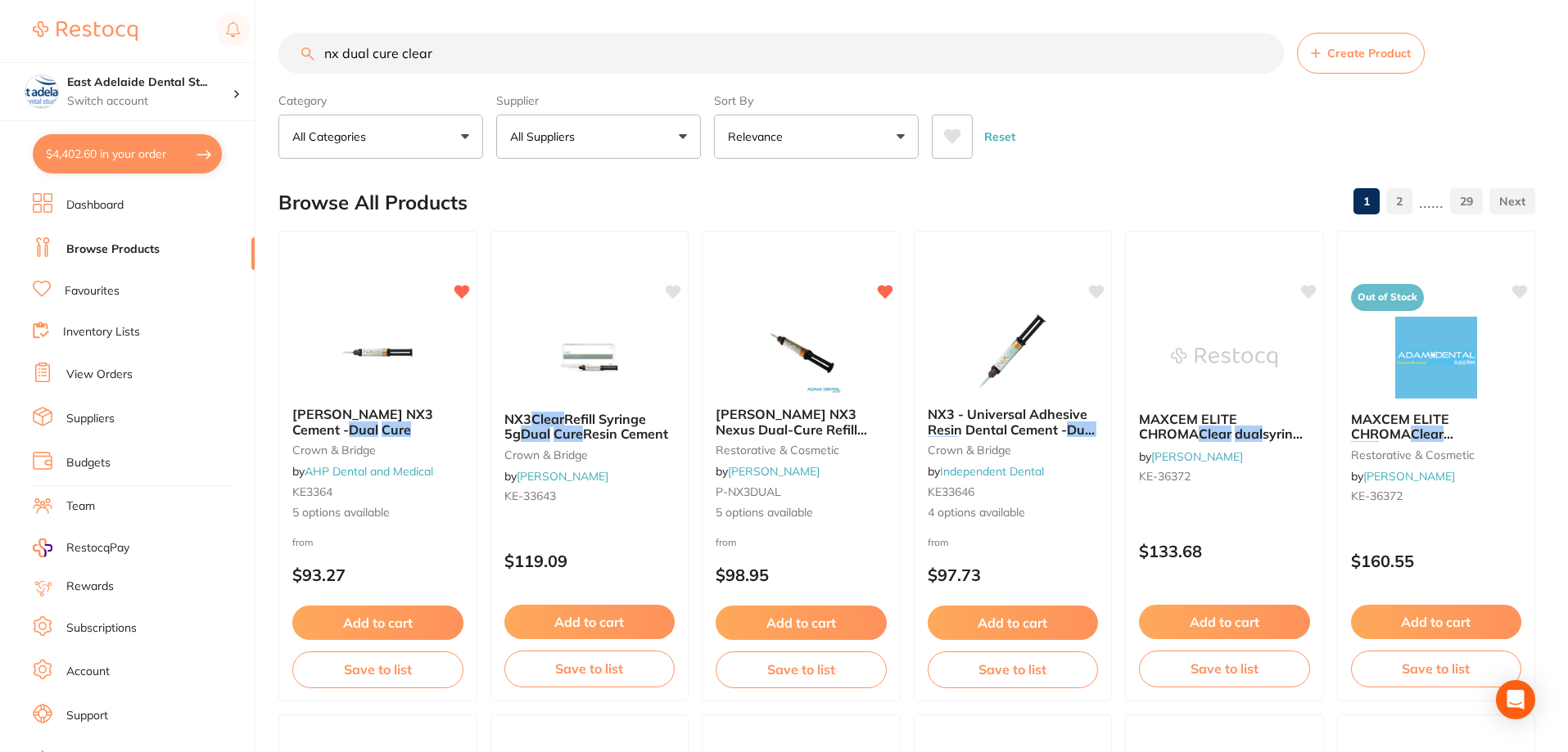
click at [90, 201] on link "Dashboard" at bounding box center [95, 206] width 57 height 16
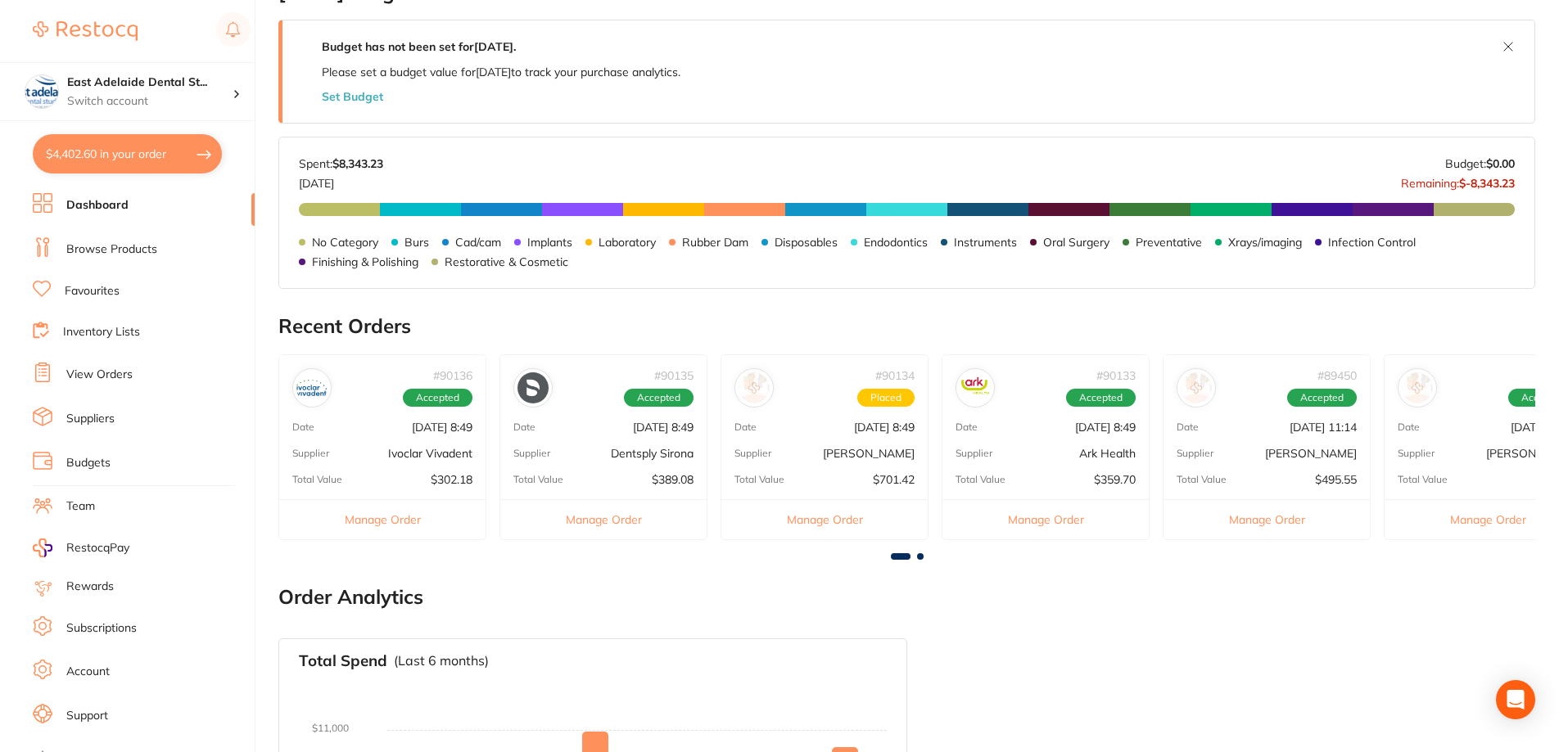
scroll to position [564, 0]
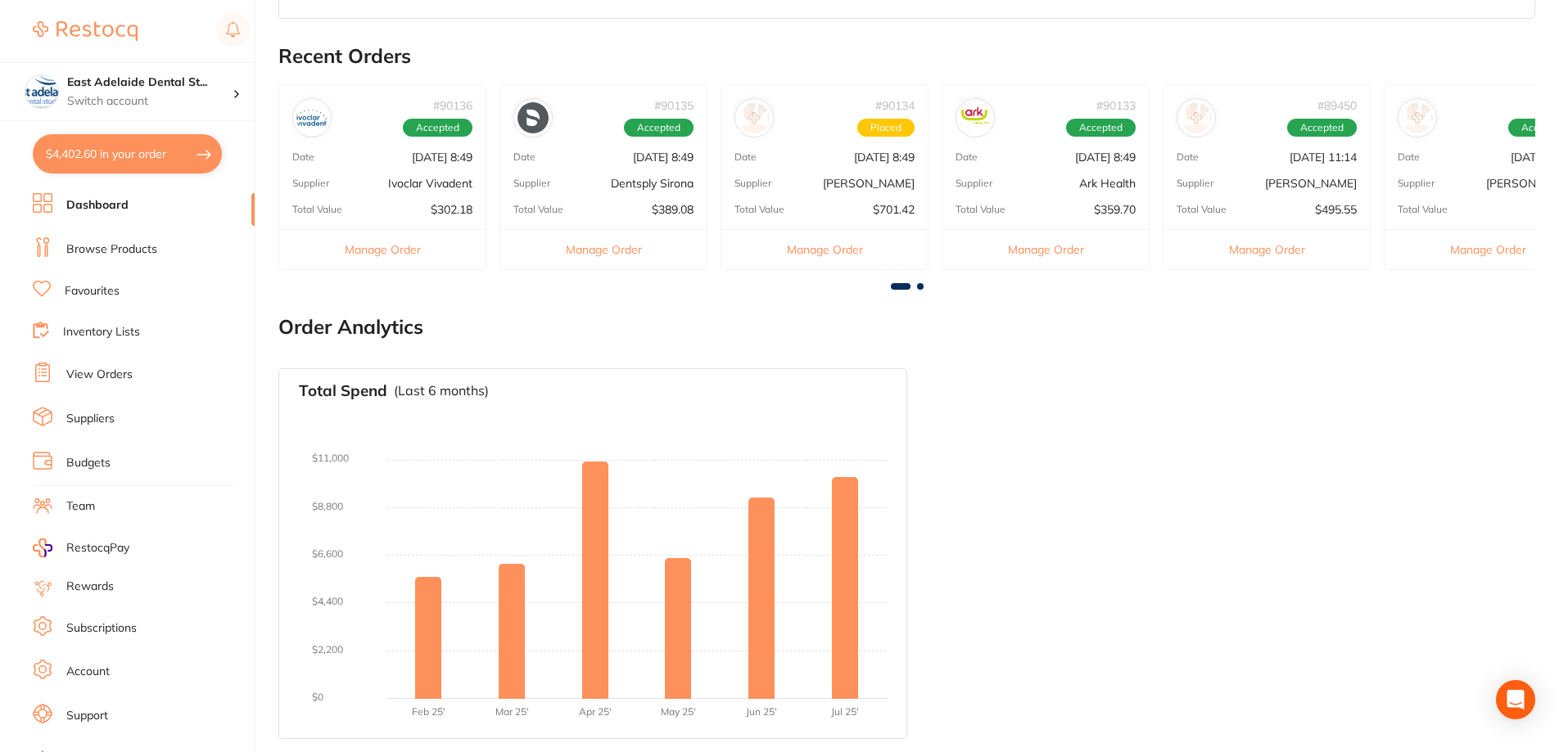
click at [90, 252] on link "Browse Products" at bounding box center [112, 249] width 91 height 16
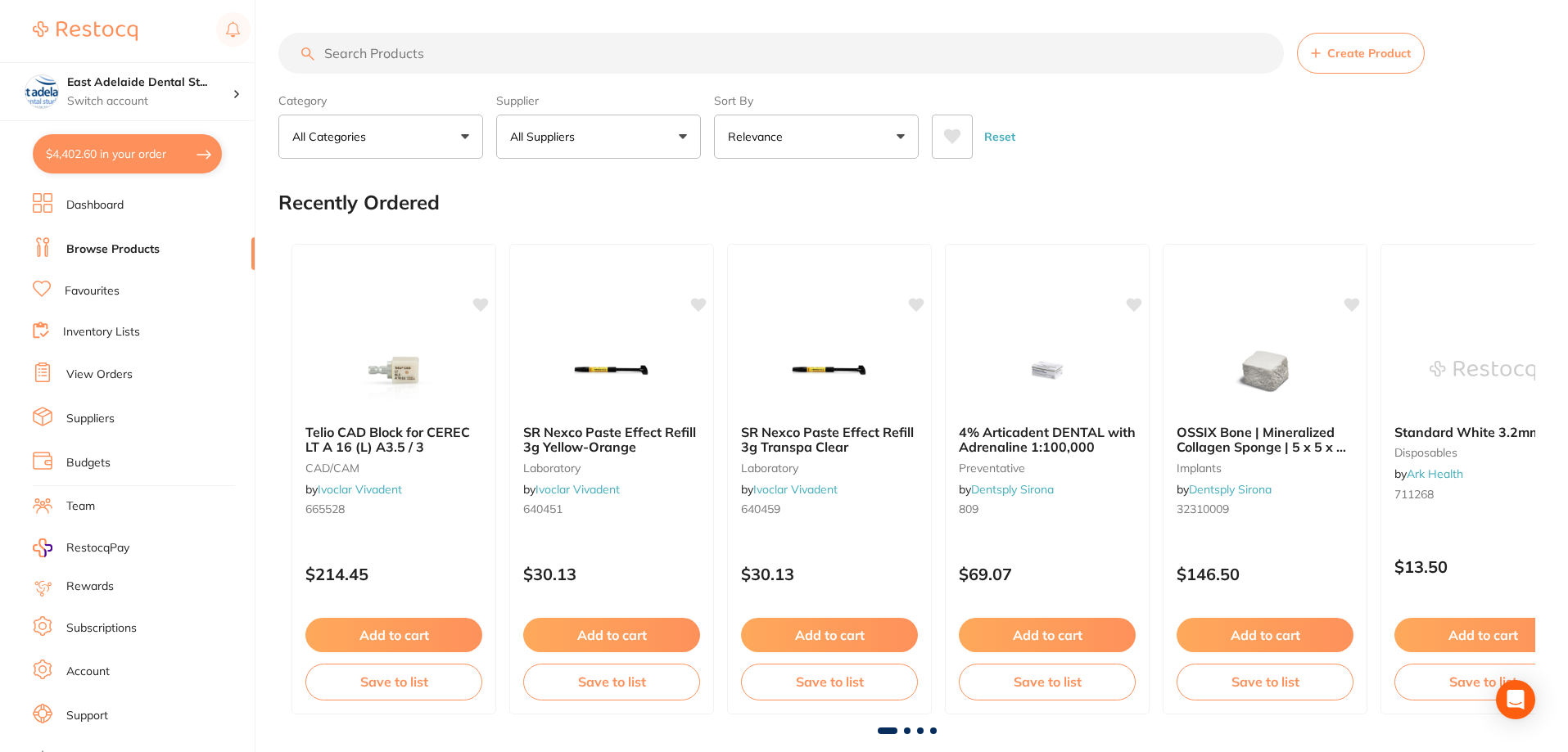
click at [638, 44] on input "search" at bounding box center [781, 54] width 1005 height 41
click at [636, 44] on input "search" at bounding box center [781, 54] width 1005 height 41
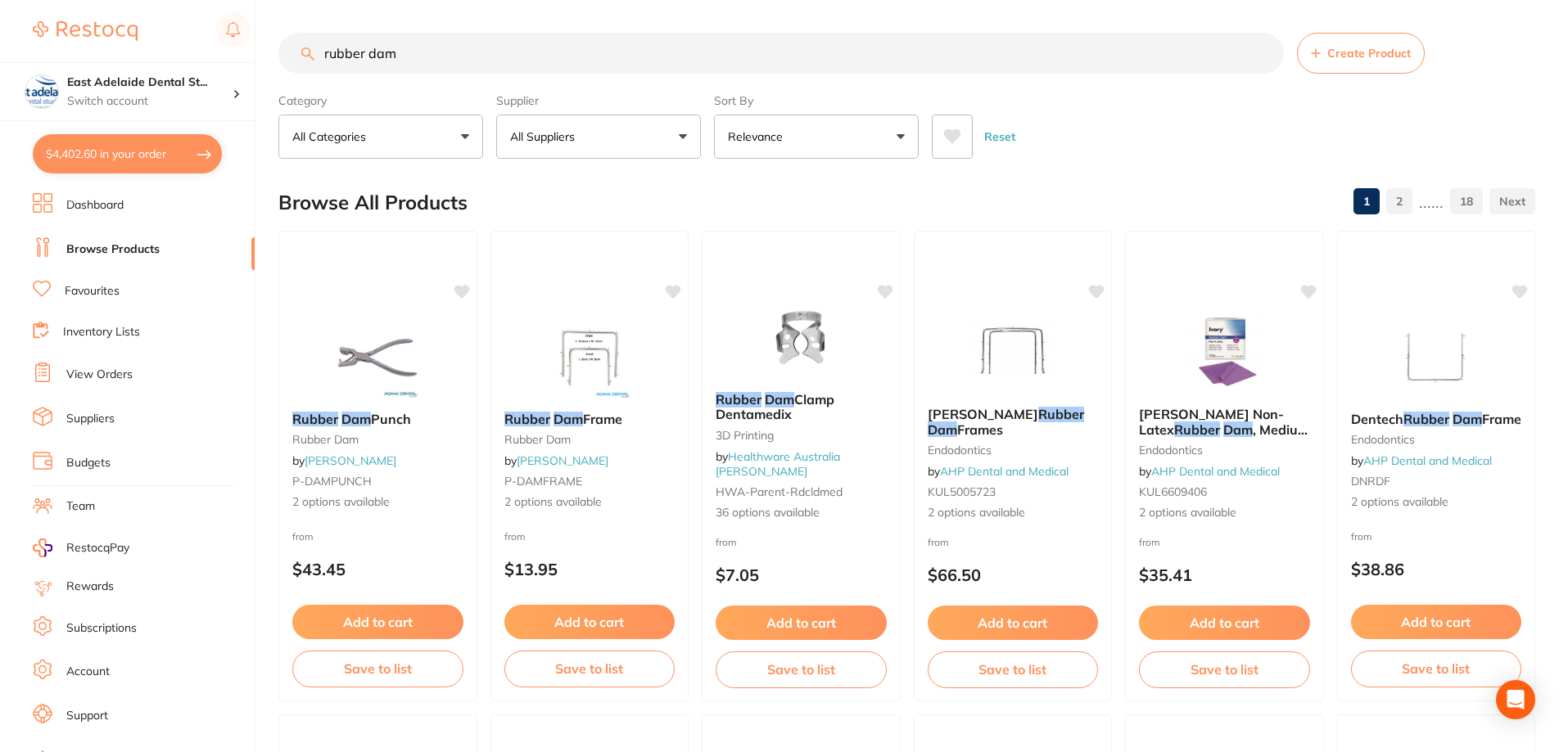
click at [965, 132] on button at bounding box center [953, 136] width 41 height 44
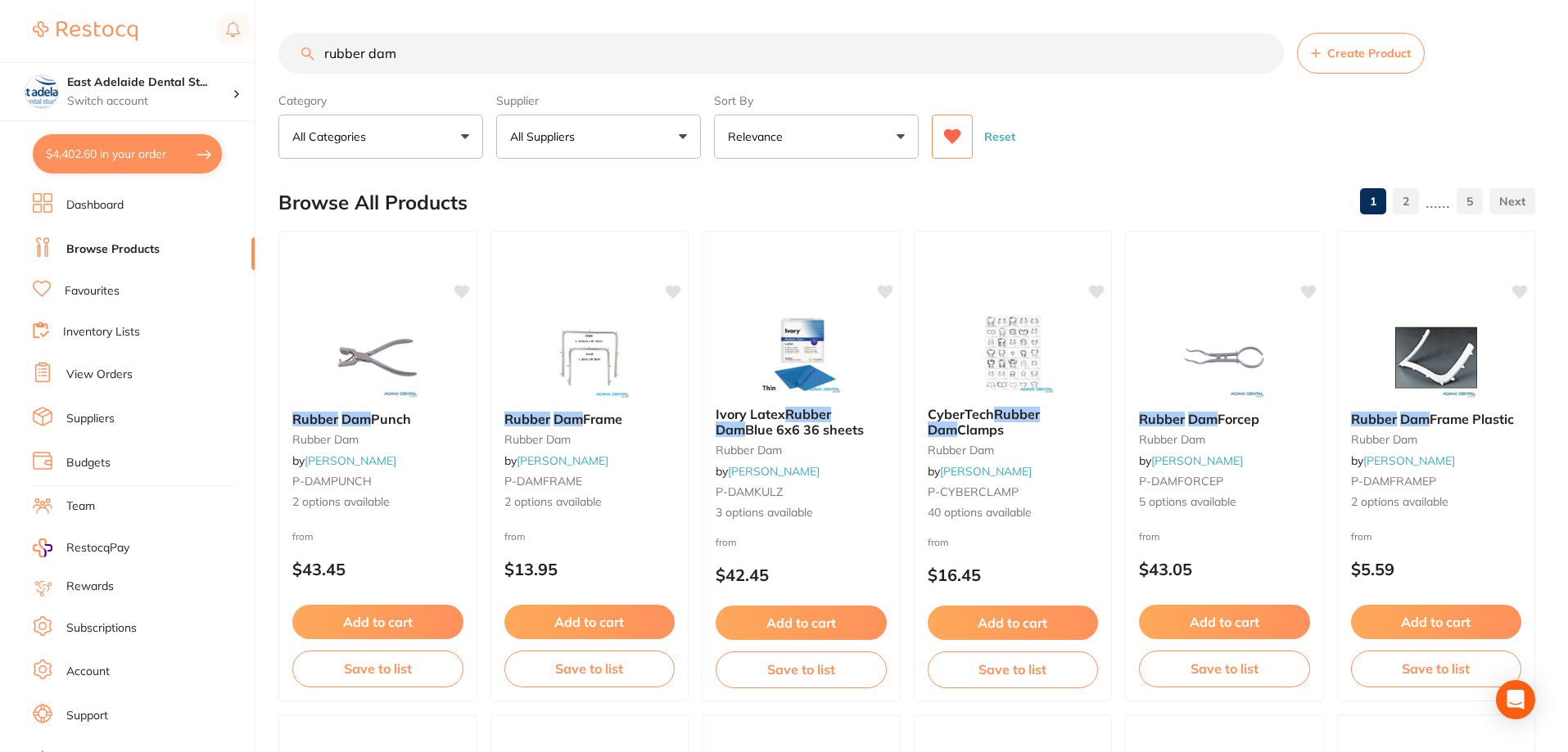
click at [490, 36] on input "rubber dam" at bounding box center [781, 54] width 1005 height 41
type input "rubber"
click at [963, 153] on button at bounding box center [953, 136] width 41 height 44
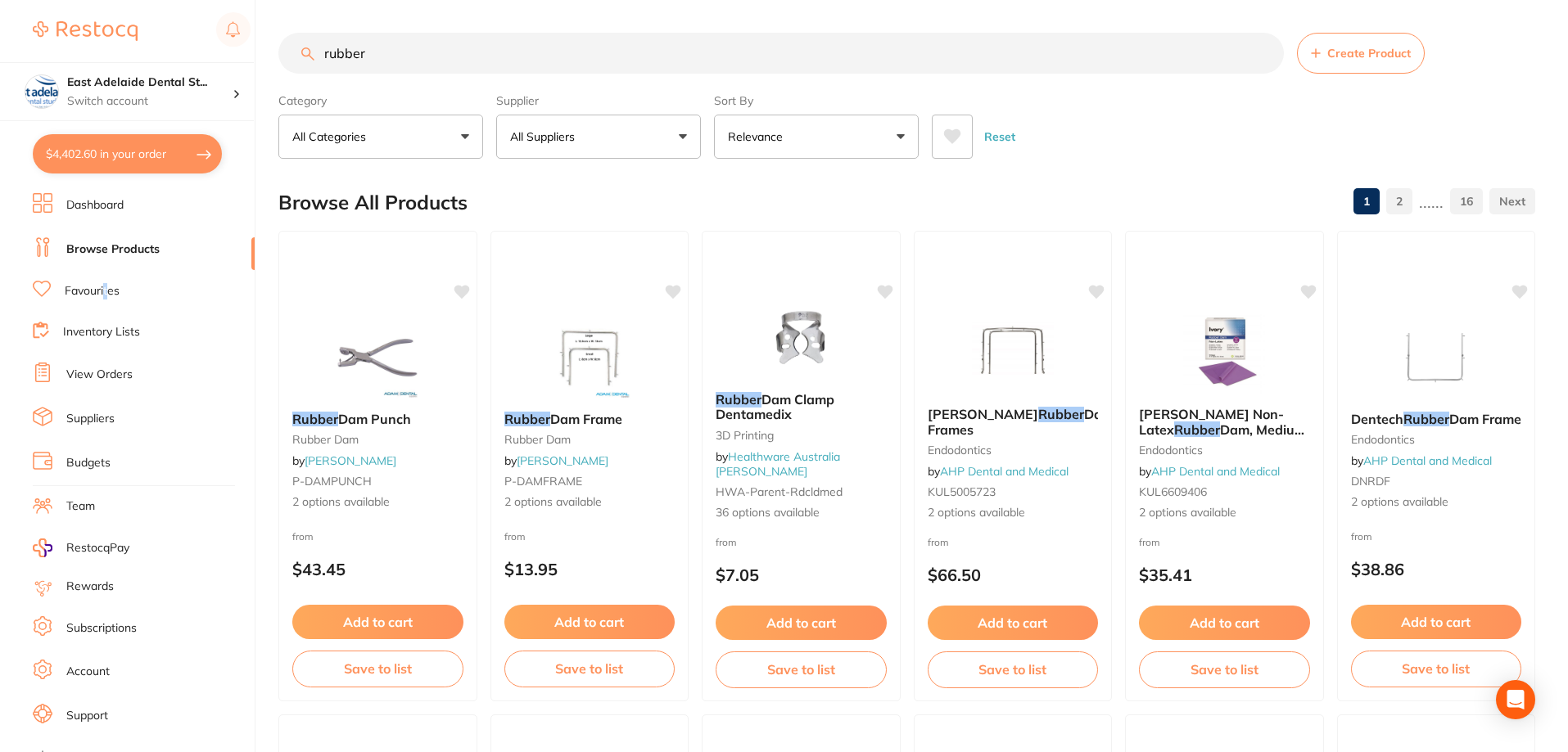
click at [103, 292] on link "Favourites" at bounding box center [91, 292] width 55 height 16
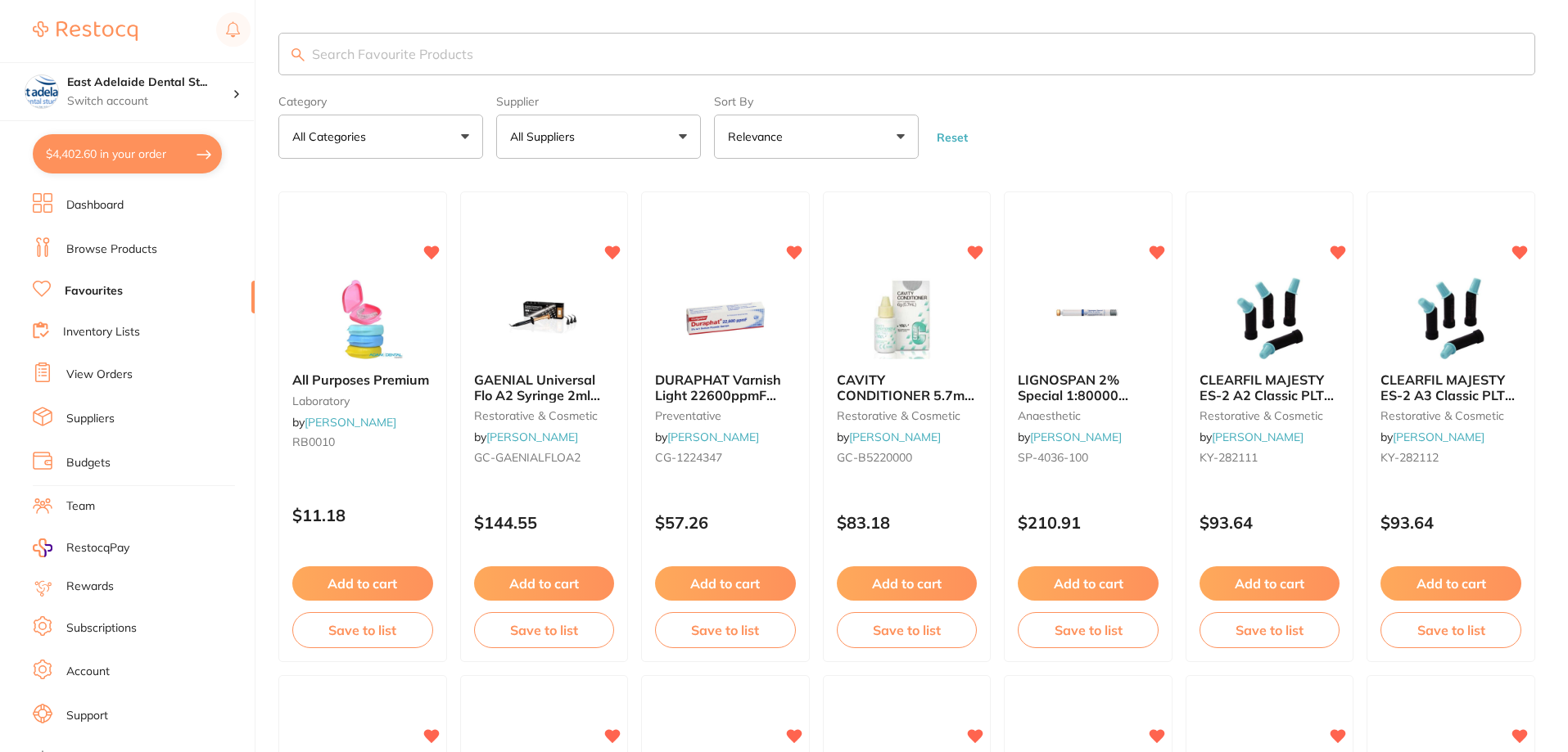
click at [609, 55] on input "search" at bounding box center [906, 55] width 1257 height 43
type input "rubber"
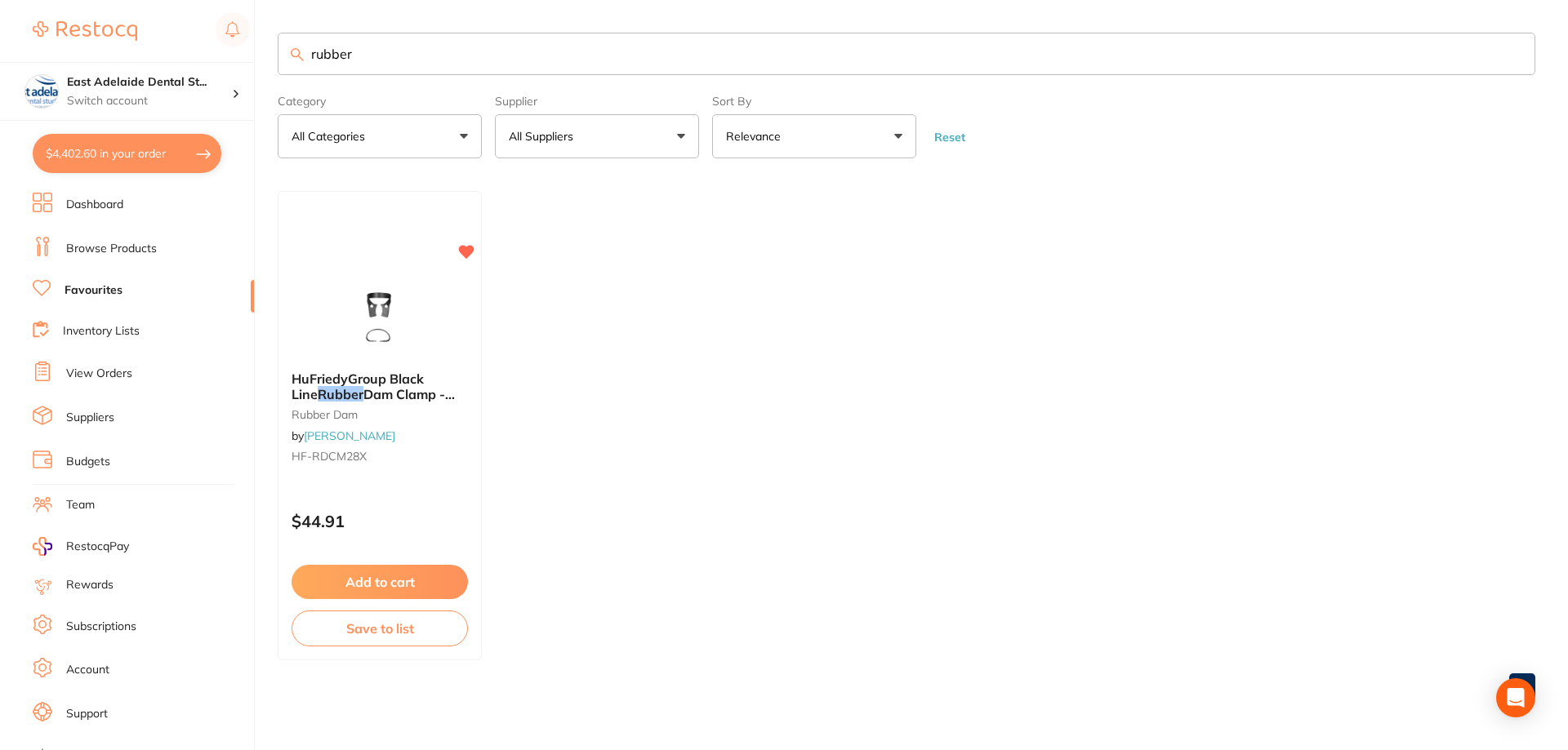
drag, startPoint x: 295, startPoint y: 87, endPoint x: 0, endPoint y: 49, distance: 297.4
click at [0, 87] on div "$4,402.60 [STREET_ADDRESS] Switch account East Adelaide Dental Studio $4,402.60…" at bounding box center [784, 375] width 1568 height 750
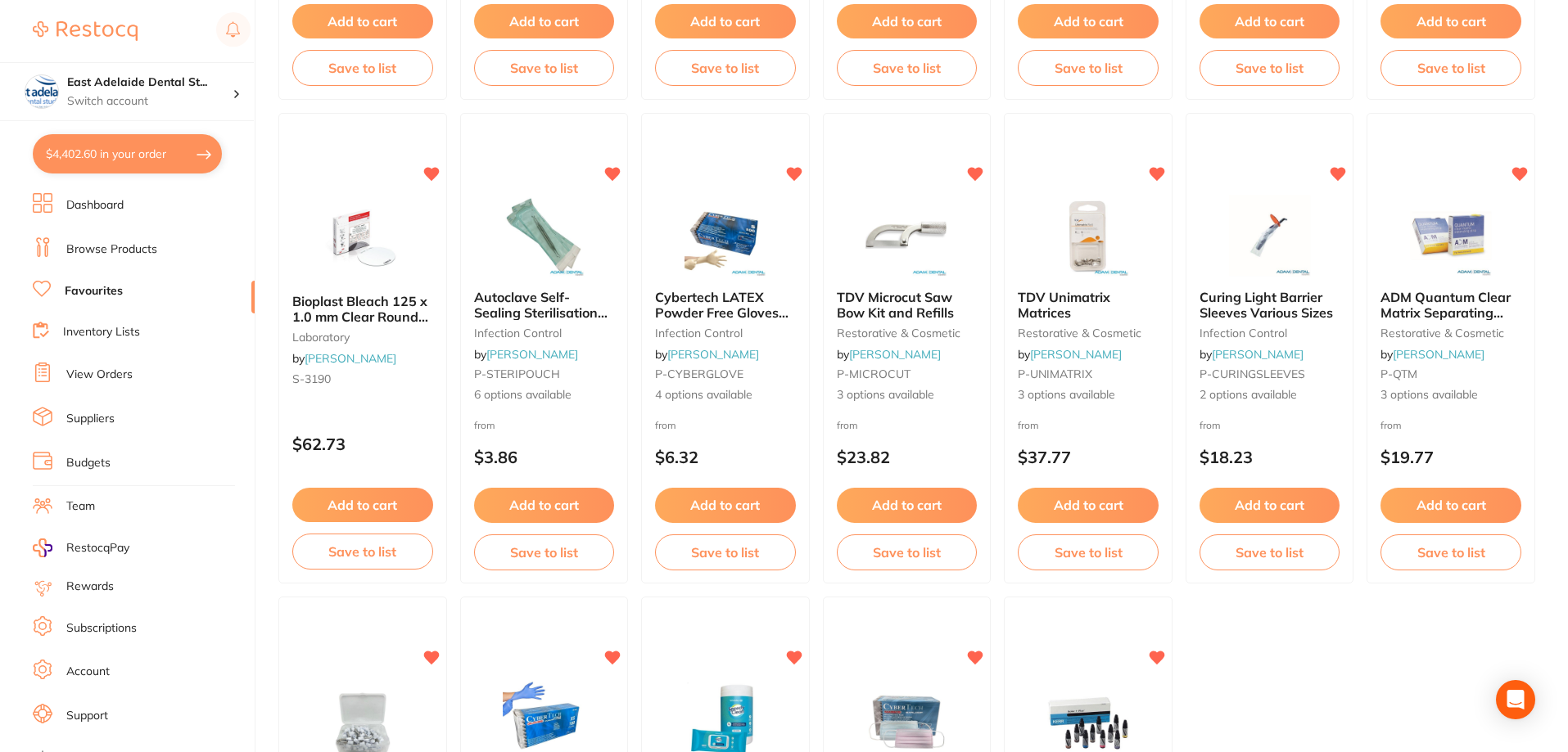
scroll to position [3382, 0]
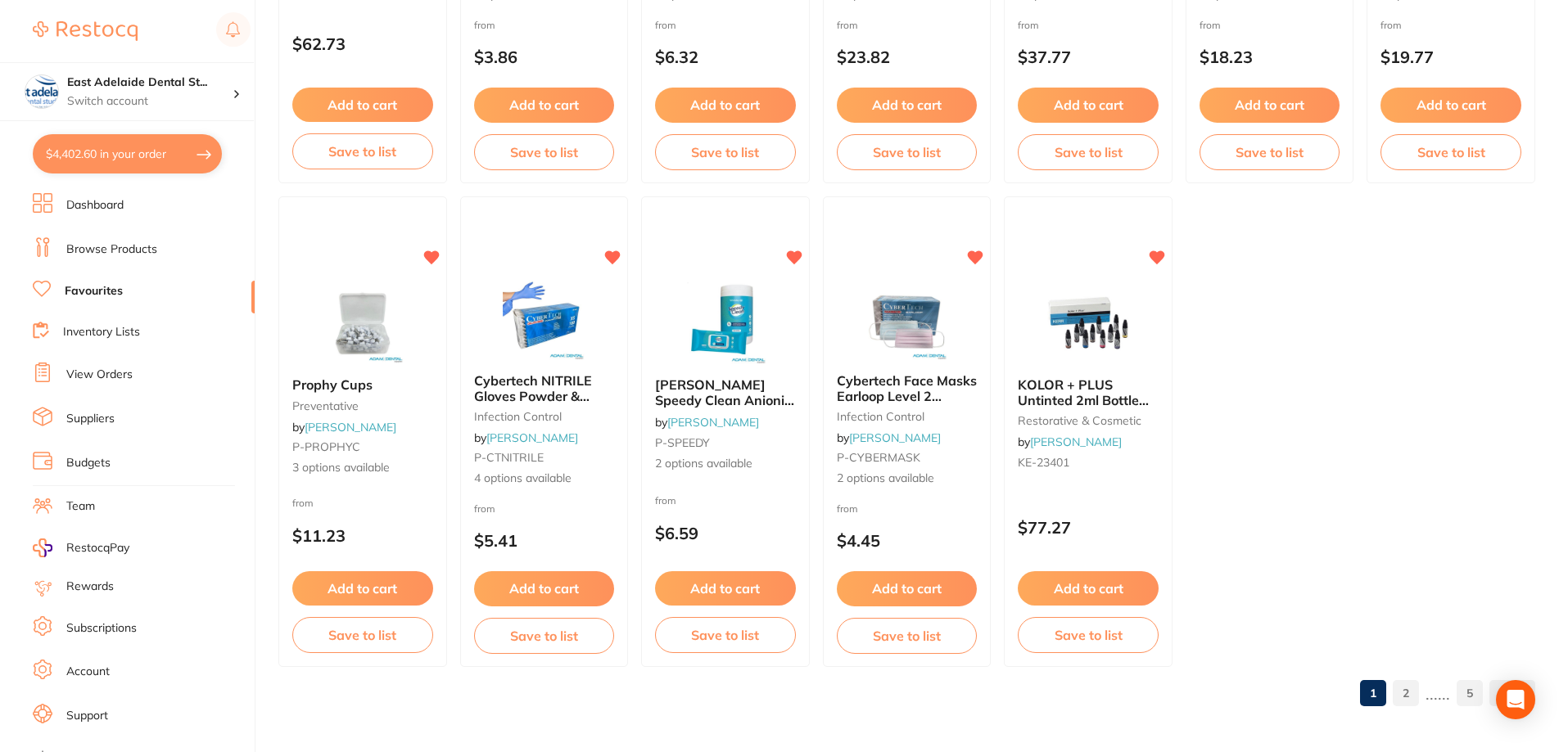
click at [1416, 696] on link "2" at bounding box center [1405, 693] width 26 height 33
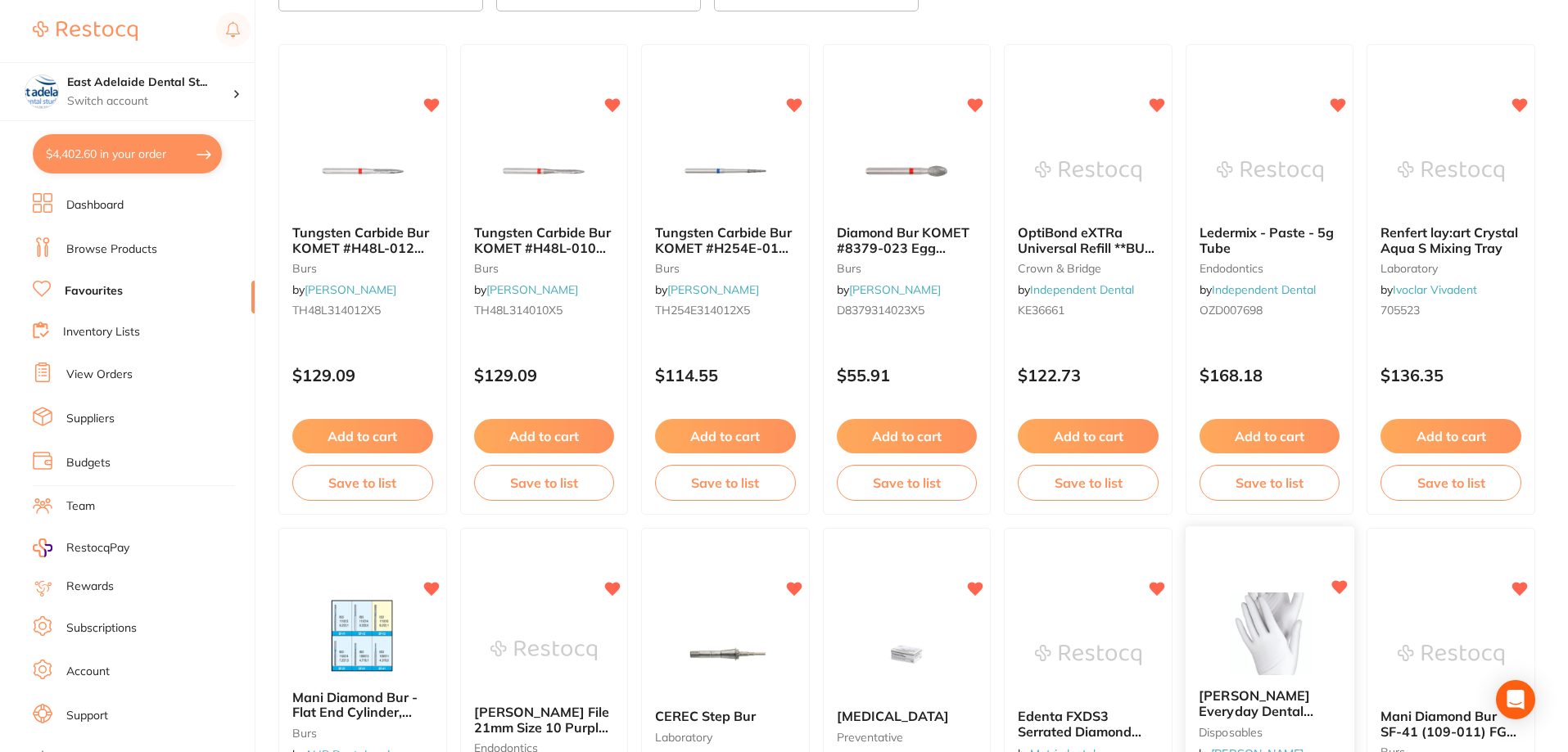
scroll to position [0, 0]
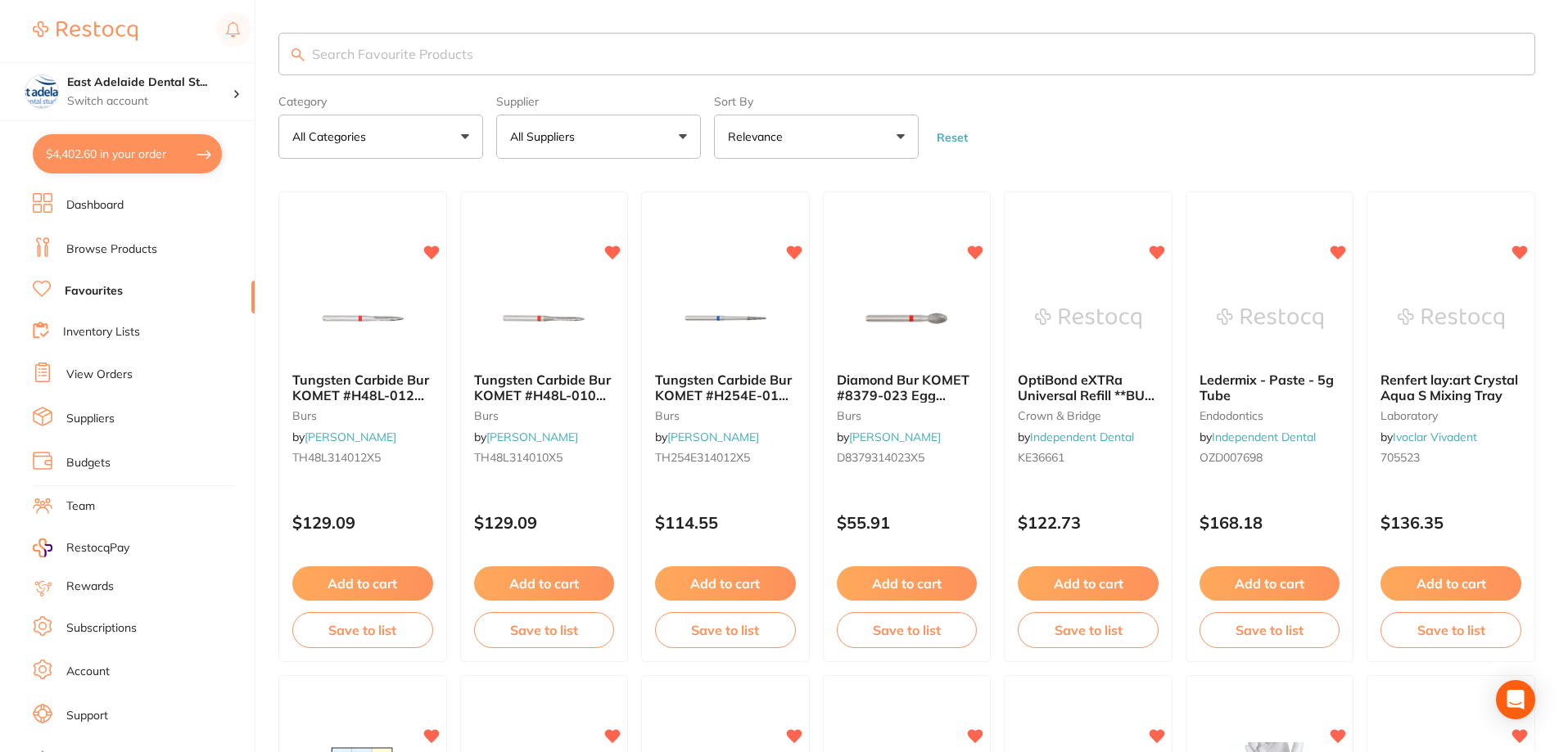
click at [106, 210] on link "Dashboard" at bounding box center [95, 206] width 57 height 16
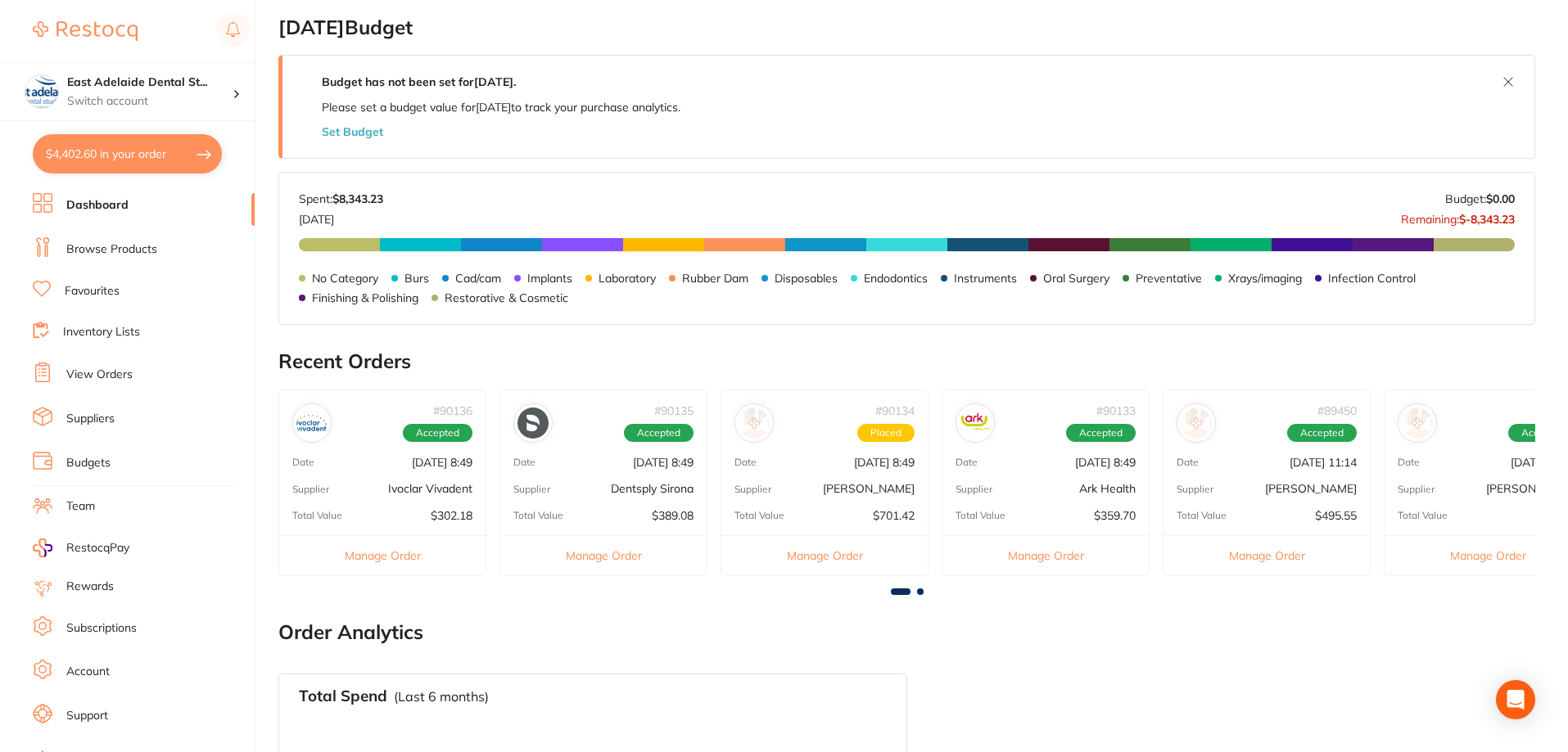
scroll to position [564, 0]
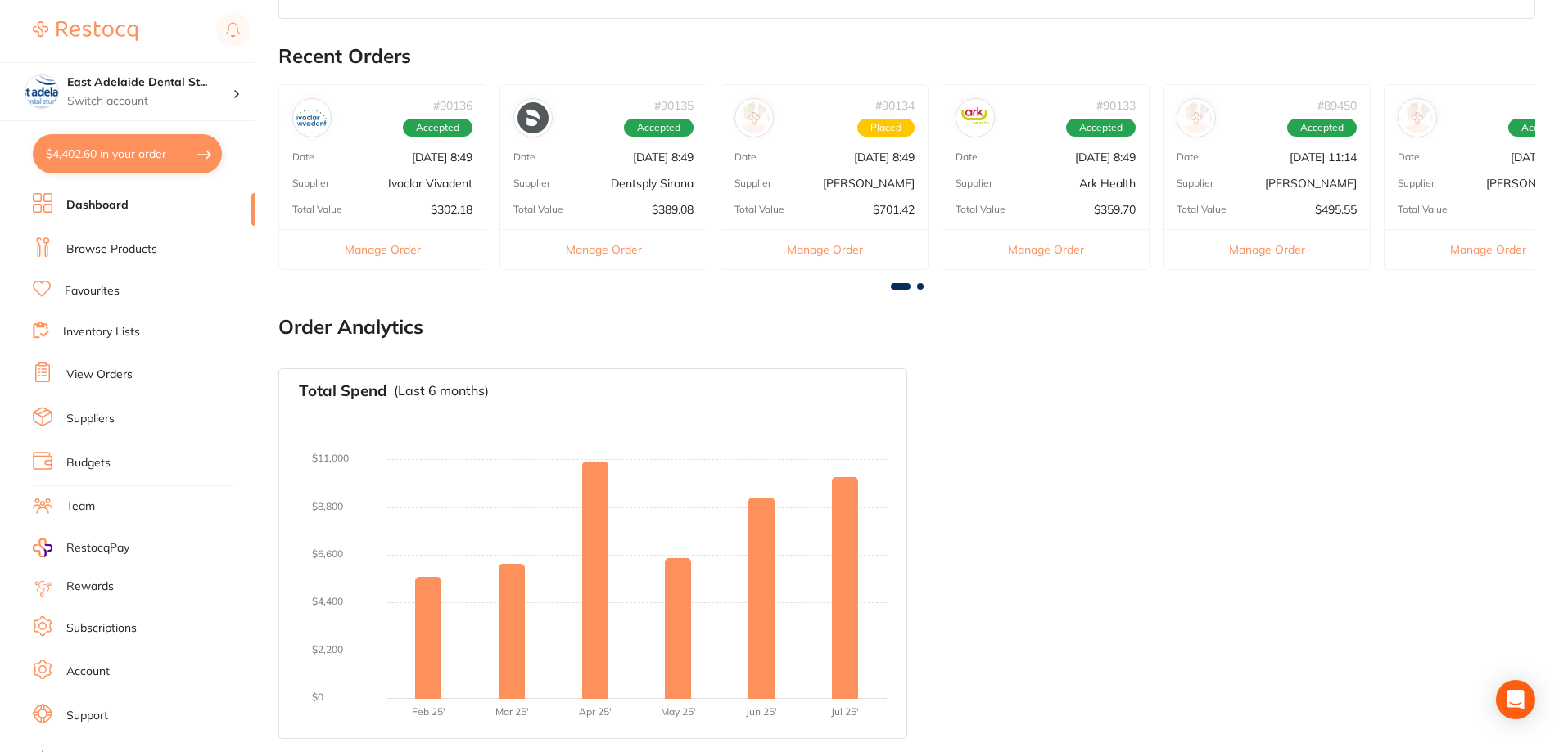
click at [110, 243] on link "Browse Products" at bounding box center [112, 249] width 91 height 16
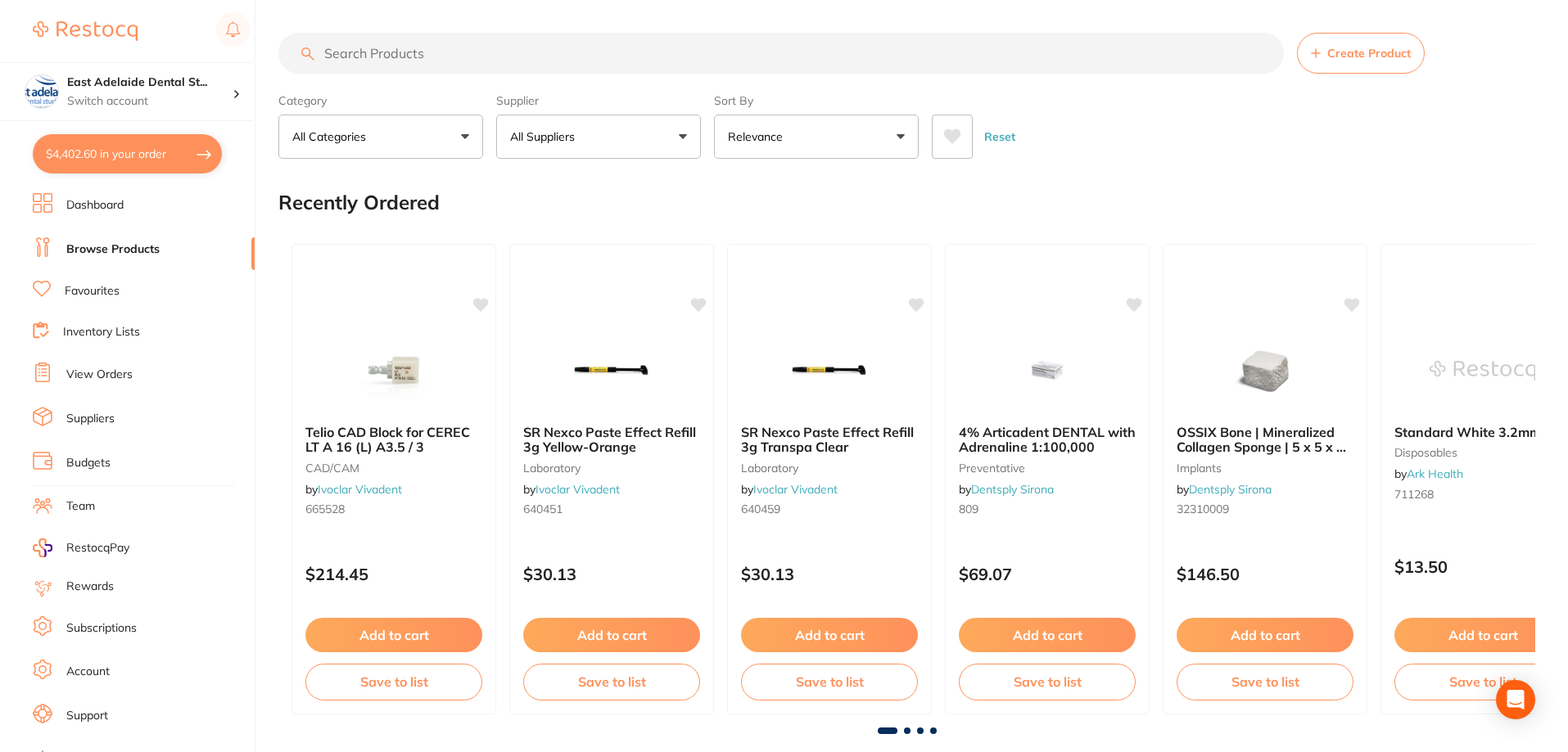
click at [154, 155] on button "$4,402.60 in your order" at bounding box center [127, 154] width 189 height 39
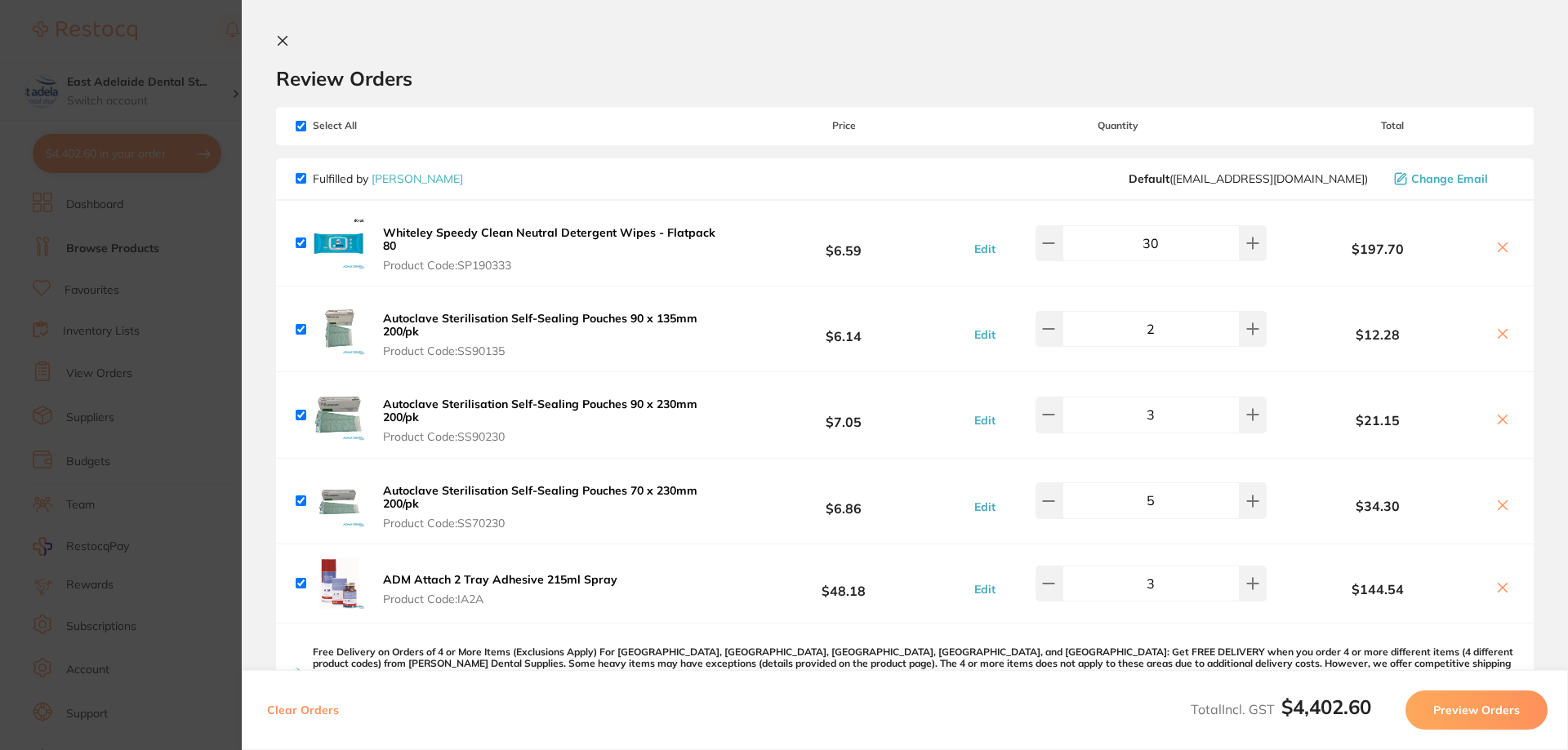
click at [280, 42] on icon at bounding box center [282, 40] width 13 height 13
